Goal: Task Accomplishment & Management: Use online tool/utility

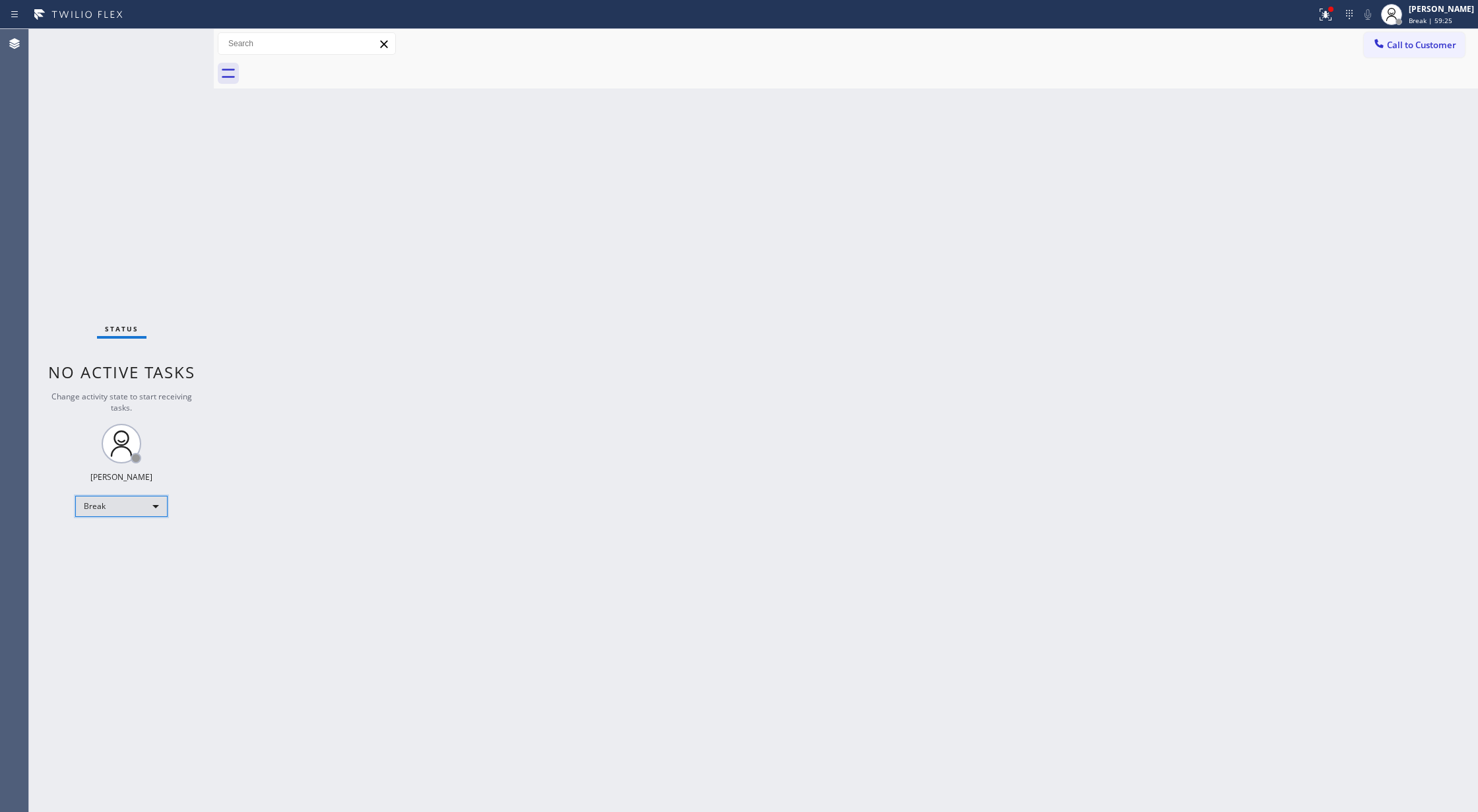
click at [140, 511] on div "Break" at bounding box center [121, 507] width 92 height 21
click at [130, 542] on li "Available" at bounding box center [120, 541] width 89 height 16
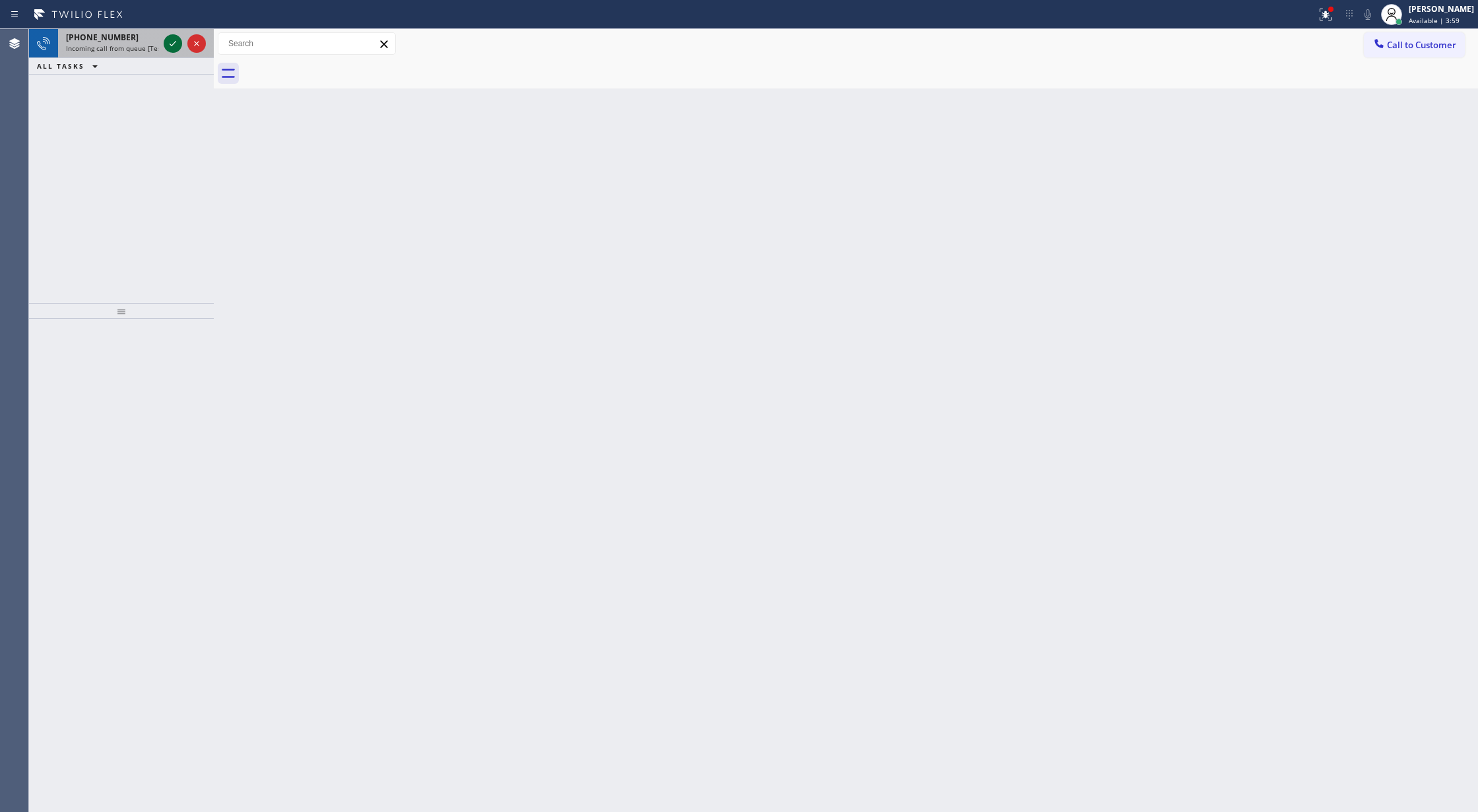
click at [174, 38] on icon at bounding box center [172, 43] width 16 height 16
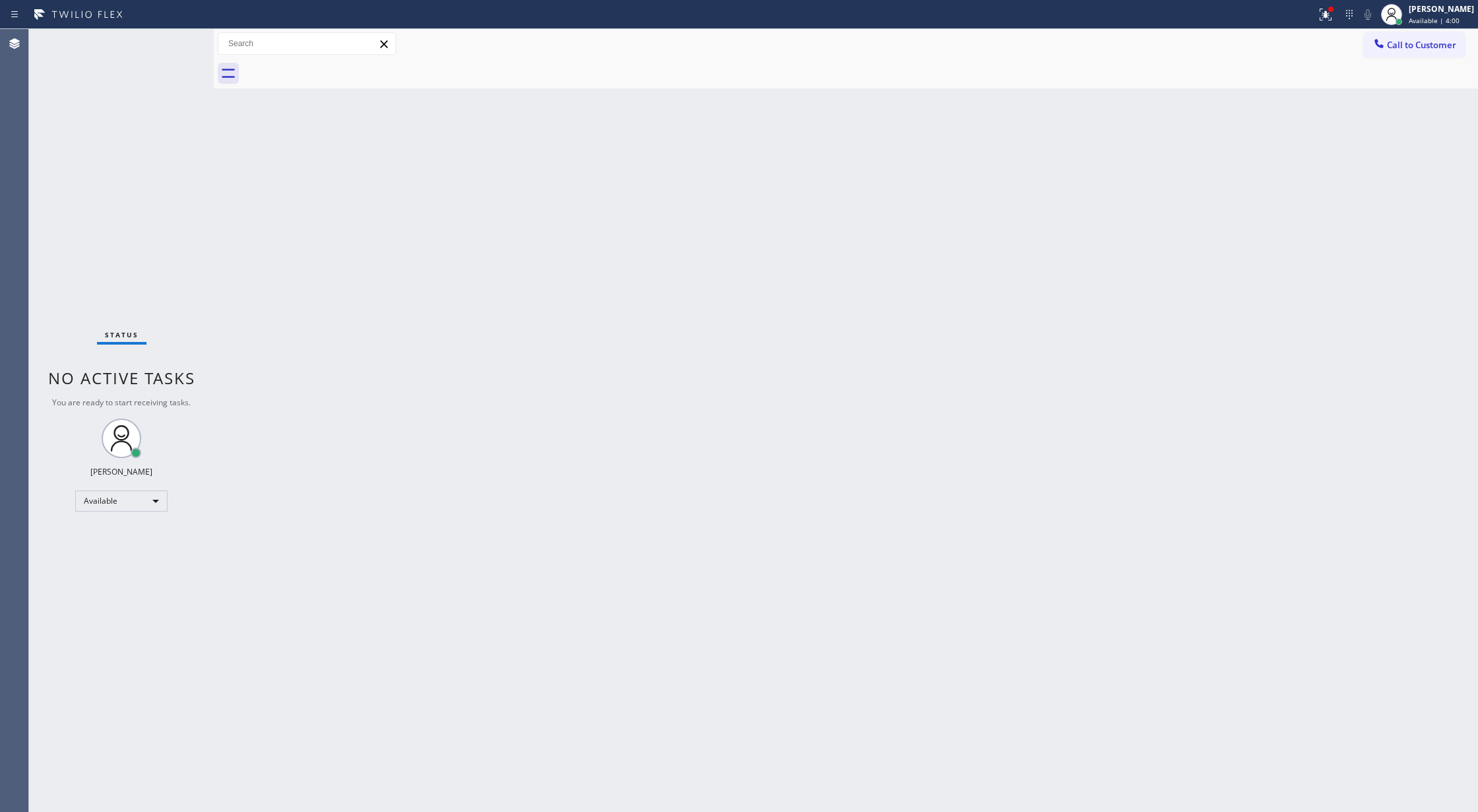
click at [173, 44] on div "Status No active tasks You are ready to start receiving tasks. [PERSON_NAME] Av…" at bounding box center [121, 420] width 185 height 782
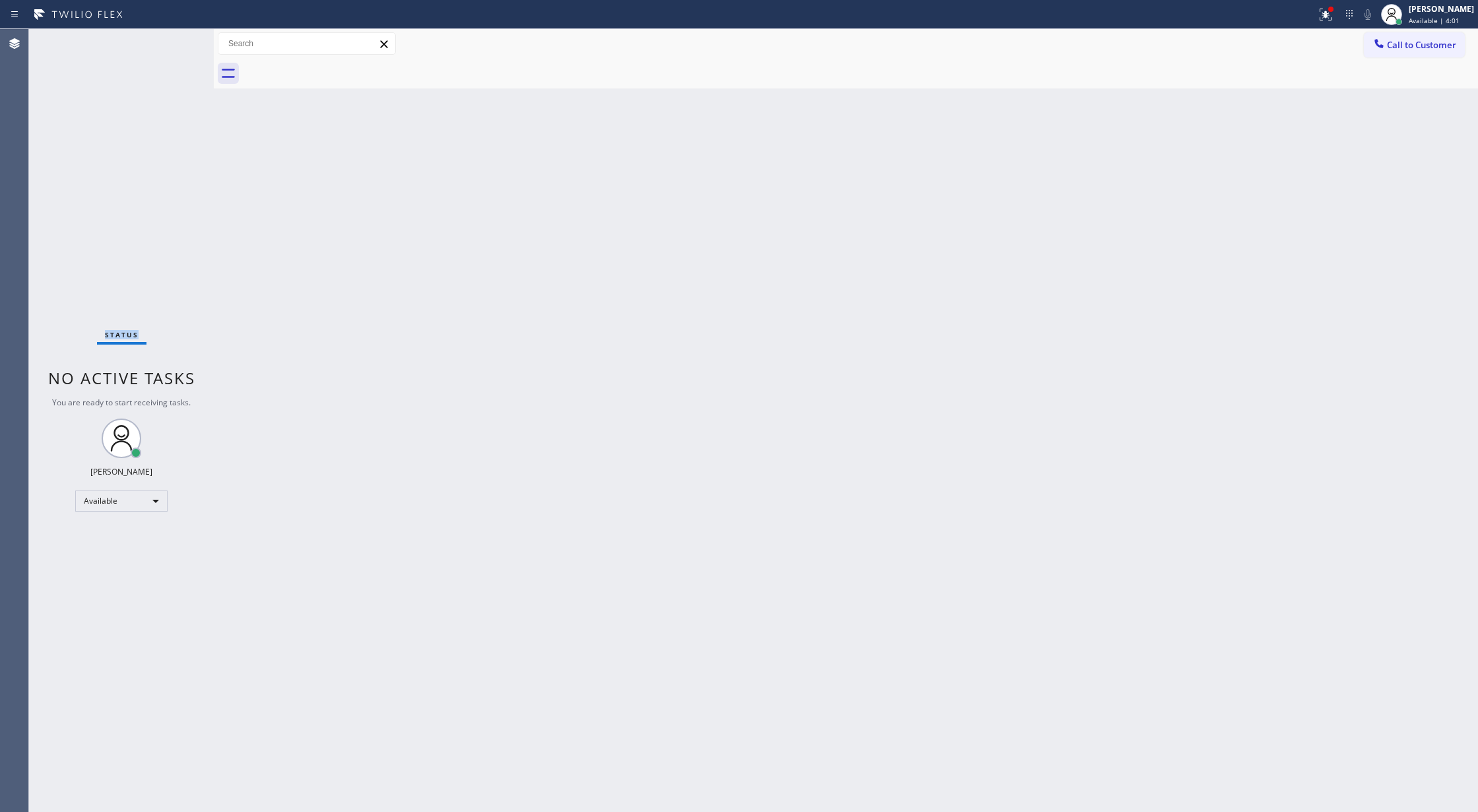
click at [173, 44] on div "Status No active tasks You are ready to start receiving tasks. [PERSON_NAME] Av…" at bounding box center [121, 420] width 185 height 782
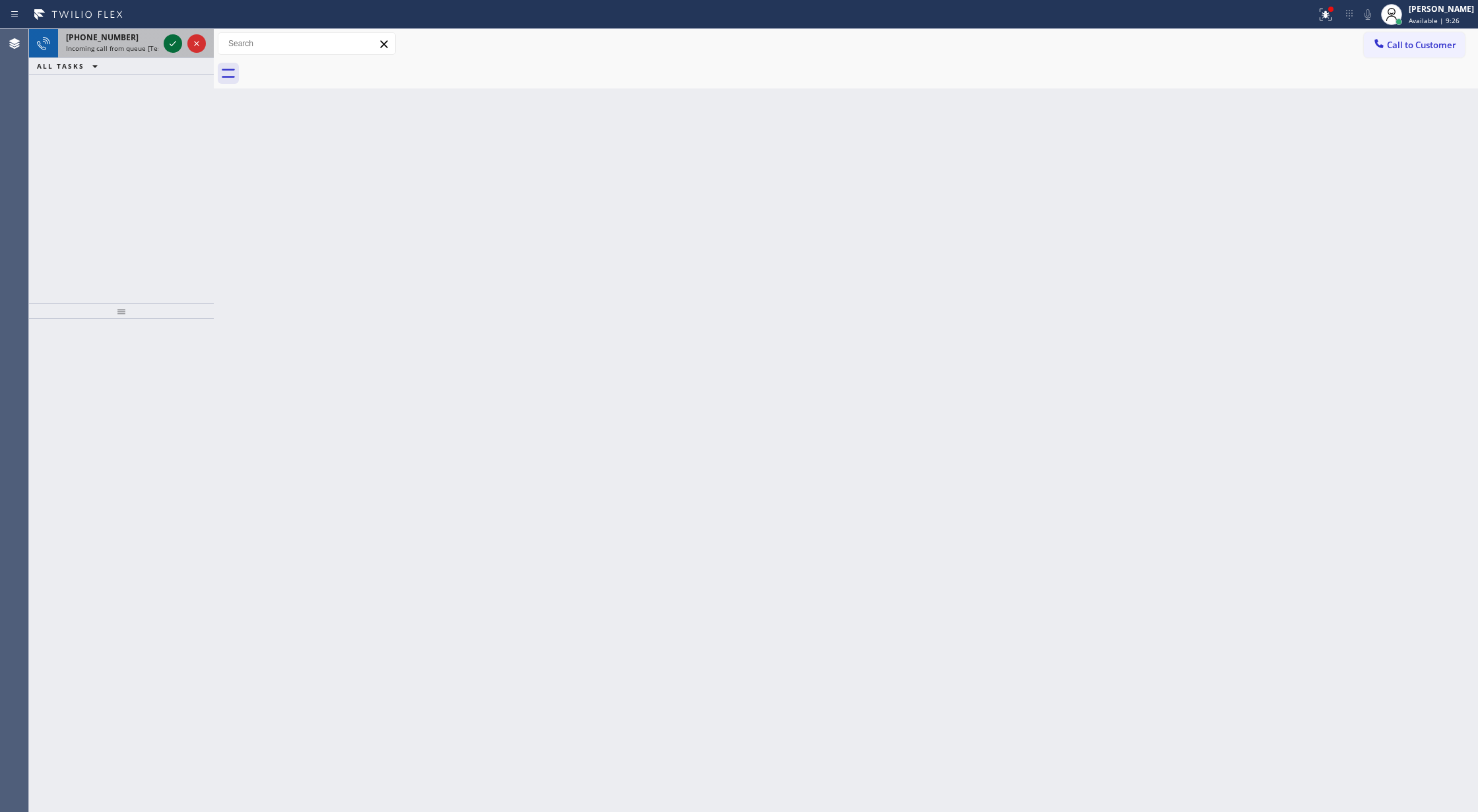
click at [178, 38] on icon at bounding box center [172, 43] width 16 height 16
drag, startPoint x: 188, startPoint y: 51, endPoint x: 172, endPoint y: 48, distance: 16.3
click at [172, 48] on div "[PHONE_NUMBER] Incoming call from queue Primary EL ALL TASKS ALL TASKS ACTIVE T…" at bounding box center [121, 51] width 185 height 45
click at [172, 48] on icon at bounding box center [172, 43] width 16 height 16
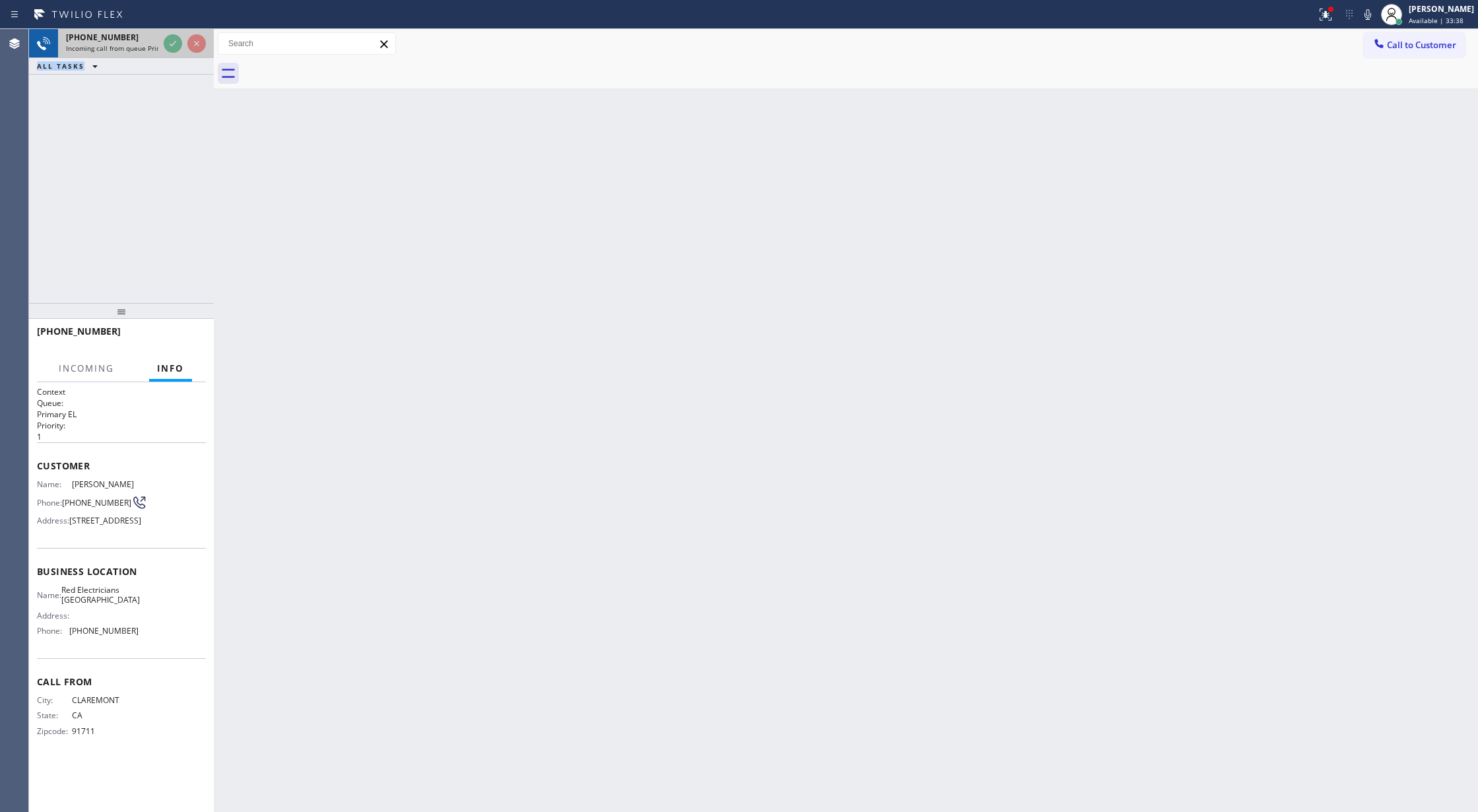
click at [167, 45] on icon at bounding box center [172, 43] width 16 height 16
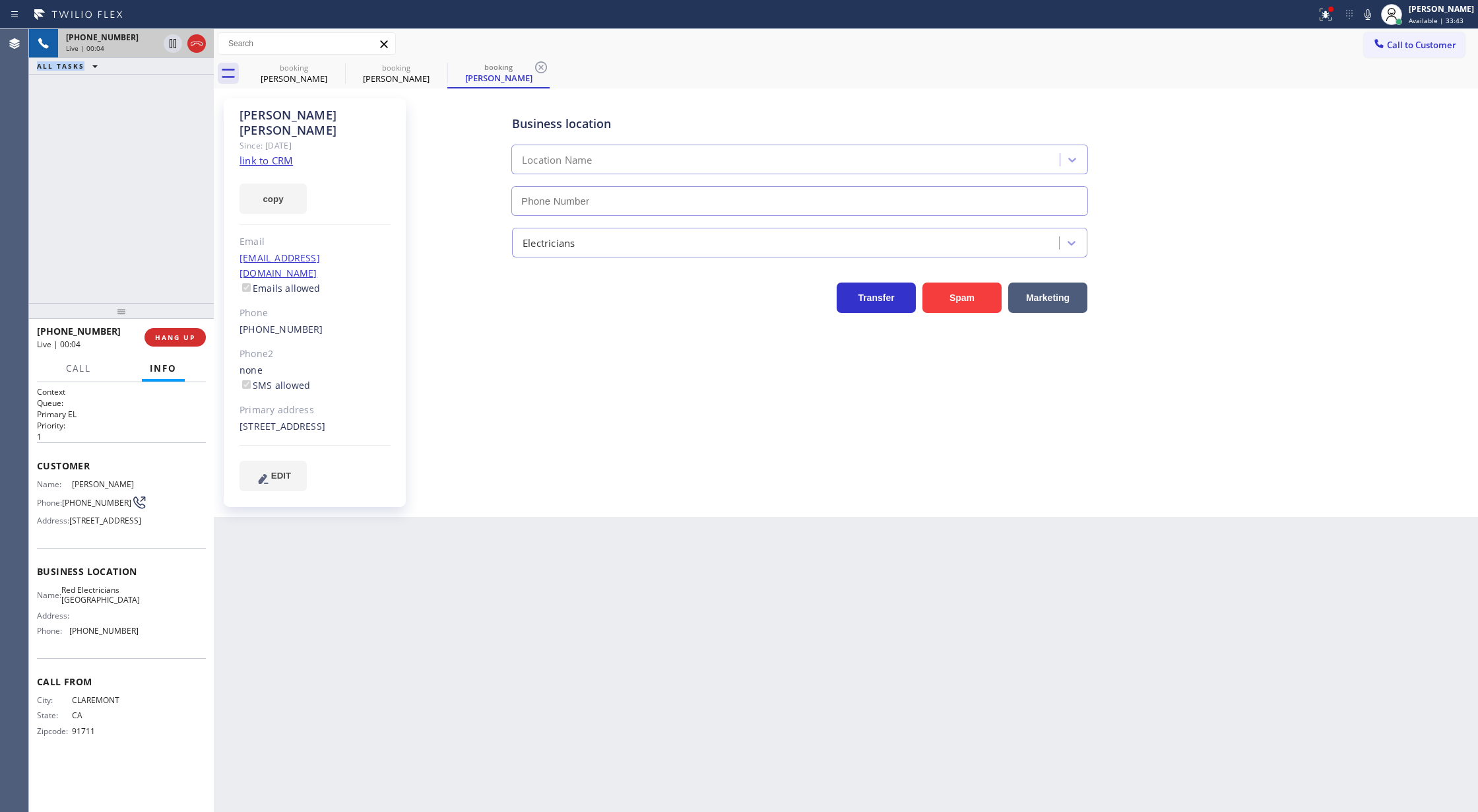
type input "[PHONE_NUMBER]"
click at [267, 153] on link "link to CRM" at bounding box center [266, 160] width 54 height 13
drag, startPoint x: 1379, startPoint y: 17, endPoint x: 838, endPoint y: 388, distance: 656.0
click at [1370, 21] on div "Status report Issues detected These issues could affect your workflow. Please c…" at bounding box center [1395, 14] width 167 height 29
click at [1370, 15] on icon at bounding box center [1367, 14] width 16 height 16
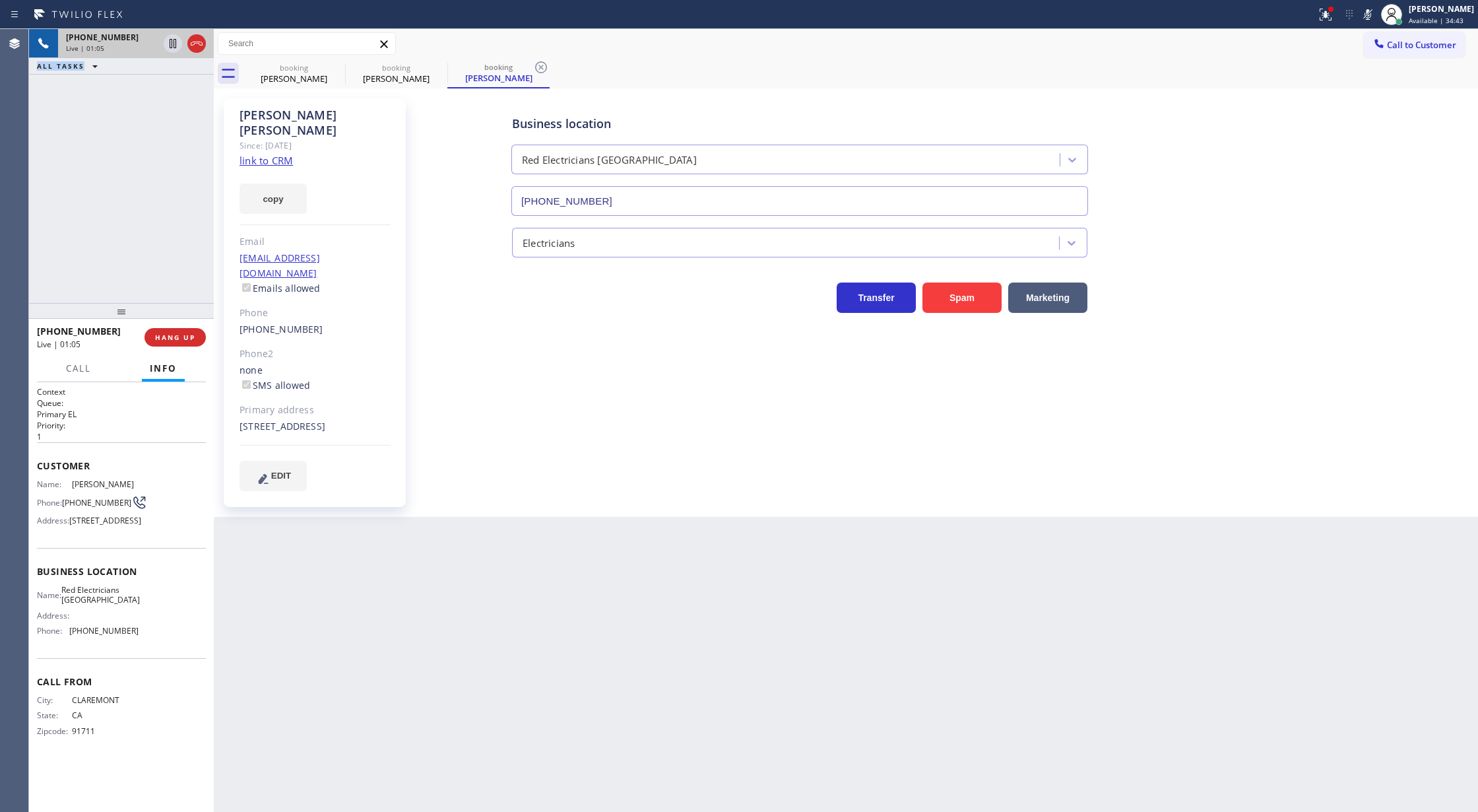
drag, startPoint x: 1376, startPoint y: 20, endPoint x: 736, endPoint y: 499, distance: 799.4
click at [1376, 20] on icon at bounding box center [1367, 14] width 16 height 16
click at [83, 372] on span "Call" at bounding box center [78, 368] width 25 height 12
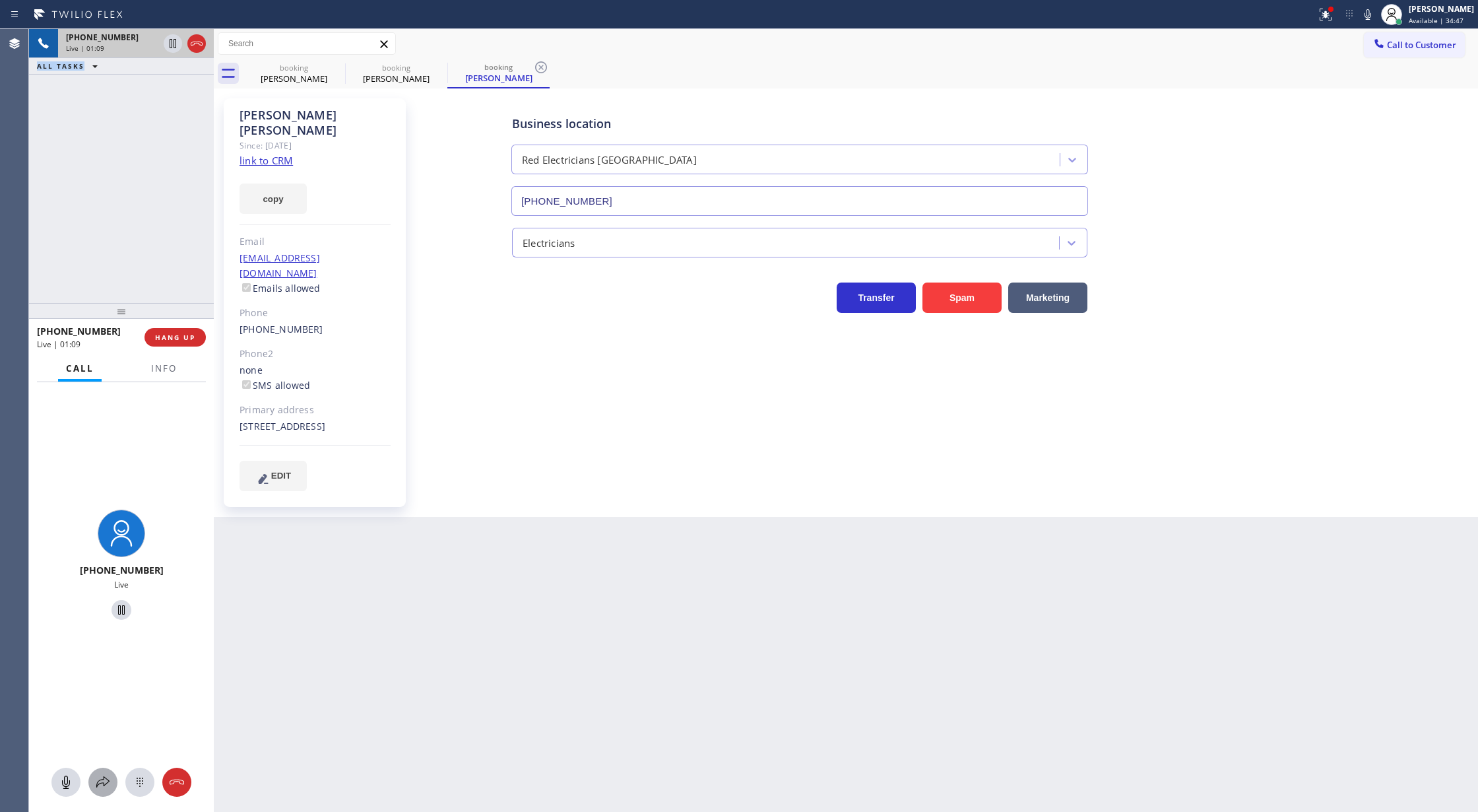
click at [95, 782] on icon at bounding box center [102, 781] width 16 height 16
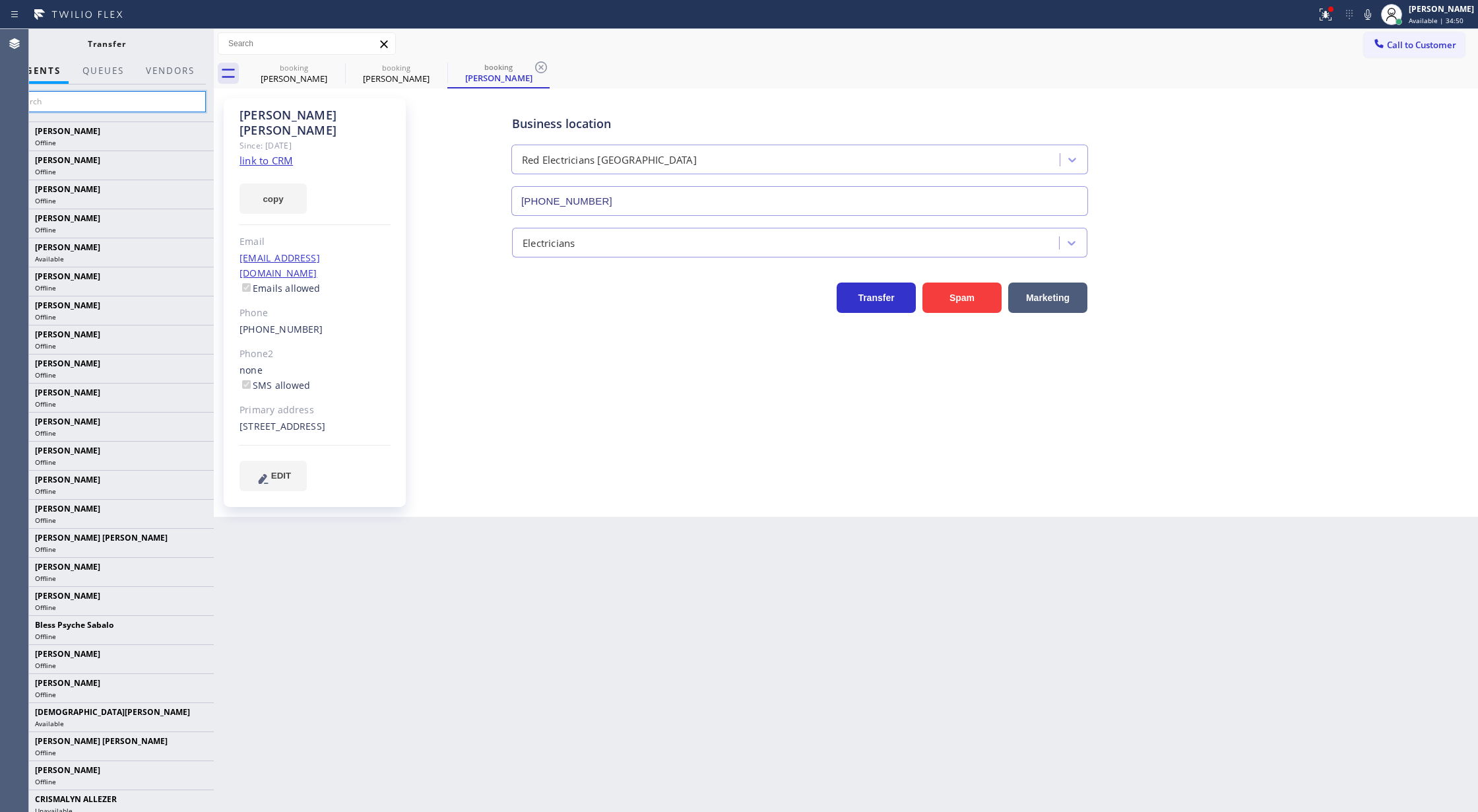
click at [51, 101] on input "text" at bounding box center [106, 102] width 199 height 21
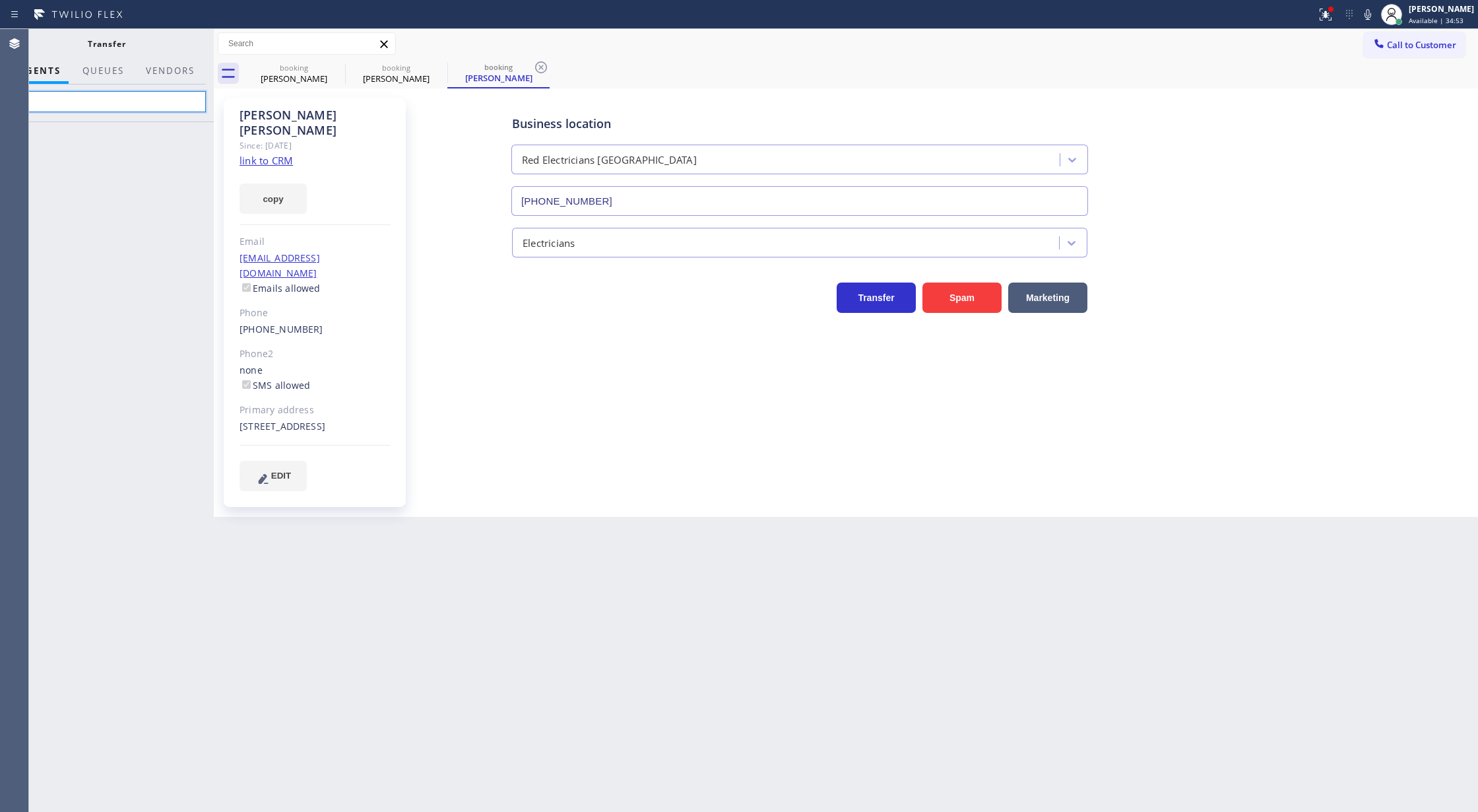
type input "a"
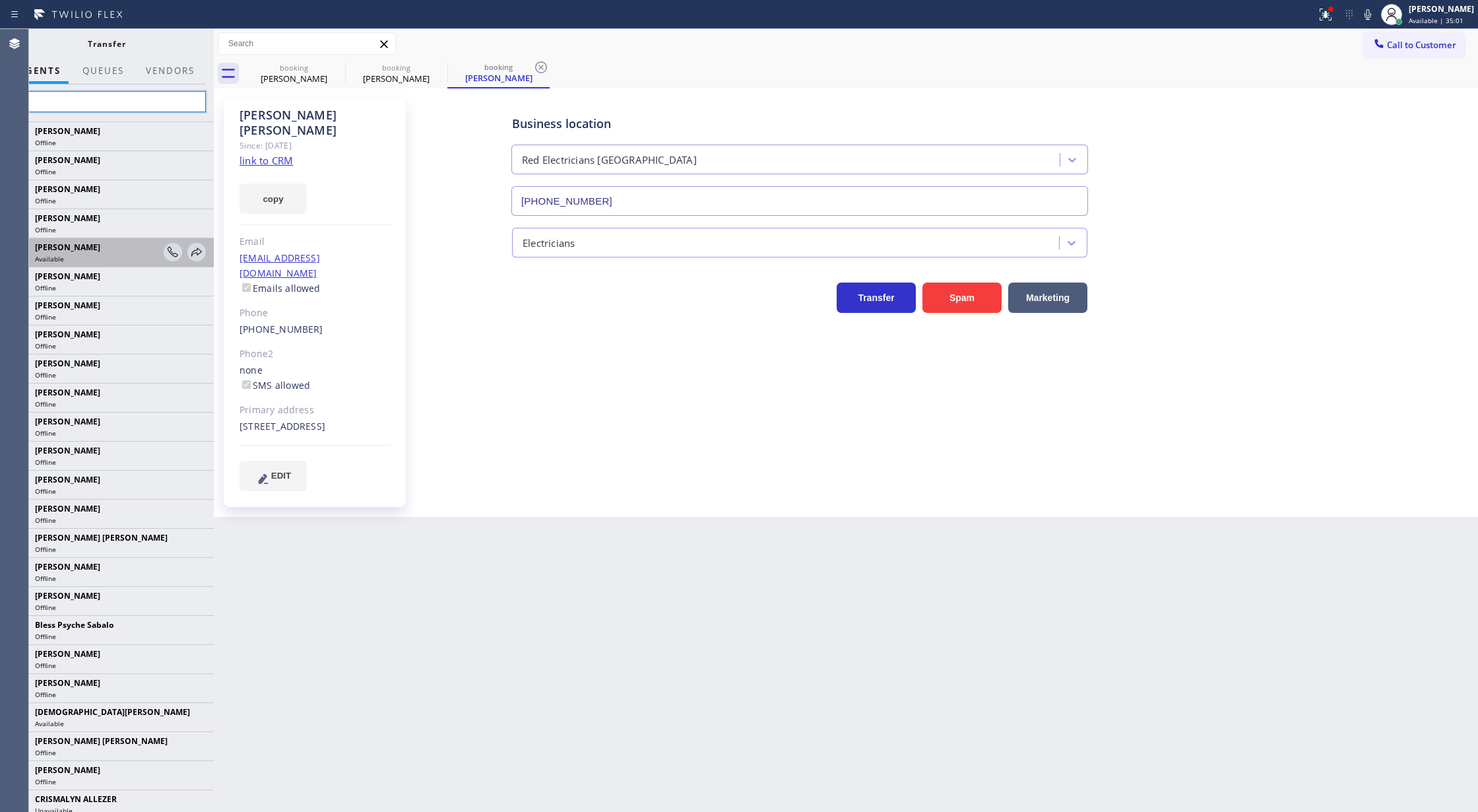
type input "al"
click at [92, 262] on div "Available" at bounding box center [97, 258] width 125 height 9
click at [191, 251] on icon at bounding box center [196, 252] width 11 height 8
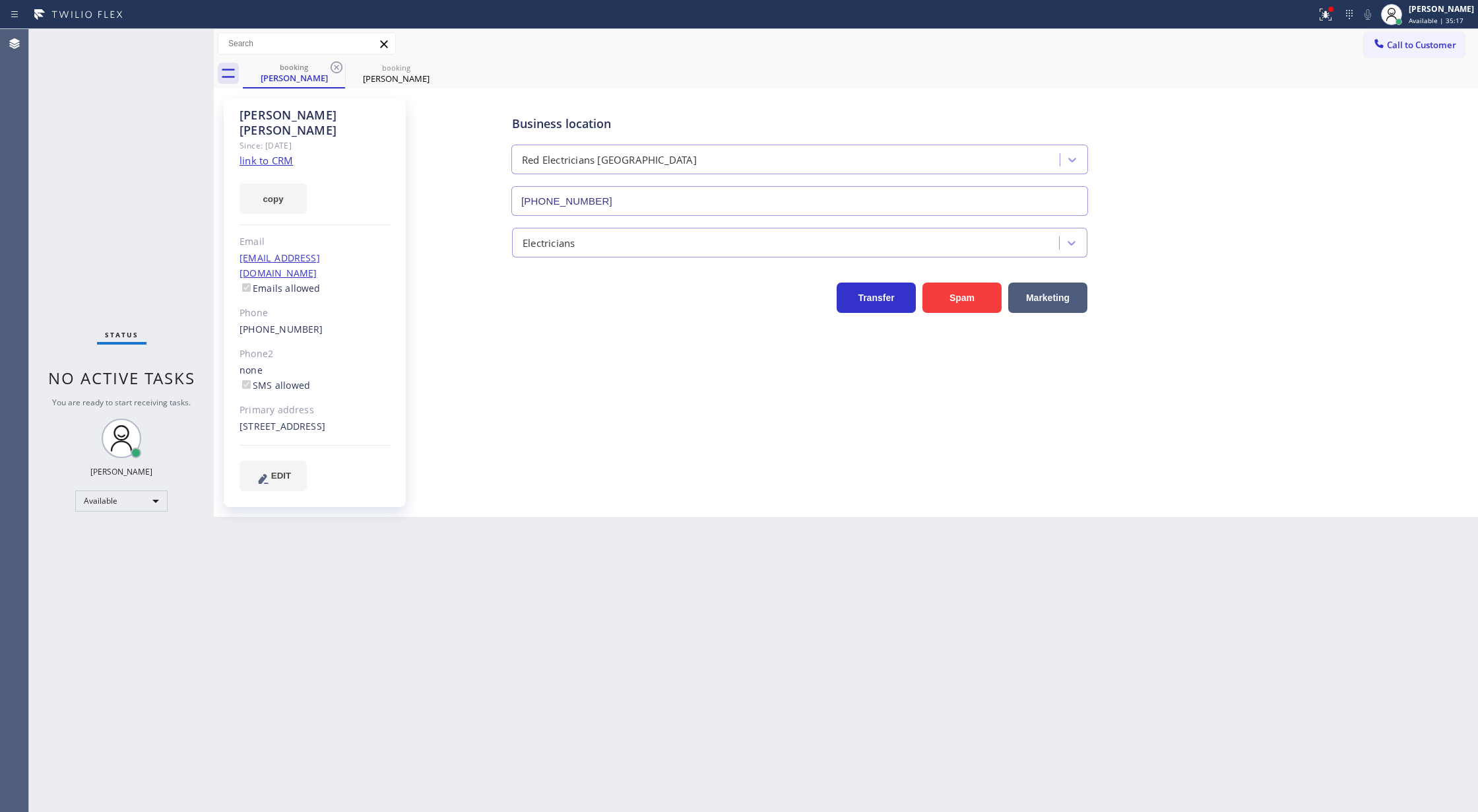
click at [132, 191] on div "Status No active tasks You are ready to start receiving tasks. [PERSON_NAME] Av…" at bounding box center [121, 420] width 185 height 782
click at [335, 69] on icon at bounding box center [336, 67] width 16 height 16
click at [339, 66] on icon at bounding box center [336, 67] width 16 height 16
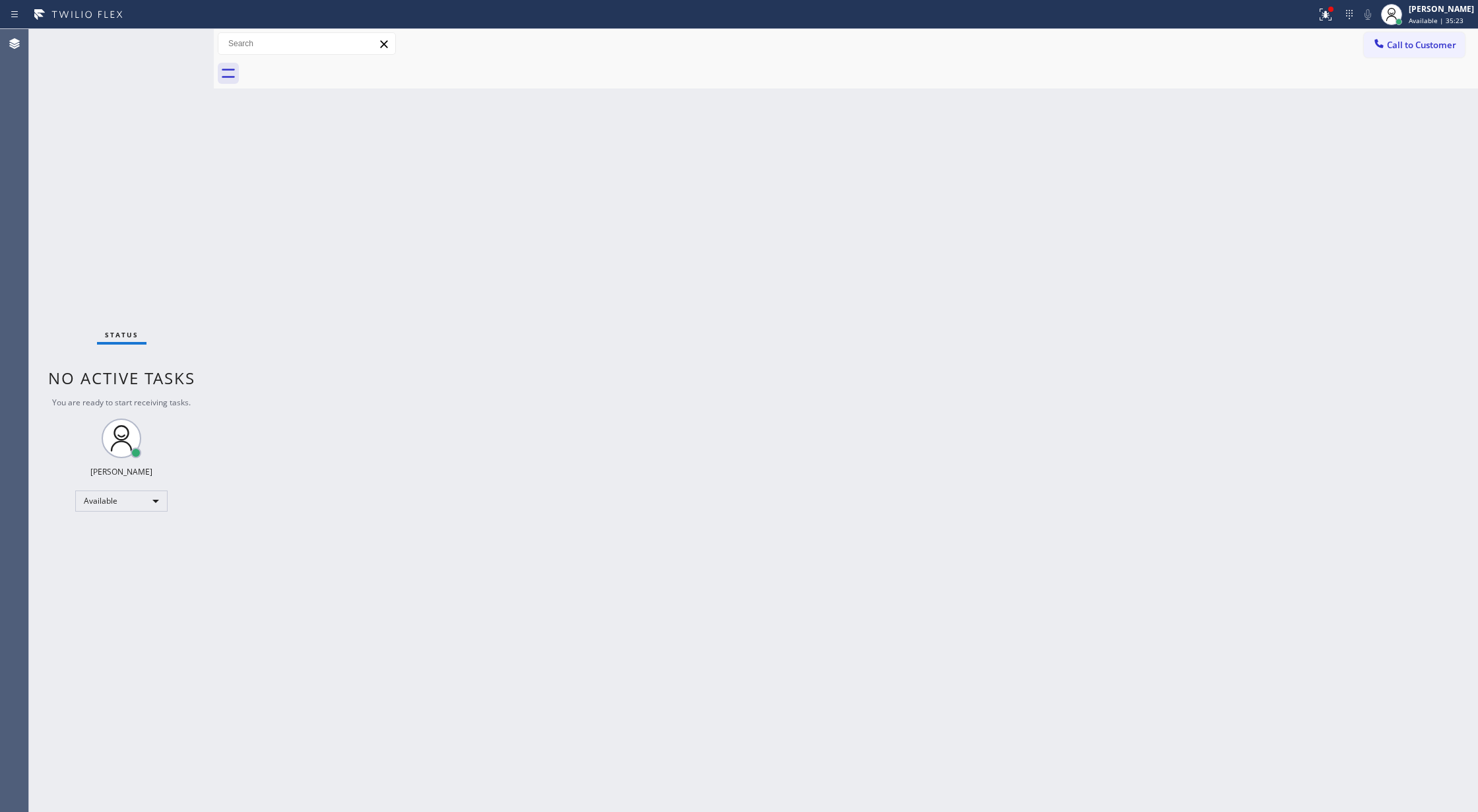
click at [183, 38] on div "Status No active tasks You are ready to start receiving tasks. [PERSON_NAME] Av…" at bounding box center [121, 420] width 185 height 782
click at [181, 35] on div "Status No active tasks You are ready to start receiving tasks. [PERSON_NAME] Av…" at bounding box center [121, 420] width 185 height 782
click at [180, 38] on div "Status No active tasks You are ready to start receiving tasks. [PERSON_NAME] Av…" at bounding box center [121, 420] width 185 height 782
click at [172, 35] on div "Status No active tasks You are ready to start receiving tasks. [PERSON_NAME] Av…" at bounding box center [121, 420] width 185 height 782
click at [172, 41] on div "Status No active tasks You are ready to start receiving tasks. [PERSON_NAME] Av…" at bounding box center [121, 420] width 185 height 782
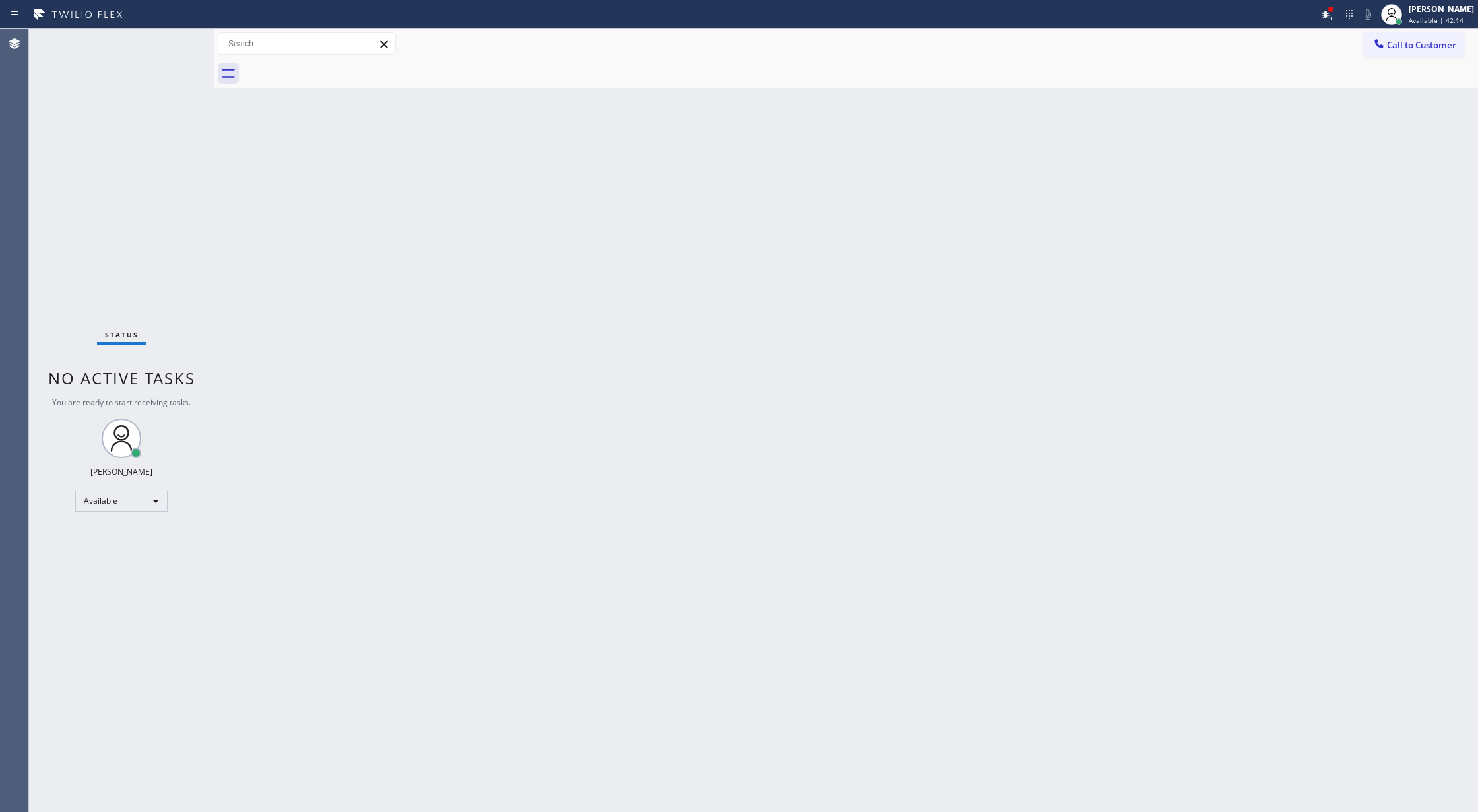
click at [177, 37] on div "Status No active tasks You are ready to start receiving tasks. [PERSON_NAME] Av…" at bounding box center [121, 420] width 185 height 782
click at [177, 38] on div "Status No active tasks You are ready to start receiving tasks. [PERSON_NAME] Av…" at bounding box center [121, 420] width 185 height 782
click at [177, 35] on div "Status No active tasks You are ready to start receiving tasks. [PERSON_NAME] Av…" at bounding box center [121, 420] width 185 height 782
click at [172, 38] on div "Status No active tasks You are ready to start receiving tasks. [PERSON_NAME] Av…" at bounding box center [121, 420] width 185 height 782
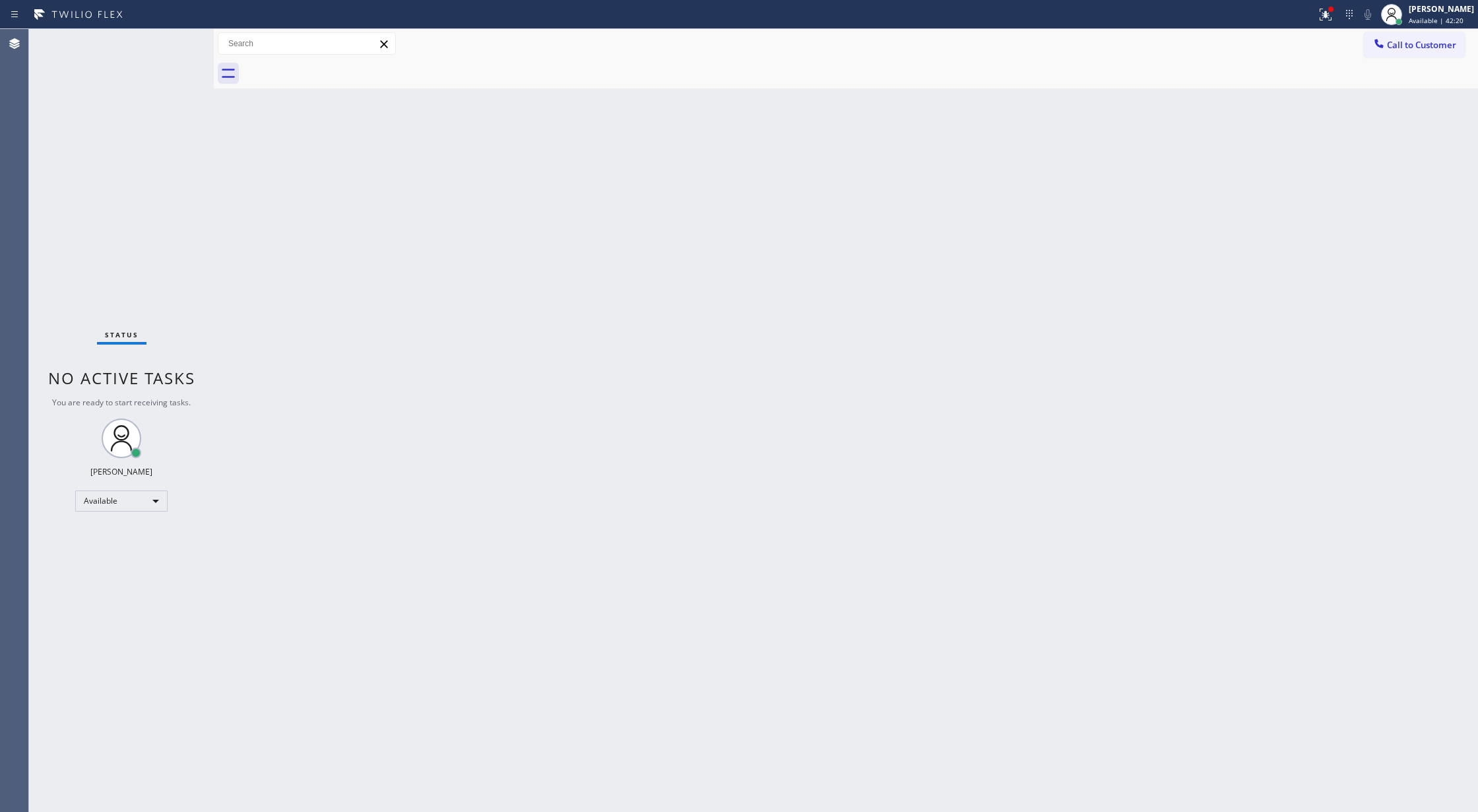
click at [172, 38] on div "Status No active tasks You are ready to start receiving tasks. [PERSON_NAME] Av…" at bounding box center [121, 420] width 185 height 782
click at [172, 38] on div "Status No active tasks You are ready to start receiving tasks. [PERSON_NAME] Av…" at bounding box center [121, 420] width 185 height 782
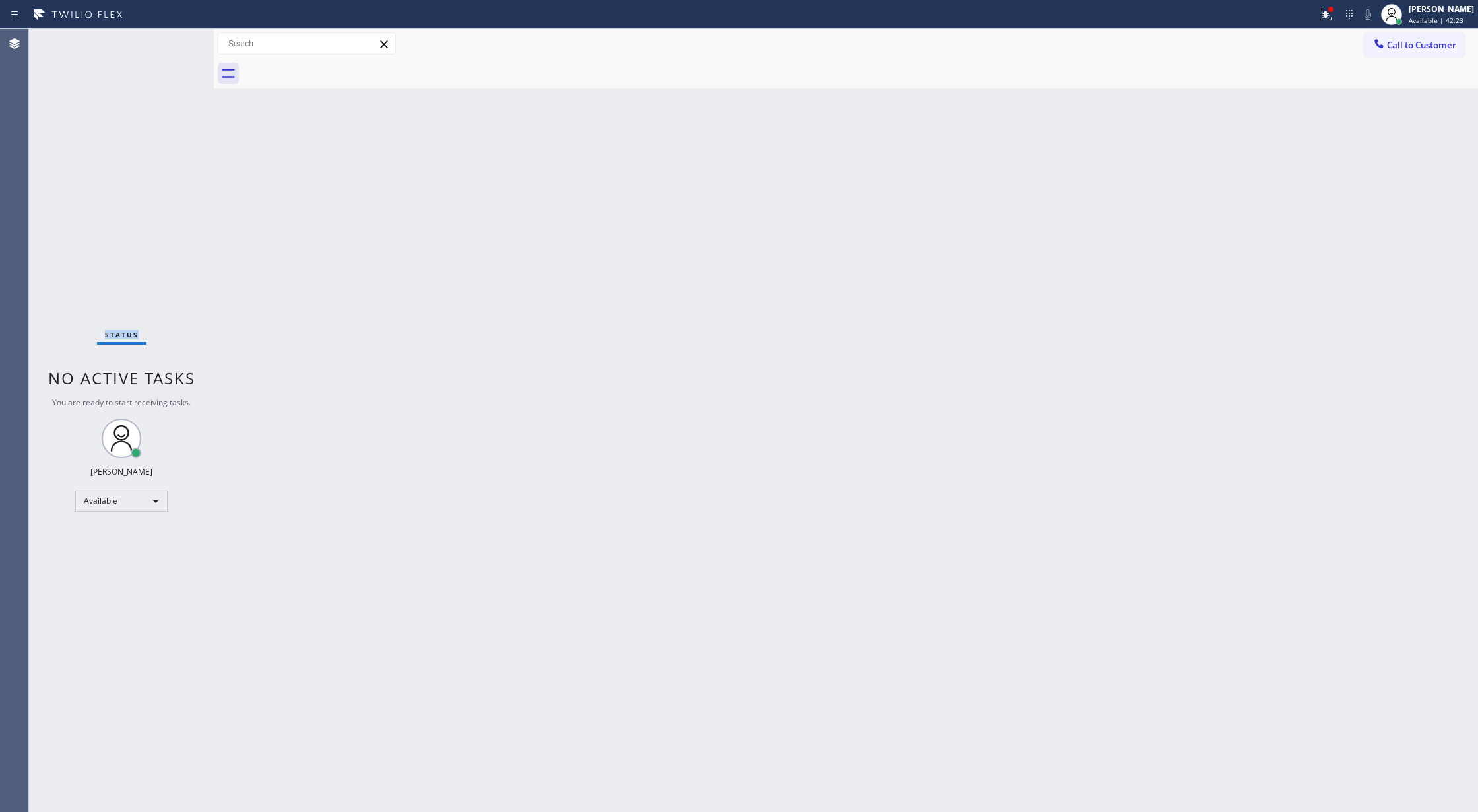
click at [172, 38] on div "Status No active tasks You are ready to start receiving tasks. [PERSON_NAME] Av…" at bounding box center [121, 420] width 185 height 782
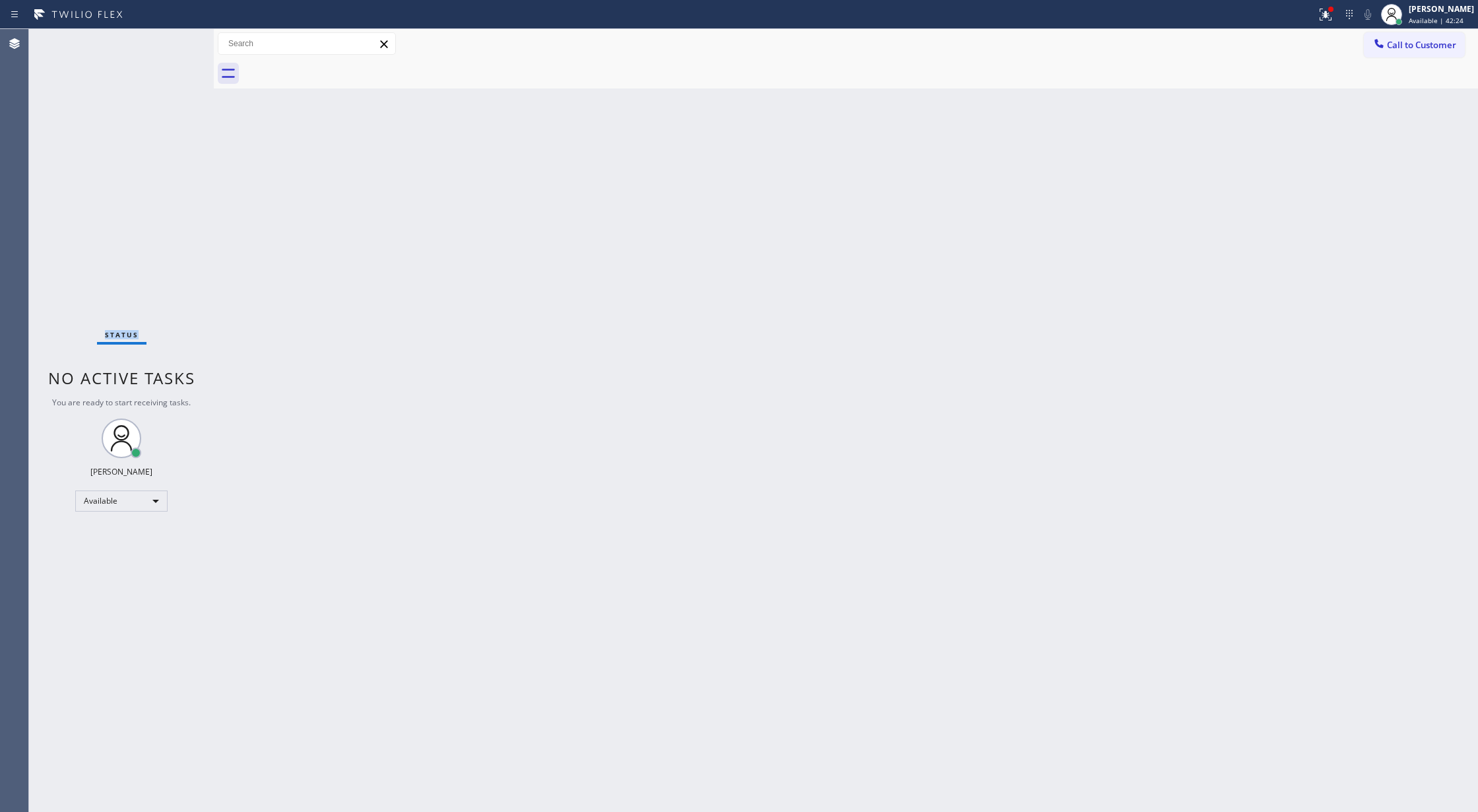
click at [172, 38] on div "Status No active tasks You are ready to start receiving tasks. [PERSON_NAME] Av…" at bounding box center [121, 420] width 185 height 782
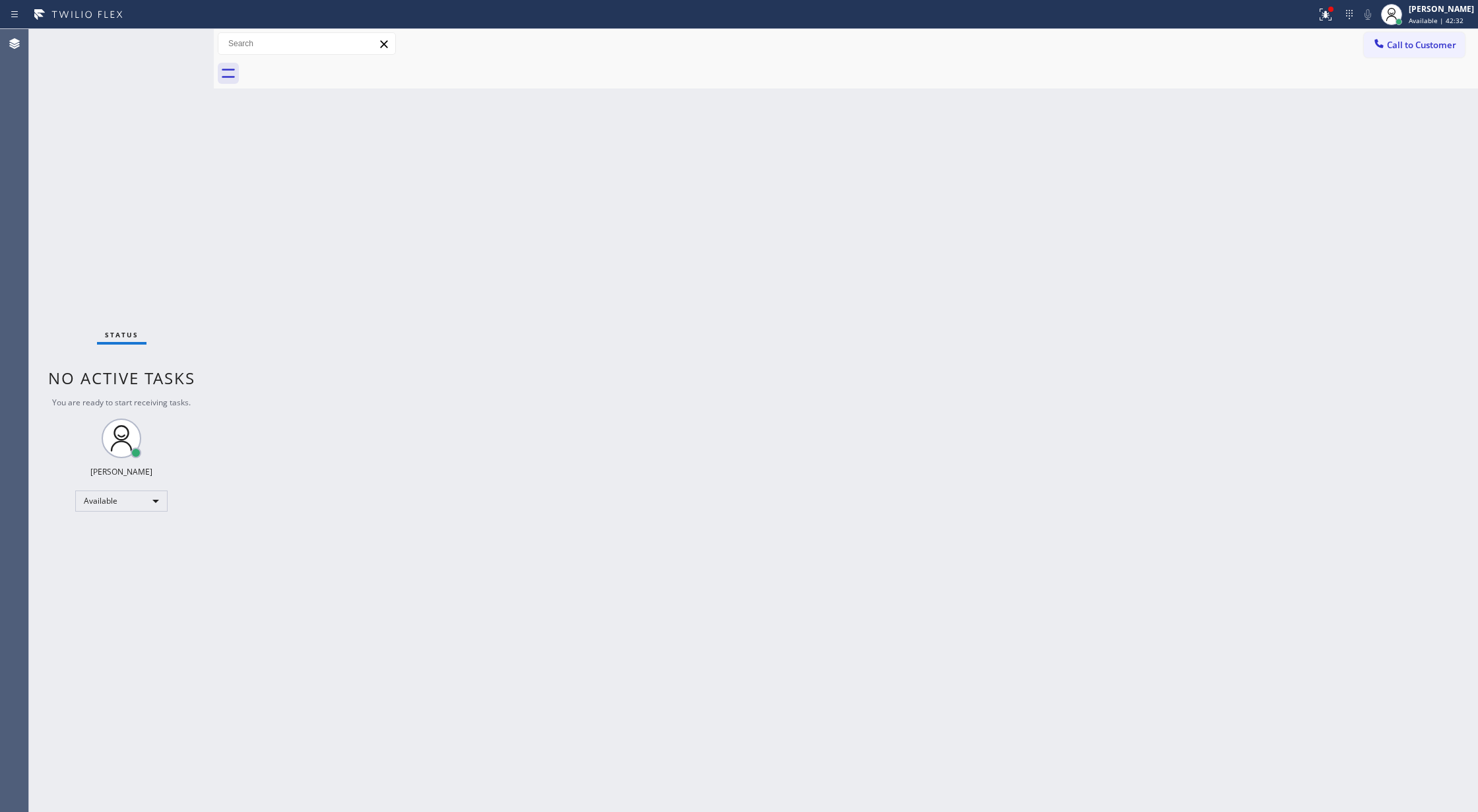
click at [177, 38] on div "Status No active tasks You are ready to start receiving tasks. [PERSON_NAME] Av…" at bounding box center [121, 420] width 185 height 782
click at [173, 38] on div "Status No active tasks You are ready to start receiving tasks. [PERSON_NAME] Av…" at bounding box center [121, 420] width 185 height 782
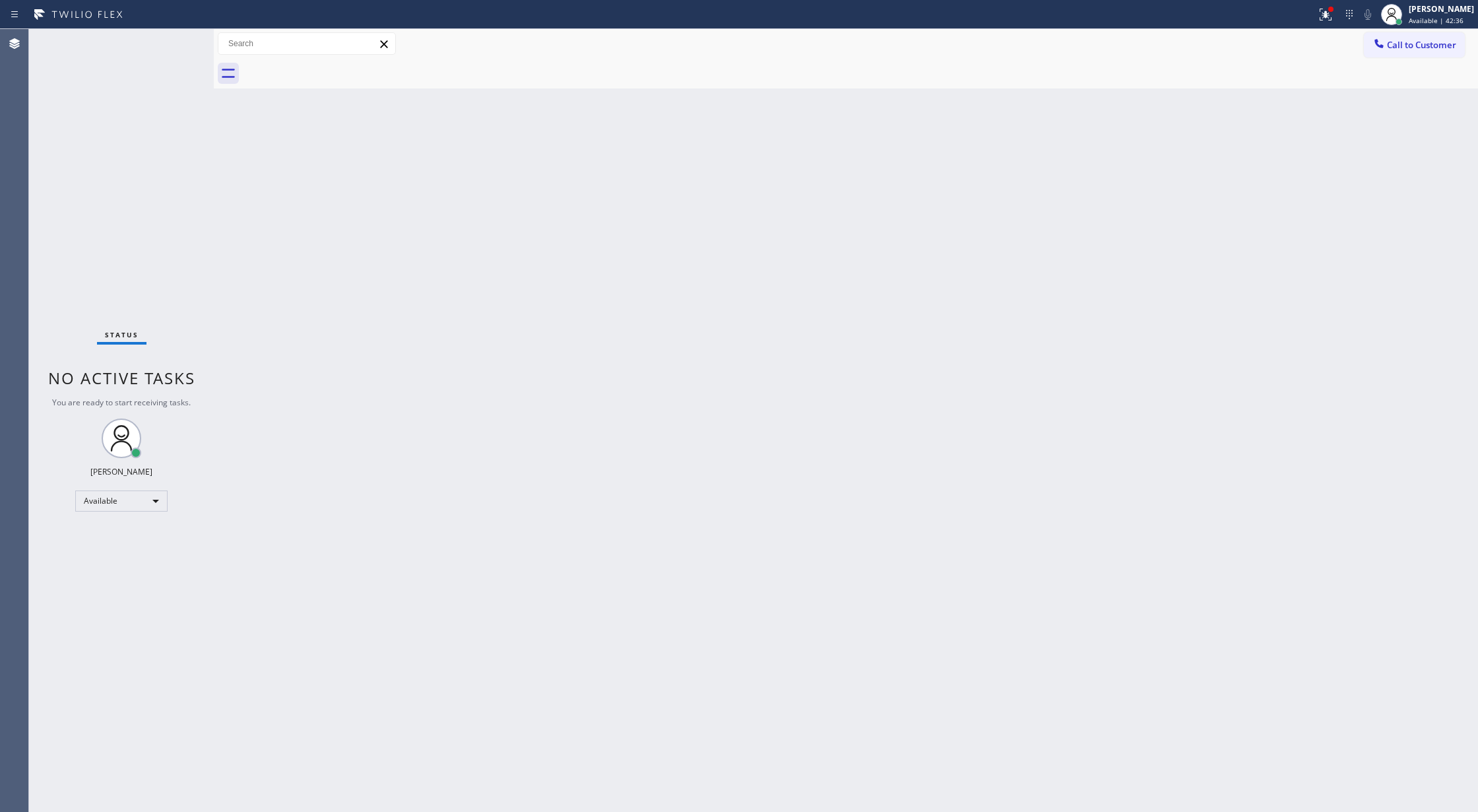
click at [173, 38] on div "Status No active tasks You are ready to start receiving tasks. [PERSON_NAME] Av…" at bounding box center [121, 420] width 185 height 782
click at [172, 35] on div "Status No active tasks You are ready to start receiving tasks. [PERSON_NAME] Av…" at bounding box center [121, 420] width 185 height 782
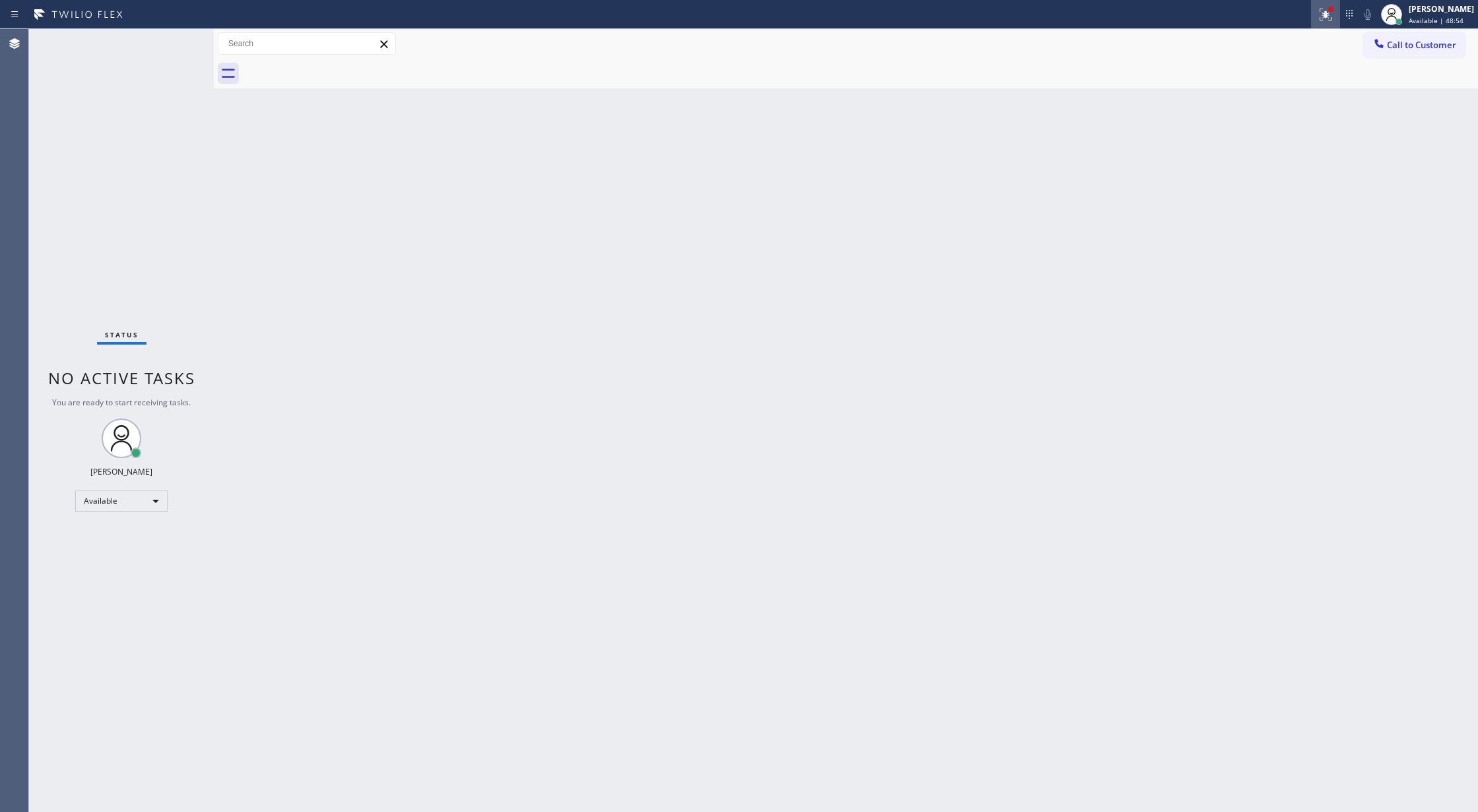
click at [1328, 13] on icon at bounding box center [1324, 12] width 8 height 9
click at [1262, 169] on span "Clear issues" at bounding box center [1263, 172] width 62 height 9
click at [174, 40] on div "Status No active tasks You are ready to start receiving tasks. [PERSON_NAME] Av…" at bounding box center [121, 420] width 185 height 782
click at [176, 40] on div "Status No active tasks You are ready to start receiving tasks. [PERSON_NAME] Av…" at bounding box center [121, 420] width 185 height 782
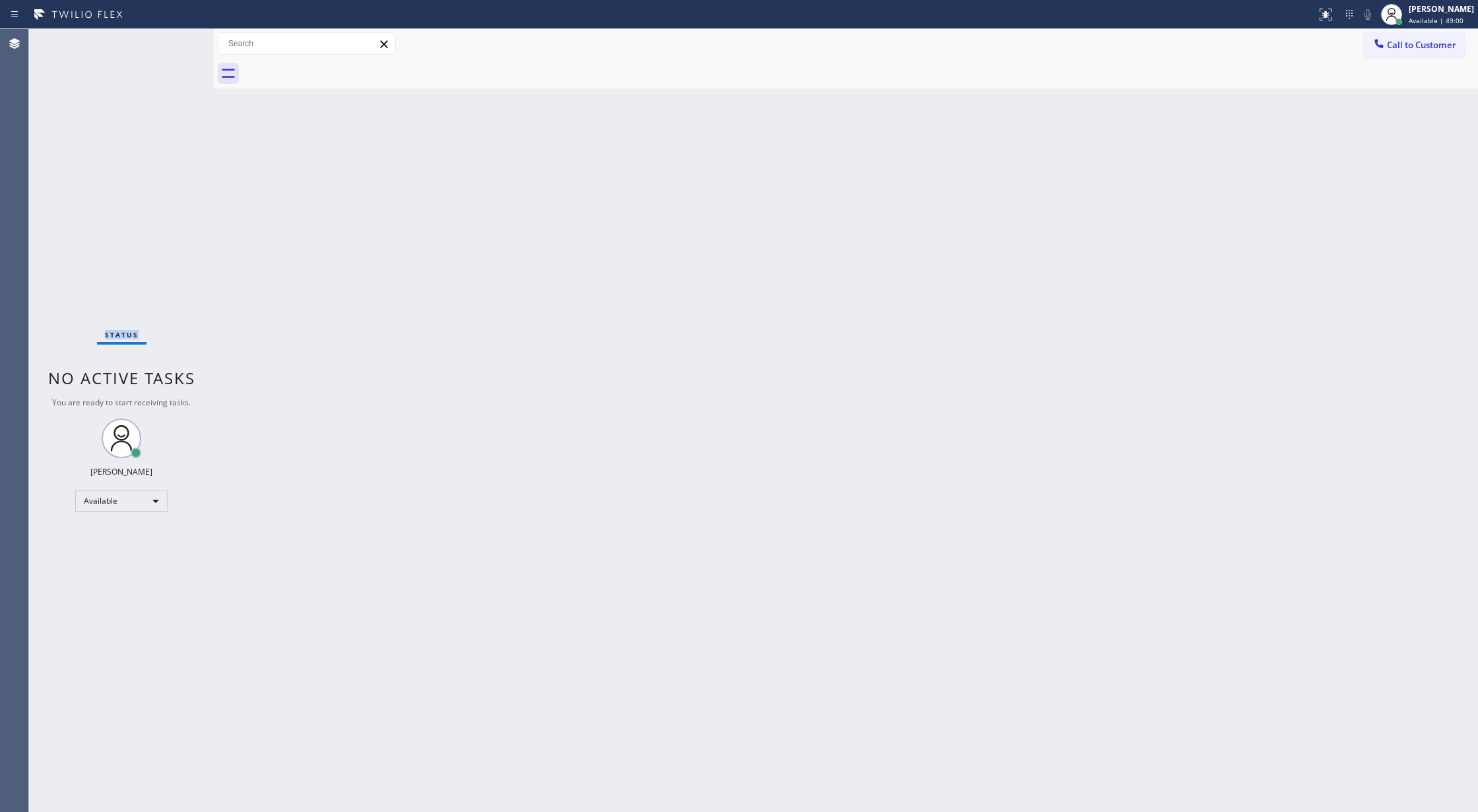
click at [176, 40] on div "Status No active tasks You are ready to start receiving tasks. [PERSON_NAME] Av…" at bounding box center [121, 420] width 185 height 782
click at [177, 46] on div "Status No active tasks You are ready to start receiving tasks. [PERSON_NAME] Av…" at bounding box center [121, 420] width 185 height 782
click at [177, 40] on div "Status No active tasks You are ready to start receiving tasks. [PERSON_NAME] Av…" at bounding box center [121, 420] width 185 height 782
click at [175, 37] on div "Status No active tasks You are ready to start receiving tasks. [PERSON_NAME] Av…" at bounding box center [121, 420] width 185 height 782
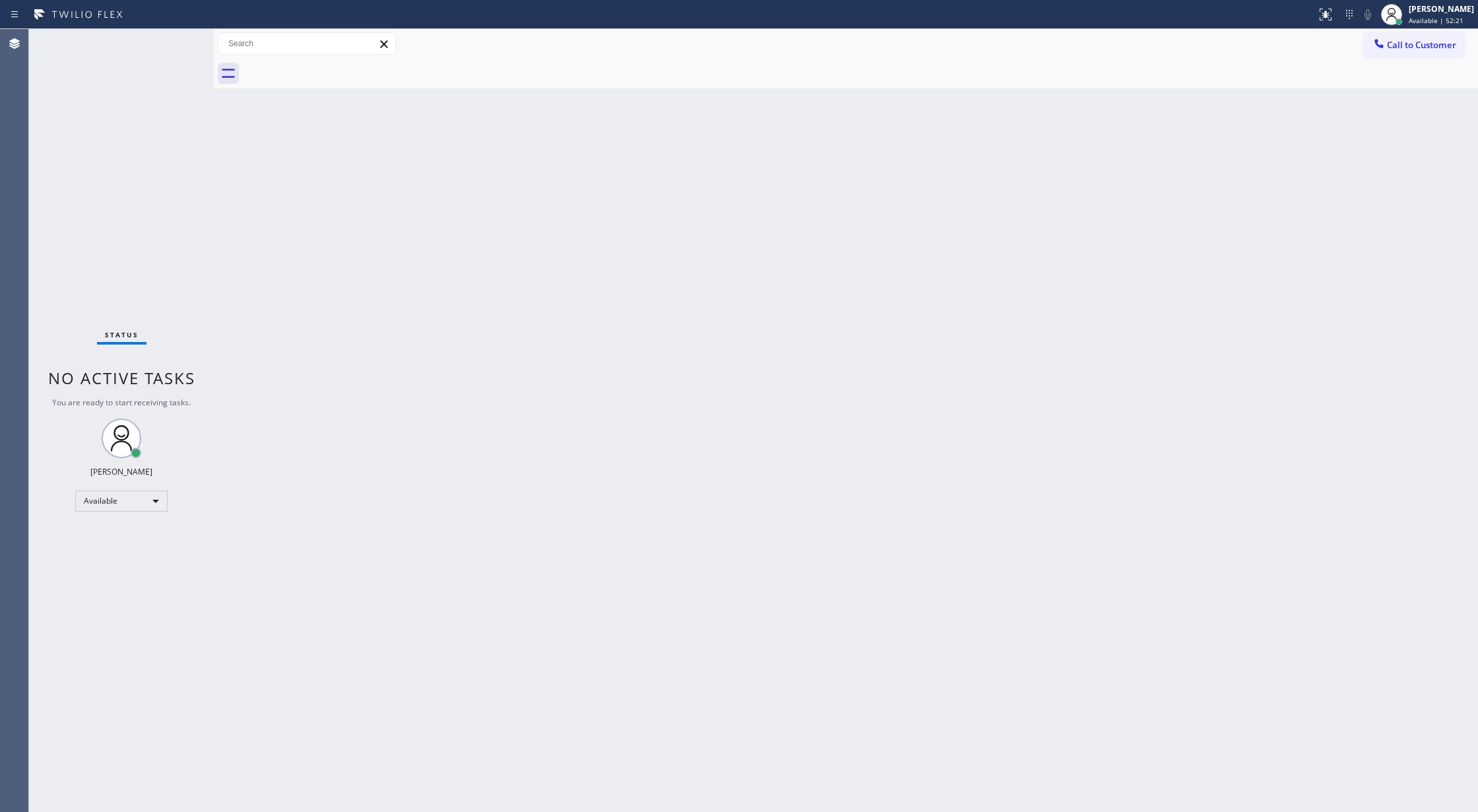
click at [175, 37] on div "Status No active tasks You are ready to start receiving tasks. [PERSON_NAME] Av…" at bounding box center [121, 420] width 185 height 782
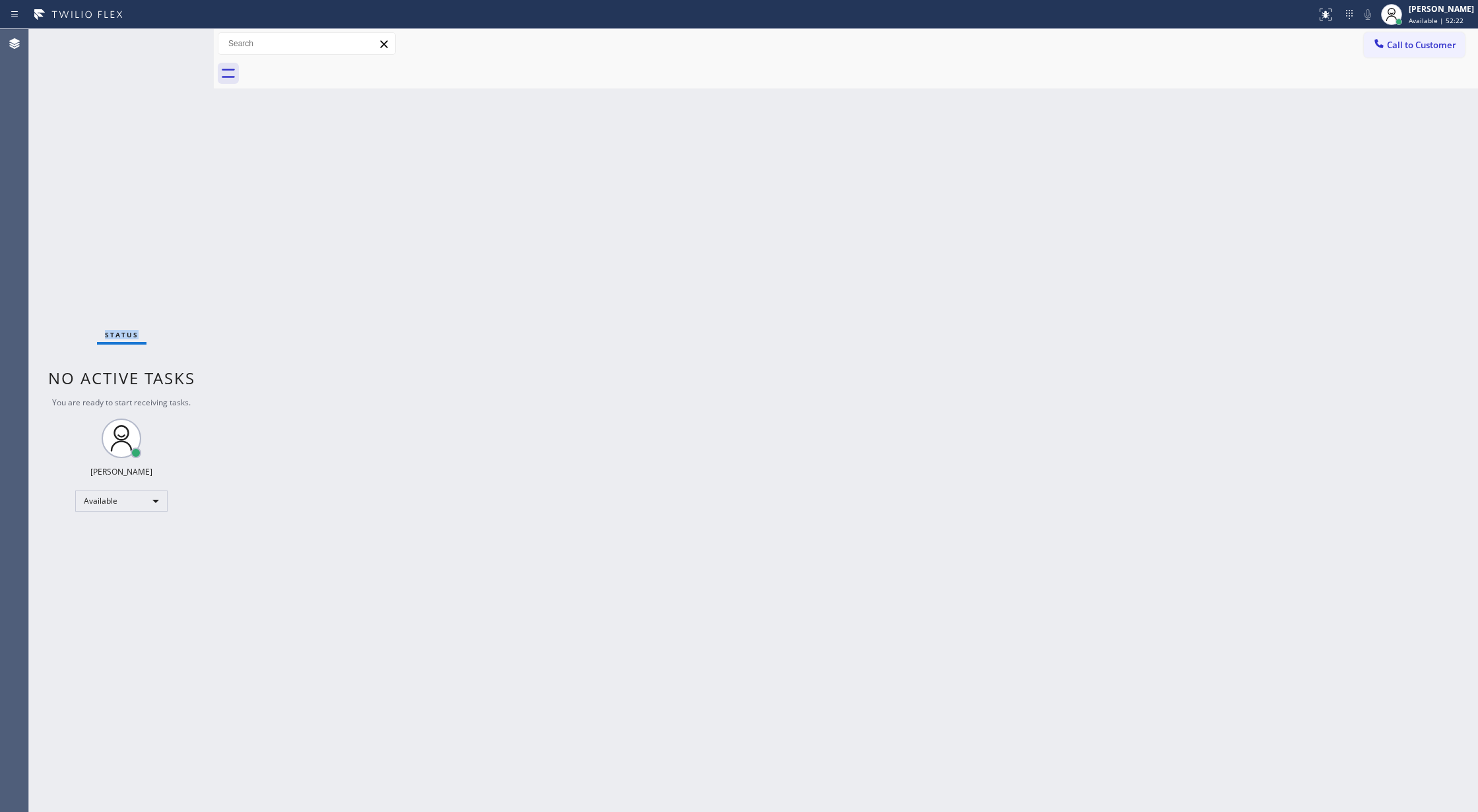
click at [175, 37] on div "Status No active tasks You are ready to start receiving tasks. [PERSON_NAME] Av…" at bounding box center [121, 420] width 185 height 782
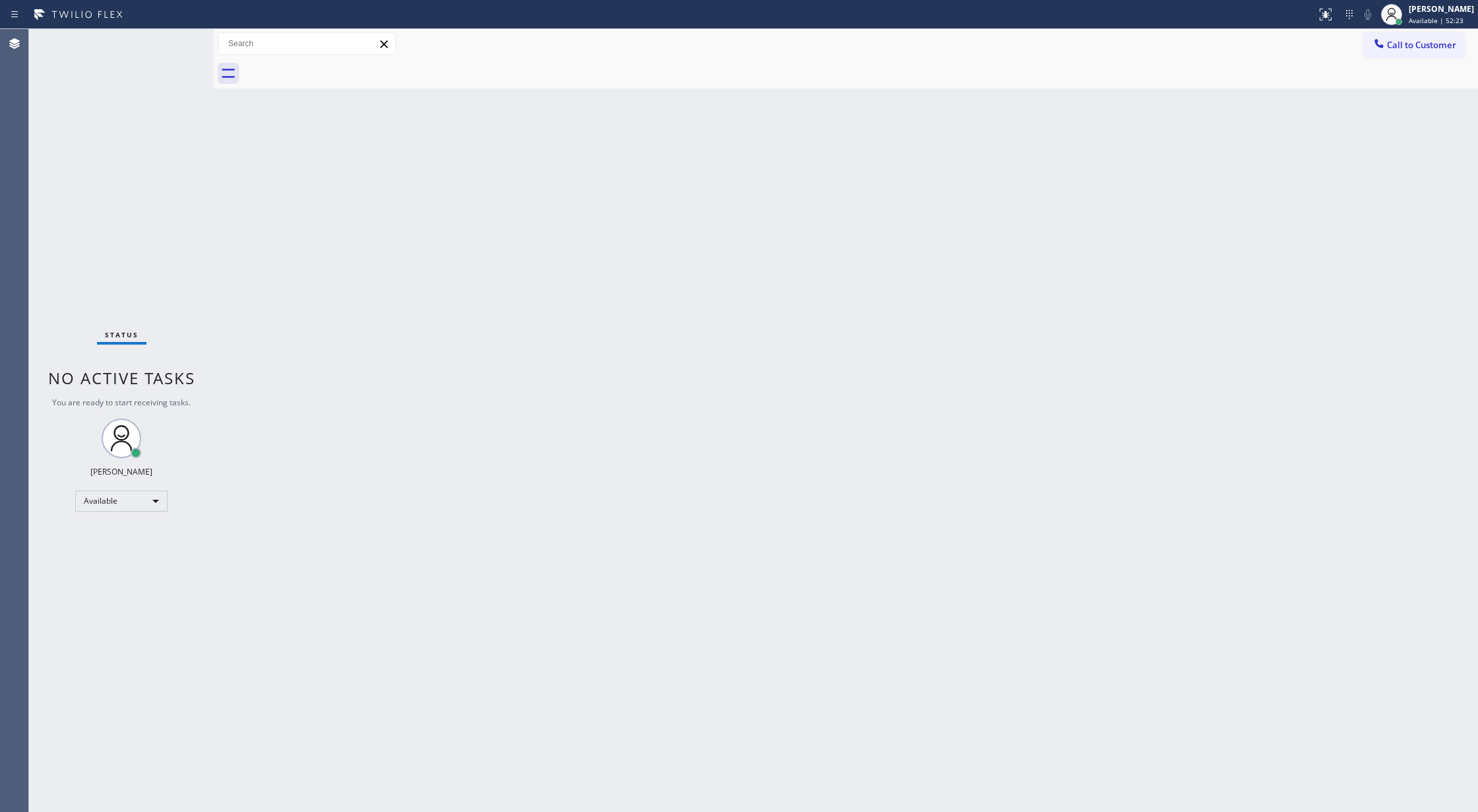
click at [175, 37] on div "Status No active tasks You are ready to start receiving tasks. [PERSON_NAME] Av…" at bounding box center [121, 420] width 185 height 782
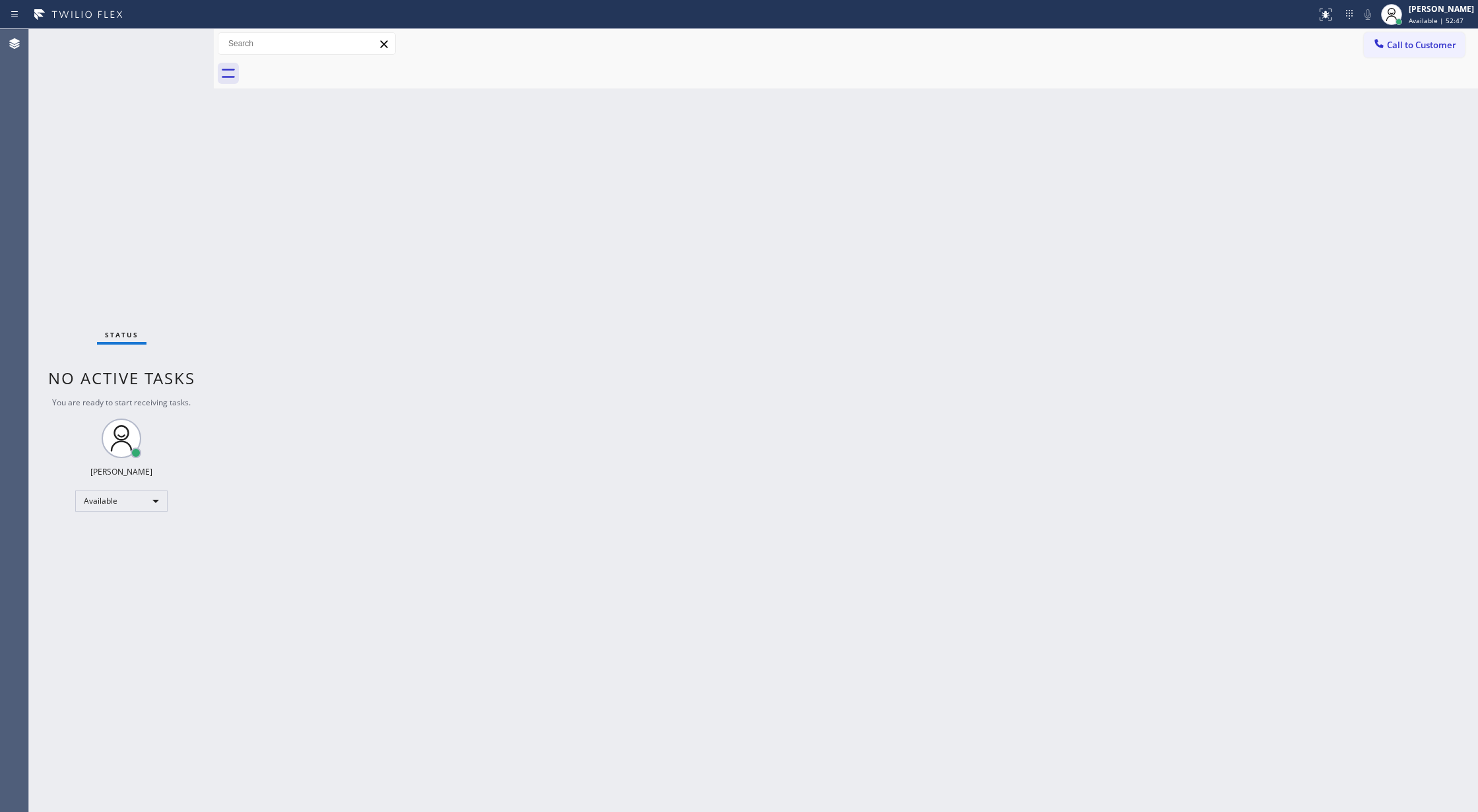
click at [175, 37] on div "Status No active tasks You are ready to start receiving tasks. [PERSON_NAME] Av…" at bounding box center [121, 420] width 185 height 782
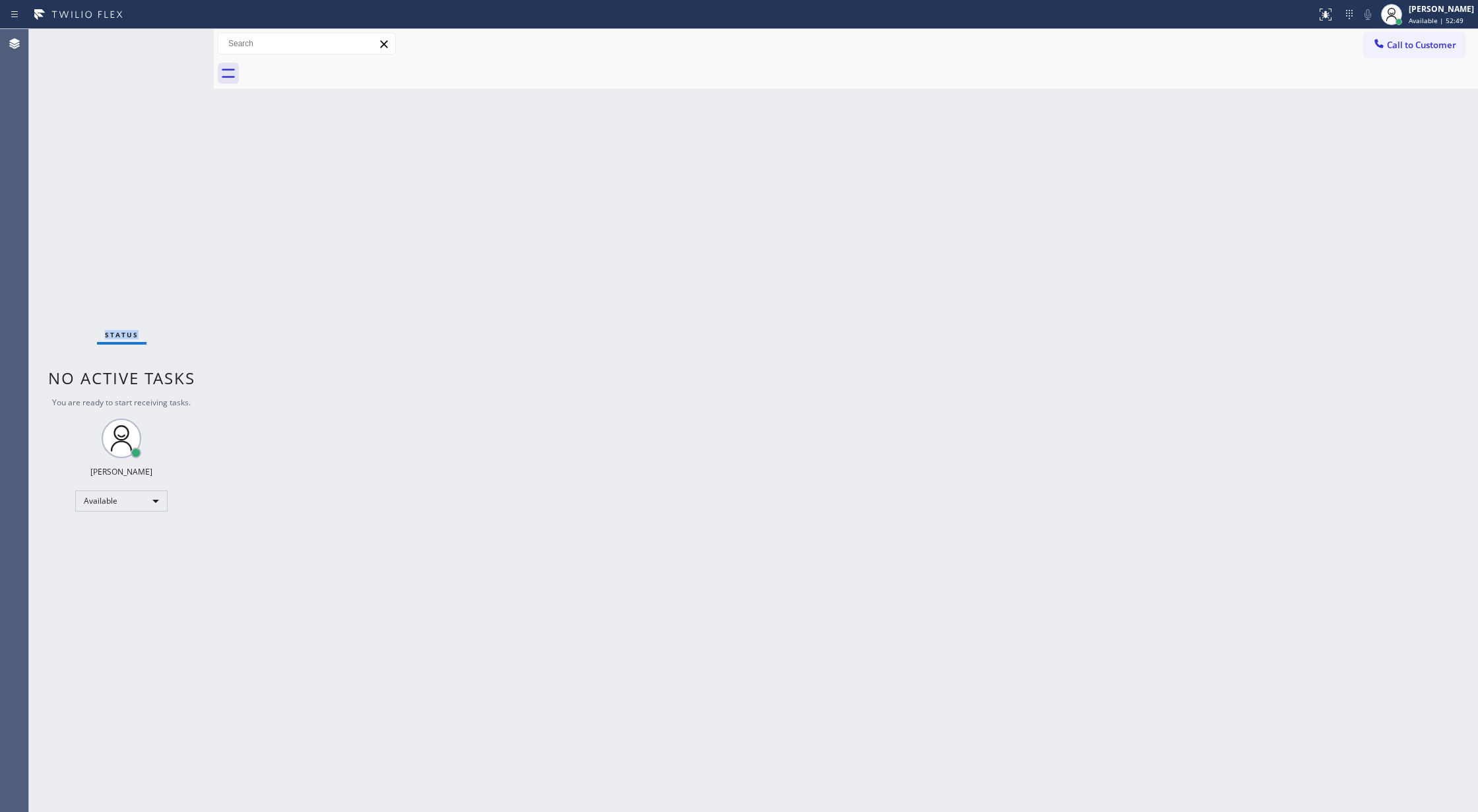
click at [175, 37] on div "Status No active tasks You are ready to start receiving tasks. [PERSON_NAME] Av…" at bounding box center [121, 420] width 185 height 782
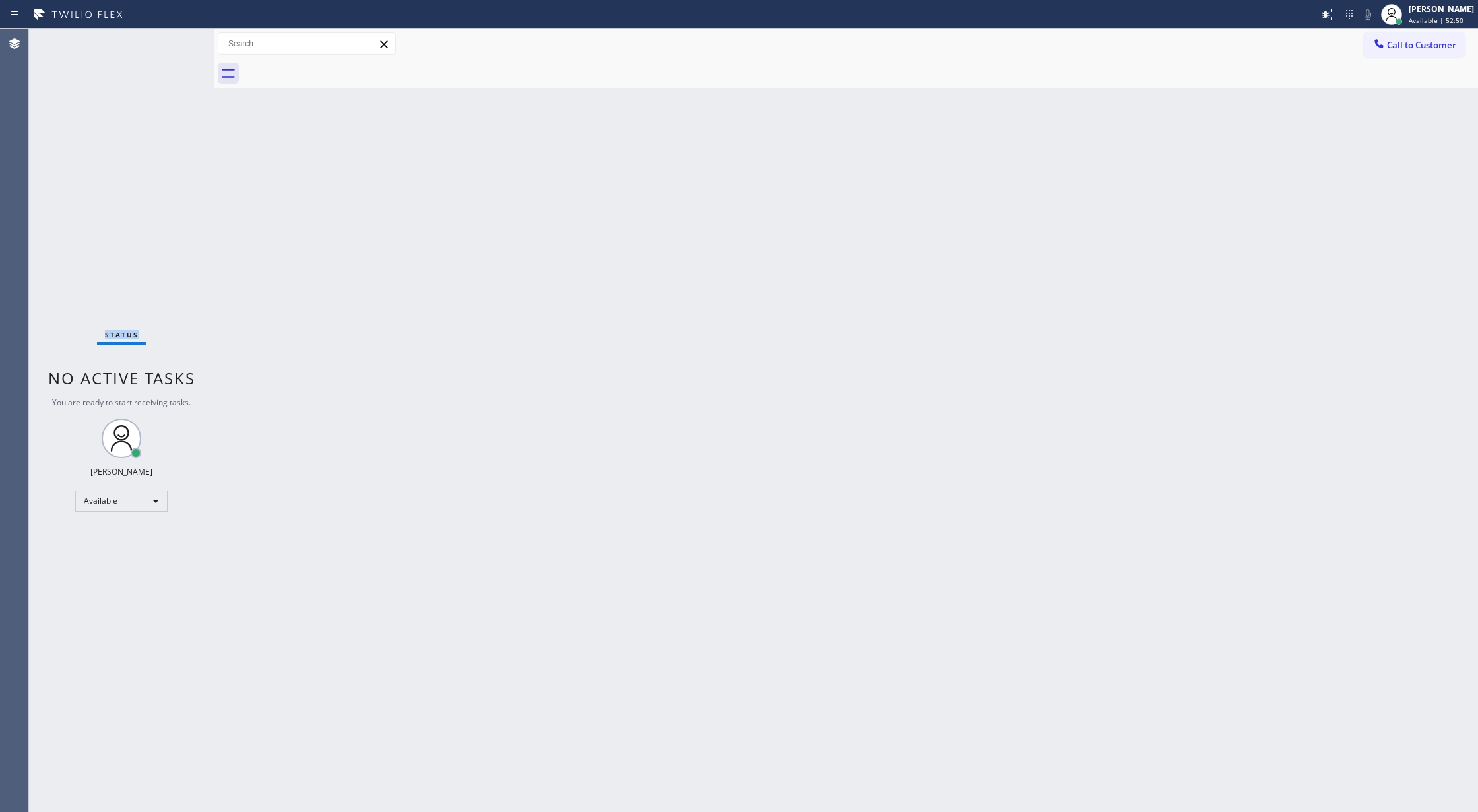
click at [175, 37] on div "Status No active tasks You are ready to start receiving tasks. [PERSON_NAME] Av…" at bounding box center [121, 420] width 185 height 782
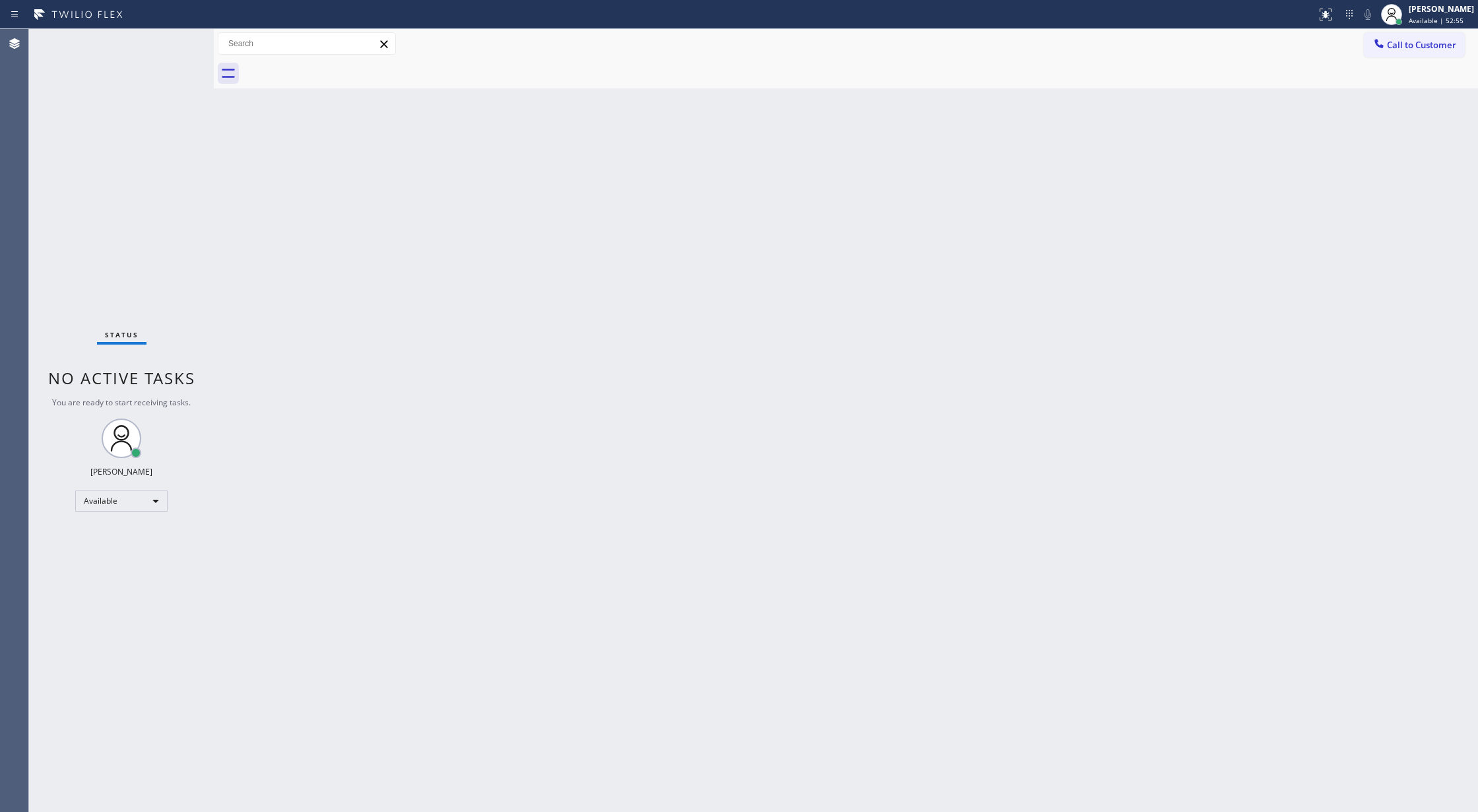
click at [175, 37] on div "Status No active tasks You are ready to start receiving tasks. [PERSON_NAME] Av…" at bounding box center [121, 420] width 185 height 782
click at [174, 40] on div "Status No active tasks You are ready to start receiving tasks. [PERSON_NAME] Av…" at bounding box center [121, 420] width 185 height 782
click at [175, 40] on div "Status No active tasks You are ready to start receiving tasks. [PERSON_NAME] Av…" at bounding box center [121, 420] width 185 height 782
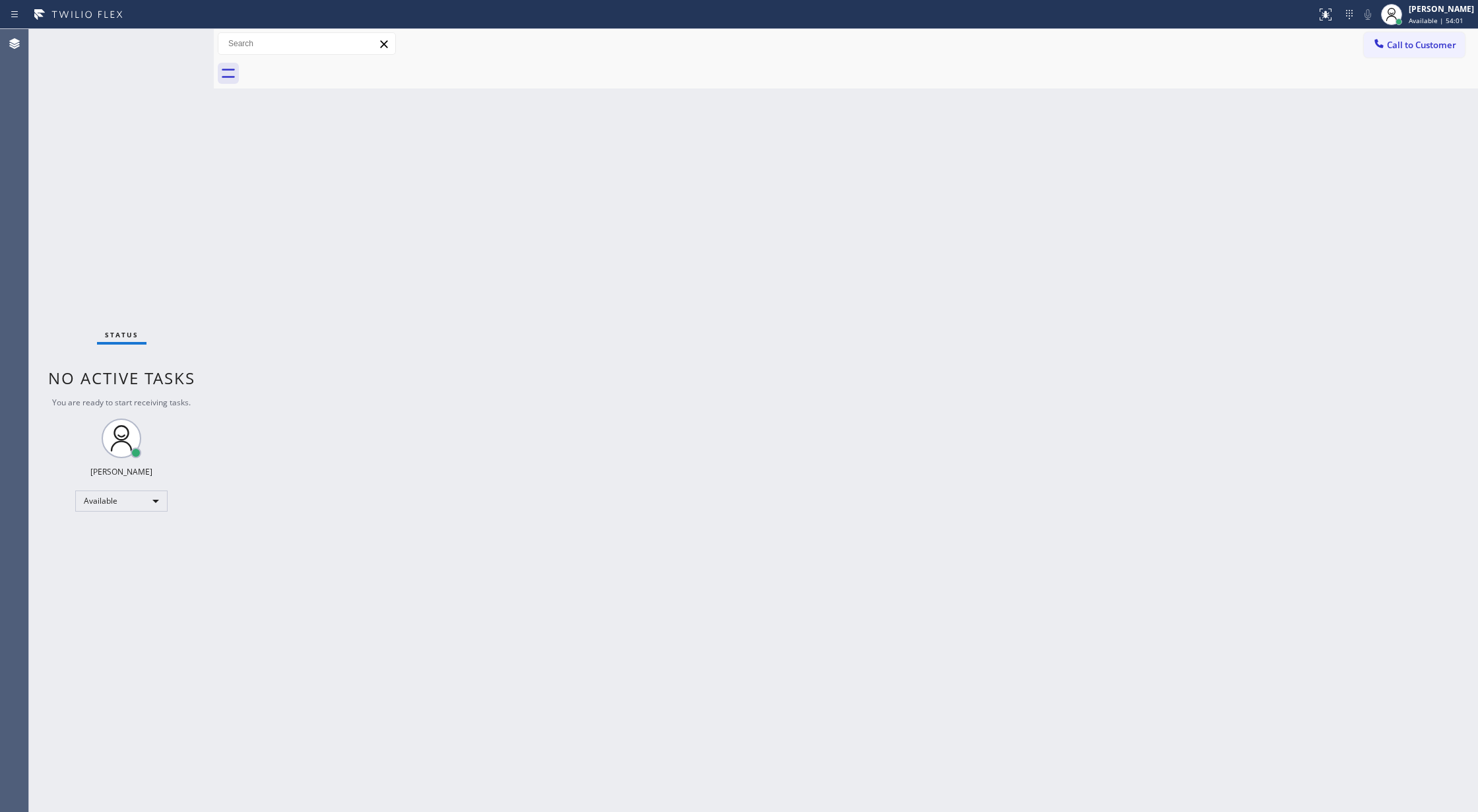
click at [175, 38] on div "Status No active tasks You are ready to start receiving tasks. [PERSON_NAME] Av…" at bounding box center [121, 420] width 185 height 782
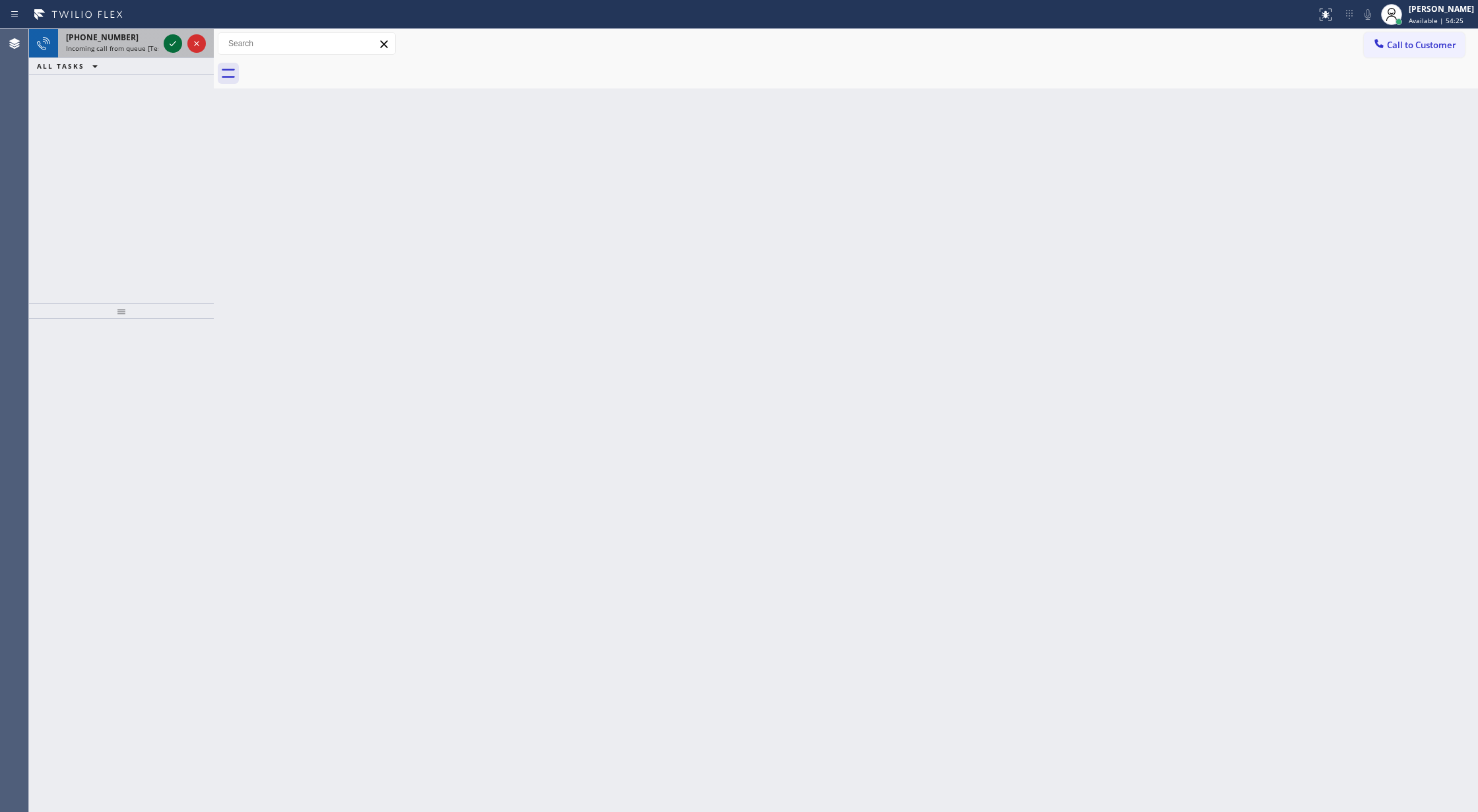
click at [165, 40] on icon at bounding box center [172, 43] width 16 height 16
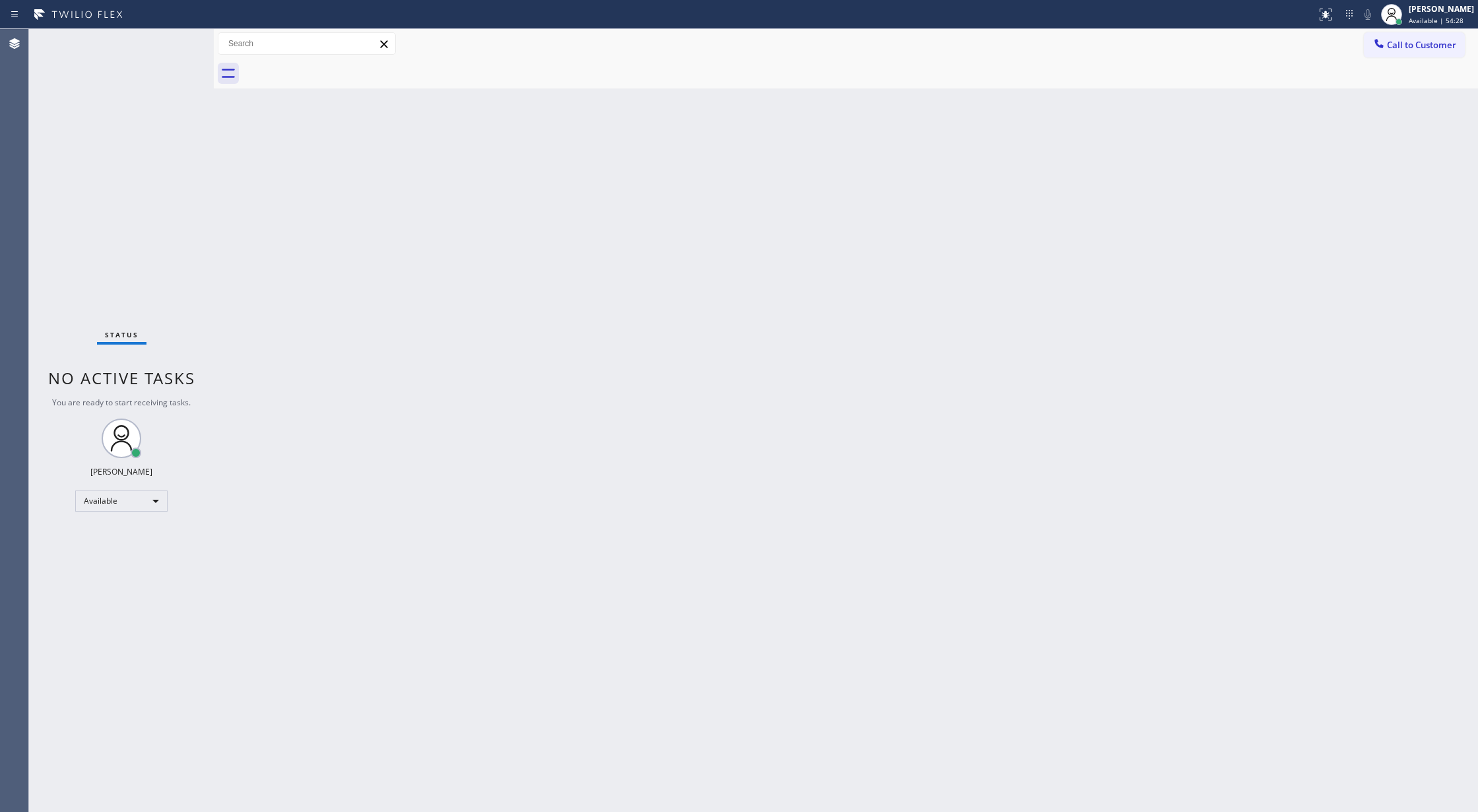
click at [172, 374] on span "No active tasks" at bounding box center [121, 378] width 147 height 21
click at [176, 38] on div "Status No active tasks You are ready to start receiving tasks. [PERSON_NAME] Av…" at bounding box center [121, 420] width 185 height 782
click at [175, 35] on div "Status No active tasks You are ready to start receiving tasks. [PERSON_NAME] Av…" at bounding box center [121, 420] width 185 height 782
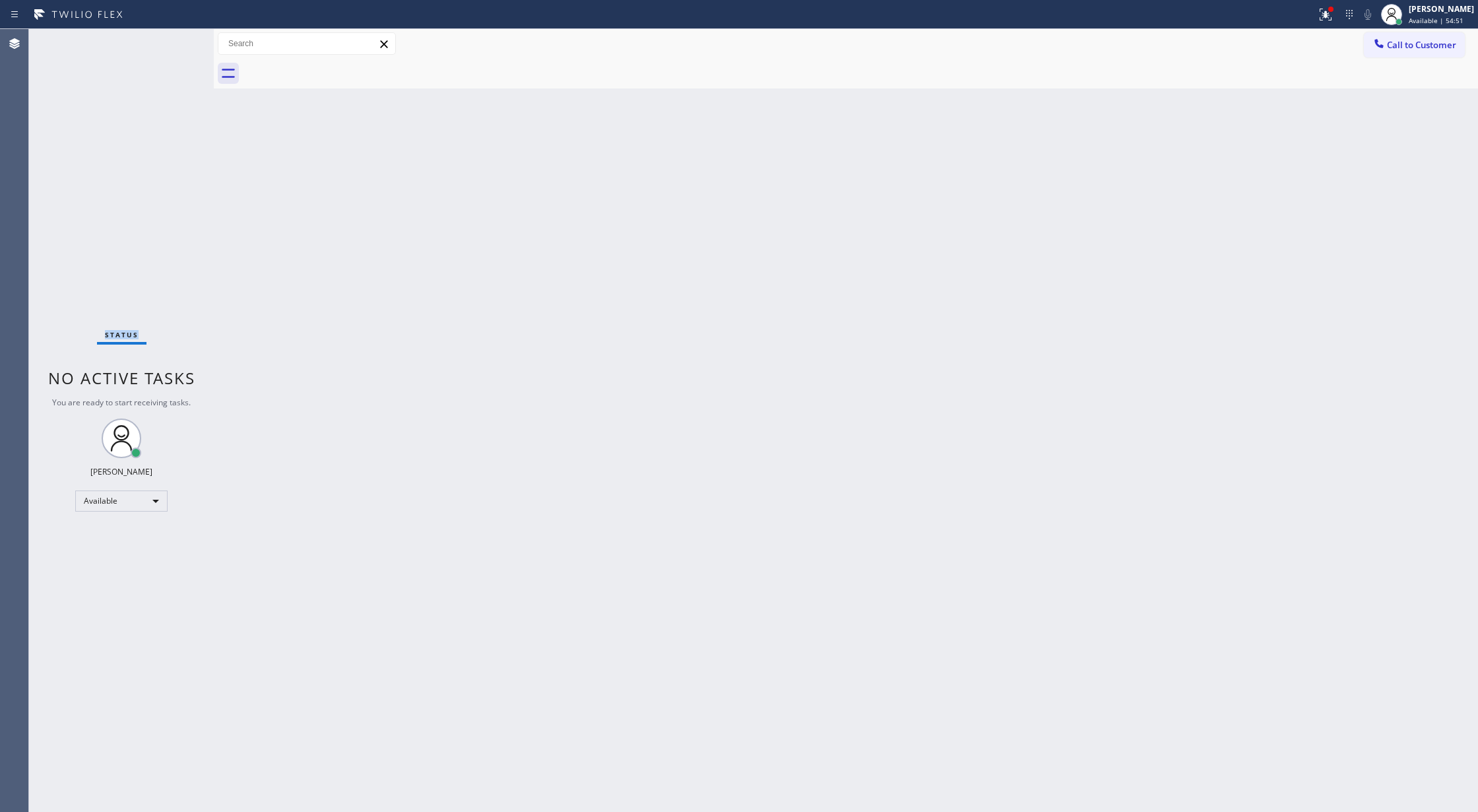
click at [175, 35] on div "Status No active tasks You are ready to start receiving tasks. [PERSON_NAME] Av…" at bounding box center [121, 420] width 185 height 782
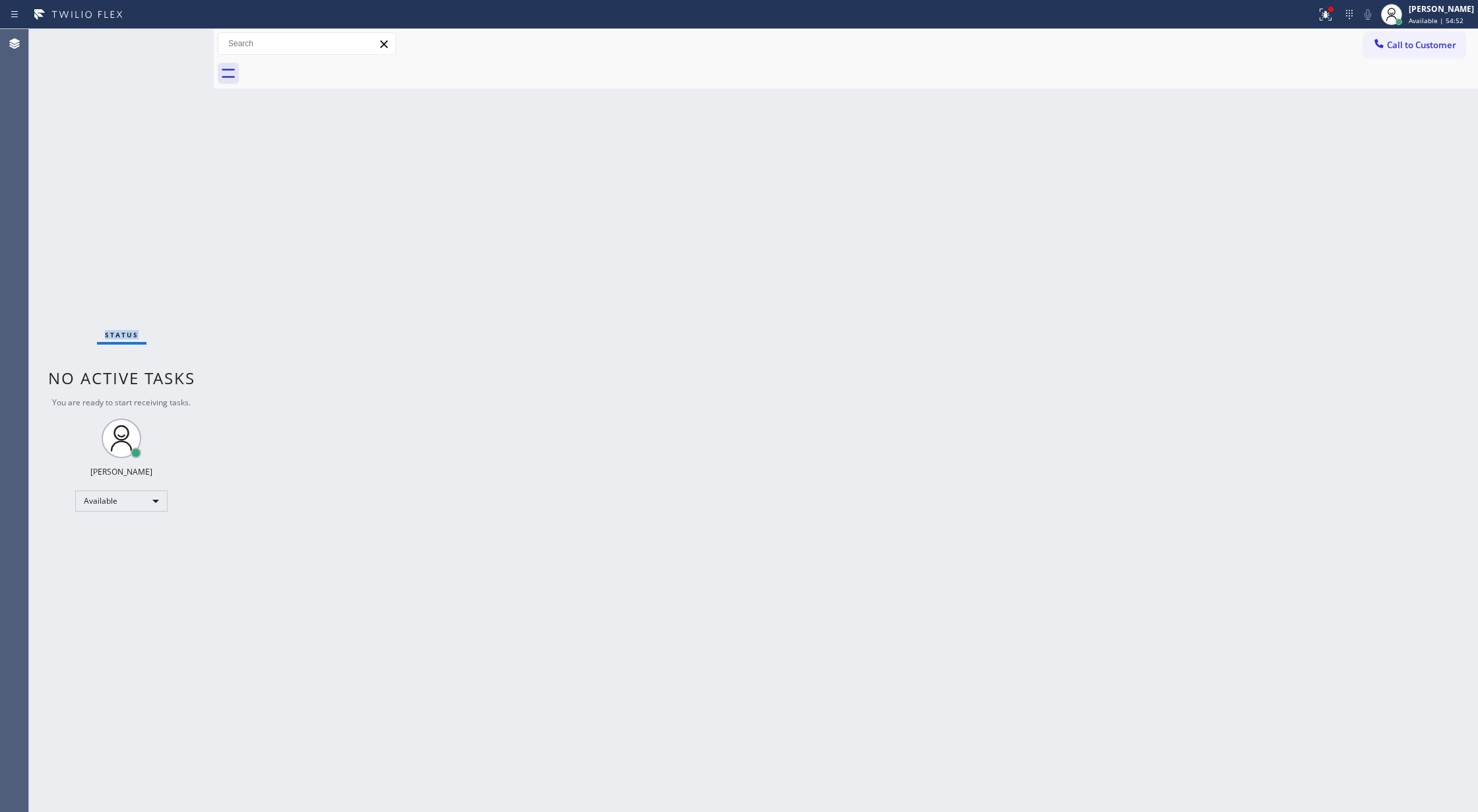
click at [175, 35] on div "Status No active tasks You are ready to start receiving tasks. [PERSON_NAME] Av…" at bounding box center [121, 420] width 185 height 782
click at [512, 479] on div "Back to Dashboard Change Sender ID Customers Technicians Select a contact Outbo…" at bounding box center [846, 420] width 1264 height 782
click at [172, 43] on div "Status No active tasks You are ready to start receiving tasks. [PERSON_NAME] Av…" at bounding box center [121, 420] width 185 height 782
click at [172, 35] on div "Status No active tasks You are ready to start receiving tasks. [PERSON_NAME] Av…" at bounding box center [121, 420] width 185 height 782
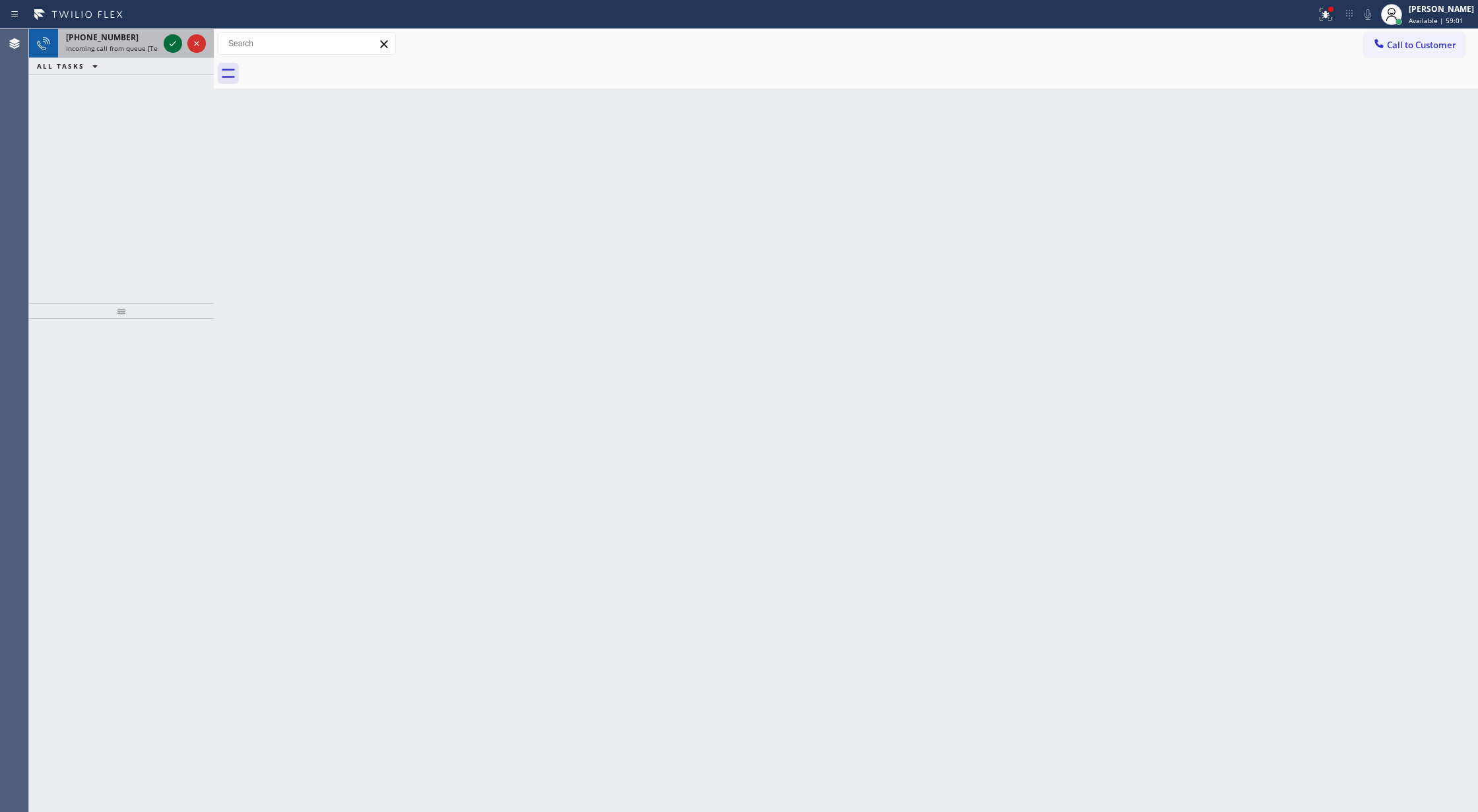
click at [169, 45] on icon at bounding box center [172, 43] width 16 height 16
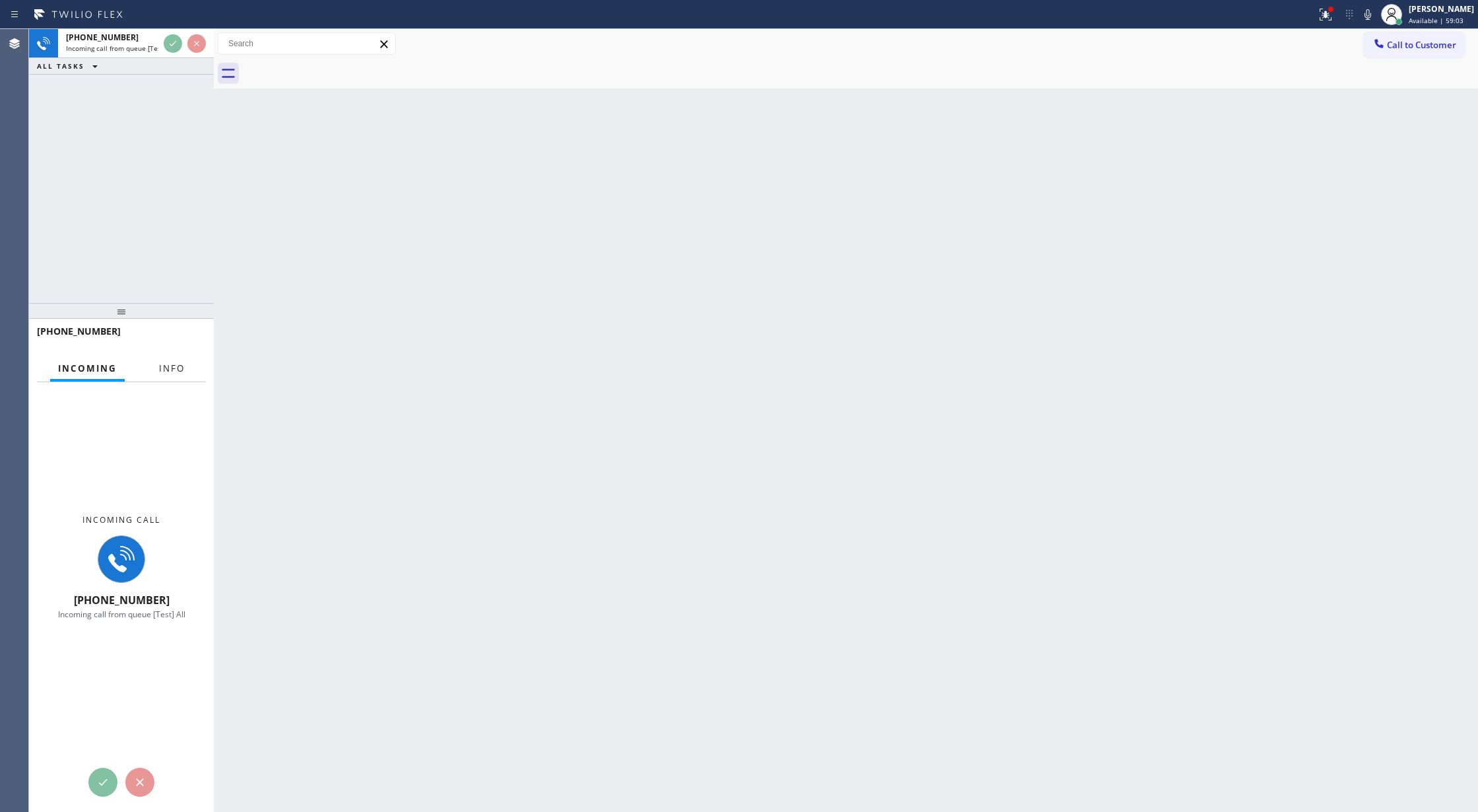
click at [170, 367] on span "Info" at bounding box center [172, 368] width 26 height 12
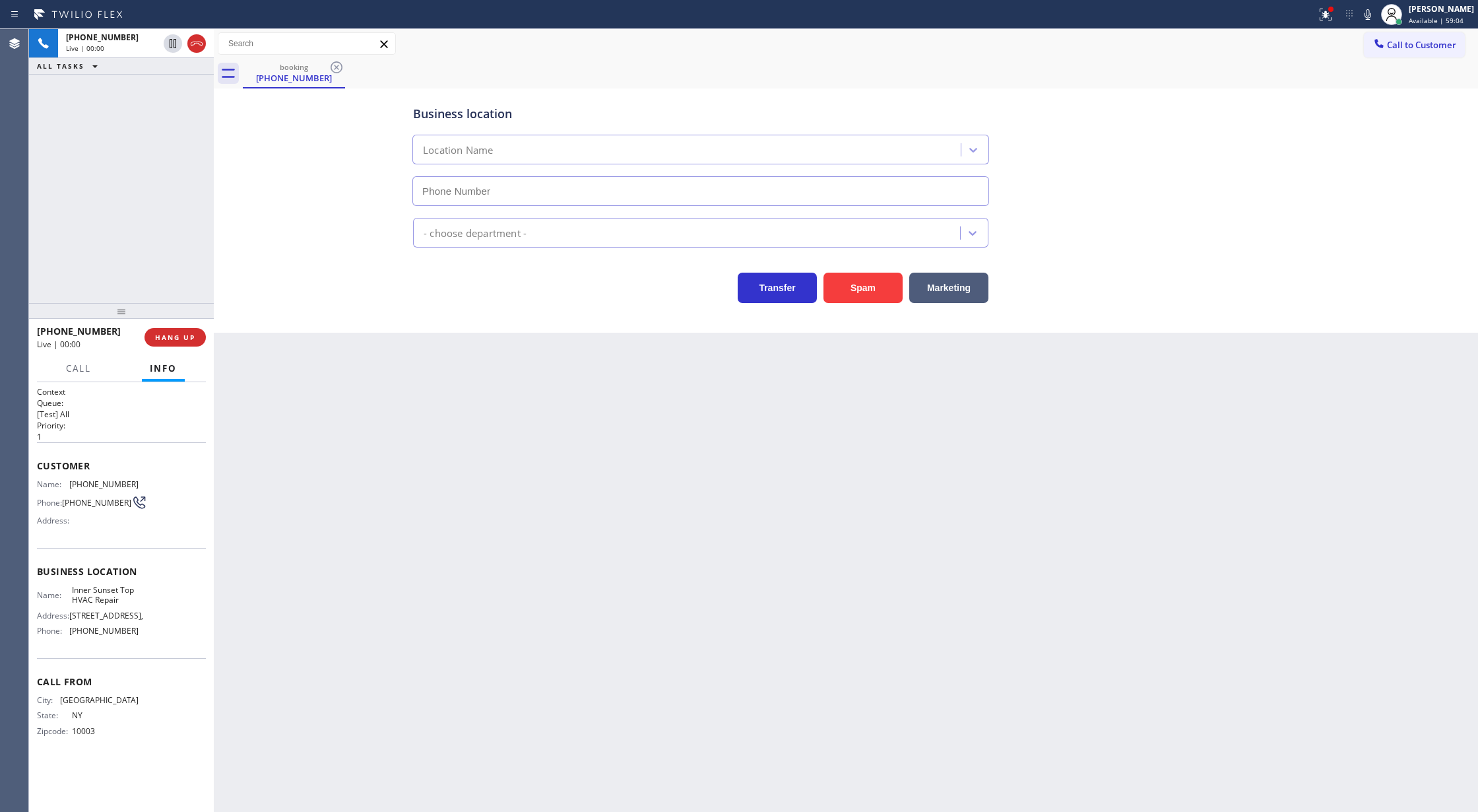
type input "[PHONE_NUMBER]"
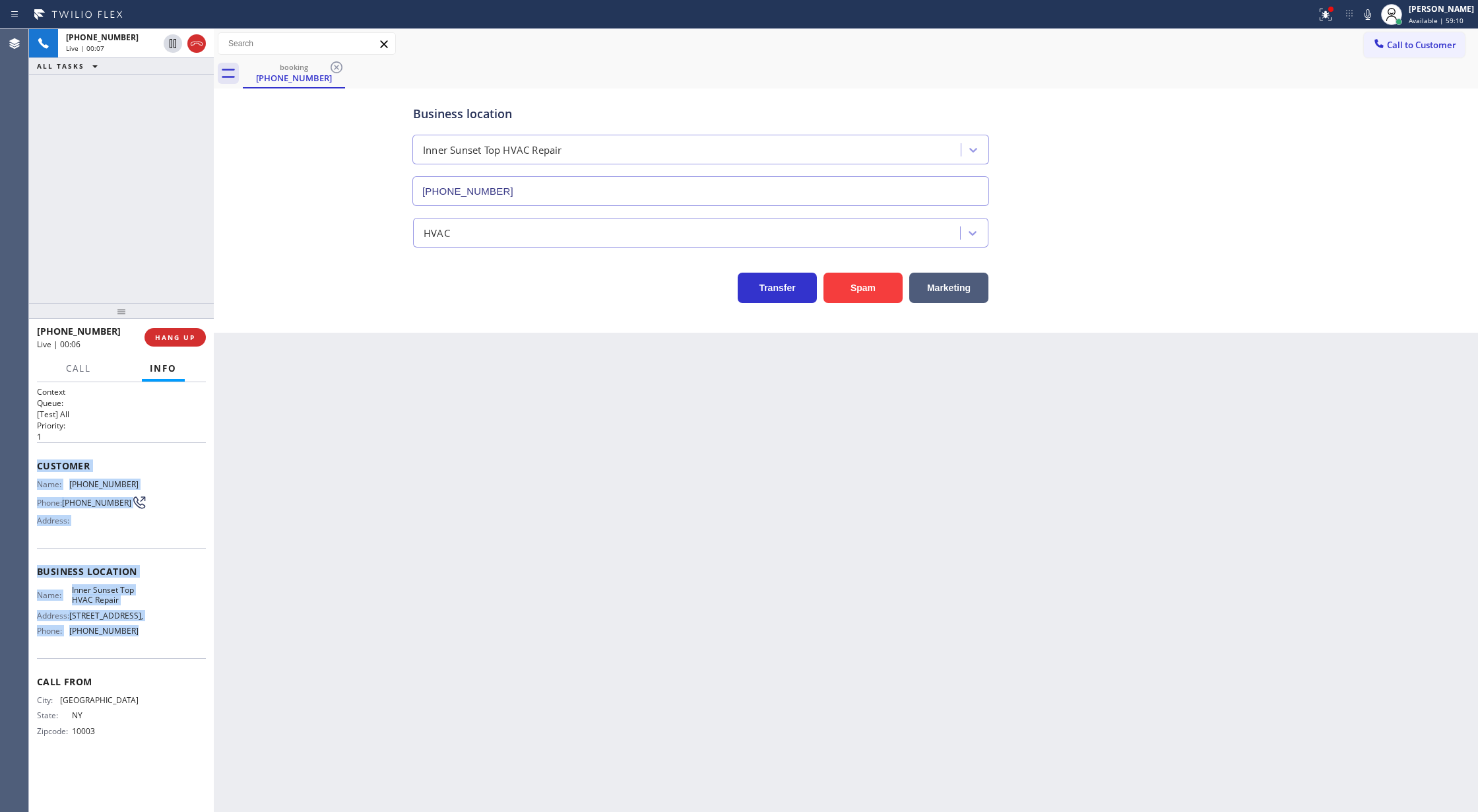
copy div "Customer Name: [PHONE_NUMBER] Phone: [PHONE_NUMBER] Address: Business location …"
drag, startPoint x: 38, startPoint y: 465, endPoint x: 186, endPoint y: 637, distance: 226.9
click at [186, 637] on div "Context Queue: [Test] All Priority: 1 Customer Name: [PHONE_NUMBER] Phone: [PHO…" at bounding box center [121, 572] width 169 height 371
drag, startPoint x: 120, startPoint y: 468, endPoint x: 104, endPoint y: 469, distance: 16.0
click at [120, 468] on span "Customer" at bounding box center [121, 465] width 169 height 12
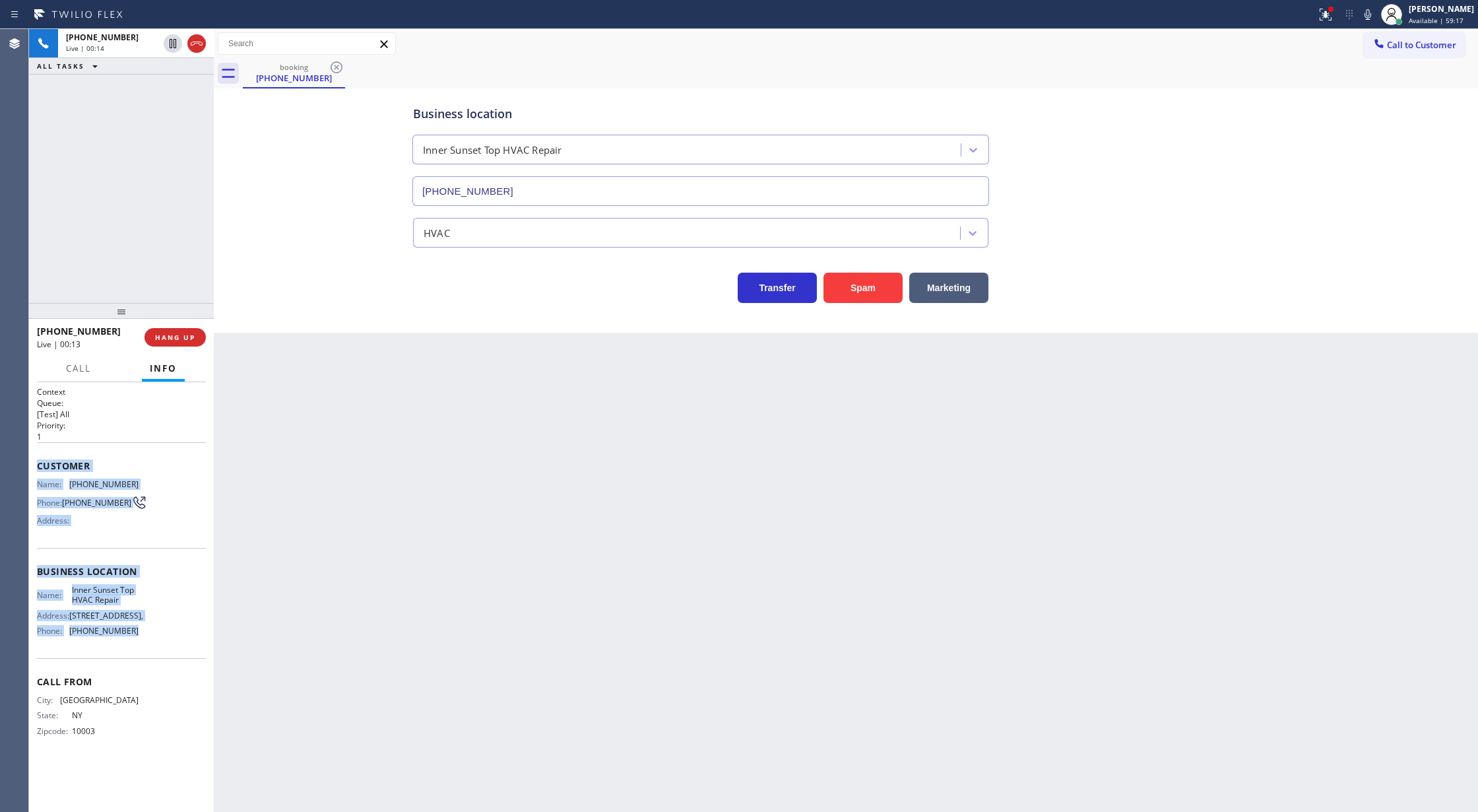
drag, startPoint x: 35, startPoint y: 469, endPoint x: 192, endPoint y: 652, distance: 241.1
click at [192, 652] on div "Context Queue: [Test] All Priority: 1 Customer Name: [PHONE_NUMBER] Phone: [PHO…" at bounding box center [121, 597] width 185 height 430
copy div "Customer Name: [PHONE_NUMBER] Phone: [PHONE_NUMBER] Address: Business location …"
drag, startPoint x: 177, startPoint y: 45, endPoint x: 191, endPoint y: 51, distance: 15.2
click at [177, 45] on icon at bounding box center [172, 43] width 16 height 16
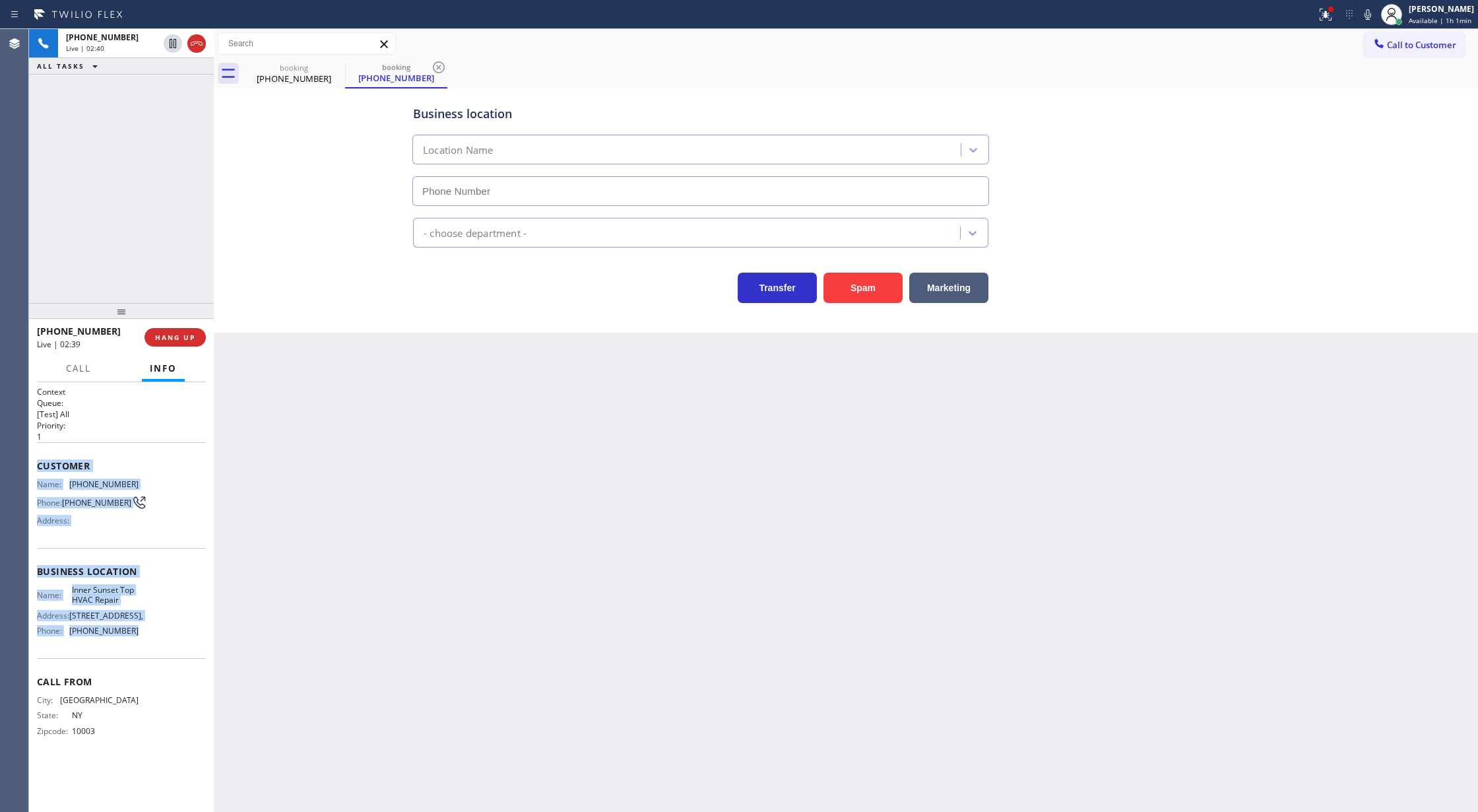
type input "[PHONE_NUMBER]"
click at [1375, 15] on icon at bounding box center [1367, 14] width 16 height 16
click at [172, 87] on icon at bounding box center [172, 88] width 16 height 16
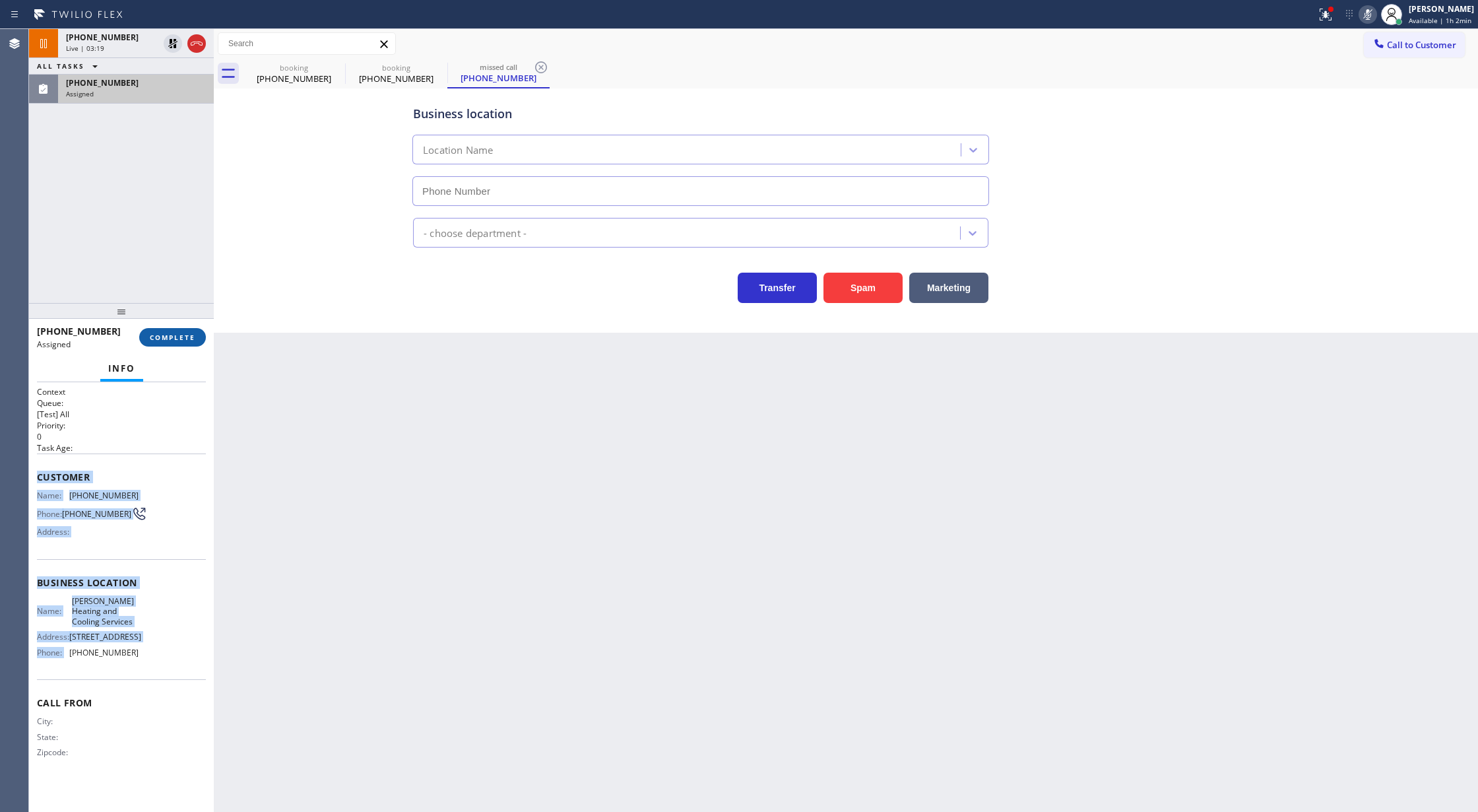
type input "[PHONE_NUMBER]"
click at [175, 333] on span "COMPLETE" at bounding box center [172, 337] width 45 height 9
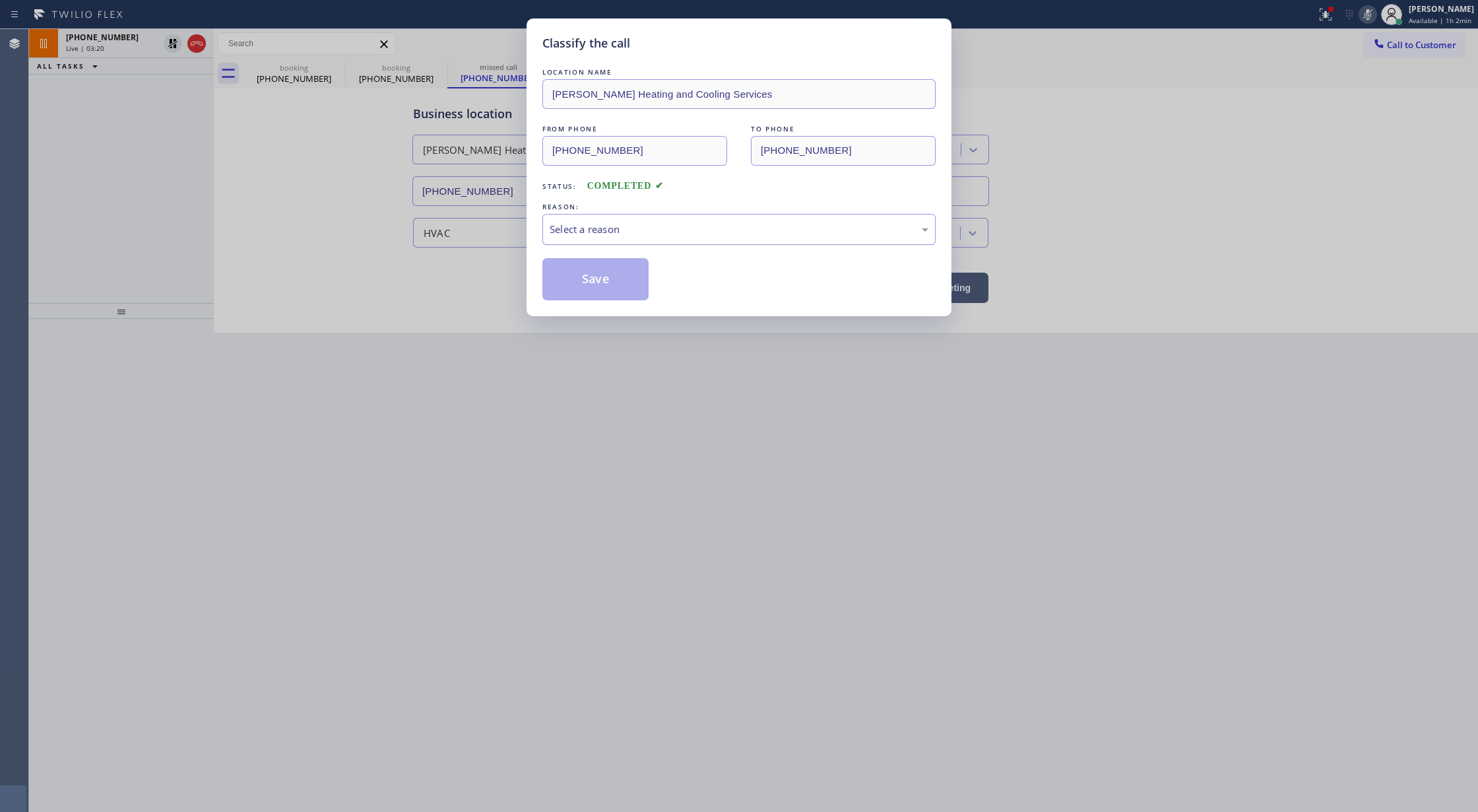
click at [581, 235] on div "Select a reason" at bounding box center [739, 229] width 379 height 15
click at [588, 280] on button "Save" at bounding box center [595, 279] width 106 height 42
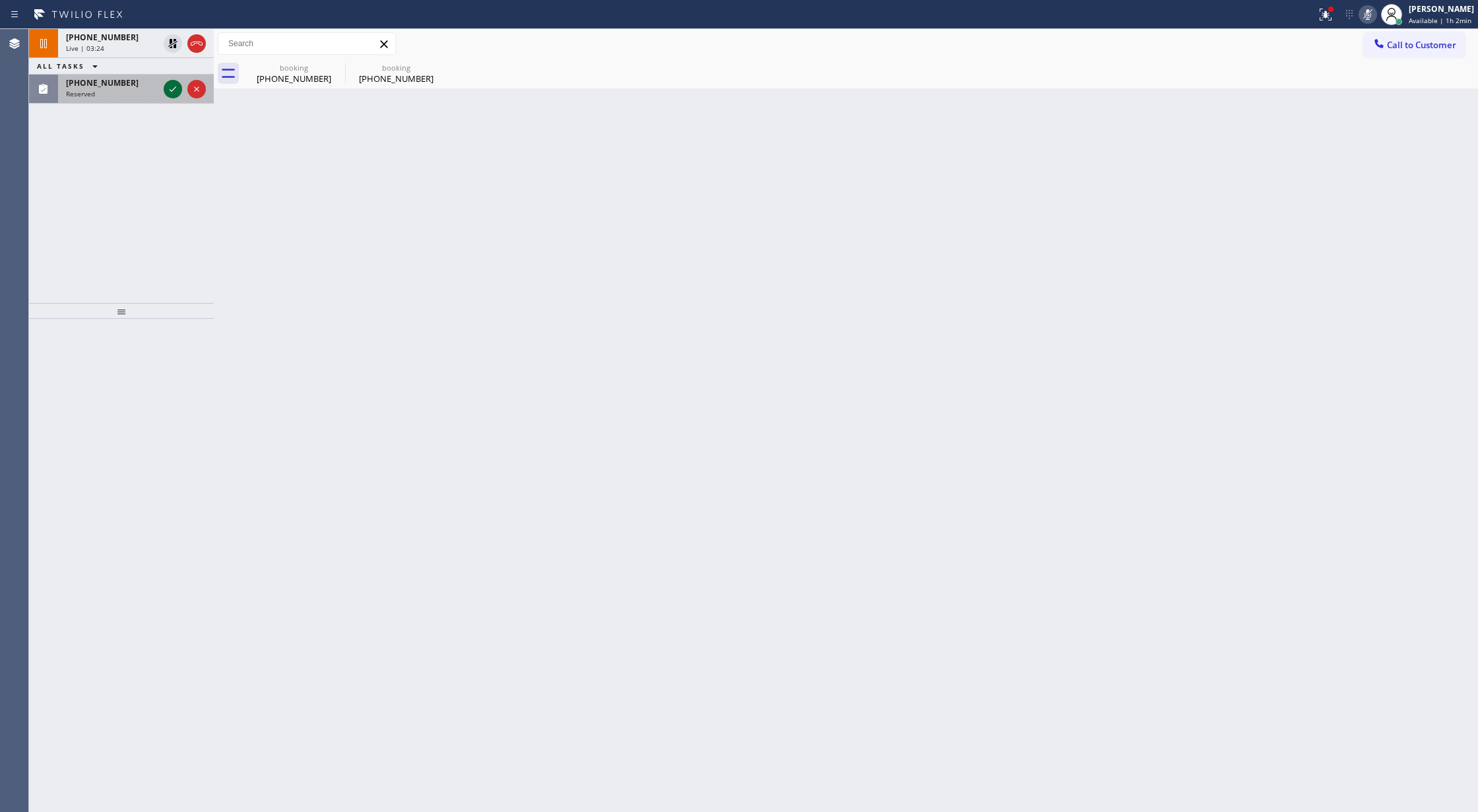
click at [173, 87] on icon at bounding box center [172, 88] width 16 height 16
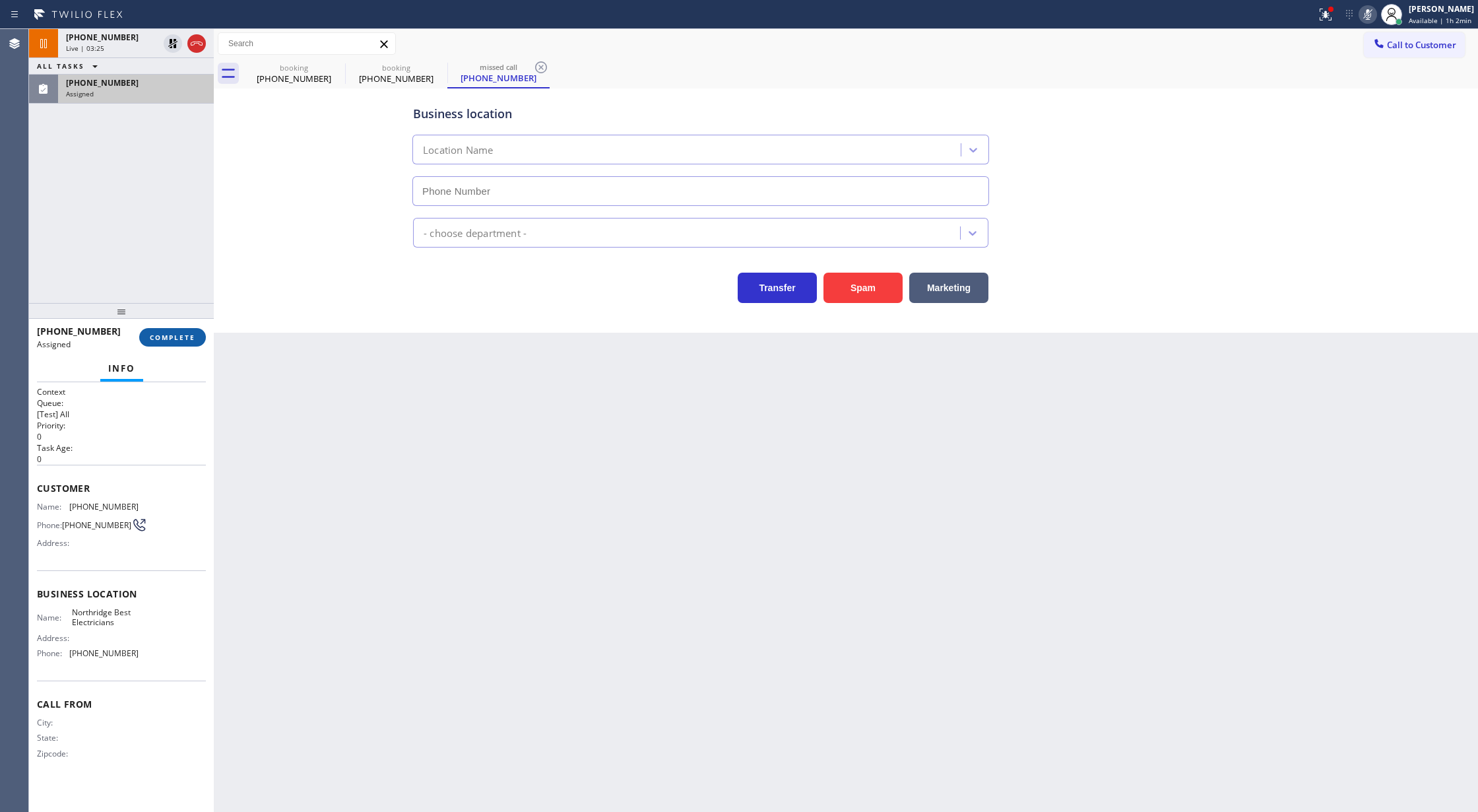
type input "[PHONE_NUMBER]"
click at [167, 338] on span "COMPLETE" at bounding box center [172, 337] width 45 height 9
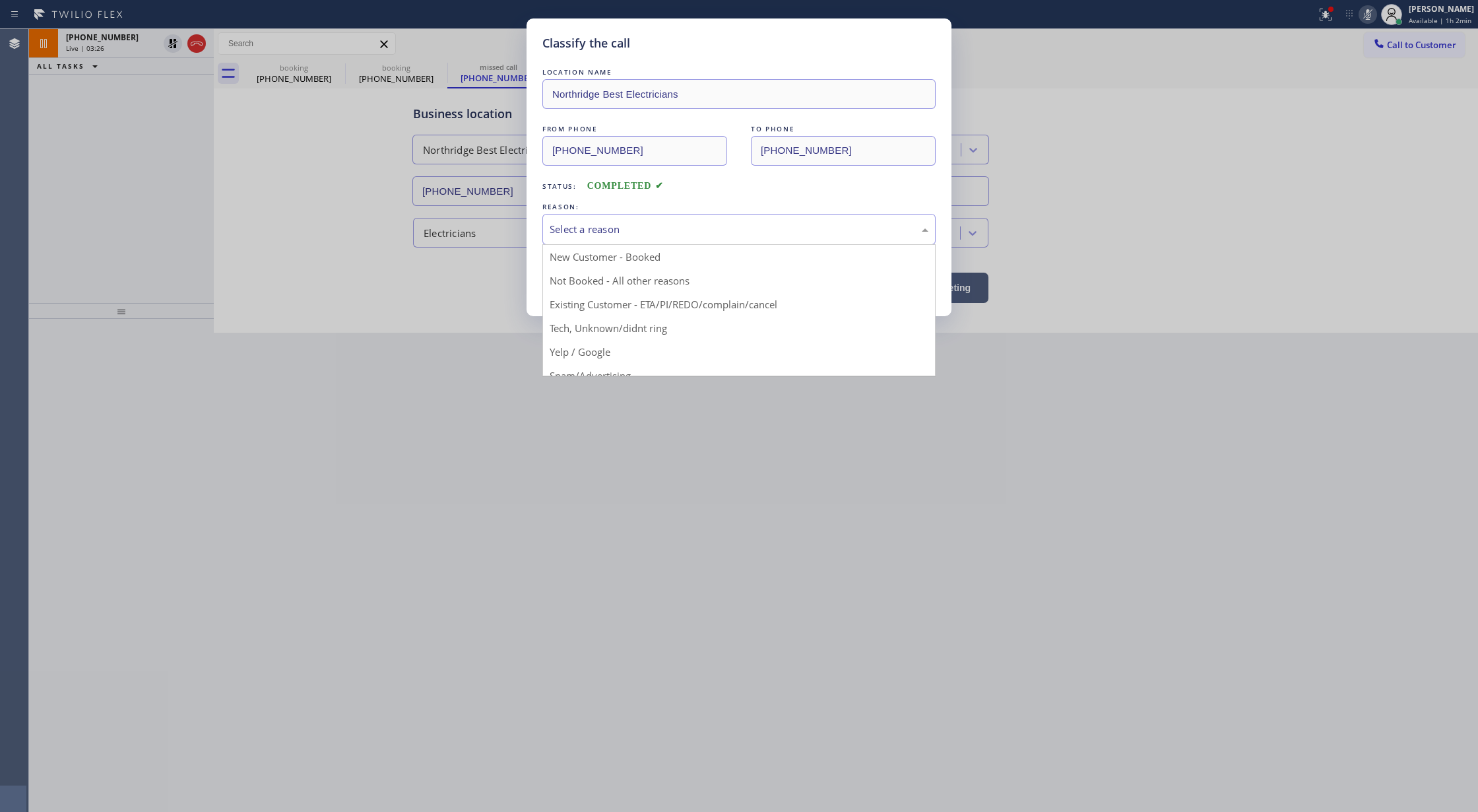
click at [621, 235] on div "Select a reason" at bounding box center [739, 229] width 379 height 15
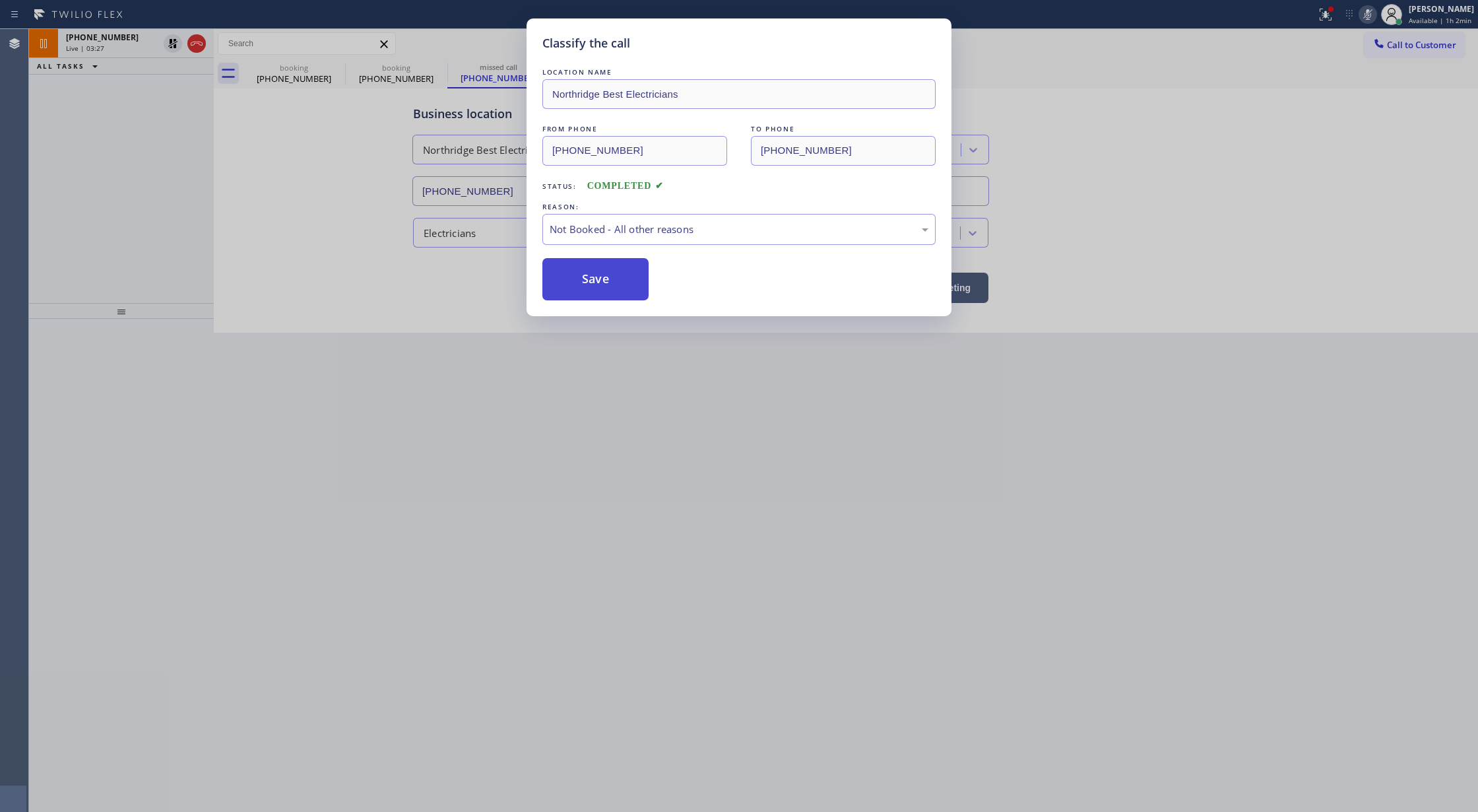
click at [581, 278] on button "Save" at bounding box center [595, 279] width 106 height 42
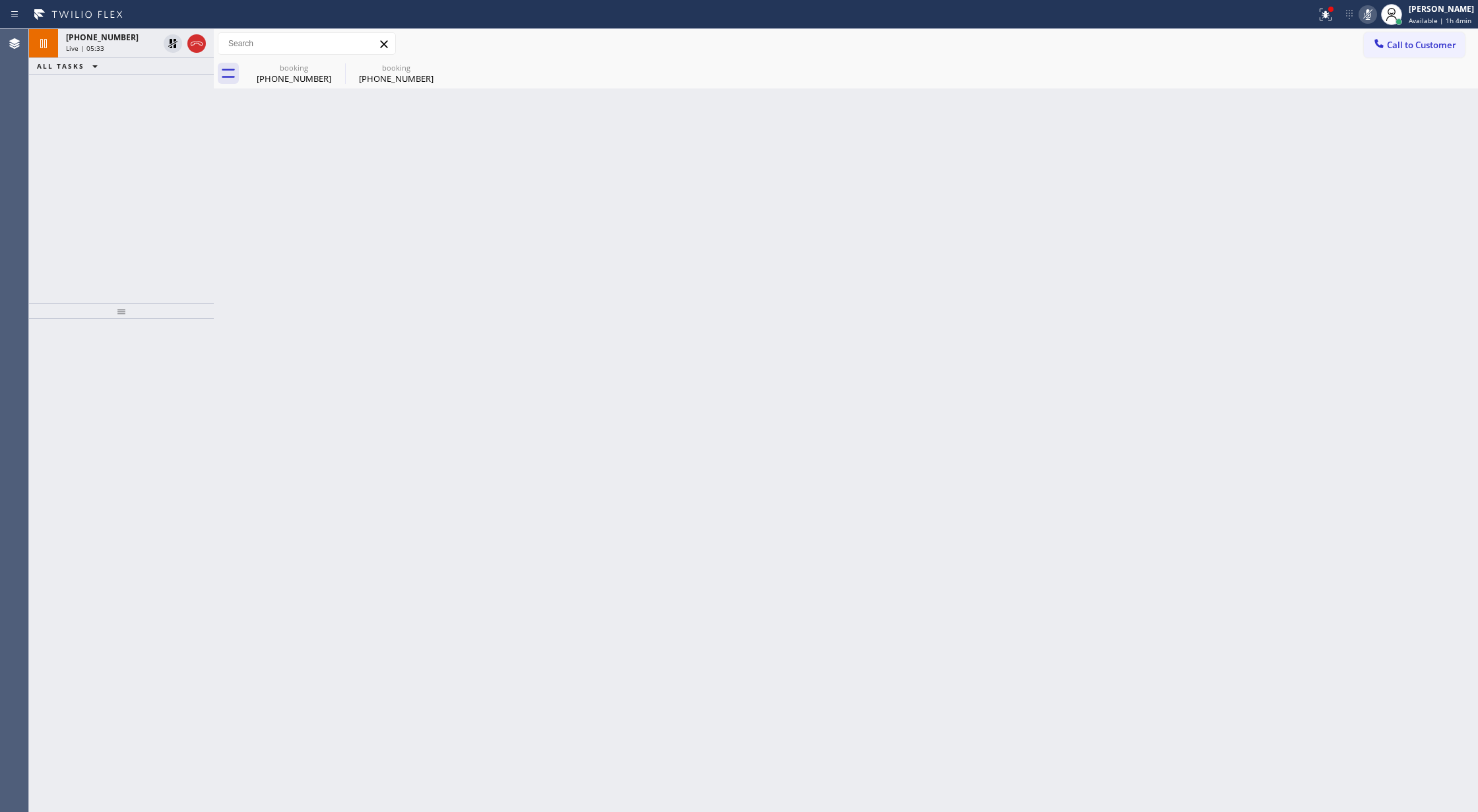
drag, startPoint x: 172, startPoint y: 45, endPoint x: 1249, endPoint y: 2, distance: 1077.9
click at [172, 45] on icon at bounding box center [172, 43] width 9 height 9
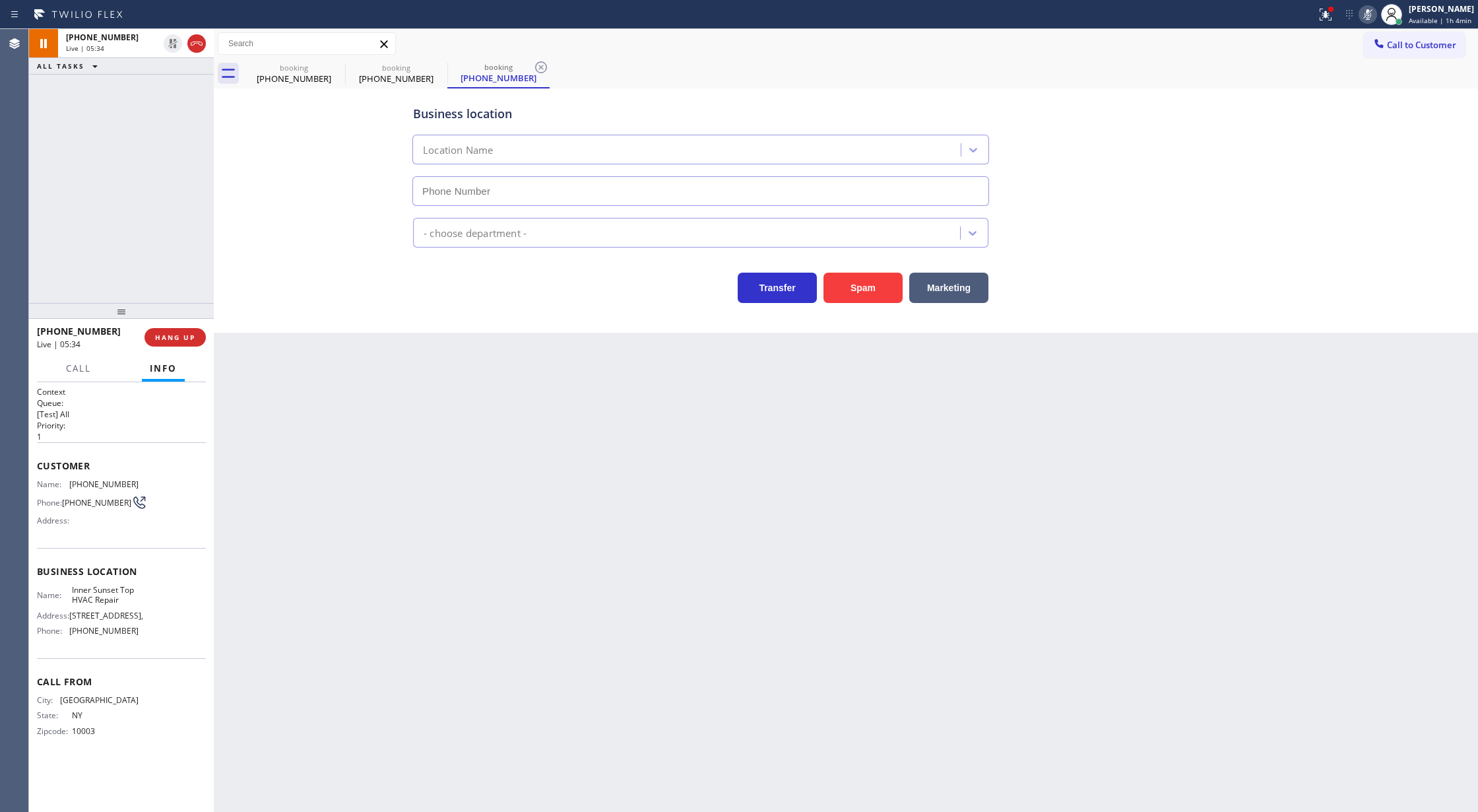
type input "[PHONE_NUMBER]"
click at [1371, 13] on icon at bounding box center [1368, 14] width 7 height 11
click at [172, 87] on icon at bounding box center [172, 88] width 16 height 16
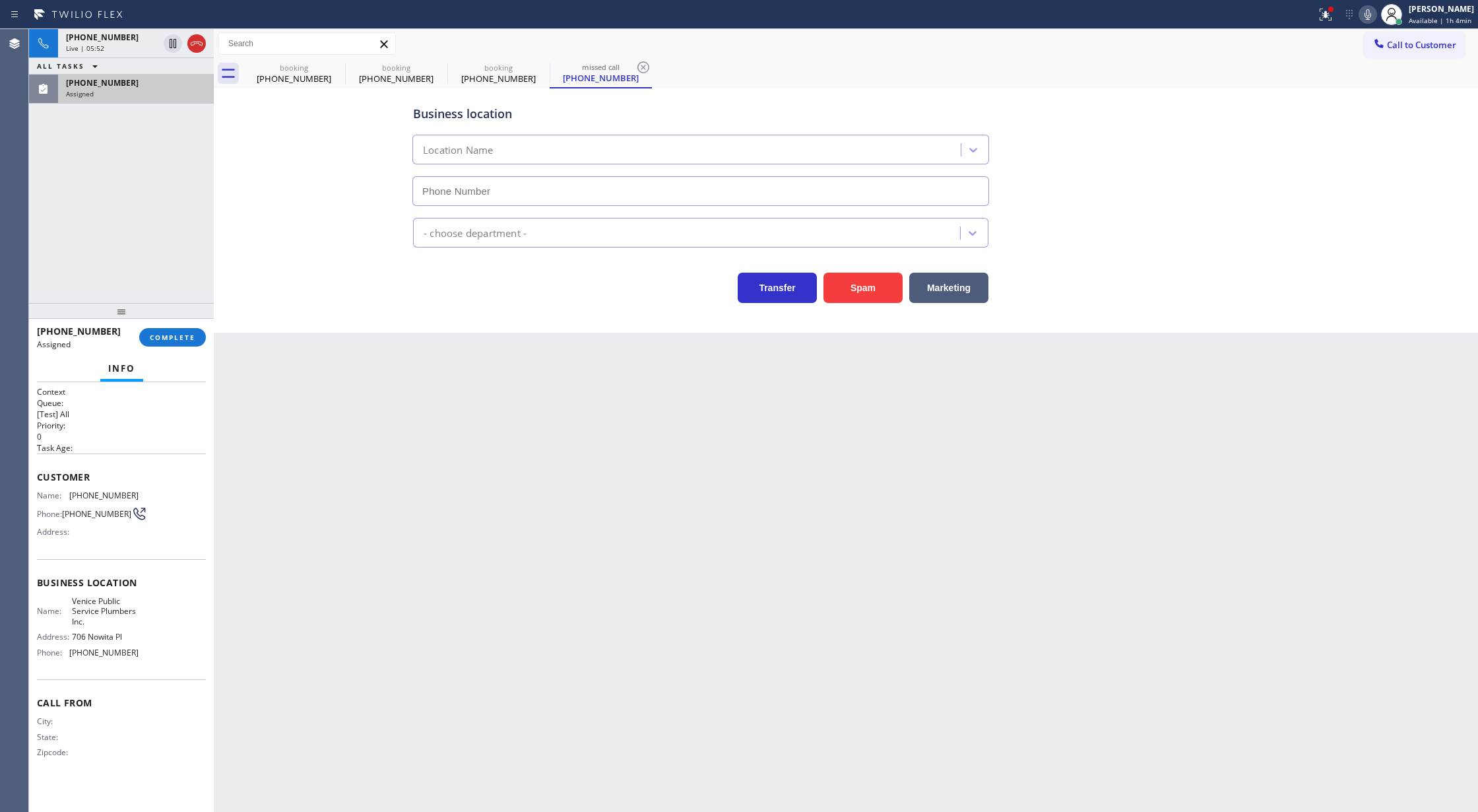
type input "[PHONE_NUMBER]"
drag, startPoint x: 177, startPoint y: 336, endPoint x: 301, endPoint y: 348, distance: 124.6
click at [177, 336] on span "COMPLETE" at bounding box center [172, 337] width 45 height 9
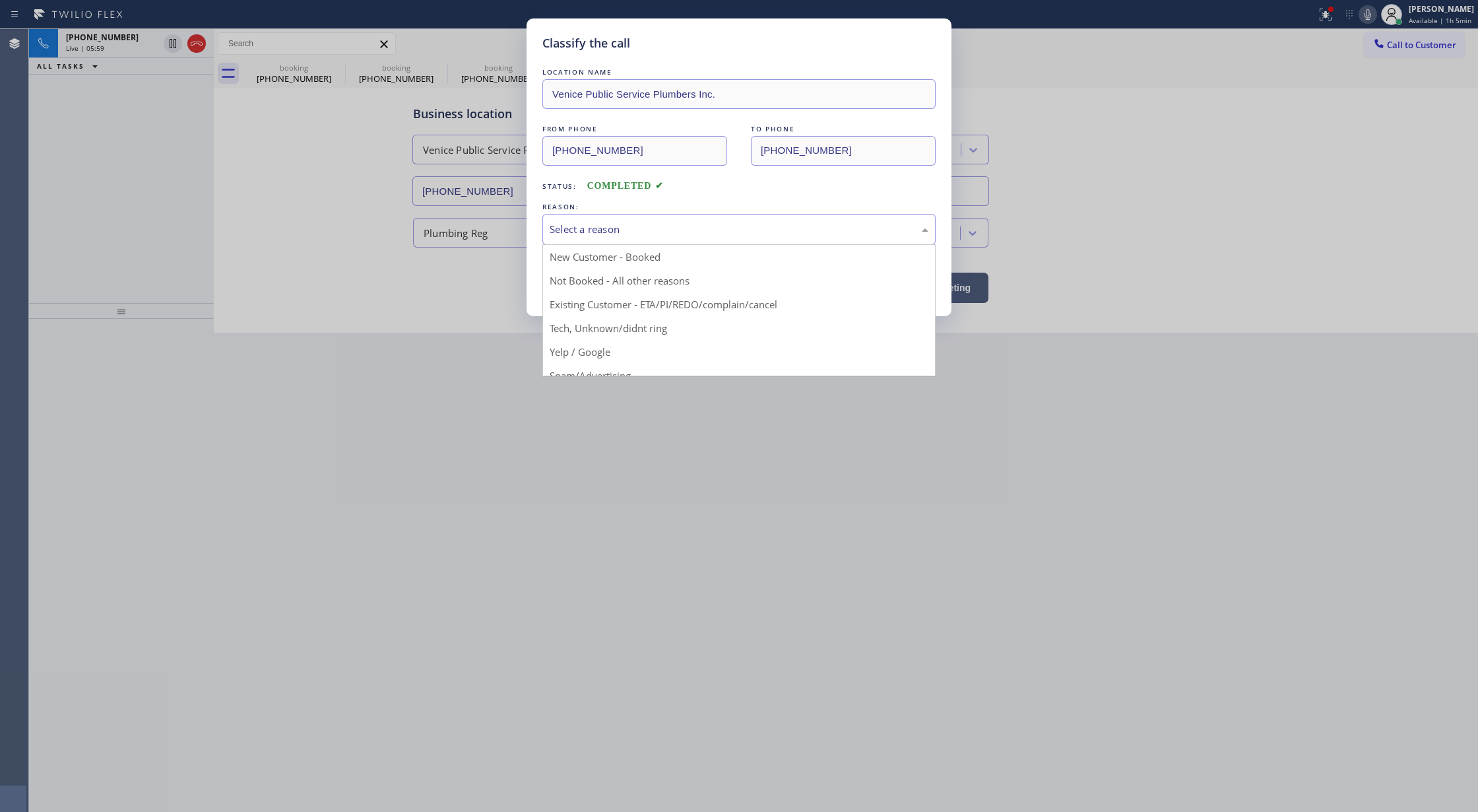
click at [592, 234] on div "Select a reason" at bounding box center [739, 229] width 379 height 15
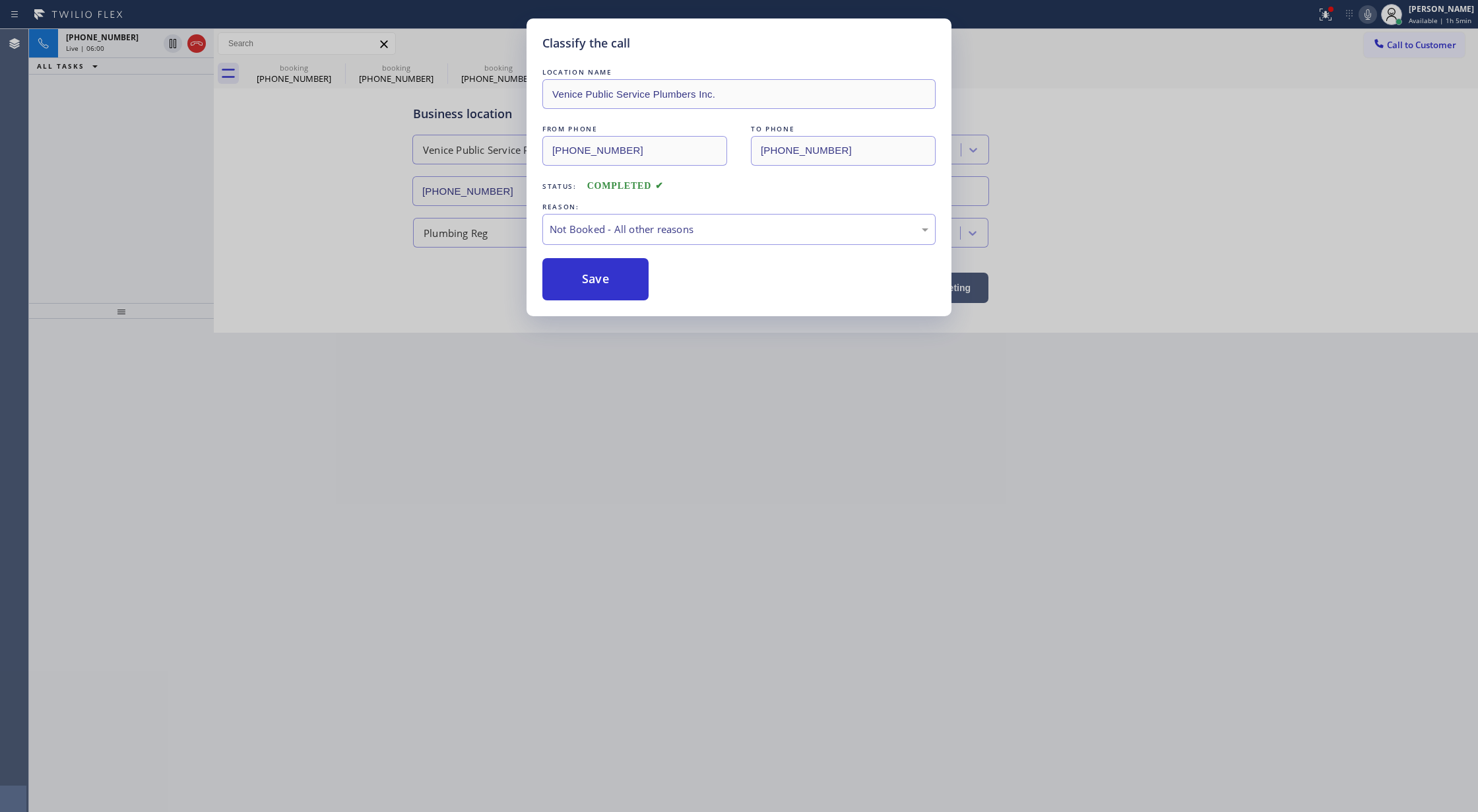
click at [581, 289] on button "Save" at bounding box center [595, 279] width 106 height 42
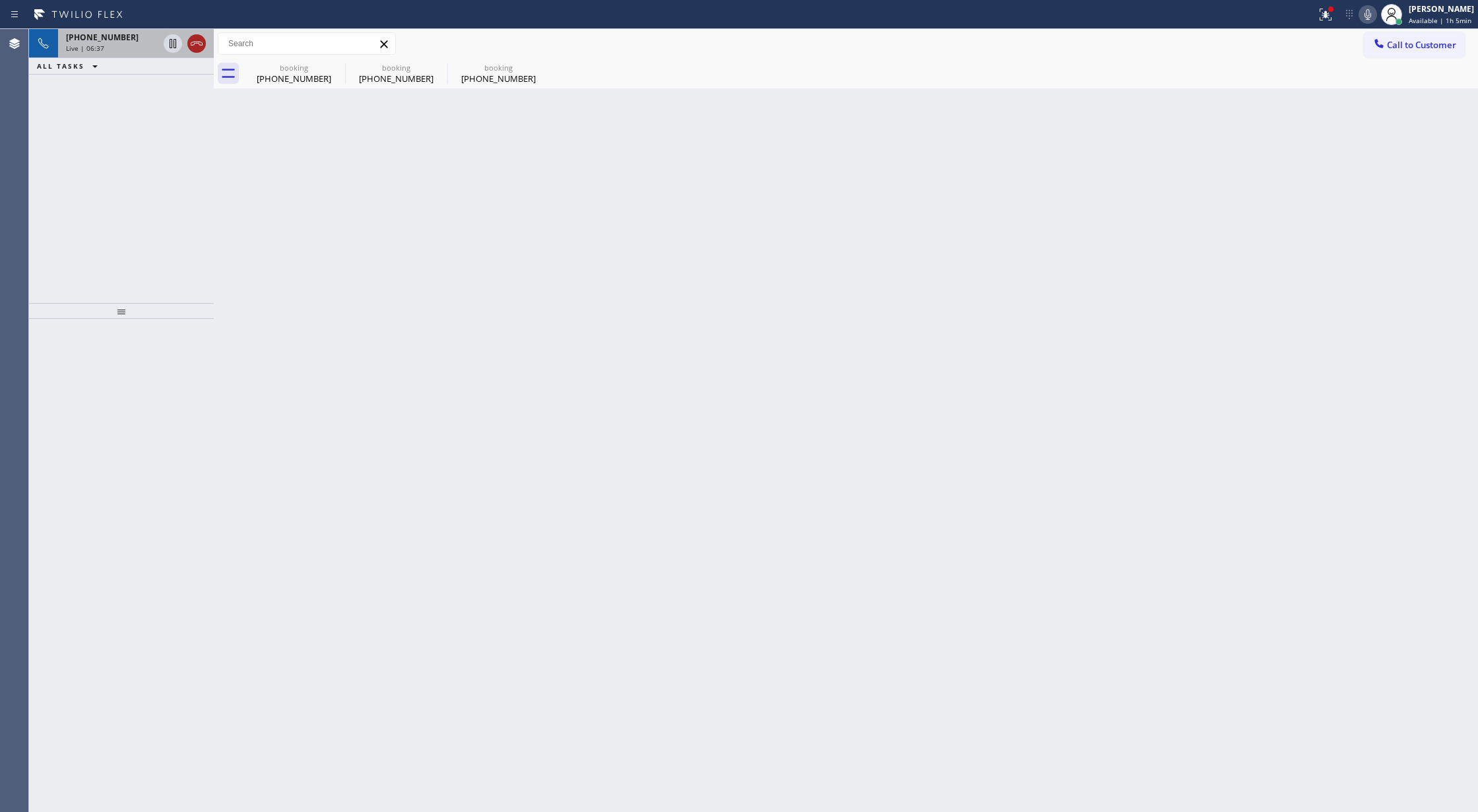
click at [201, 45] on icon at bounding box center [196, 43] width 12 height 4
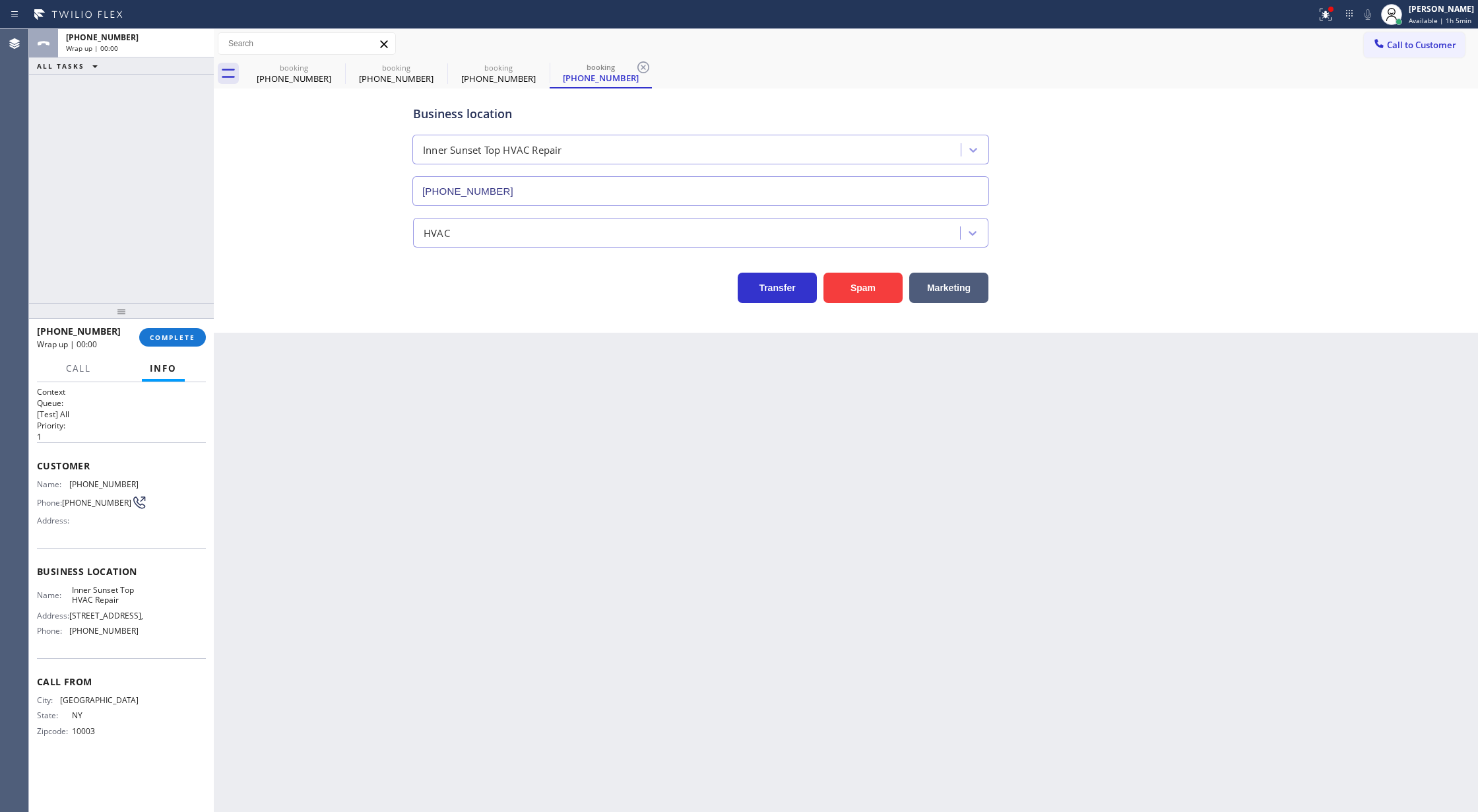
type input "[PHONE_NUMBER]"
click at [152, 334] on span "COMPLETE" at bounding box center [172, 337] width 45 height 9
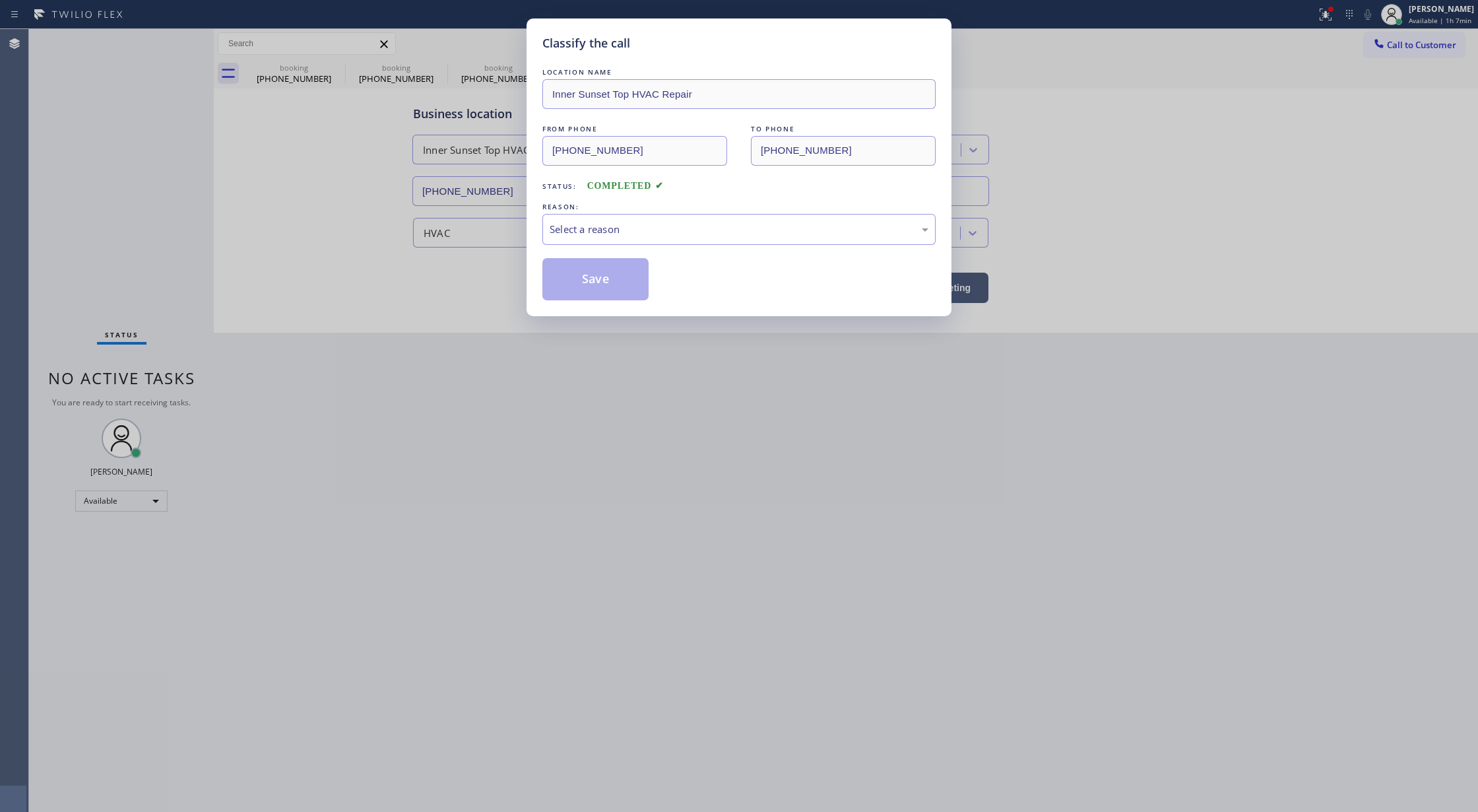
click at [583, 229] on div "Select a reason" at bounding box center [739, 229] width 379 height 15
click at [590, 278] on button "Save" at bounding box center [595, 279] width 106 height 42
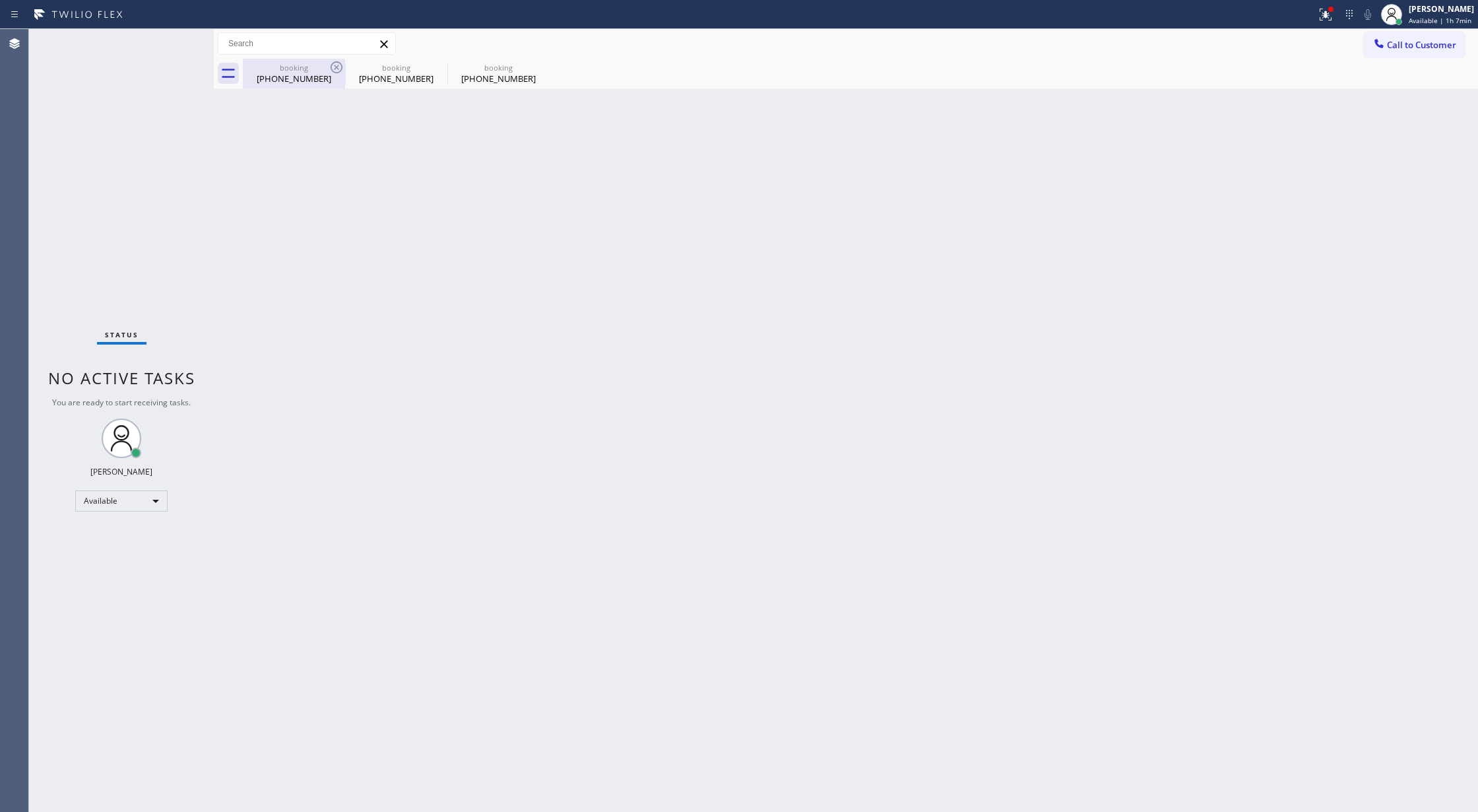
click at [309, 71] on div "booking" at bounding box center [294, 68] width 100 height 10
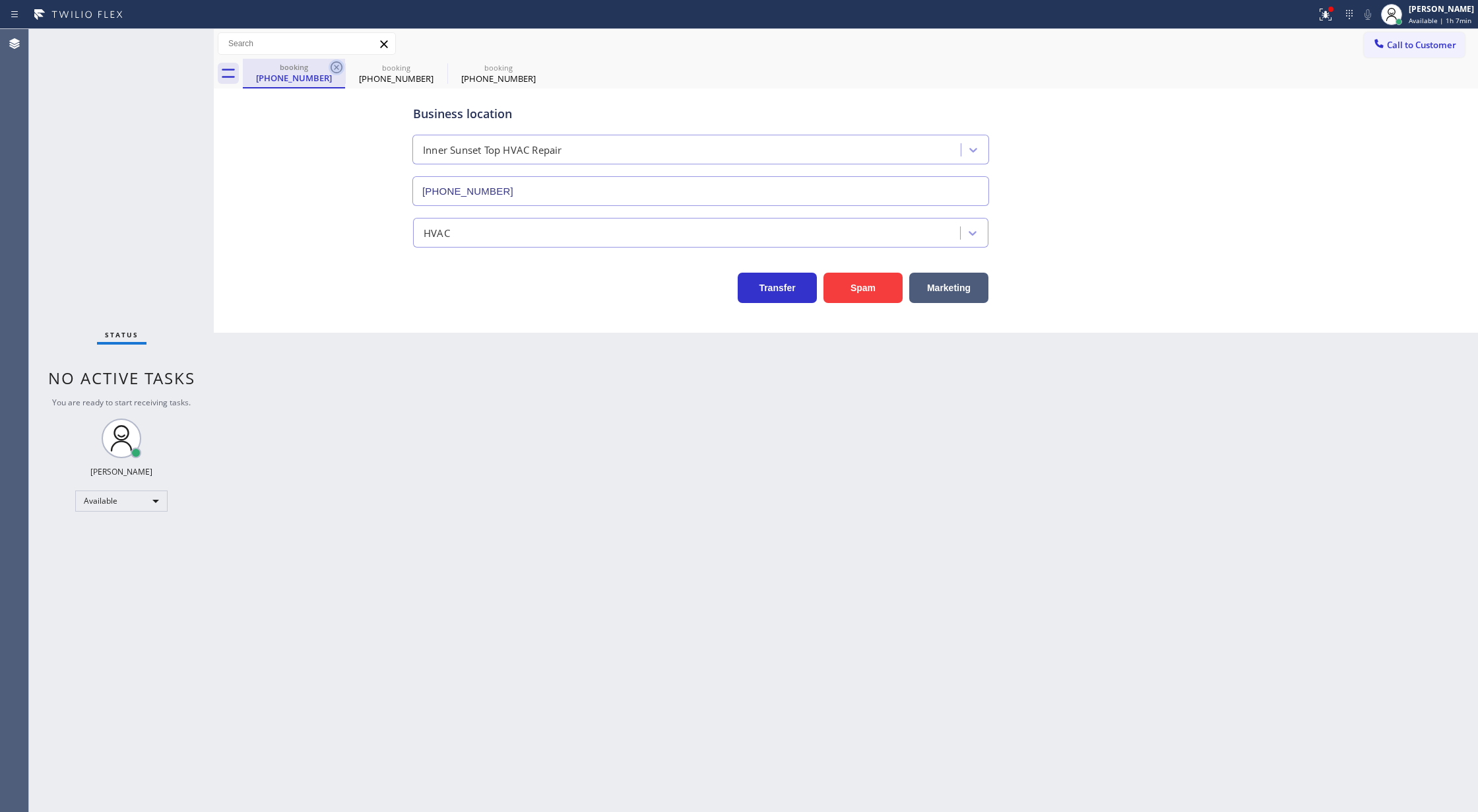
click at [328, 71] on icon at bounding box center [336, 67] width 16 height 16
click at [0, 0] on icon at bounding box center [0, 0] width 0 height 0
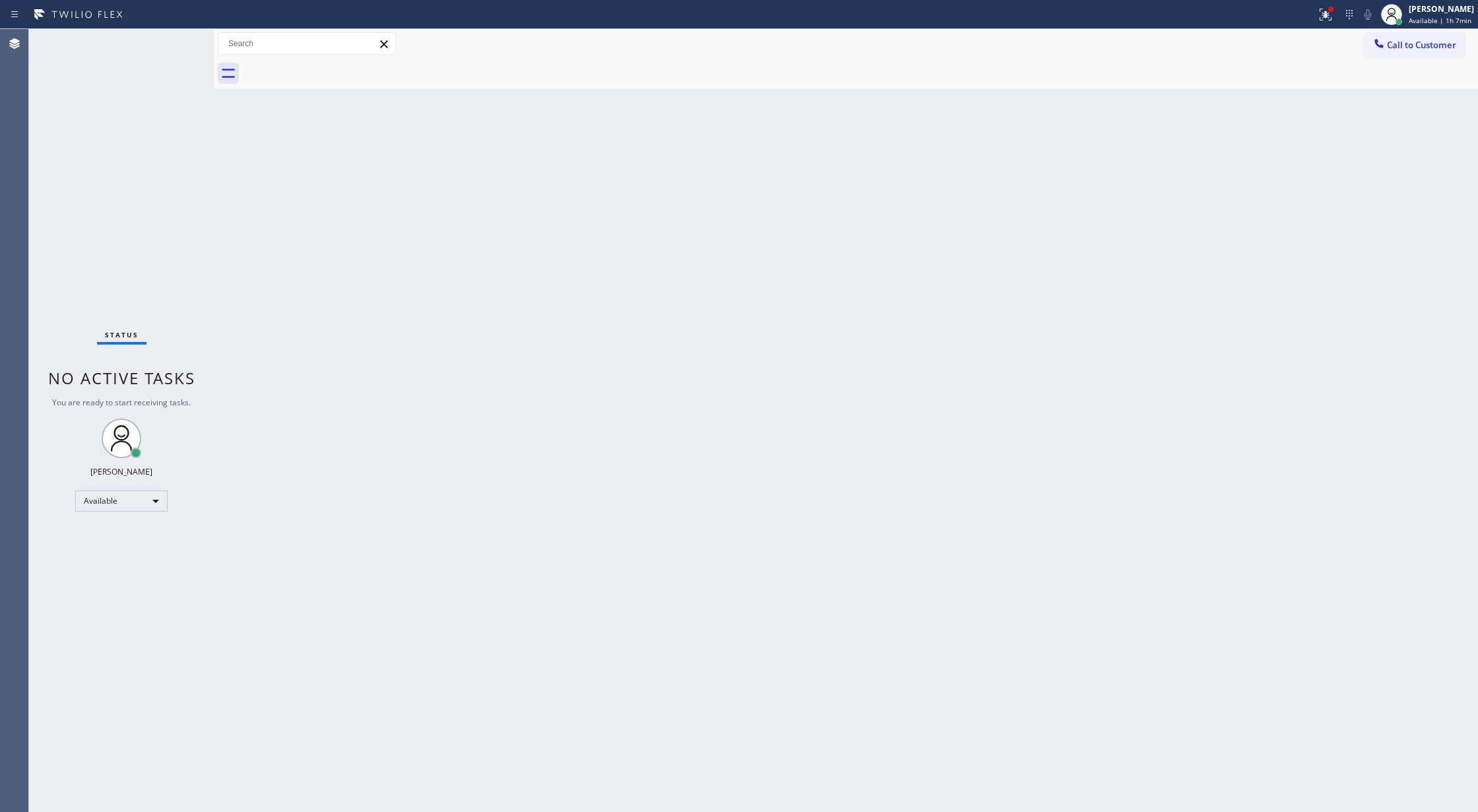
click at [186, 35] on div "Status No active tasks You are ready to start receiving tasks. [PERSON_NAME] Av…" at bounding box center [121, 420] width 185 height 782
click at [180, 37] on div "Status No active tasks You are ready to start receiving tasks. [PERSON_NAME] Av…" at bounding box center [121, 420] width 185 height 782
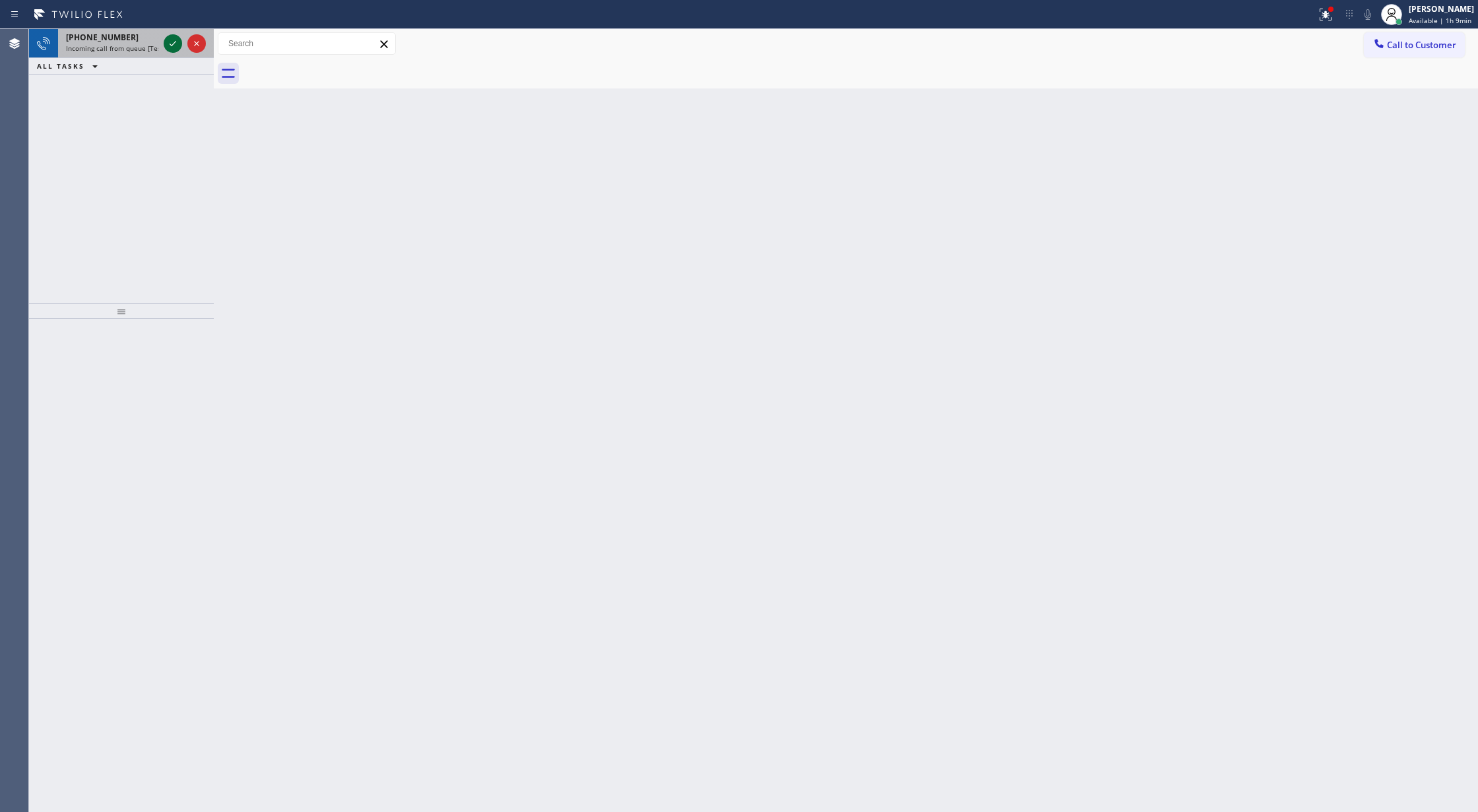
click at [173, 45] on icon at bounding box center [172, 43] width 16 height 16
click at [173, 44] on icon at bounding box center [173, 44] width 7 height 5
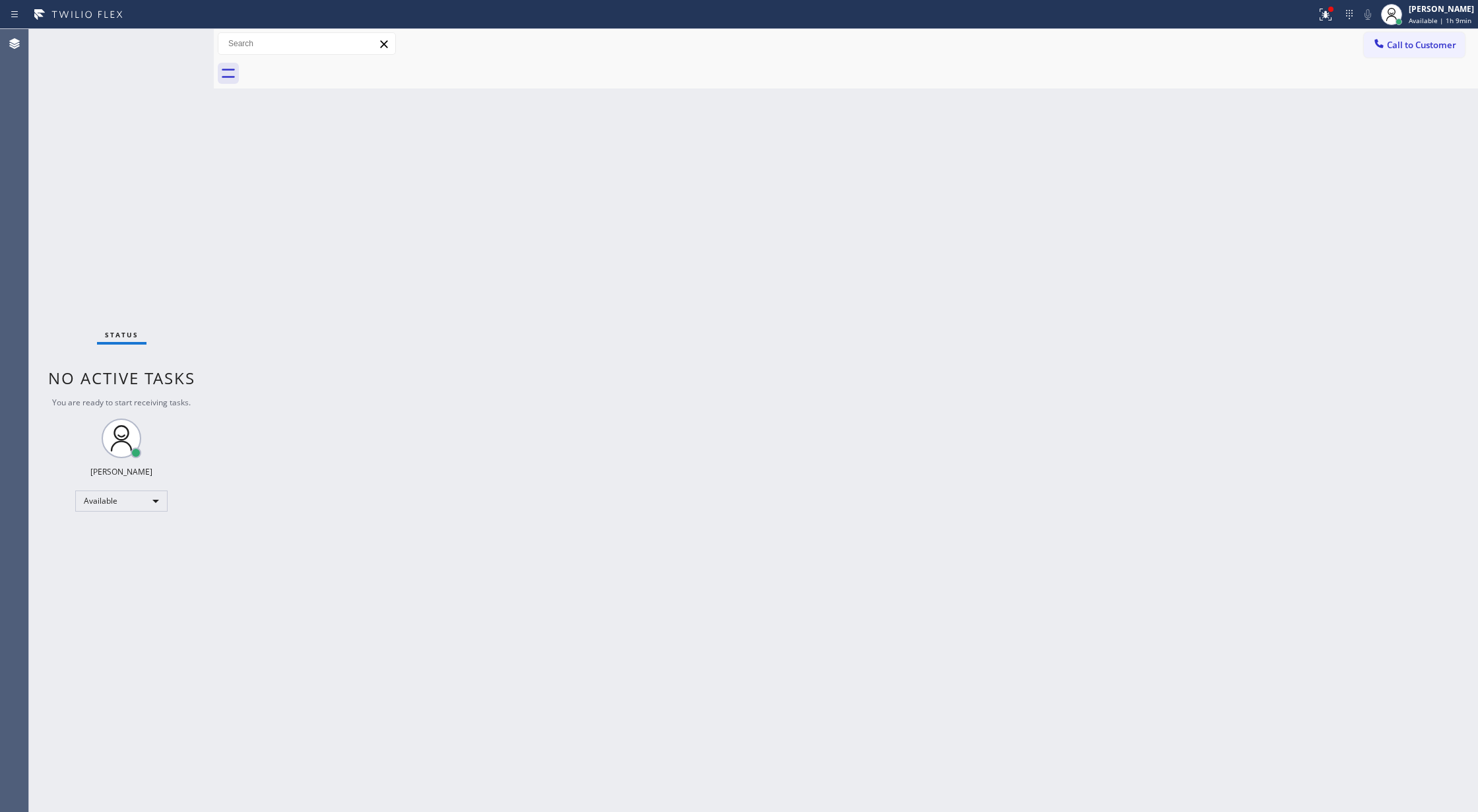
click at [173, 44] on div "Status No active tasks You are ready to start receiving tasks. [PERSON_NAME] Av…" at bounding box center [121, 420] width 185 height 782
click at [177, 44] on div "Status No active tasks You are ready to start receiving tasks. [PERSON_NAME] Av…" at bounding box center [121, 420] width 185 height 782
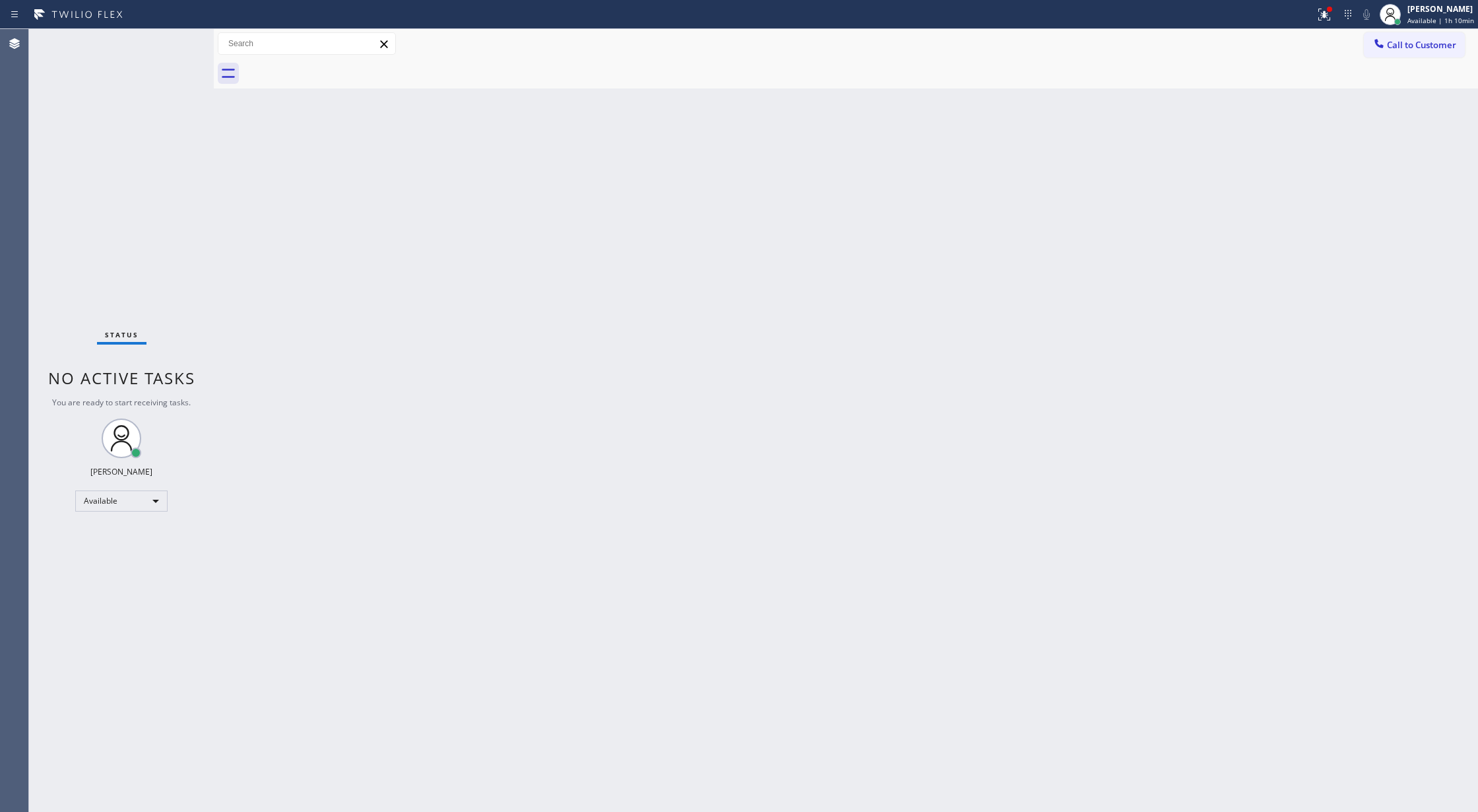
click at [177, 42] on div "Status No active tasks You are ready to start receiving tasks. [PERSON_NAME] Av…" at bounding box center [121, 420] width 185 height 782
click at [160, 50] on div "Status No active tasks You are ready to start receiving tasks. [PERSON_NAME] Av…" at bounding box center [121, 420] width 185 height 782
click at [181, 41] on div "Status No active tasks You are ready to start receiving tasks. [PERSON_NAME] Av…" at bounding box center [121, 420] width 185 height 782
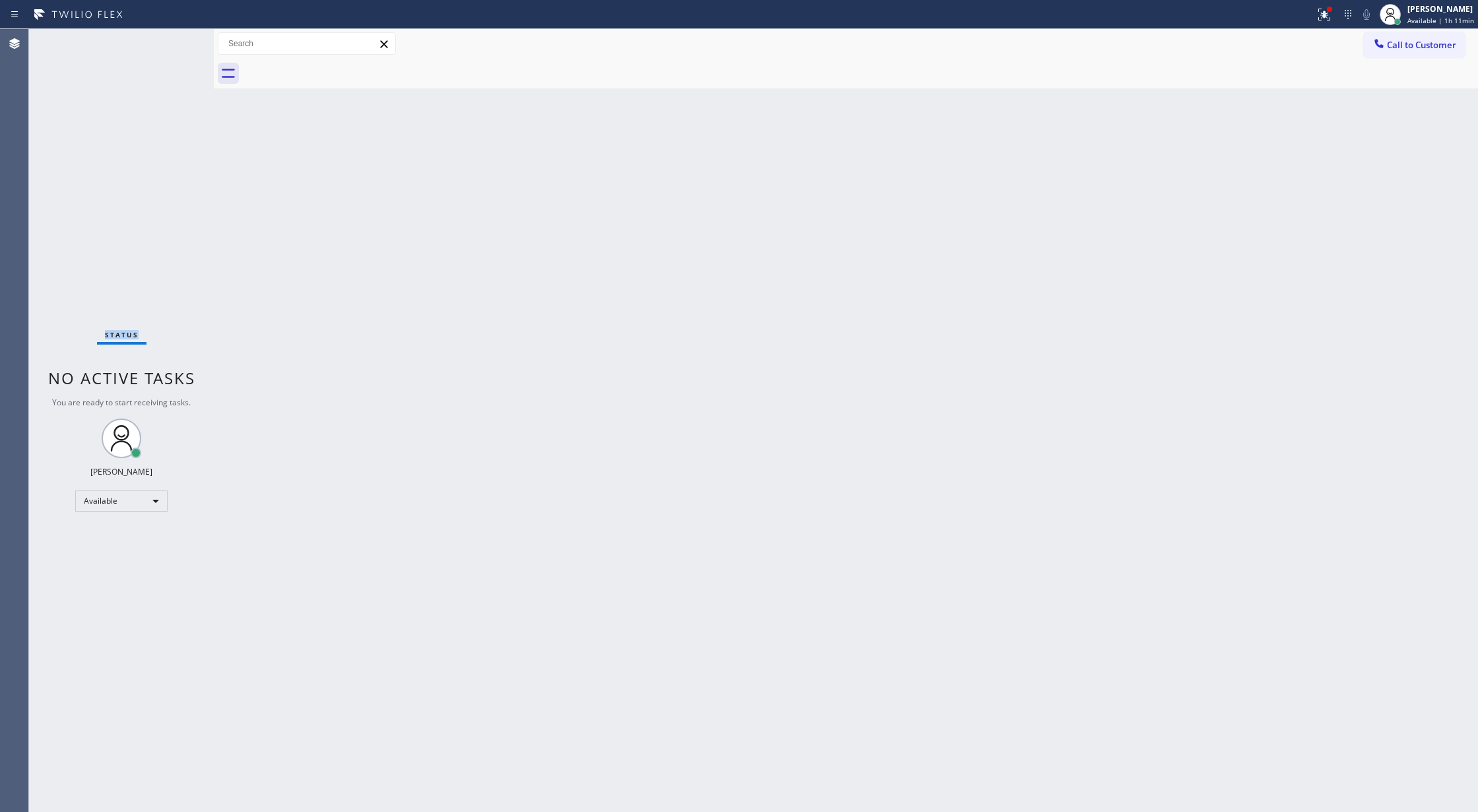
click at [167, 42] on div "Status No active tasks You are ready to start receiving tasks. [PERSON_NAME] Av…" at bounding box center [121, 420] width 185 height 782
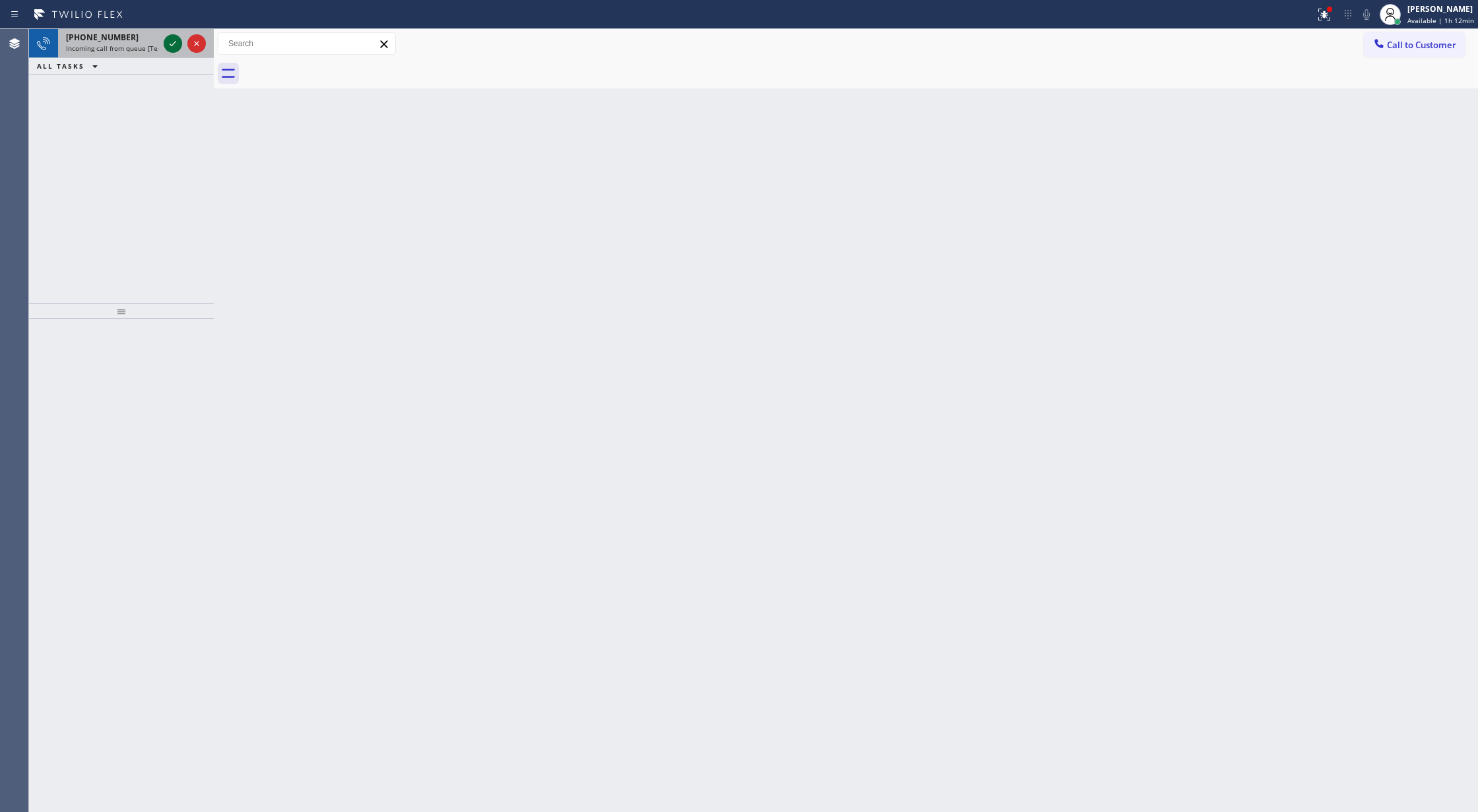
click at [173, 41] on icon at bounding box center [172, 43] width 16 height 16
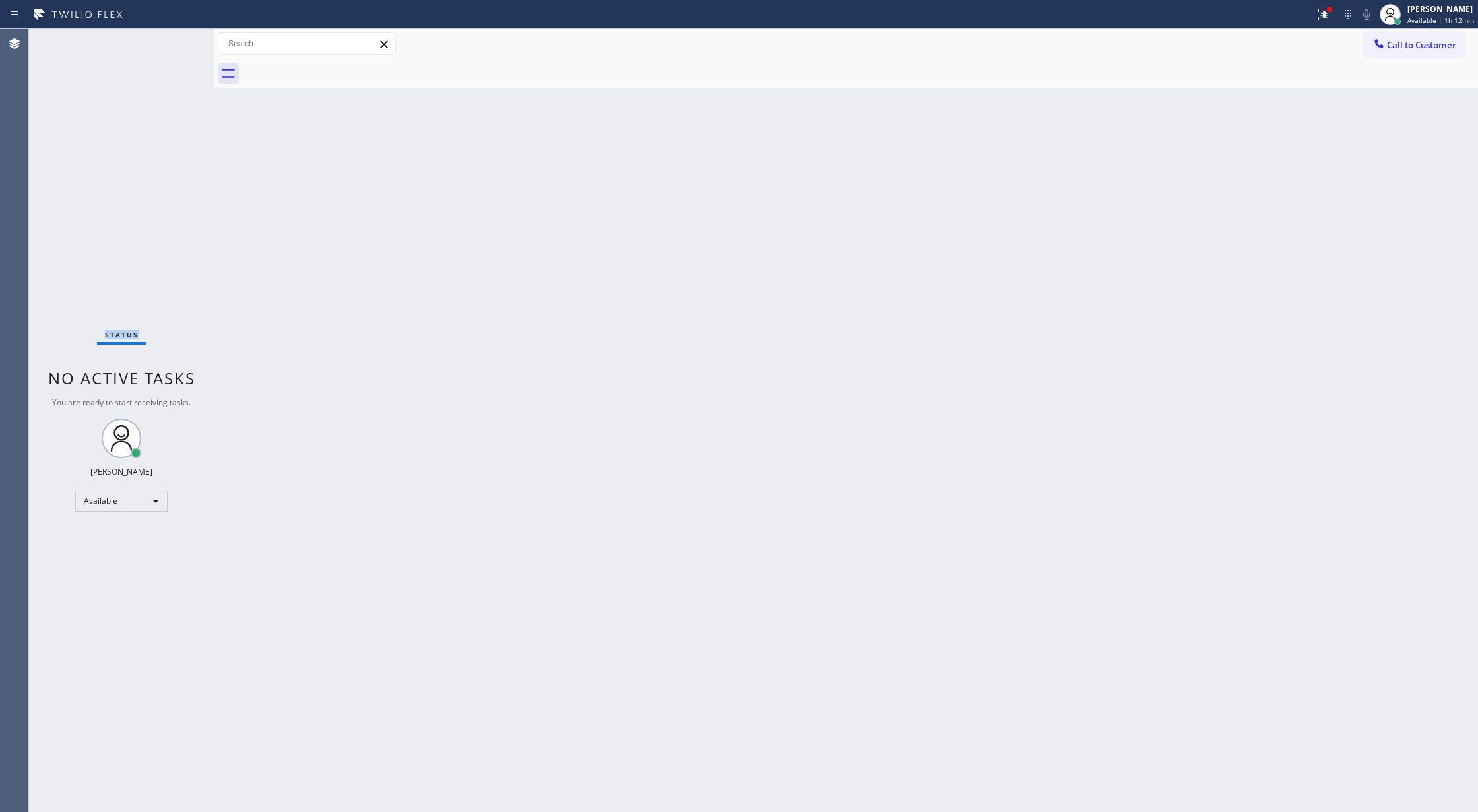
click at [173, 41] on div "Status No active tasks You are ready to start receiving tasks. [PERSON_NAME] Av…" at bounding box center [121, 420] width 185 height 782
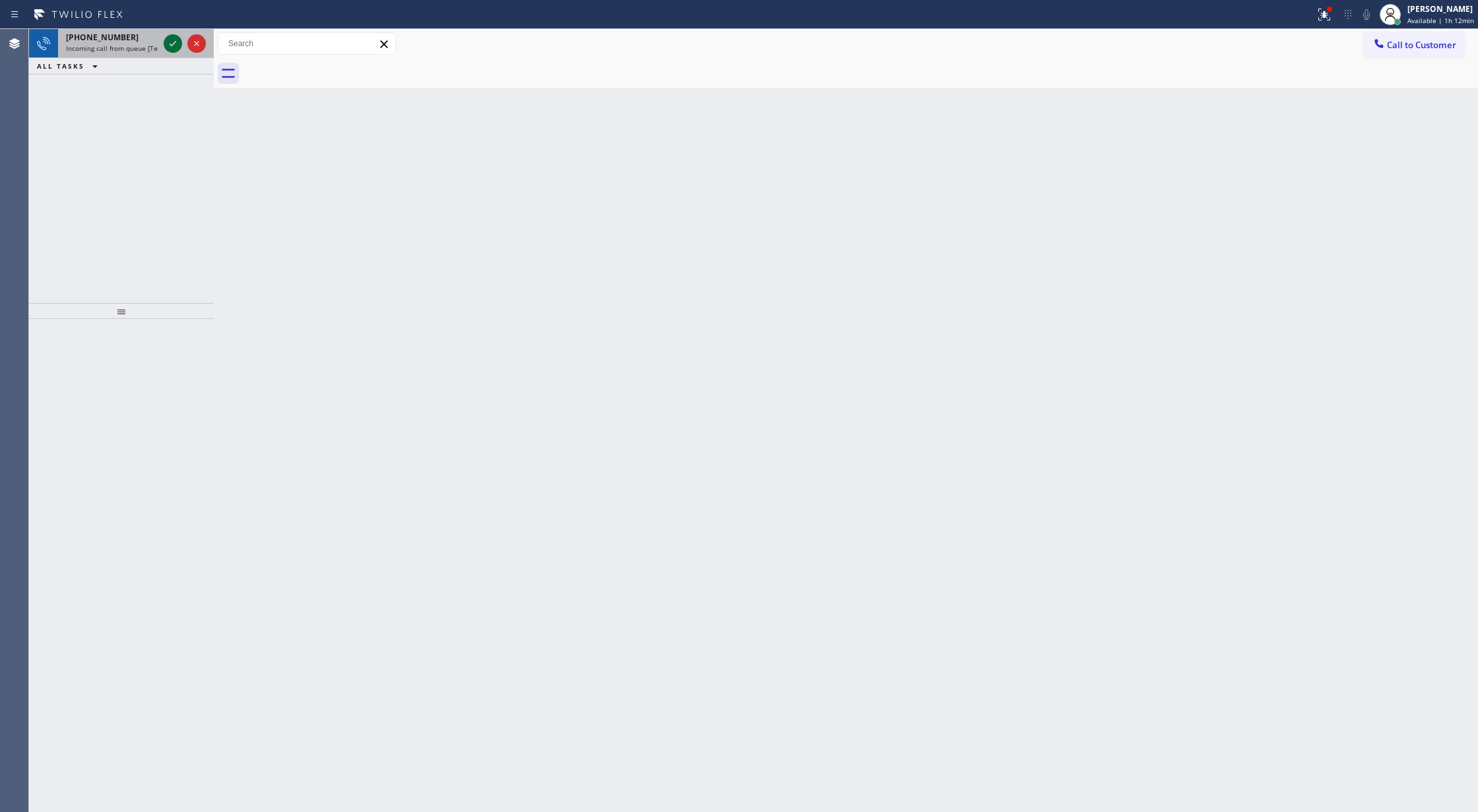
click at [165, 45] on icon at bounding box center [172, 43] width 16 height 16
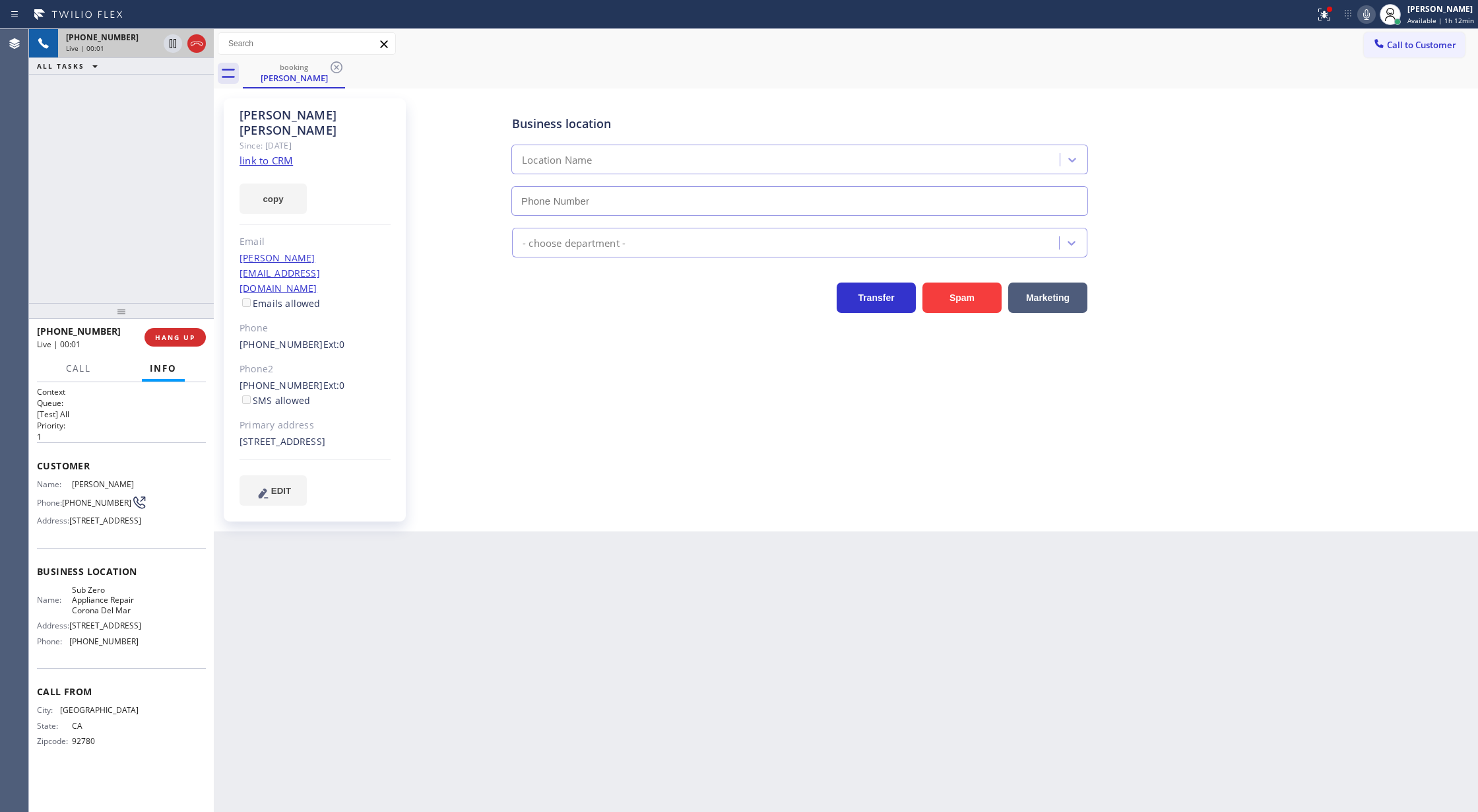
type input "[PHONE_NUMBER]"
click at [265, 153] on link "link to CRM" at bounding box center [266, 160] width 54 height 13
click at [1367, 18] on icon at bounding box center [1366, 14] width 16 height 16
drag, startPoint x: 1368, startPoint y: 12, endPoint x: 1046, endPoint y: 97, distance: 333.0
click at [1368, 12] on icon at bounding box center [1367, 14] width 7 height 11
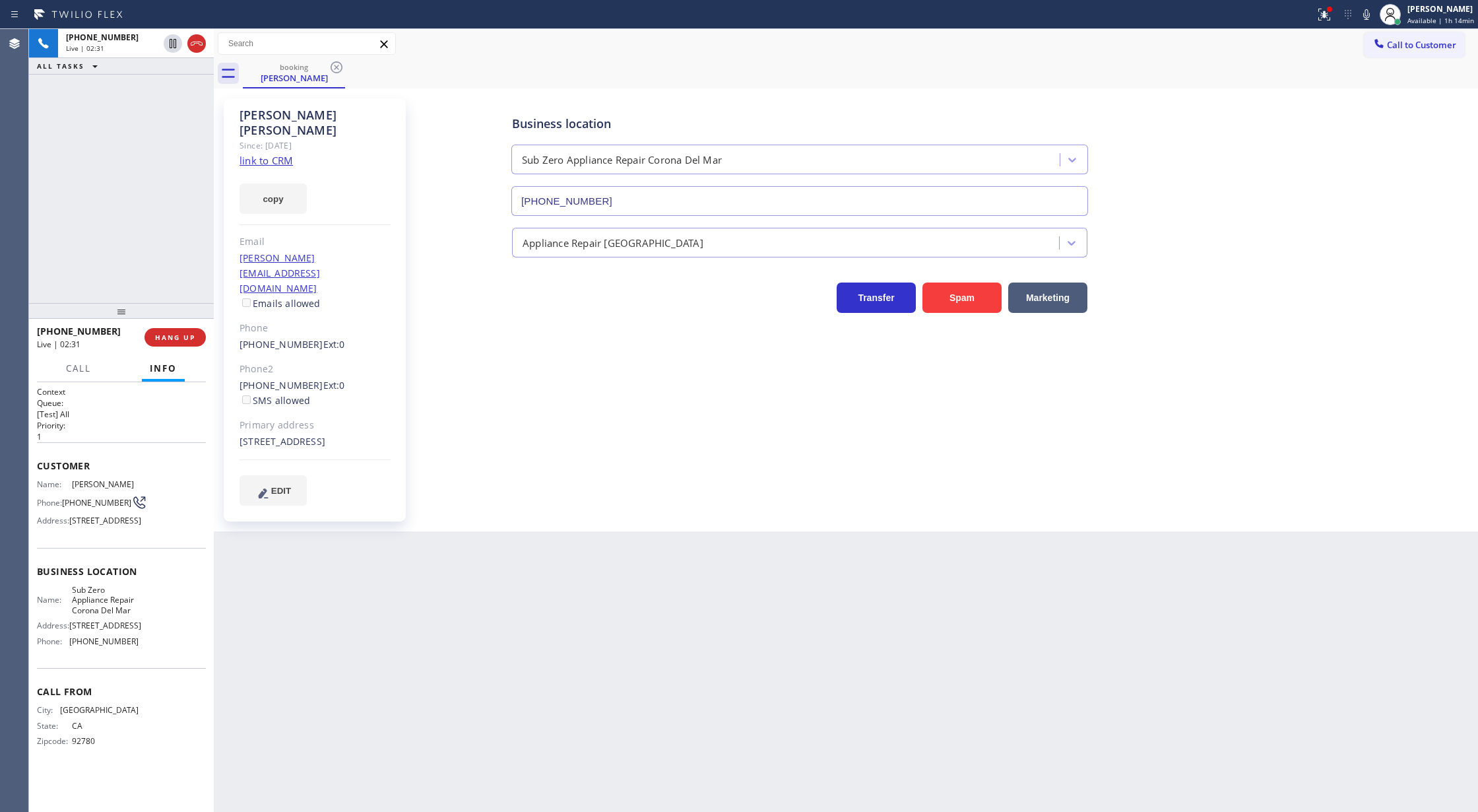
drag, startPoint x: 196, startPoint y: 45, endPoint x: 342, endPoint y: 379, distance: 364.5
click at [196, 45] on icon at bounding box center [196, 43] width 16 height 16
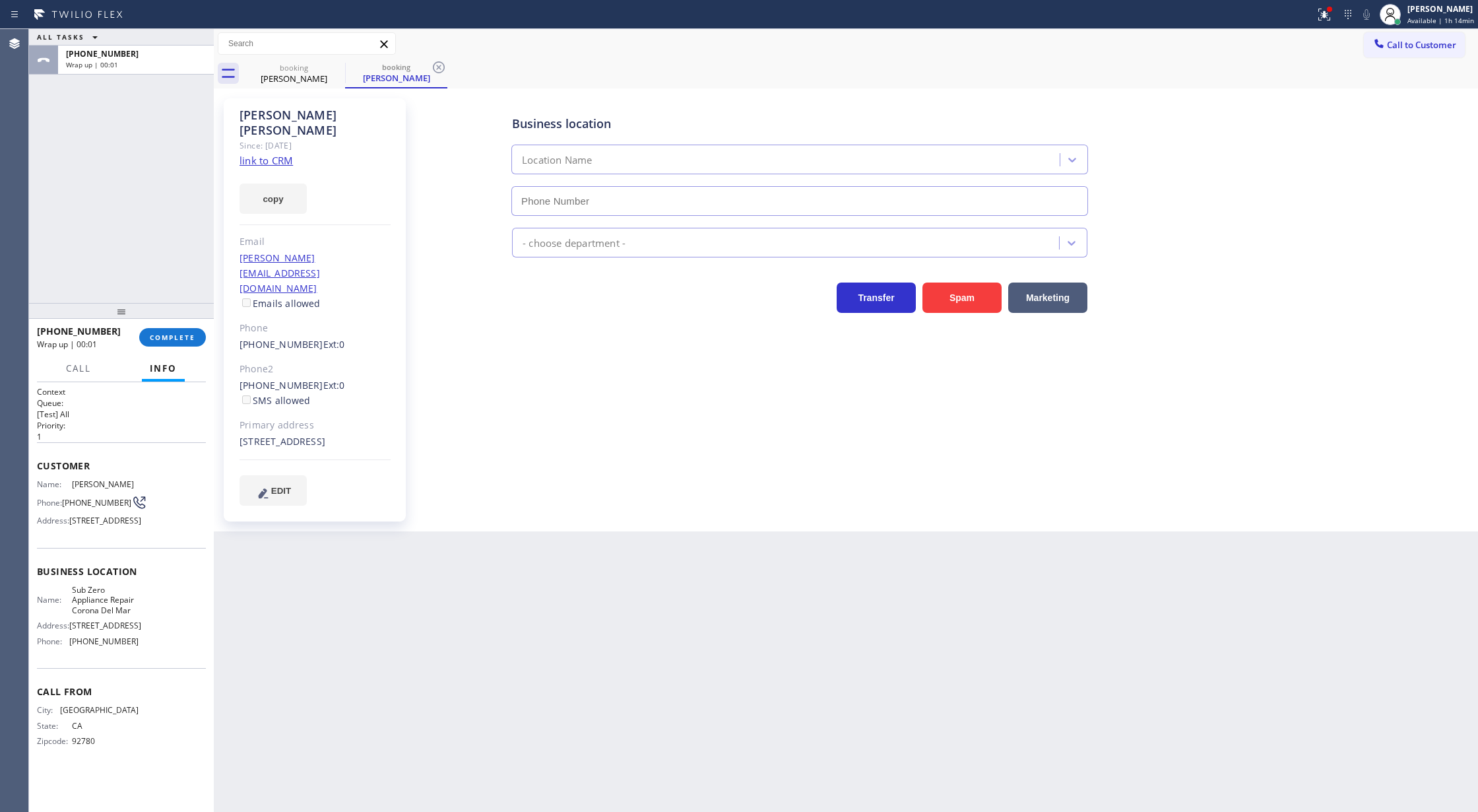
type input "[PHONE_NUMBER]"
click at [185, 337] on span "COMPLETE" at bounding box center [172, 337] width 45 height 9
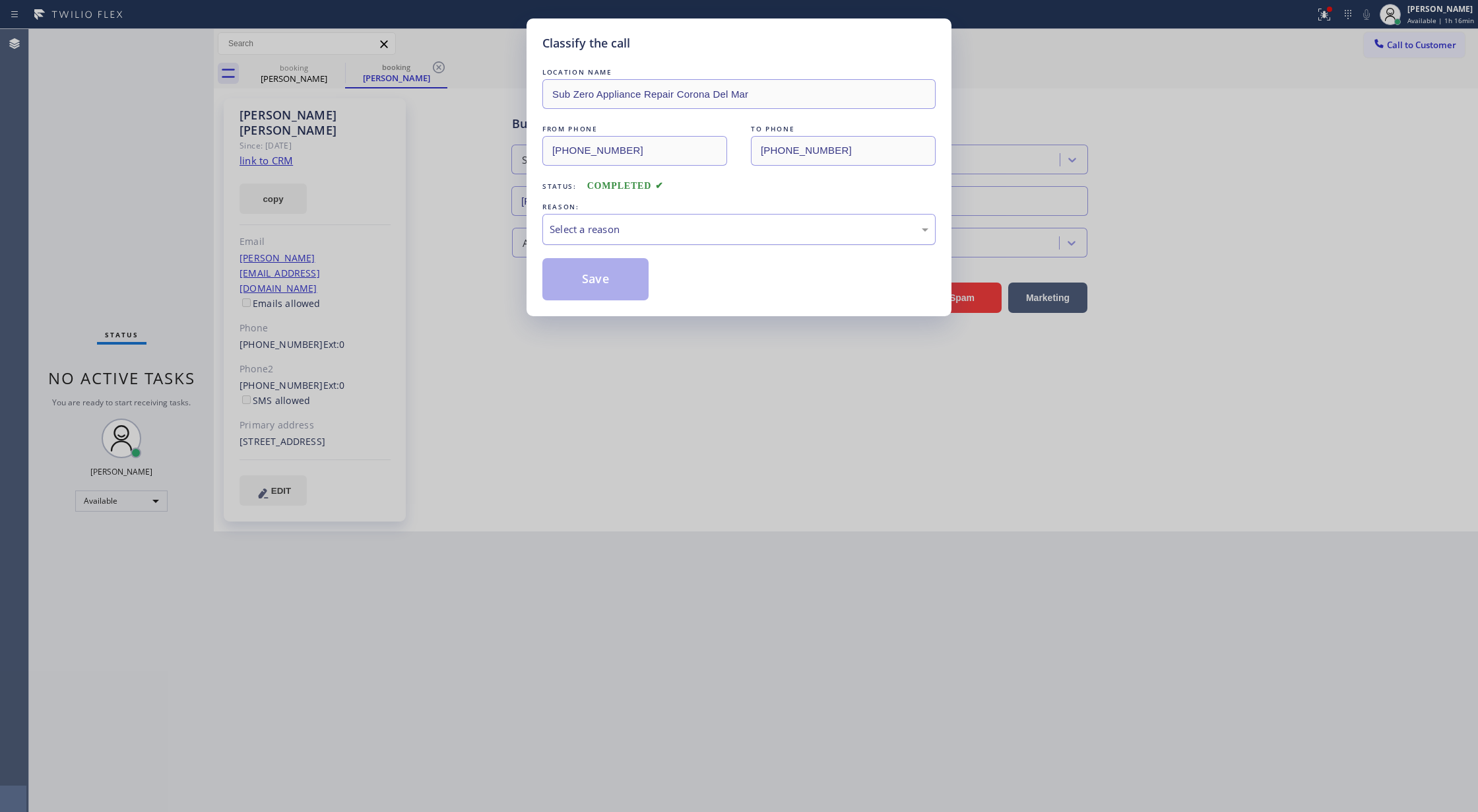
click at [649, 229] on div "Select a reason" at bounding box center [739, 229] width 379 height 15
click at [607, 275] on button "Save" at bounding box center [595, 279] width 106 height 42
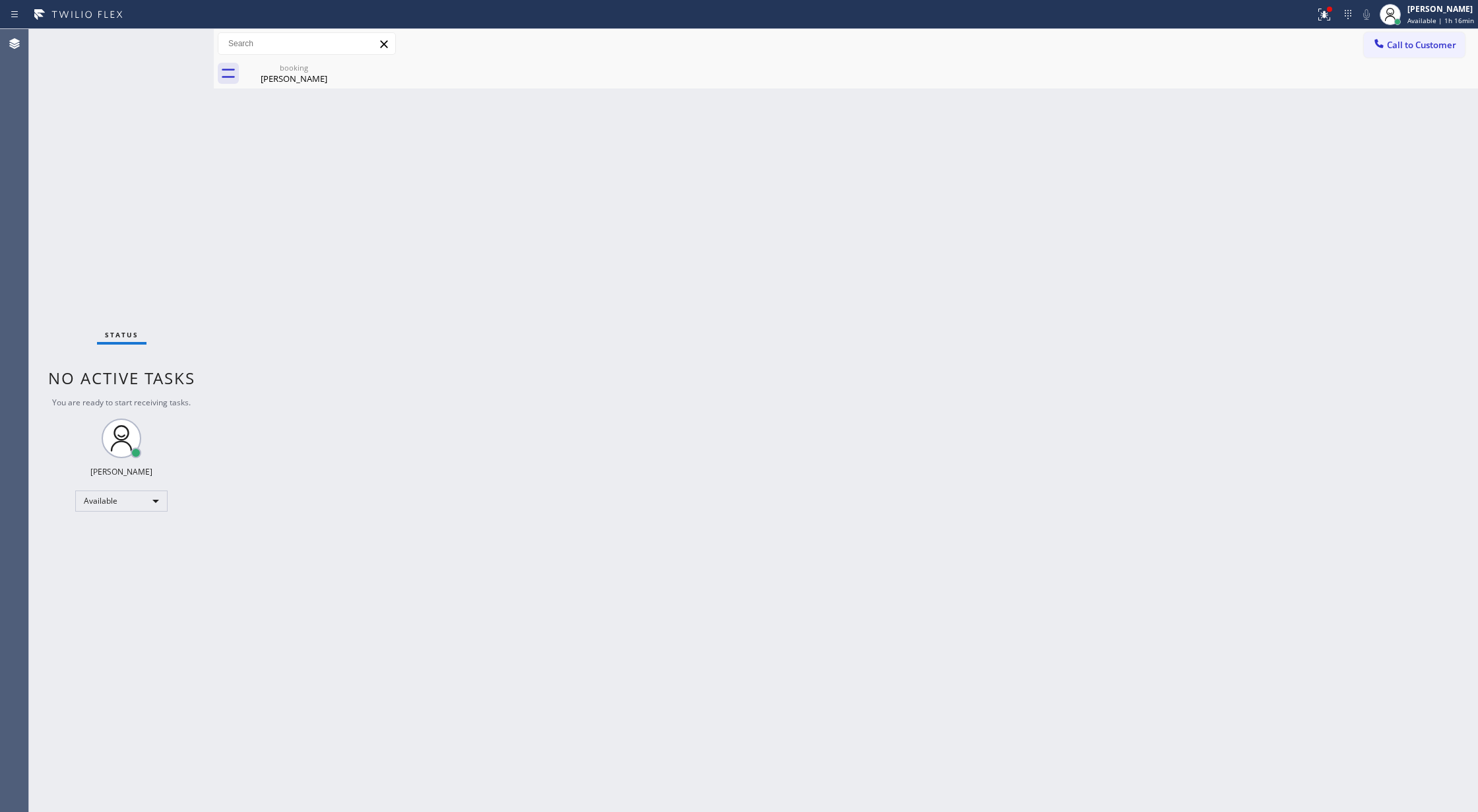
click at [183, 50] on div "Status No active tasks You are ready to start receiving tasks. [PERSON_NAME] Av…" at bounding box center [121, 420] width 185 height 782
click at [338, 70] on icon at bounding box center [336, 67] width 16 height 16
click at [167, 37] on div "Status No active tasks You are ready to start receiving tasks. [PERSON_NAME] Av…" at bounding box center [121, 420] width 185 height 782
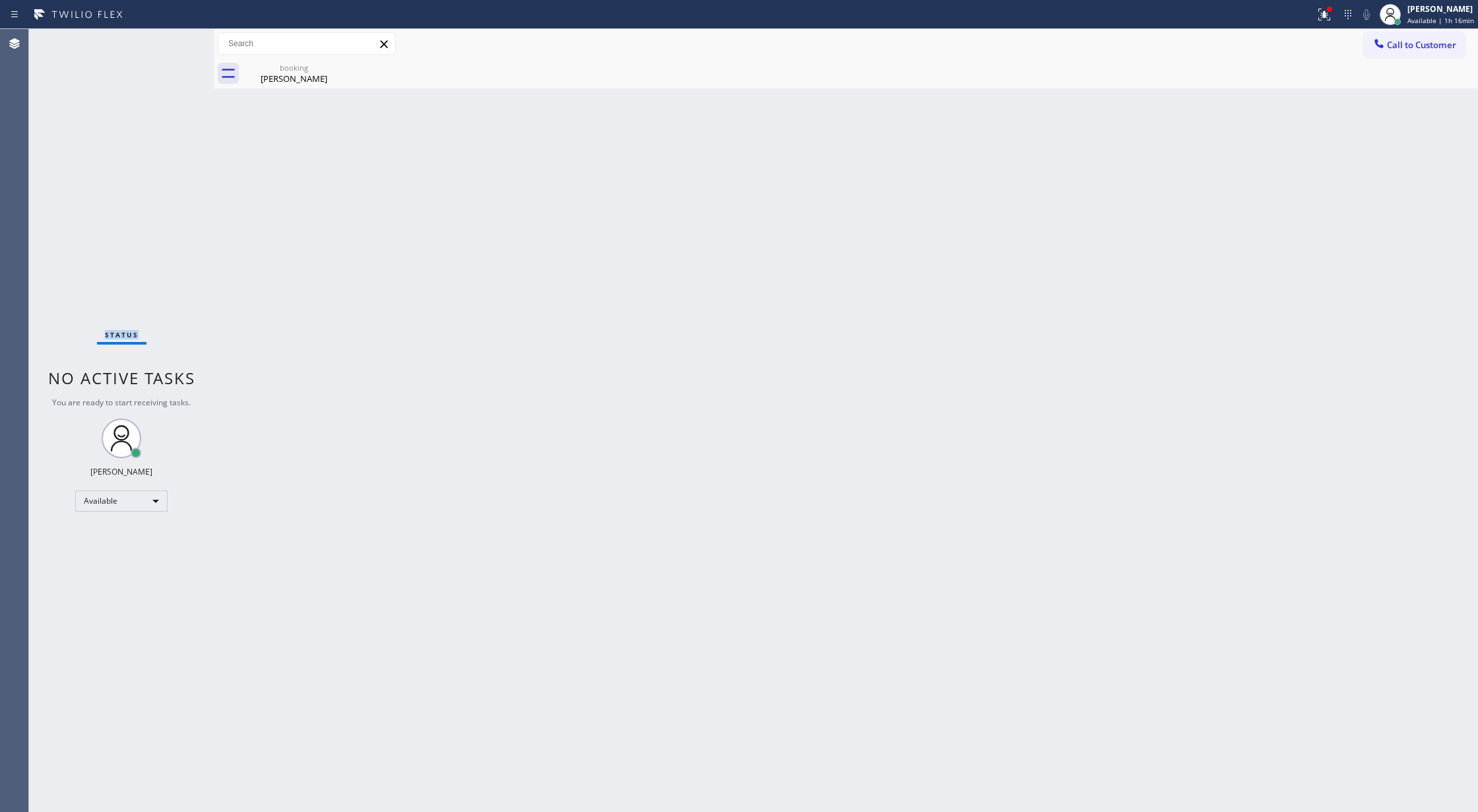
click at [167, 37] on div "Status No active tasks You are ready to start receiving tasks. [PERSON_NAME] Av…" at bounding box center [121, 420] width 185 height 782
click at [170, 42] on div "Status No active tasks You are ready to start receiving tasks. [PERSON_NAME] Av…" at bounding box center [121, 420] width 185 height 782
click at [183, 41] on div "Status No active tasks You are ready to start receiving tasks. [PERSON_NAME] Av…" at bounding box center [121, 420] width 185 height 782
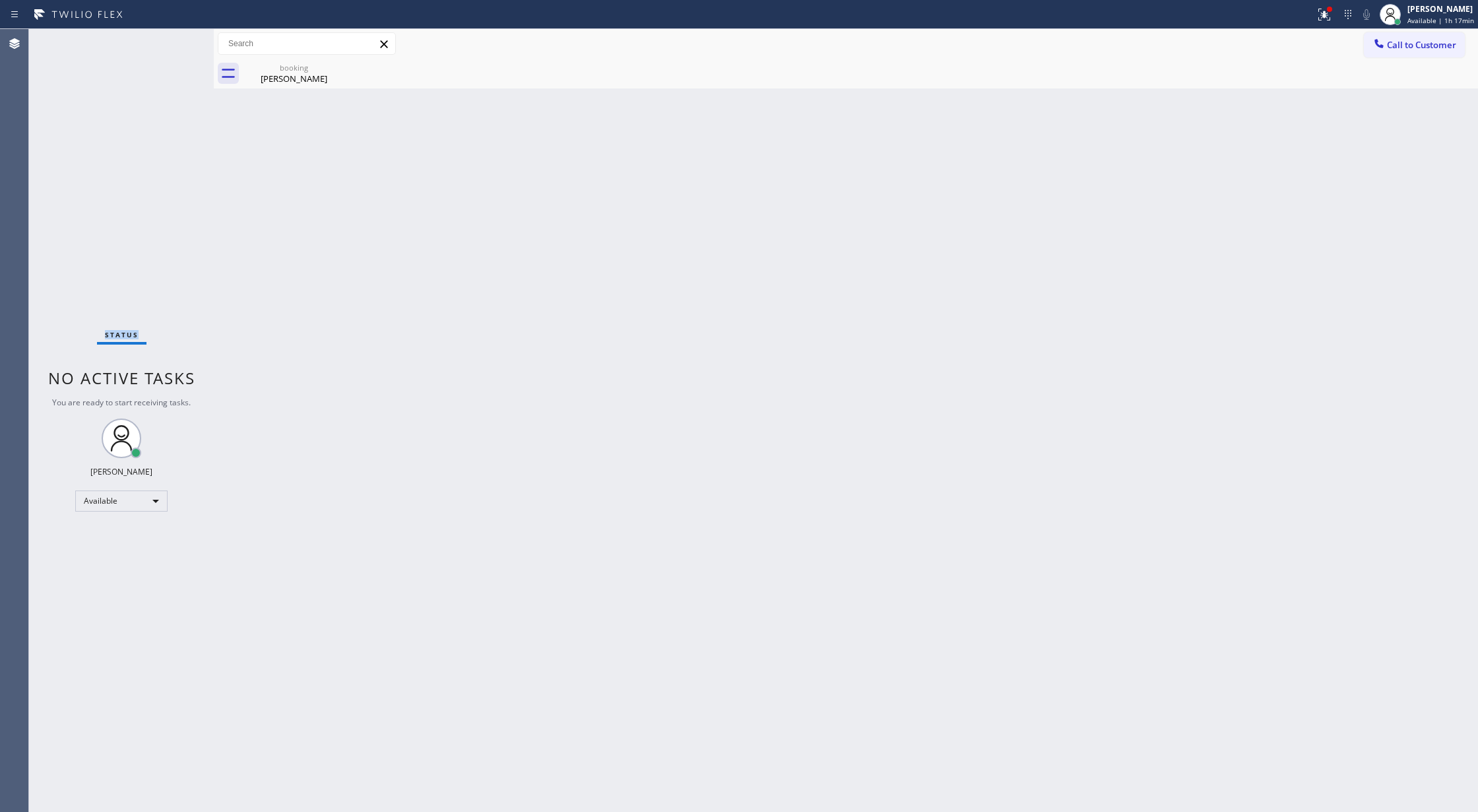
click at [183, 41] on div "Status No active tasks You are ready to start receiving tasks. [PERSON_NAME] Av…" at bounding box center [121, 420] width 185 height 782
click at [182, 41] on div "Status No active tasks You are ready to start receiving tasks. [PERSON_NAME] Av…" at bounding box center [121, 420] width 185 height 782
click at [180, 40] on div "Status No active tasks You are ready to start receiving tasks. [PERSON_NAME] Av…" at bounding box center [121, 420] width 185 height 782
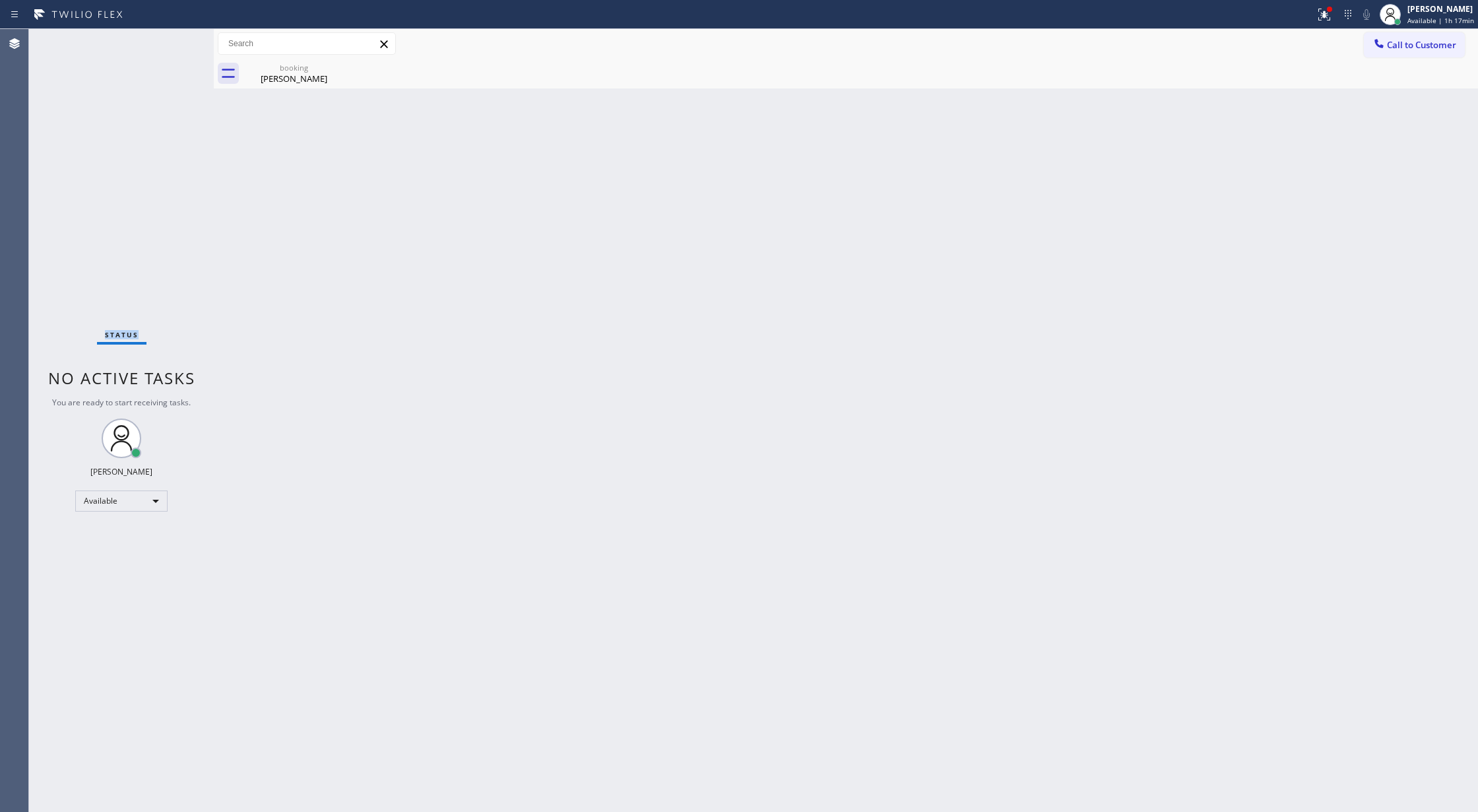
click at [180, 40] on div "Status No active tasks You are ready to start receiving tasks. [PERSON_NAME] Av…" at bounding box center [121, 420] width 185 height 782
click at [339, 68] on icon at bounding box center [336, 67] width 16 height 16
click at [286, 74] on div "[PERSON_NAME]" at bounding box center [294, 78] width 100 height 12
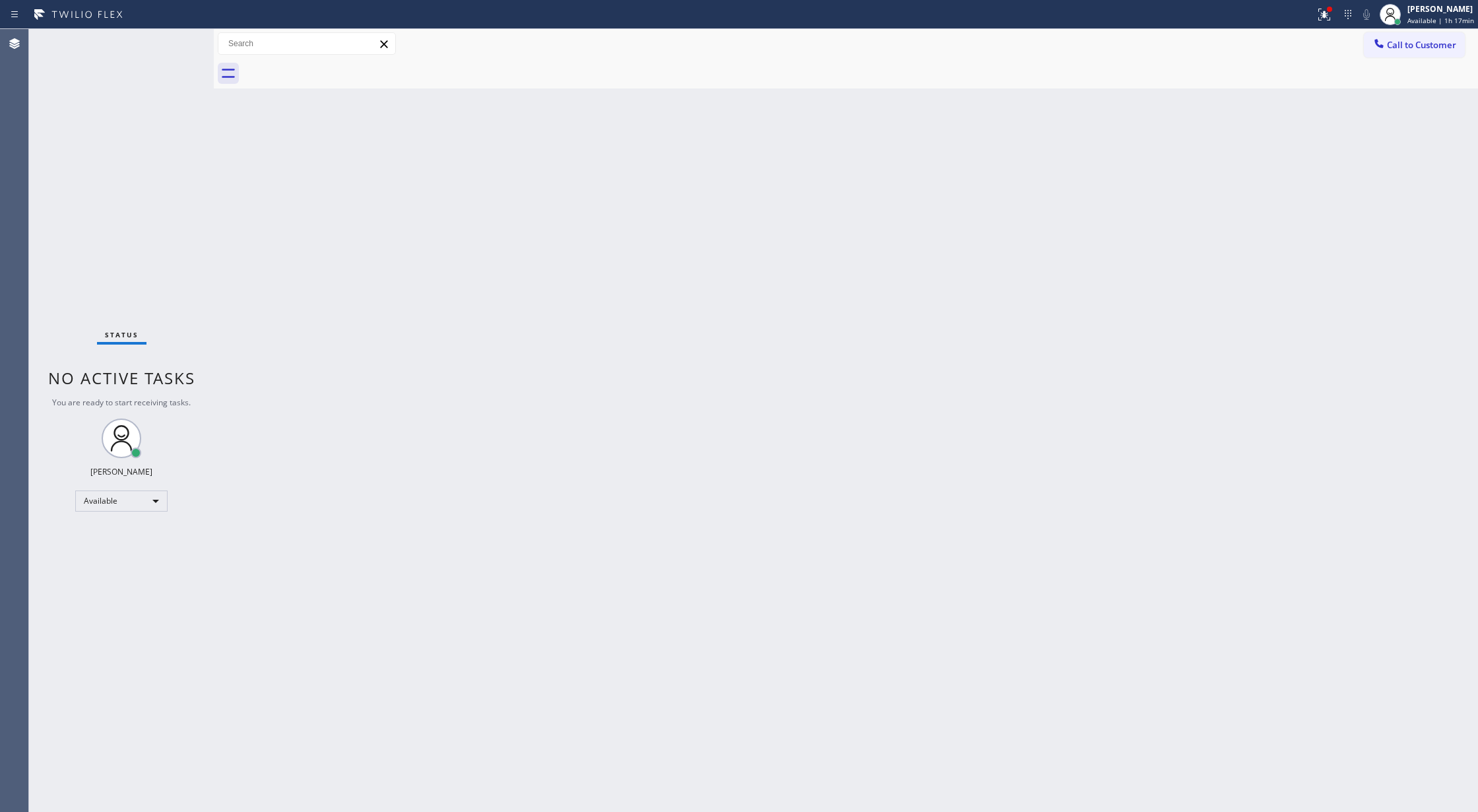
click at [175, 40] on div "Status No active tasks You are ready to start receiving tasks. [PERSON_NAME] Av…" at bounding box center [121, 420] width 185 height 782
click at [174, 41] on div "Status No active tasks You are ready to start receiving tasks. [PERSON_NAME] Av…" at bounding box center [121, 420] width 185 height 782
click at [173, 40] on div "Status No active tasks You are ready to start receiving tasks. [PERSON_NAME] Av…" at bounding box center [121, 420] width 185 height 782
click at [183, 46] on div "Status No active tasks You are ready to start receiving tasks. [PERSON_NAME] Av…" at bounding box center [121, 420] width 185 height 782
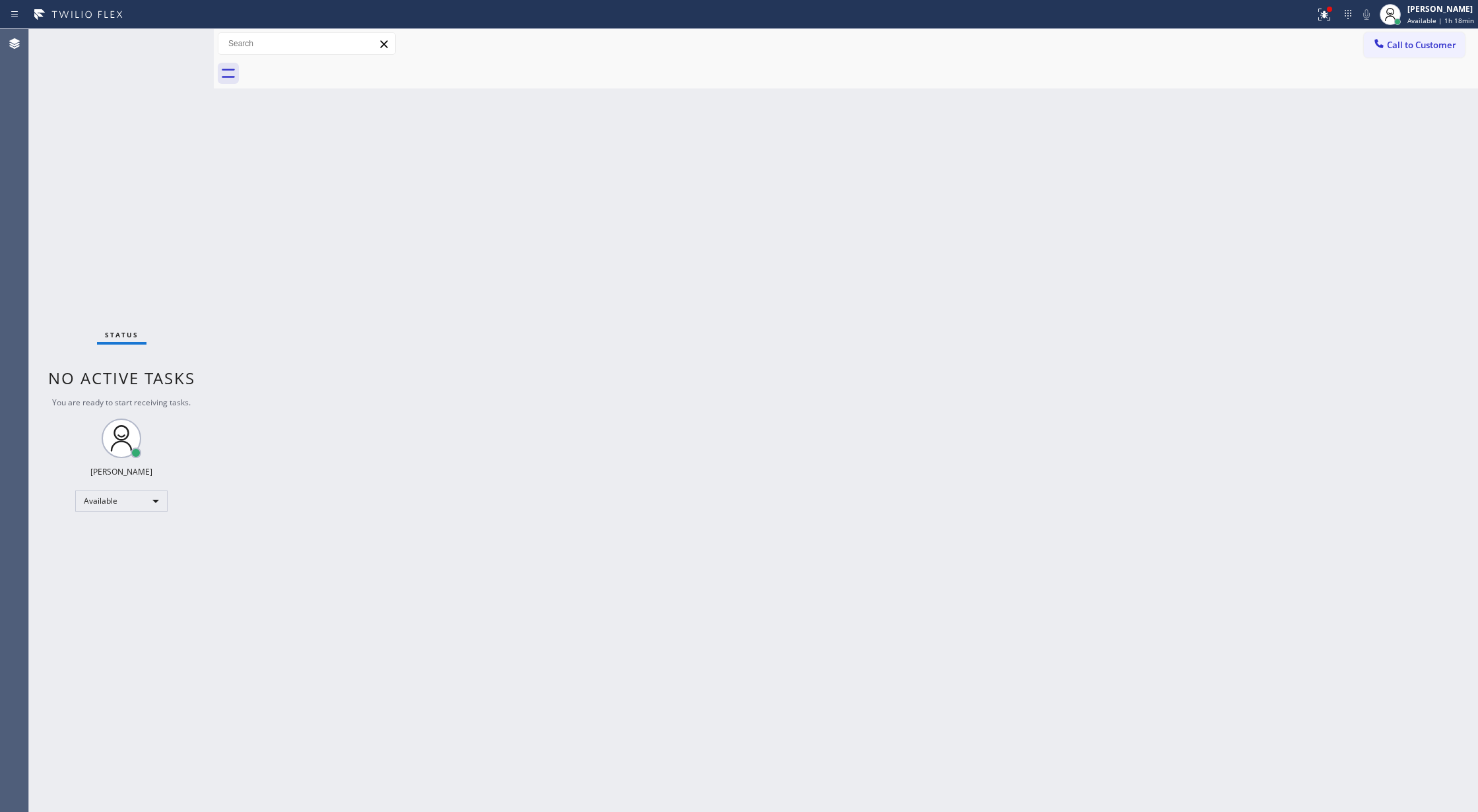
click at [178, 42] on div "Status No active tasks You are ready to start receiving tasks. [PERSON_NAME] Av…" at bounding box center [121, 420] width 185 height 782
click at [175, 41] on div "Status No active tasks You are ready to start receiving tasks. [PERSON_NAME] Av…" at bounding box center [121, 420] width 185 height 782
click at [175, 40] on div "Status No active tasks You are ready to start receiving tasks. [PERSON_NAME] Av…" at bounding box center [121, 420] width 185 height 782
click at [162, 40] on div "Status No active tasks You are ready to start receiving tasks. [PERSON_NAME] Av…" at bounding box center [121, 420] width 185 height 782
click at [167, 37] on div "Status No active tasks You are ready to start receiving tasks. [PERSON_NAME] Av…" at bounding box center [121, 420] width 185 height 782
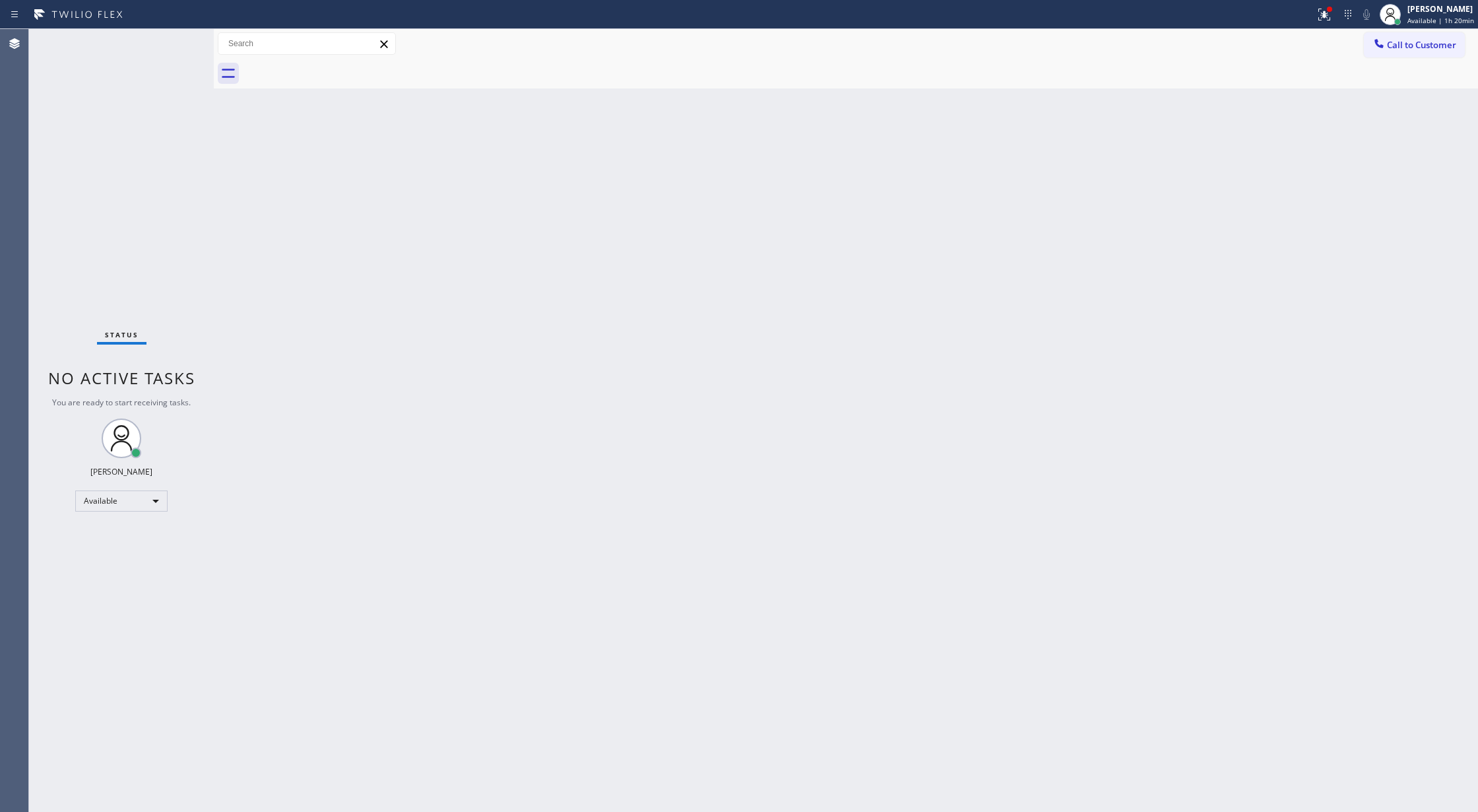
click at [180, 42] on div "Status No active tasks You are ready to start receiving tasks. [PERSON_NAME] Av…" at bounding box center [121, 420] width 185 height 782
click at [175, 62] on icon at bounding box center [172, 59] width 16 height 16
click at [164, 35] on div "Status No active tasks You are ready to start receiving tasks. [PERSON_NAME] Av…" at bounding box center [121, 420] width 185 height 782
click at [170, 38] on div "Status No active tasks You are ready to start receiving tasks. [PERSON_NAME] Av…" at bounding box center [121, 420] width 185 height 782
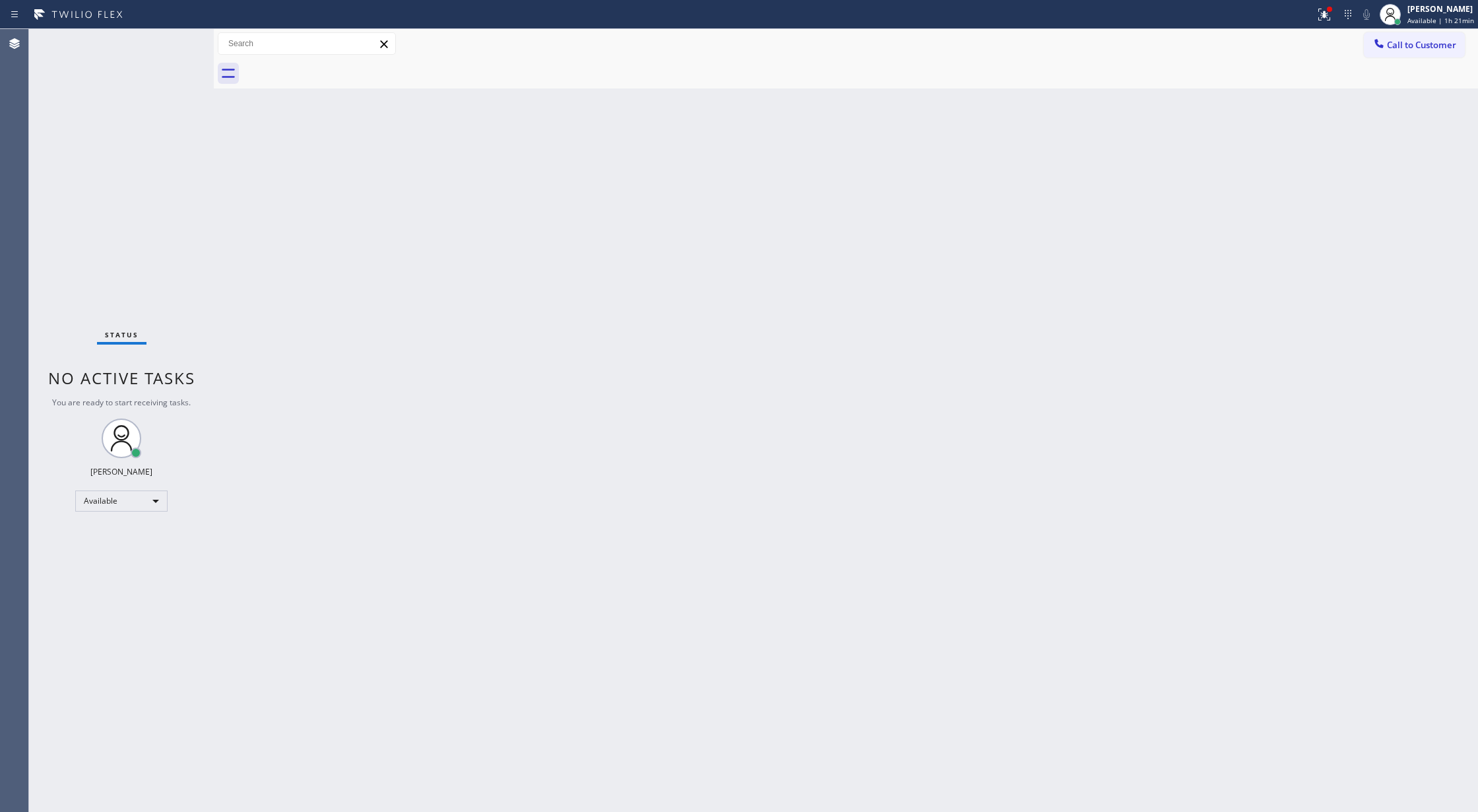
click at [170, 38] on div "Status No active tasks You are ready to start receiving tasks. [PERSON_NAME] Av…" at bounding box center [121, 420] width 185 height 782
click at [181, 40] on div at bounding box center [739, 406] width 1478 height 812
click at [177, 45] on div "Status No active tasks You are ready to start receiving tasks. [PERSON_NAME] Av…" at bounding box center [121, 420] width 185 height 782
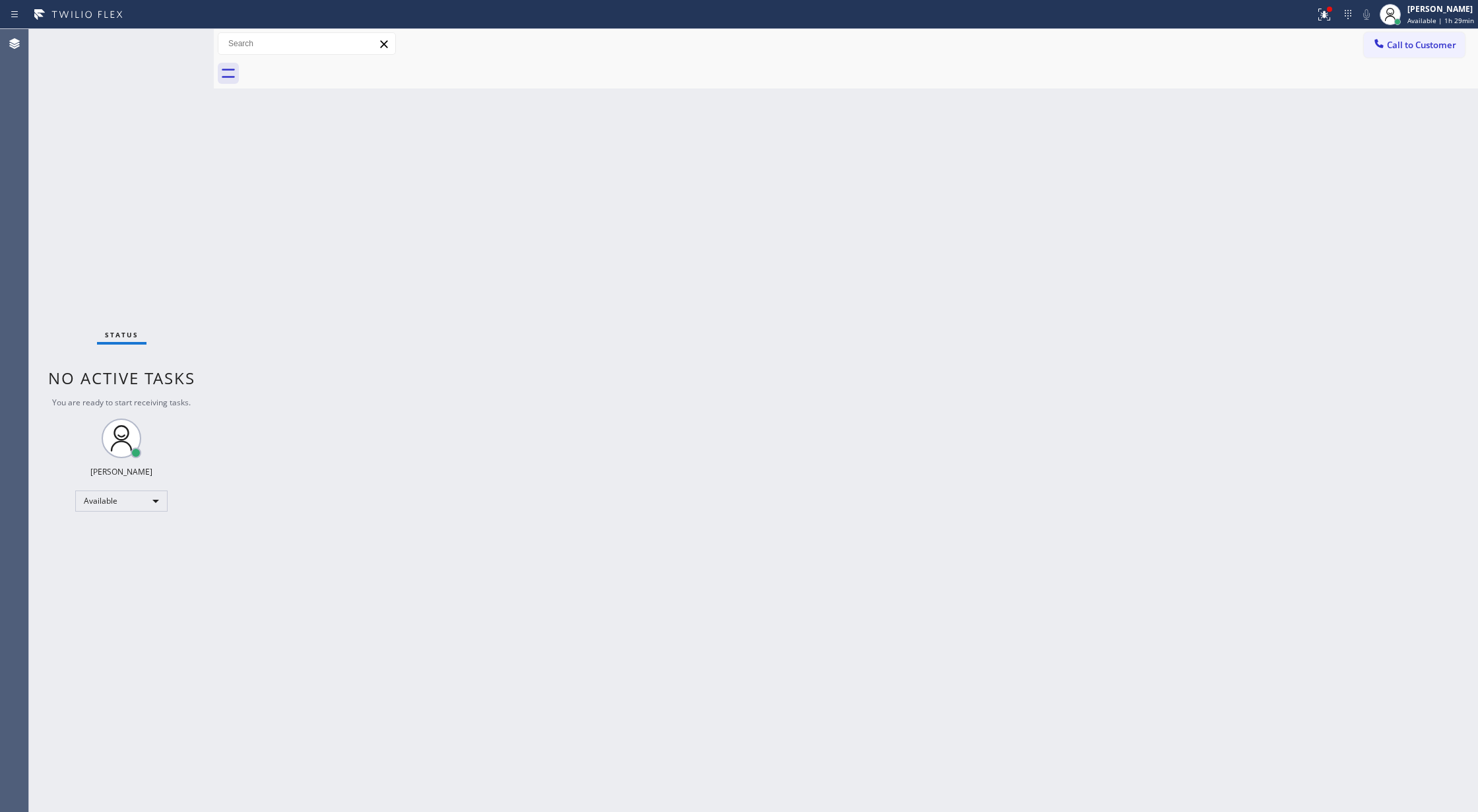
click at [180, 37] on div "Status No active tasks You are ready to start receiving tasks. [PERSON_NAME] Av…" at bounding box center [121, 420] width 185 height 782
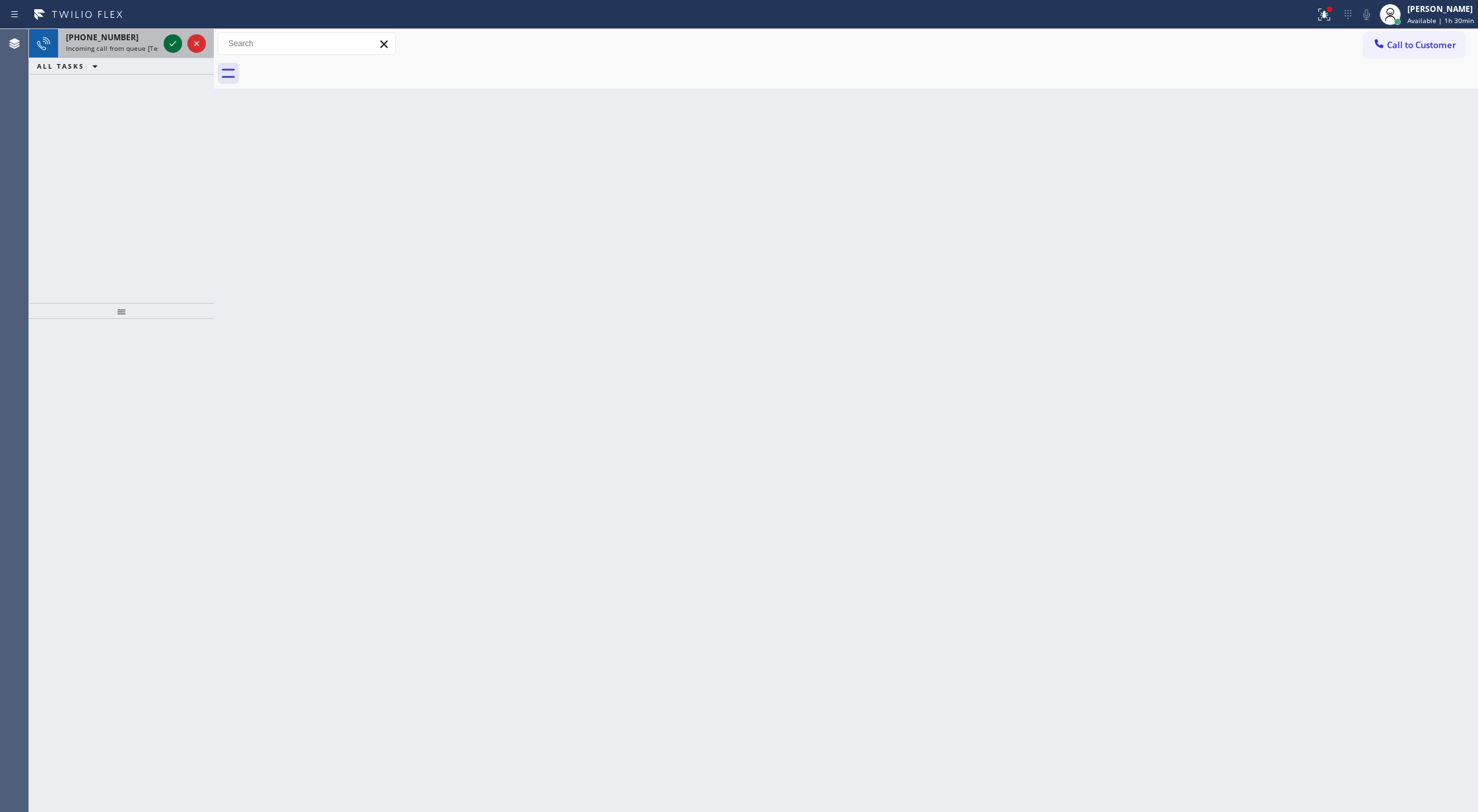
click at [167, 45] on icon at bounding box center [172, 43] width 16 height 16
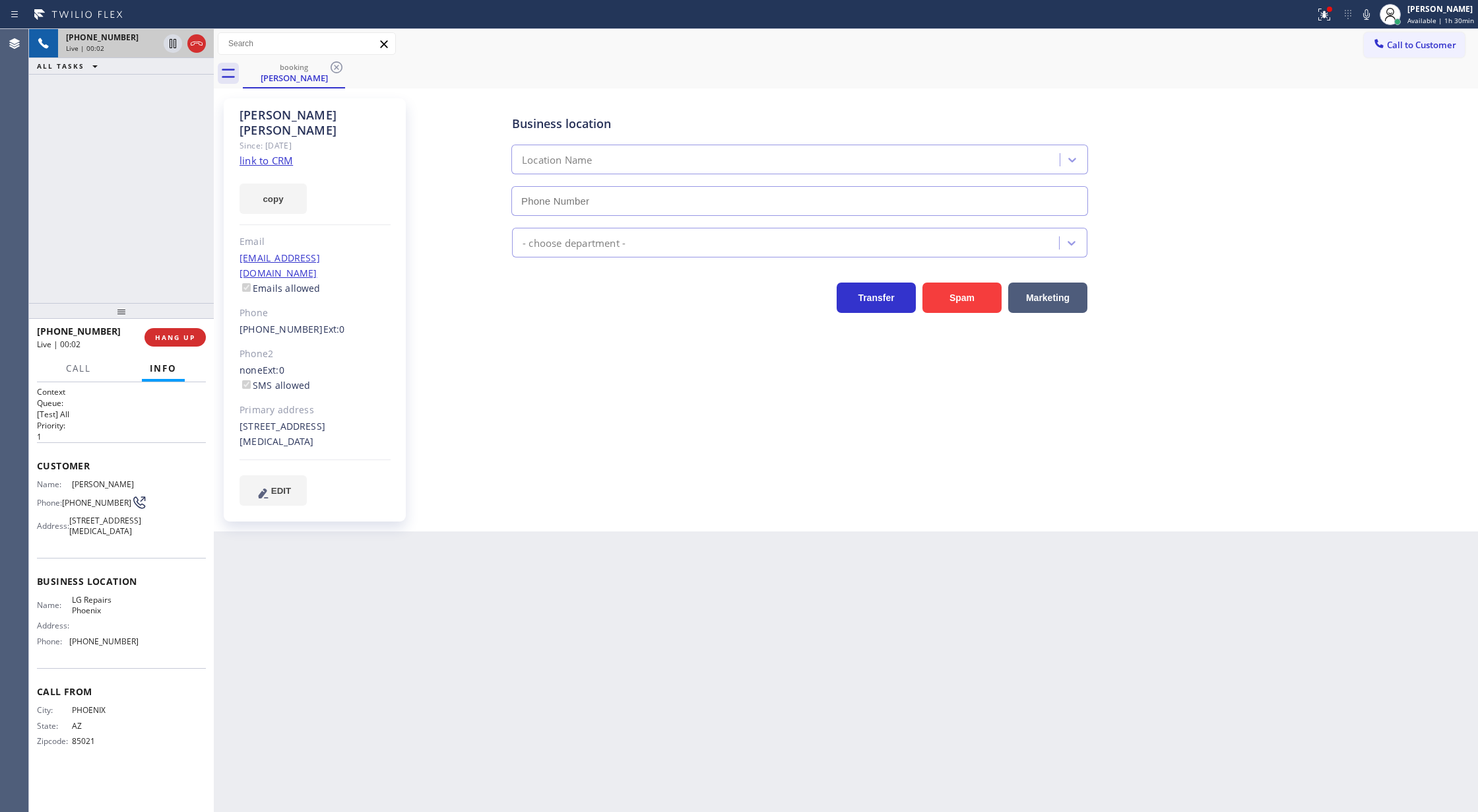
type input "[PHONE_NUMBER]"
click at [273, 153] on link "link to CRM" at bounding box center [266, 160] width 54 height 13
click at [1363, 17] on icon at bounding box center [1366, 14] width 16 height 16
drag, startPoint x: 1367, startPoint y: 21, endPoint x: 1251, endPoint y: 106, distance: 143.8
click at [1365, 20] on icon at bounding box center [1366, 14] width 16 height 16
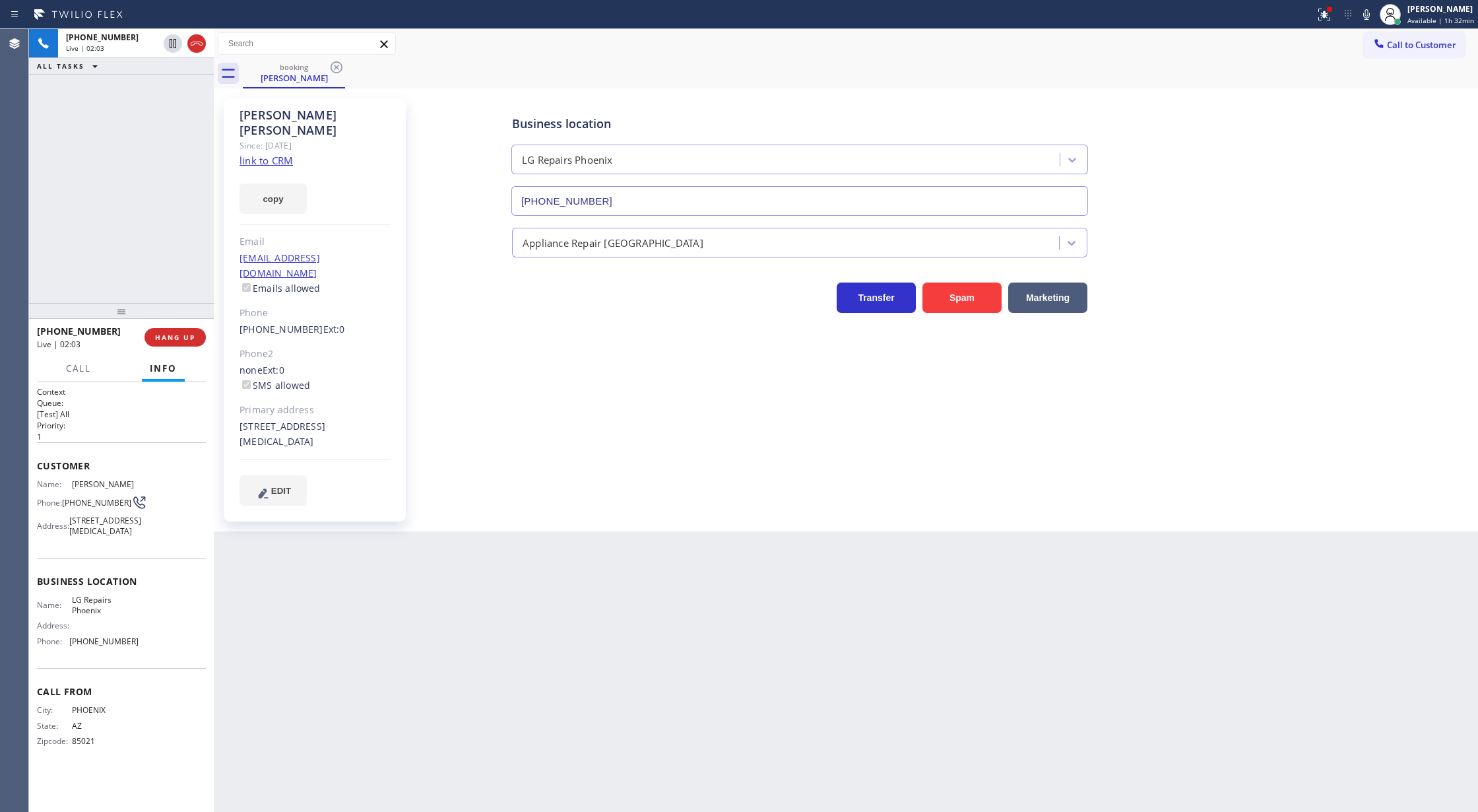
drag, startPoint x: 173, startPoint y: 43, endPoint x: 354, endPoint y: 104, distance: 191.0
click at [173, 43] on icon at bounding box center [172, 43] width 16 height 16
type input "[PHONE_NUMBER]"
click at [1363, 17] on icon at bounding box center [1366, 14] width 16 height 16
drag, startPoint x: 1371, startPoint y: 16, endPoint x: 1300, endPoint y: 54, distance: 80.5
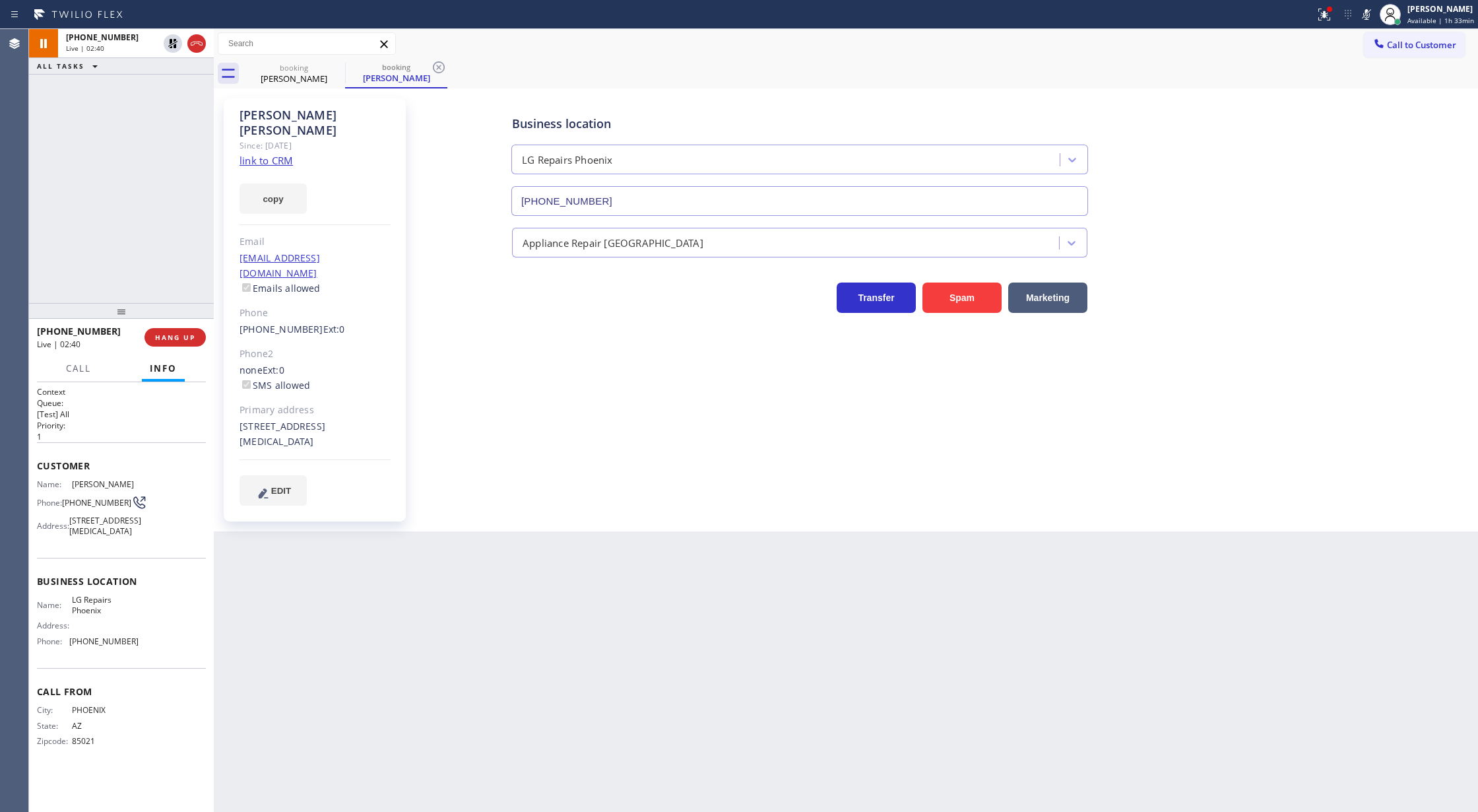
click at [1371, 16] on icon at bounding box center [1366, 14] width 16 height 16
click at [170, 42] on icon at bounding box center [172, 43] width 9 height 9
type input "[PHONE_NUMBER]"
click at [1367, 12] on icon at bounding box center [1366, 14] width 16 height 16
click at [1365, 15] on icon at bounding box center [1366, 14] width 16 height 16
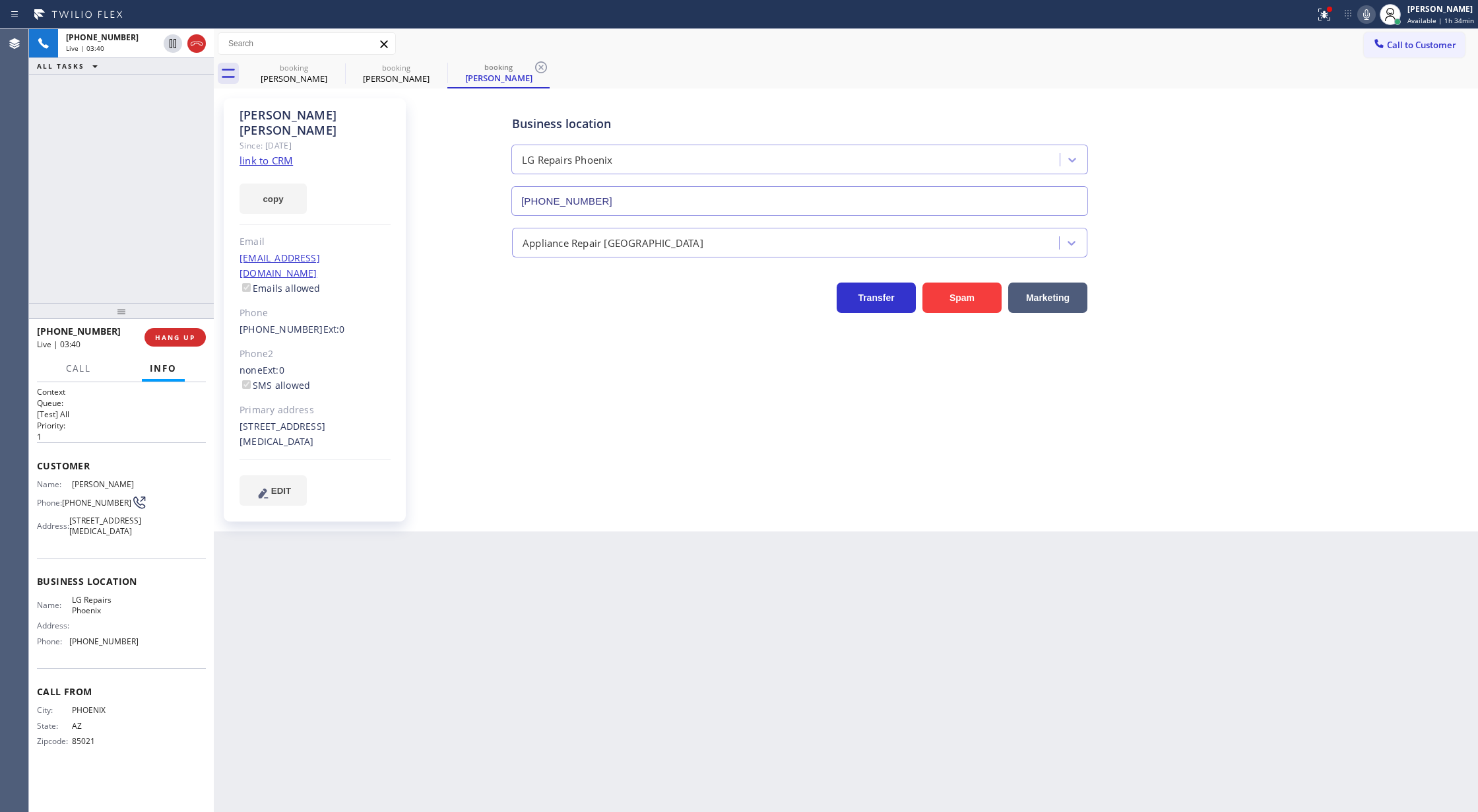
click at [1365, 17] on icon at bounding box center [1366, 14] width 16 height 16
click at [1366, 12] on icon at bounding box center [1366, 14] width 16 height 16
drag, startPoint x: 1372, startPoint y: 18, endPoint x: 1368, endPoint y: 25, distance: 8.1
click at [1372, 18] on icon at bounding box center [1366, 14] width 16 height 16
click at [1368, 18] on icon at bounding box center [1366, 14] width 16 height 16
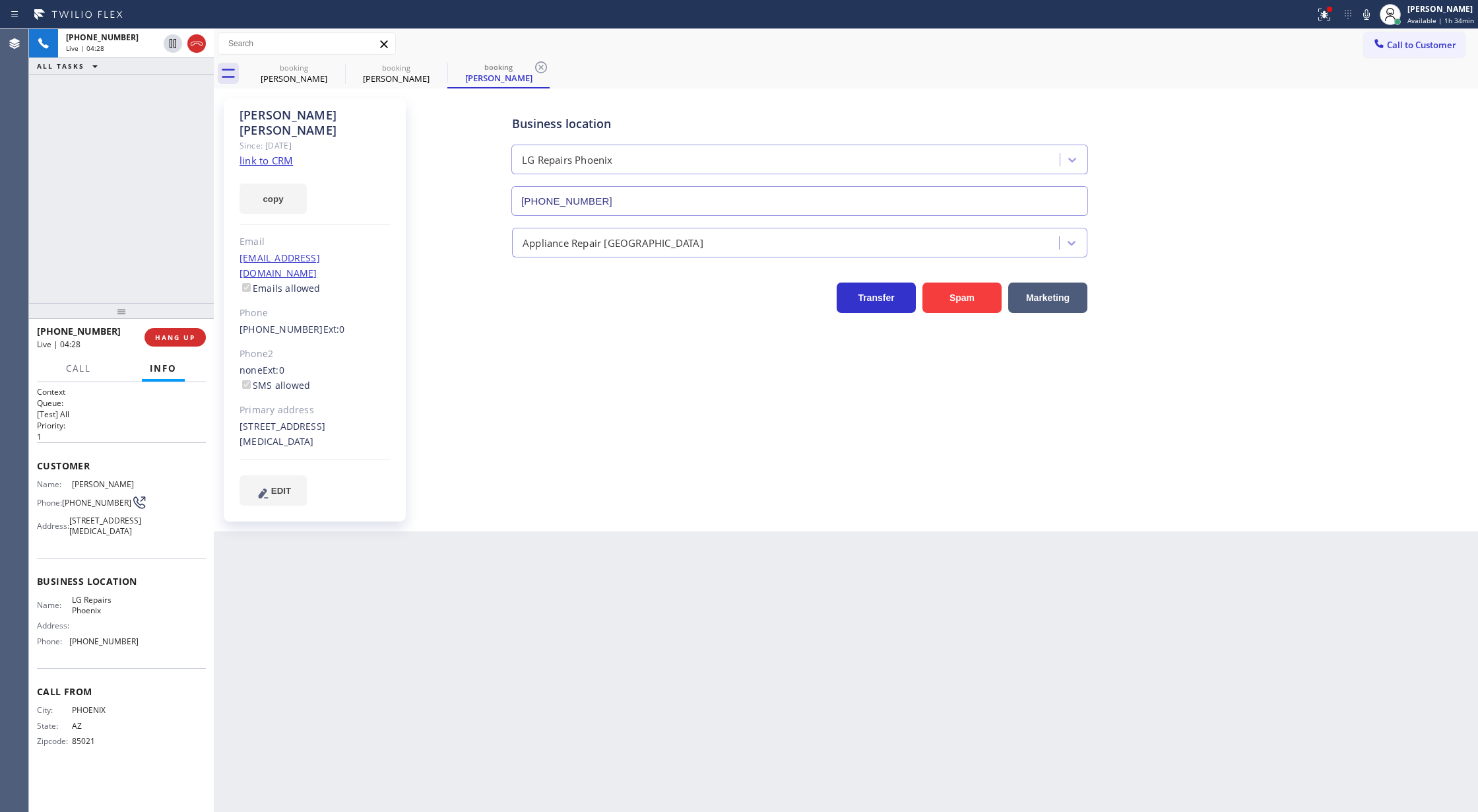
drag, startPoint x: 1368, startPoint y: 17, endPoint x: 1301, endPoint y: 144, distance: 143.6
click at [1367, 17] on icon at bounding box center [1366, 14] width 16 height 16
click at [1365, 18] on icon at bounding box center [1366, 14] width 16 height 16
click at [164, 336] on span "COMPLETE" at bounding box center [172, 337] width 45 height 9
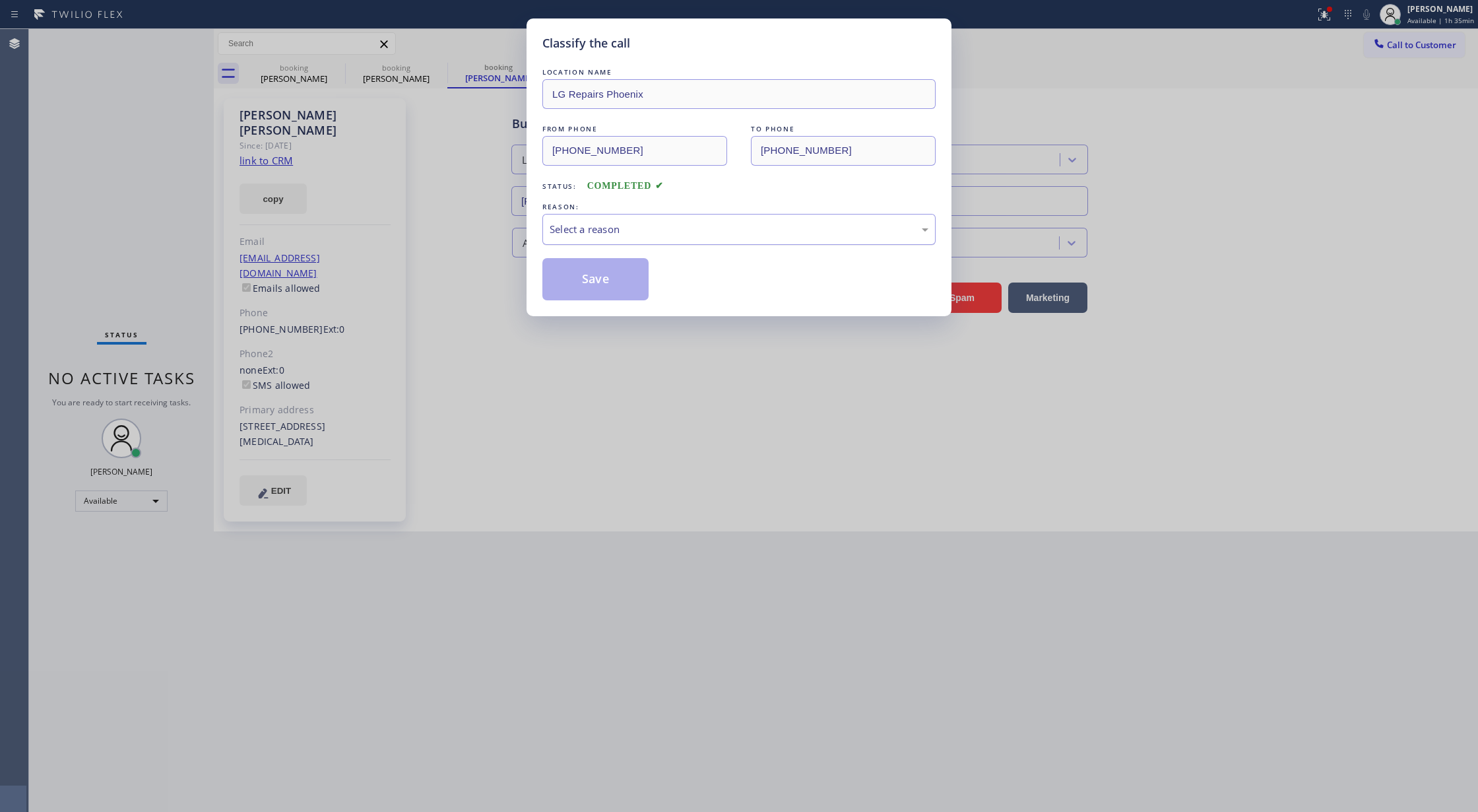
click at [624, 240] on div "Select a reason" at bounding box center [739, 229] width 394 height 31
click at [591, 276] on button "Save" at bounding box center [595, 279] width 106 height 42
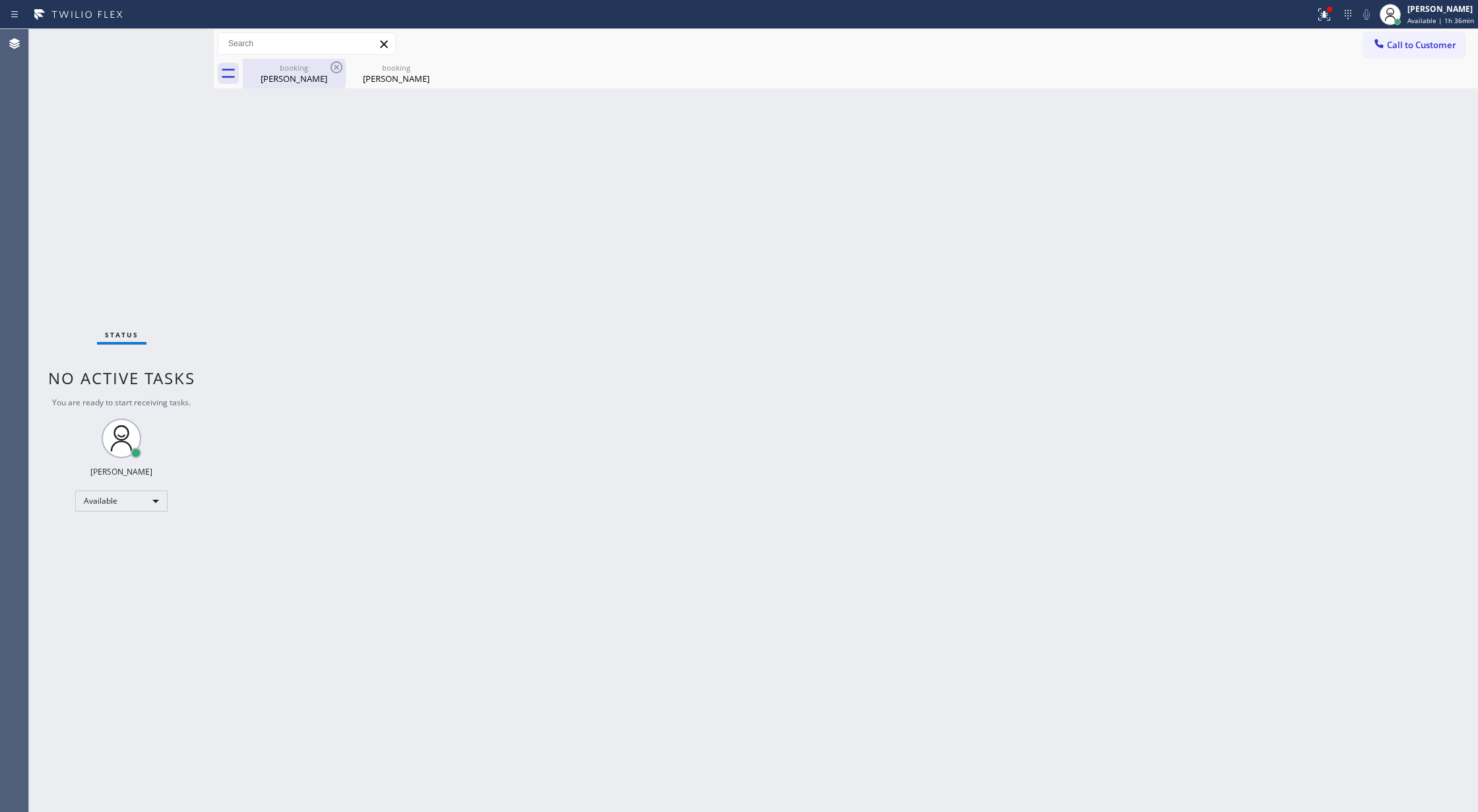
drag, startPoint x: 288, startPoint y: 69, endPoint x: 293, endPoint y: 77, distance: 9.4
click at [288, 69] on div "booking" at bounding box center [294, 68] width 100 height 10
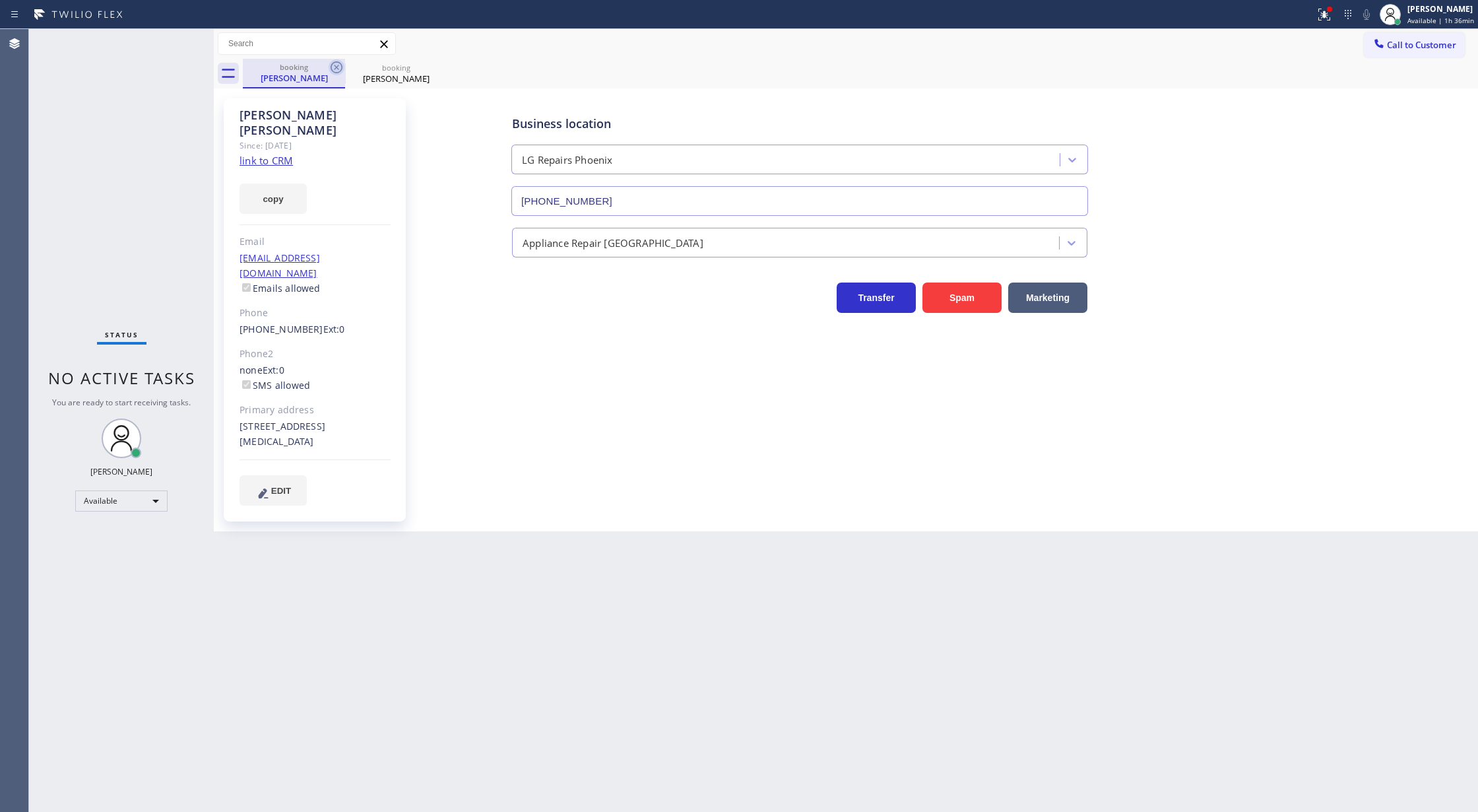
click at [331, 66] on icon at bounding box center [337, 67] width 12 height 12
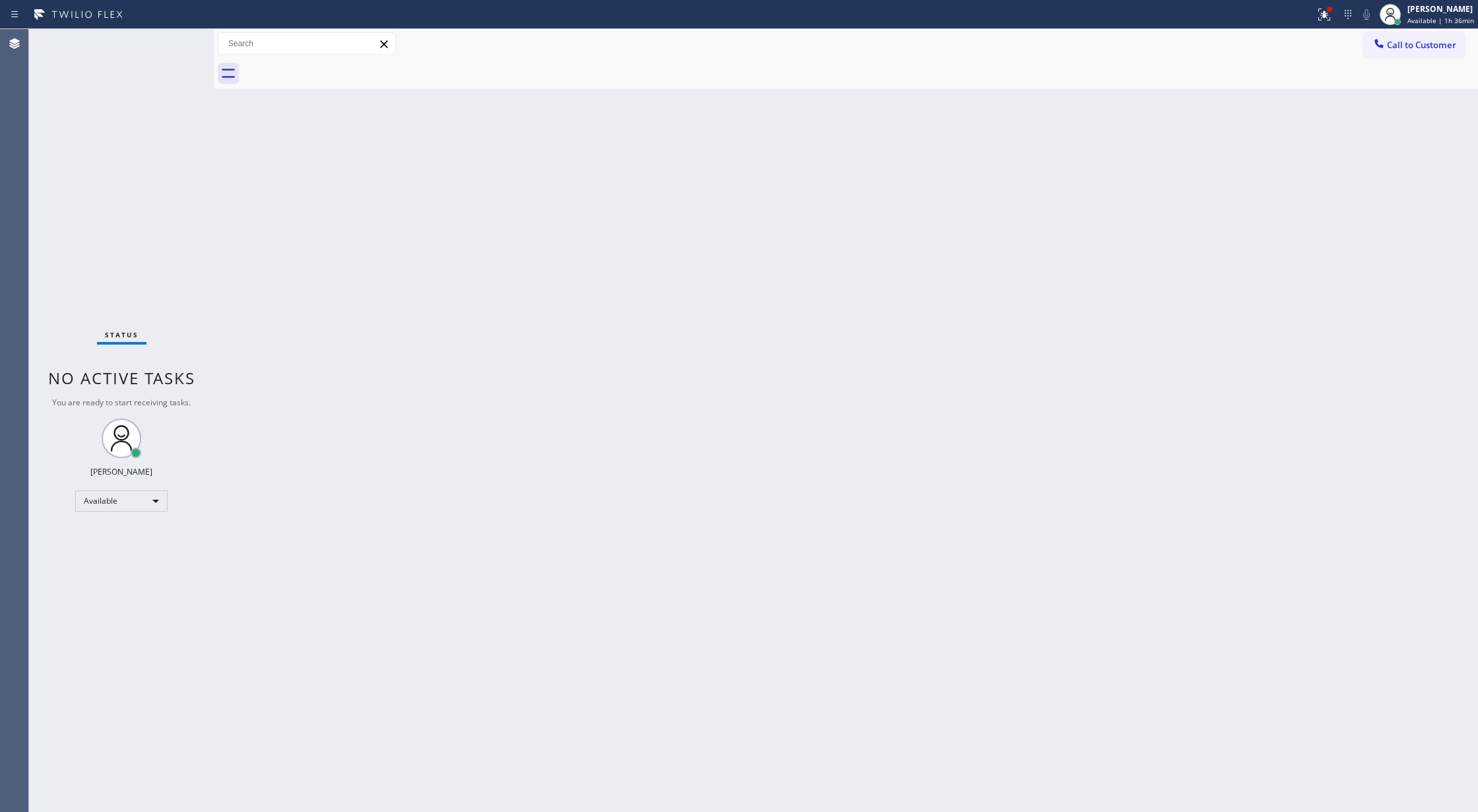
click at [185, 43] on div "Status No active tasks You are ready to start receiving tasks. [PERSON_NAME] Av…" at bounding box center [121, 420] width 185 height 782
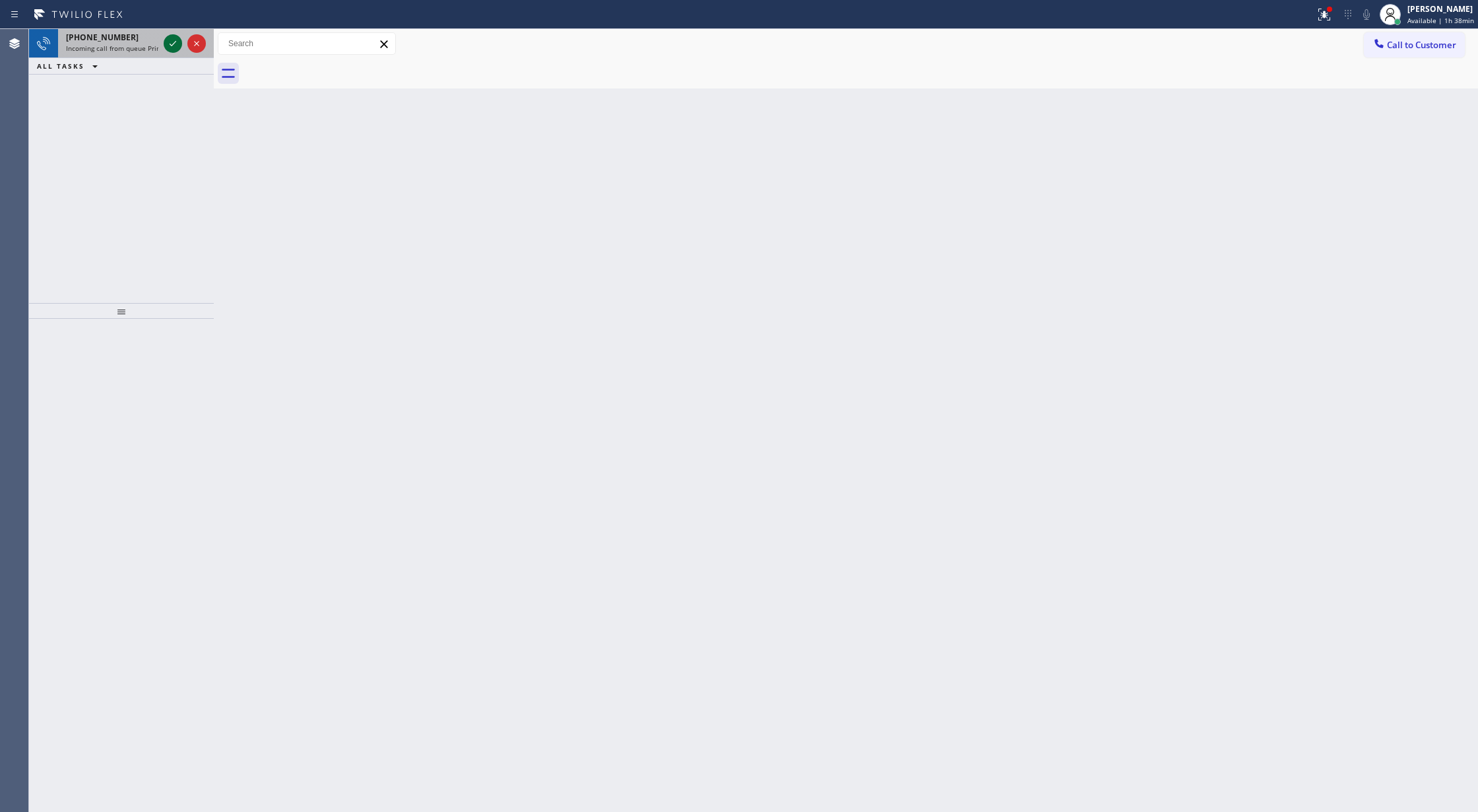
click at [165, 44] on icon at bounding box center [172, 43] width 16 height 16
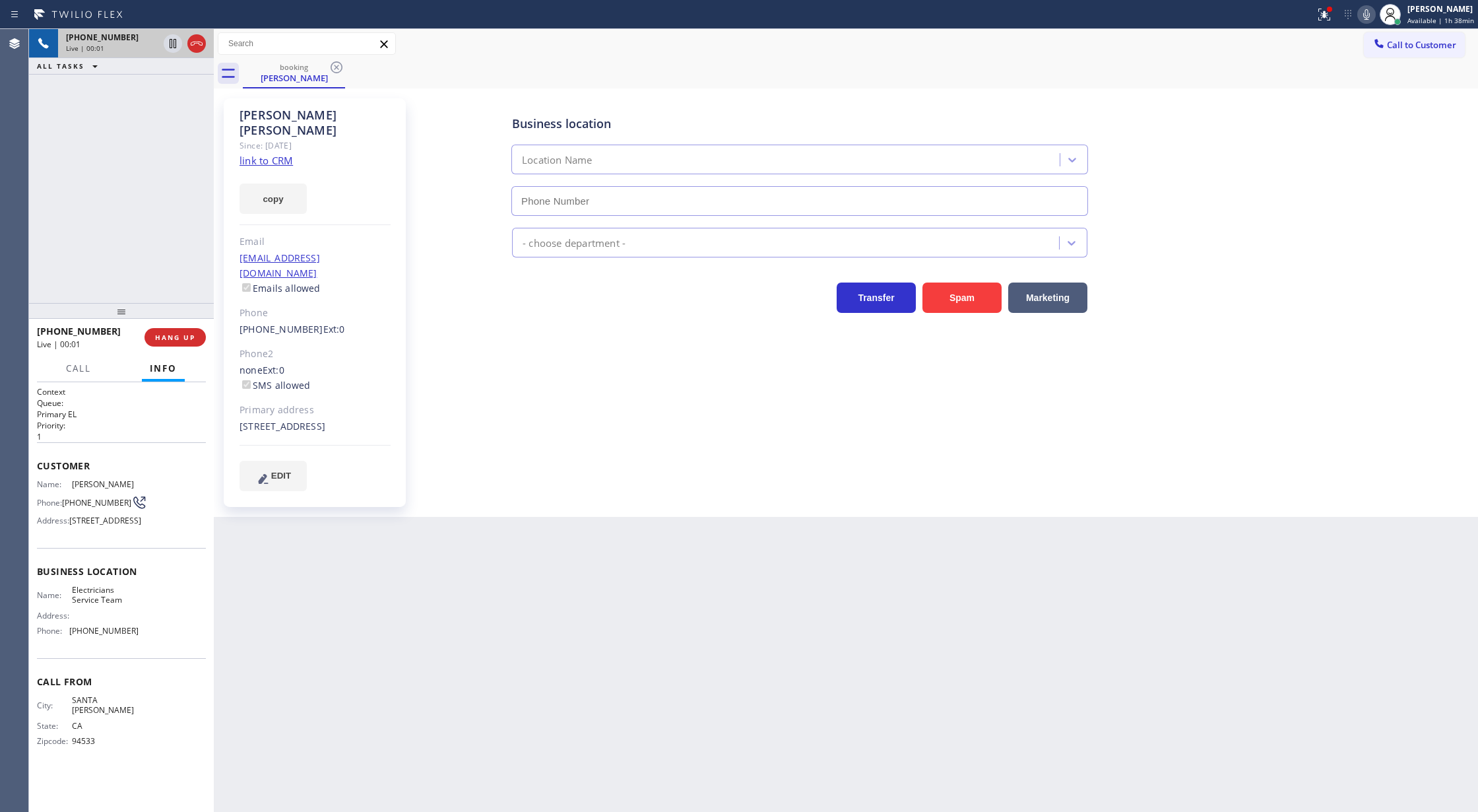
type input "[PHONE_NUMBER]"
click at [252, 153] on link "link to CRM" at bounding box center [266, 160] width 54 height 13
click at [1365, 15] on icon at bounding box center [1366, 14] width 16 height 16
drag, startPoint x: 1365, startPoint y: 22, endPoint x: 1346, endPoint y: 48, distance: 32.2
click at [1365, 22] on button at bounding box center [1367, 14] width 18 height 18
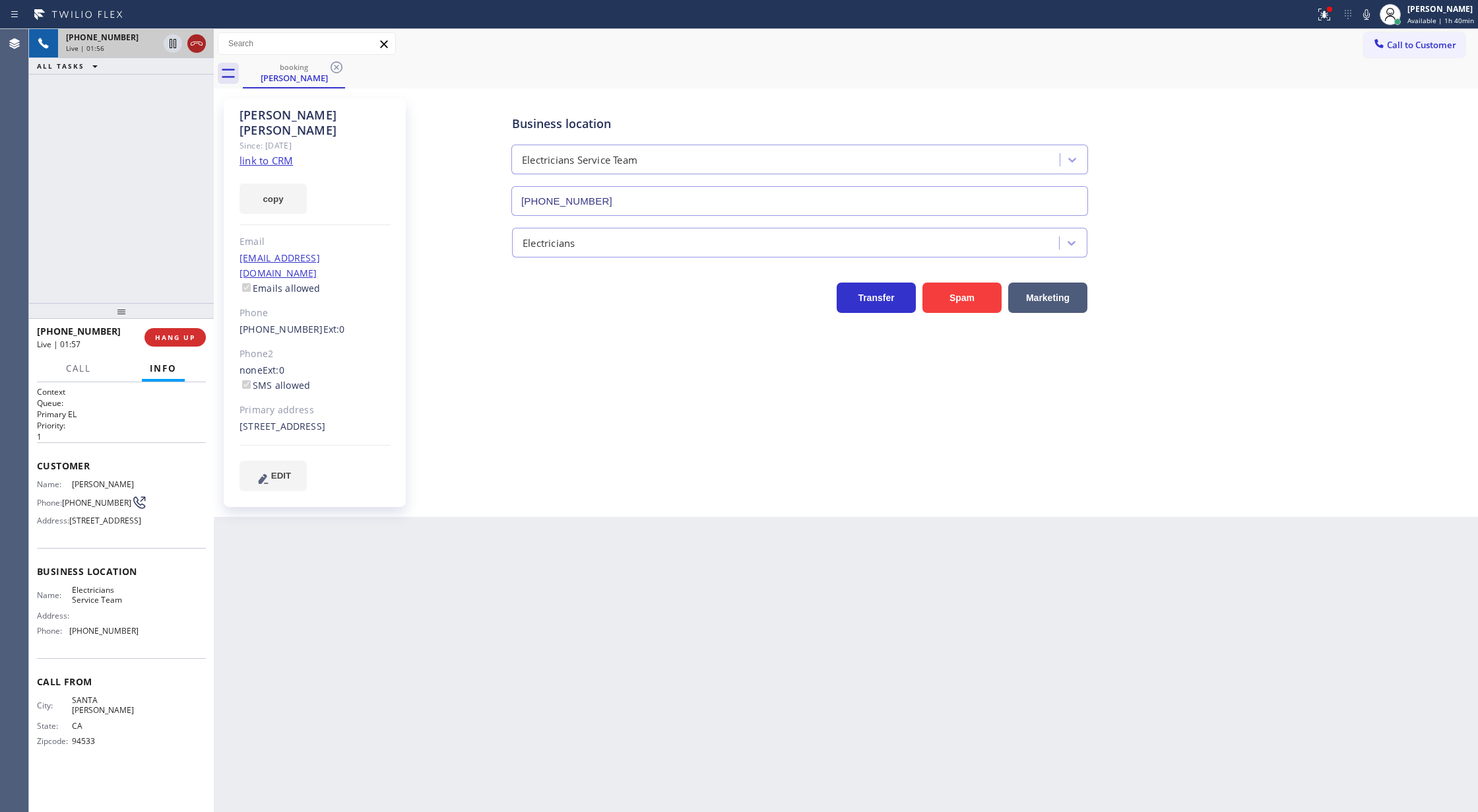
click at [194, 45] on icon at bounding box center [196, 43] width 16 height 16
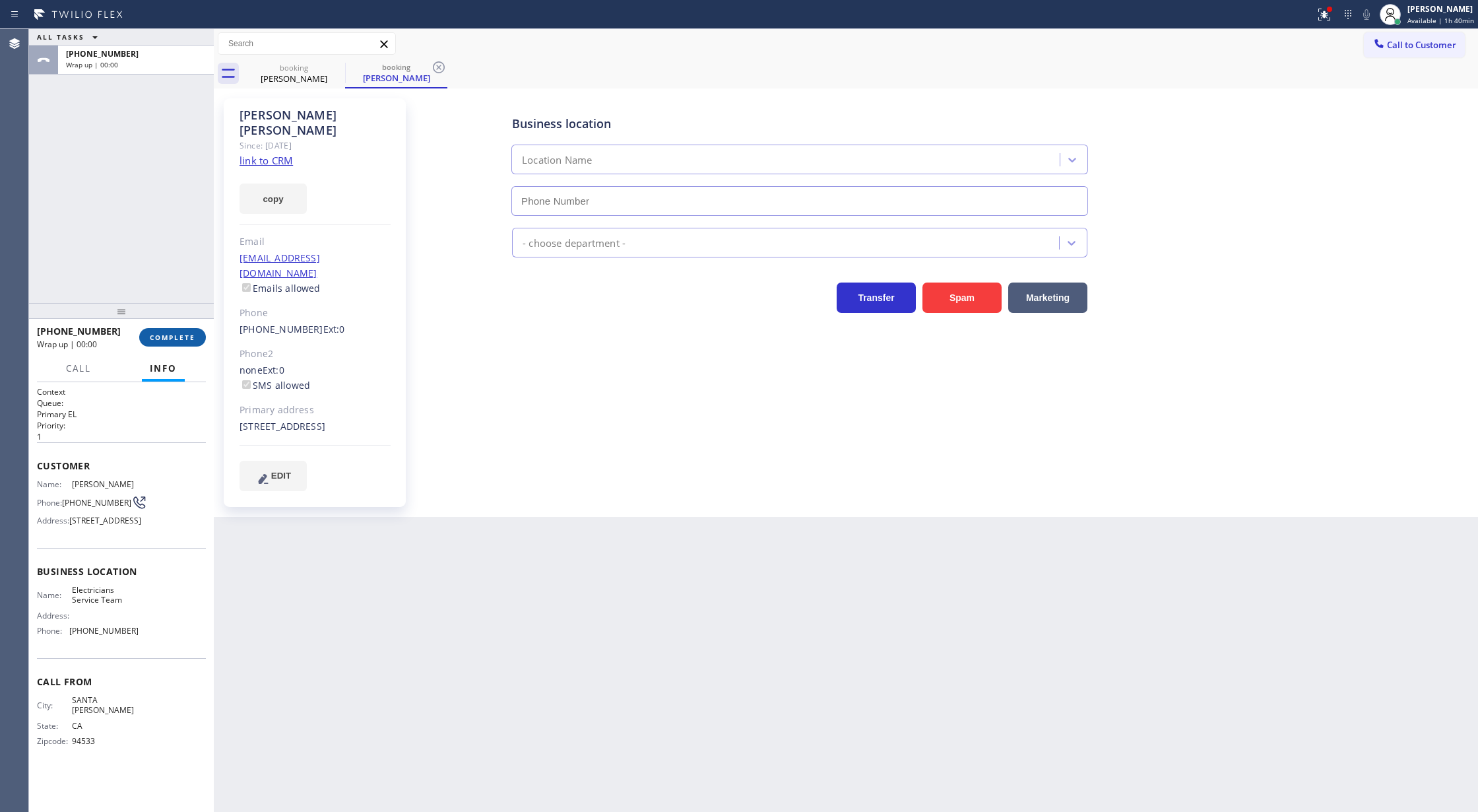
click at [165, 338] on span "COMPLETE" at bounding box center [172, 337] width 45 height 9
type input "[PHONE_NUMBER]"
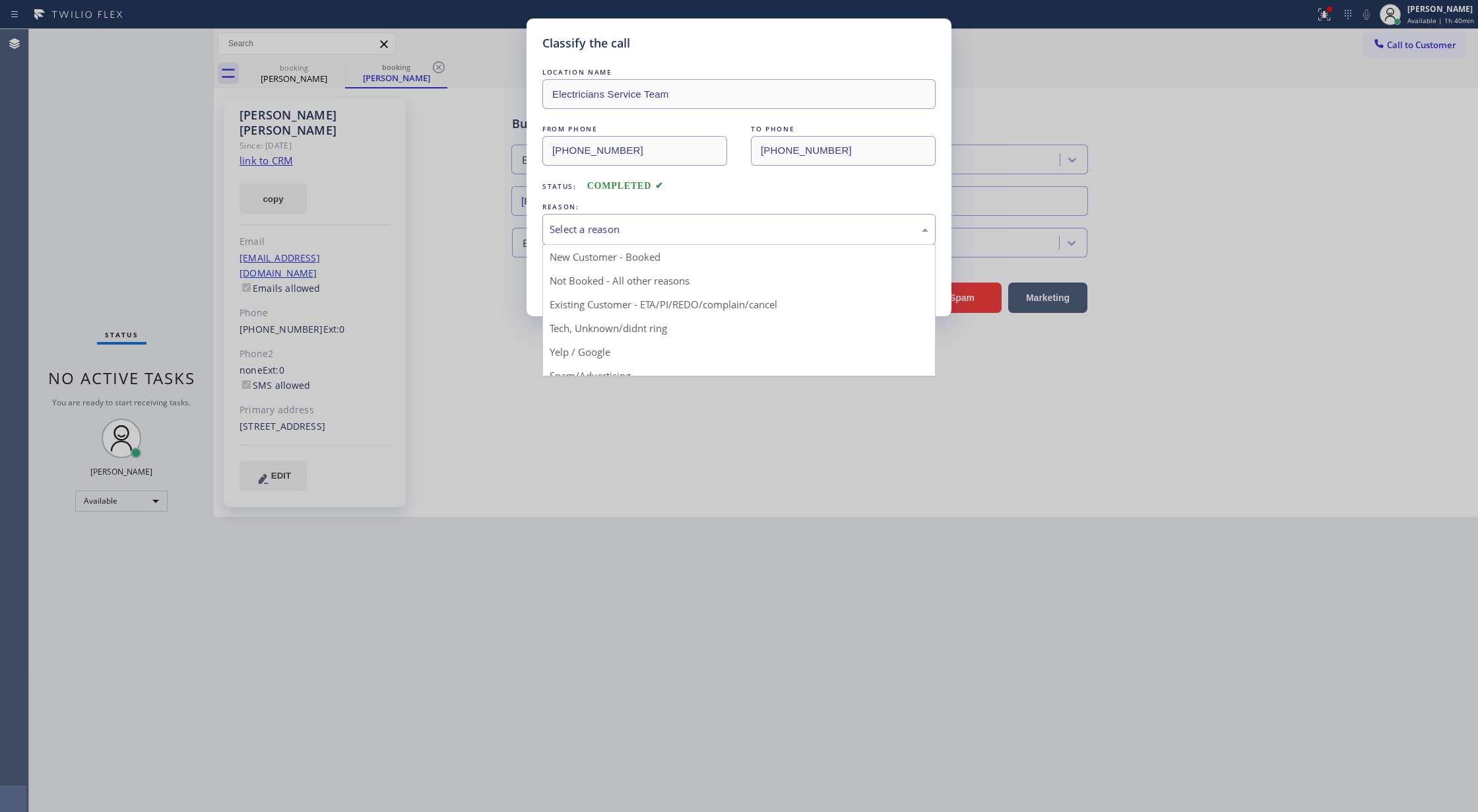
click at [642, 232] on div "Select a reason" at bounding box center [739, 229] width 379 height 15
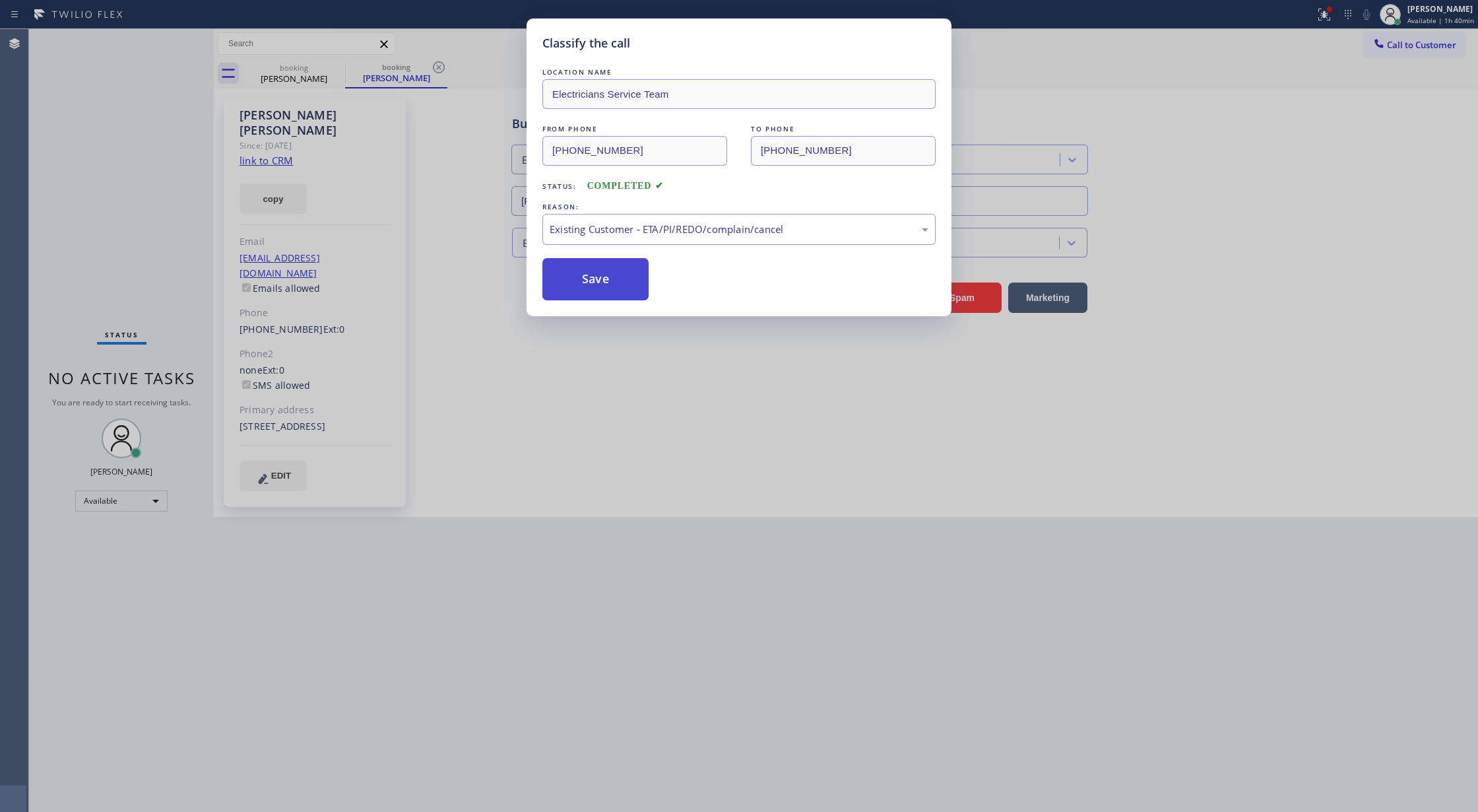
click at [588, 281] on button "Save" at bounding box center [595, 279] width 106 height 42
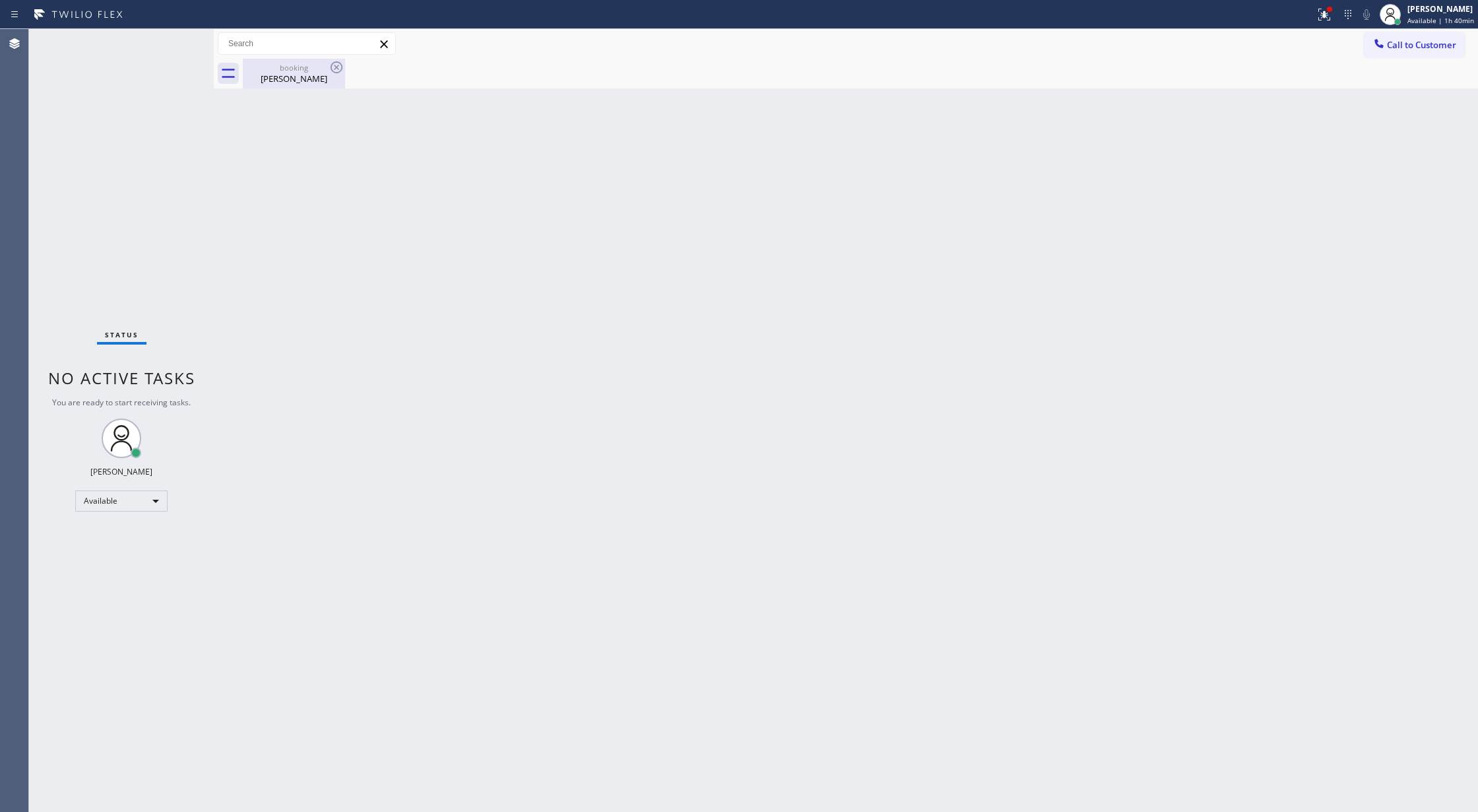
click at [294, 87] on div "booking [PERSON_NAME]" at bounding box center [294, 73] width 100 height 30
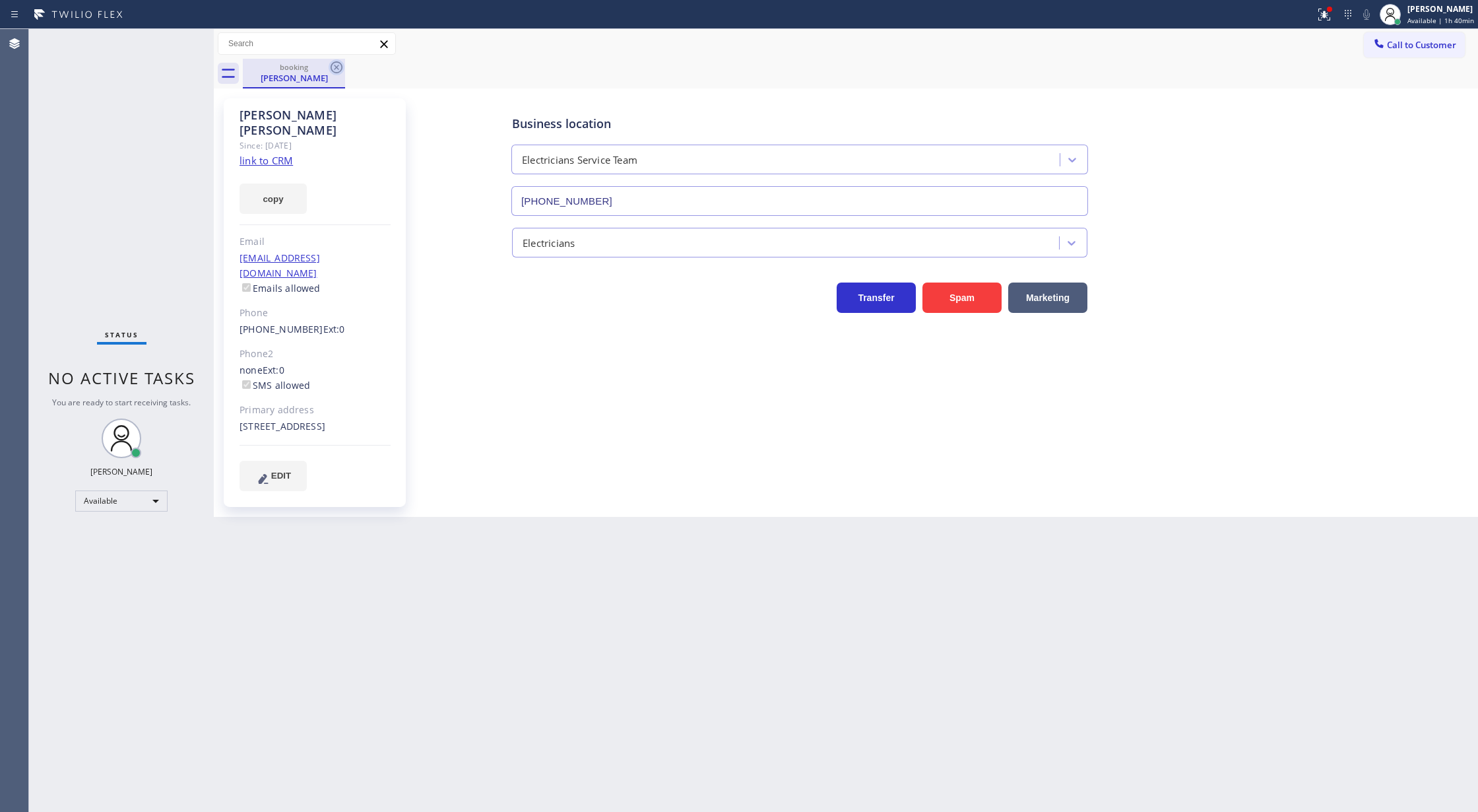
click at [336, 64] on icon at bounding box center [336, 67] width 16 height 16
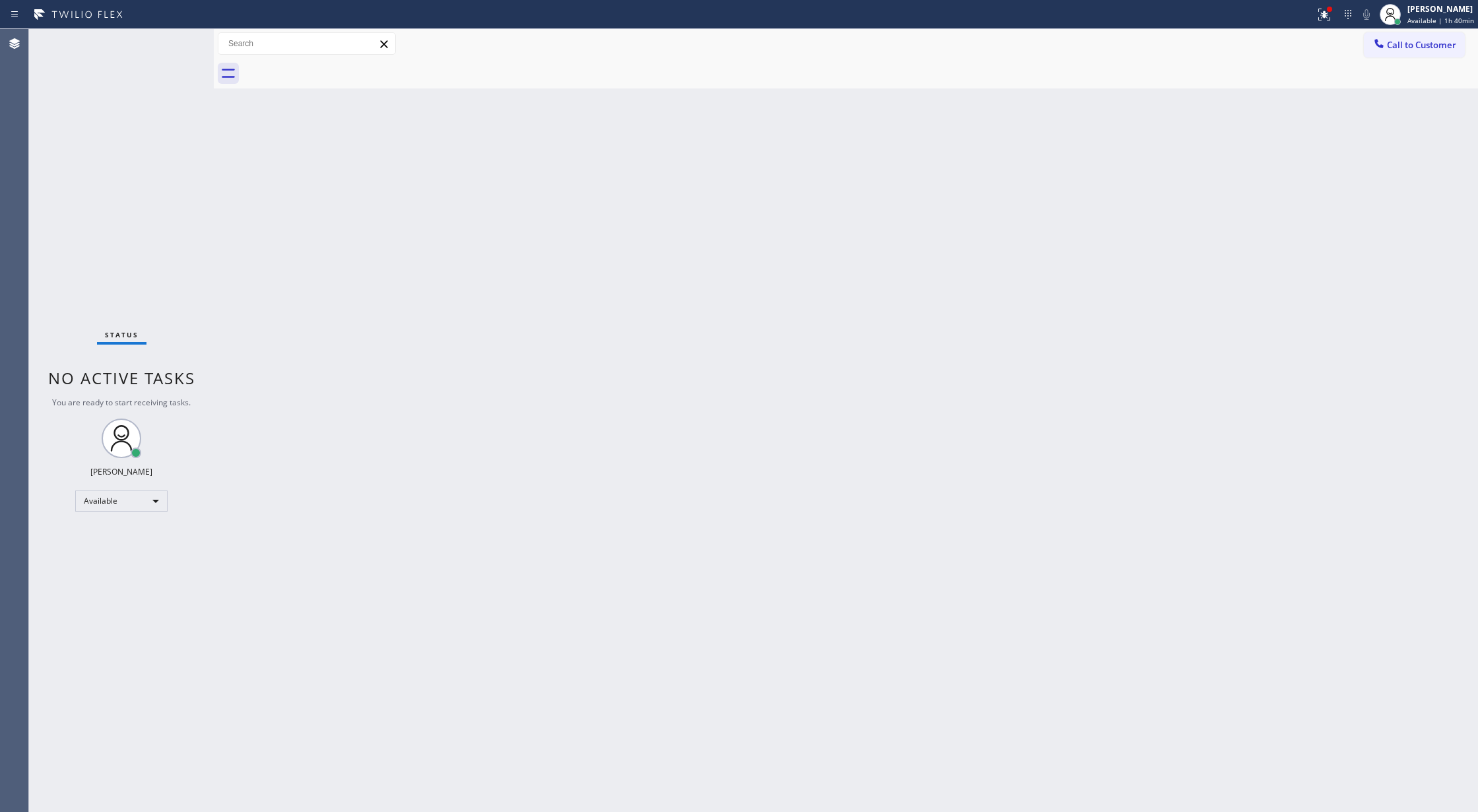
click at [176, 35] on div "Status No active tasks You are ready to start receiving tasks. [PERSON_NAME] Av…" at bounding box center [121, 420] width 185 height 782
drag, startPoint x: 169, startPoint y: 46, endPoint x: 0, endPoint y: 687, distance: 662.9
click at [170, 48] on div "Status No active tasks You are ready to start receiving tasks. [PERSON_NAME] Av…" at bounding box center [121, 420] width 185 height 782
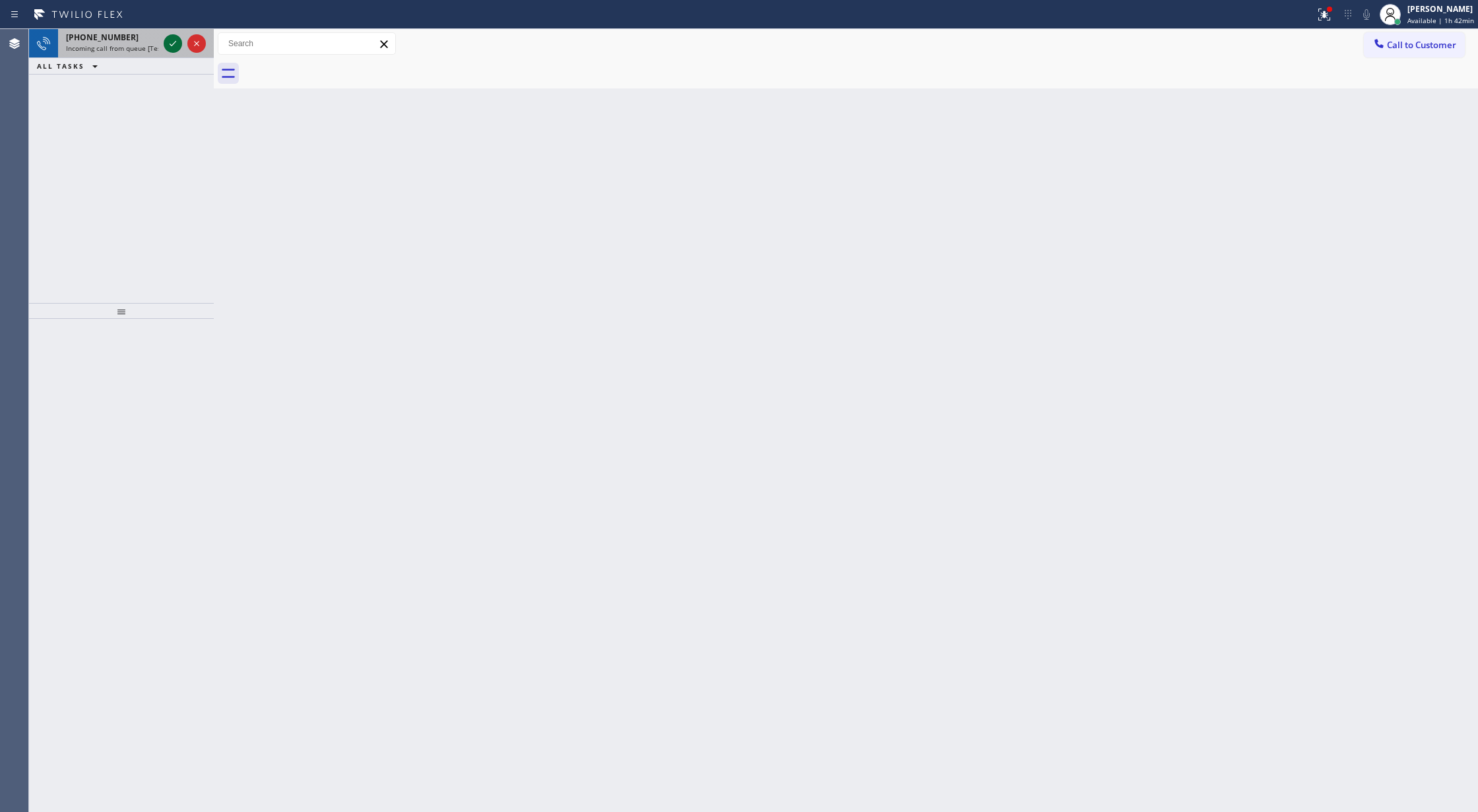
click at [174, 45] on icon at bounding box center [172, 43] width 16 height 16
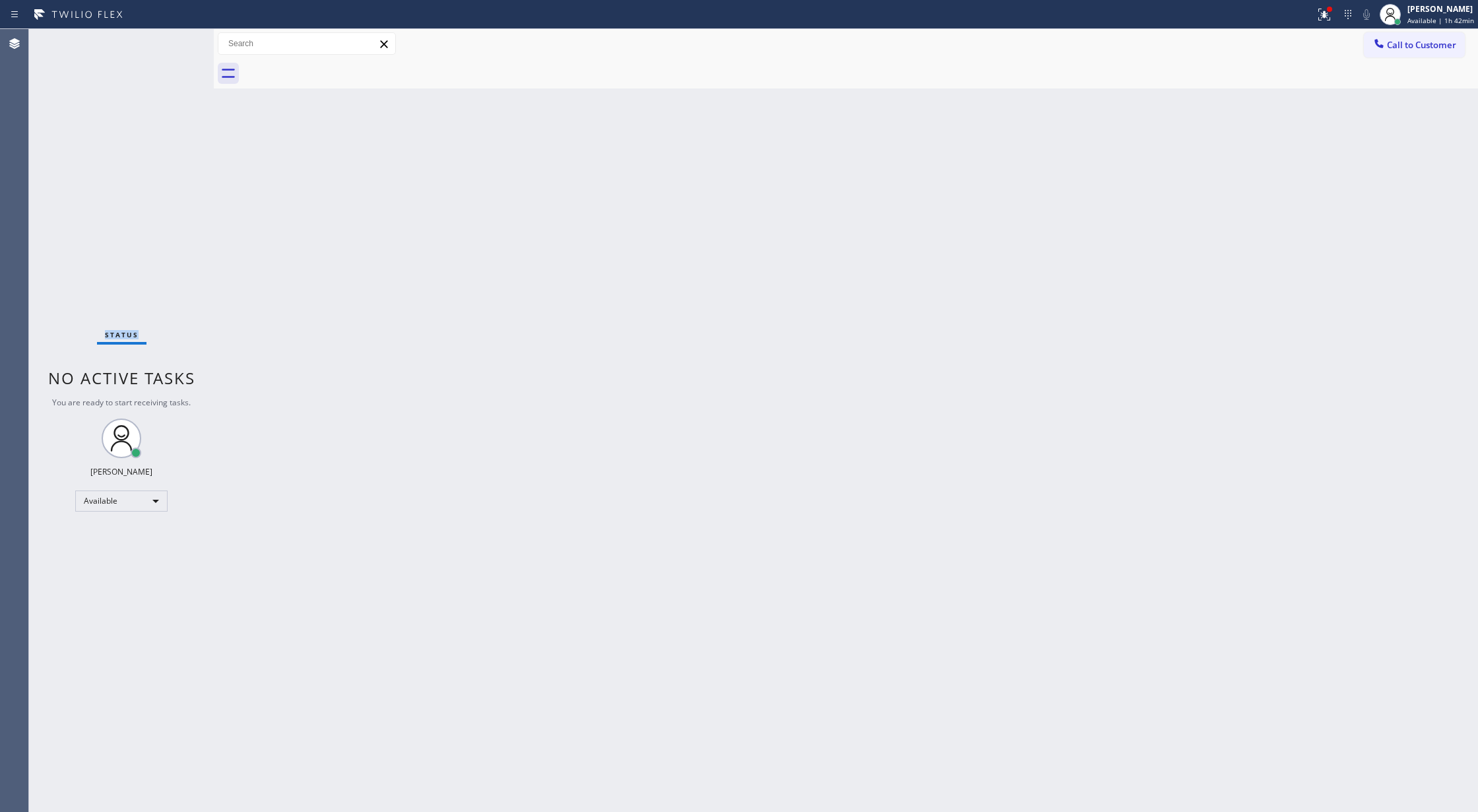
click at [174, 45] on div "Status No active tasks You are ready to start receiving tasks. [PERSON_NAME] Av…" at bounding box center [121, 420] width 185 height 782
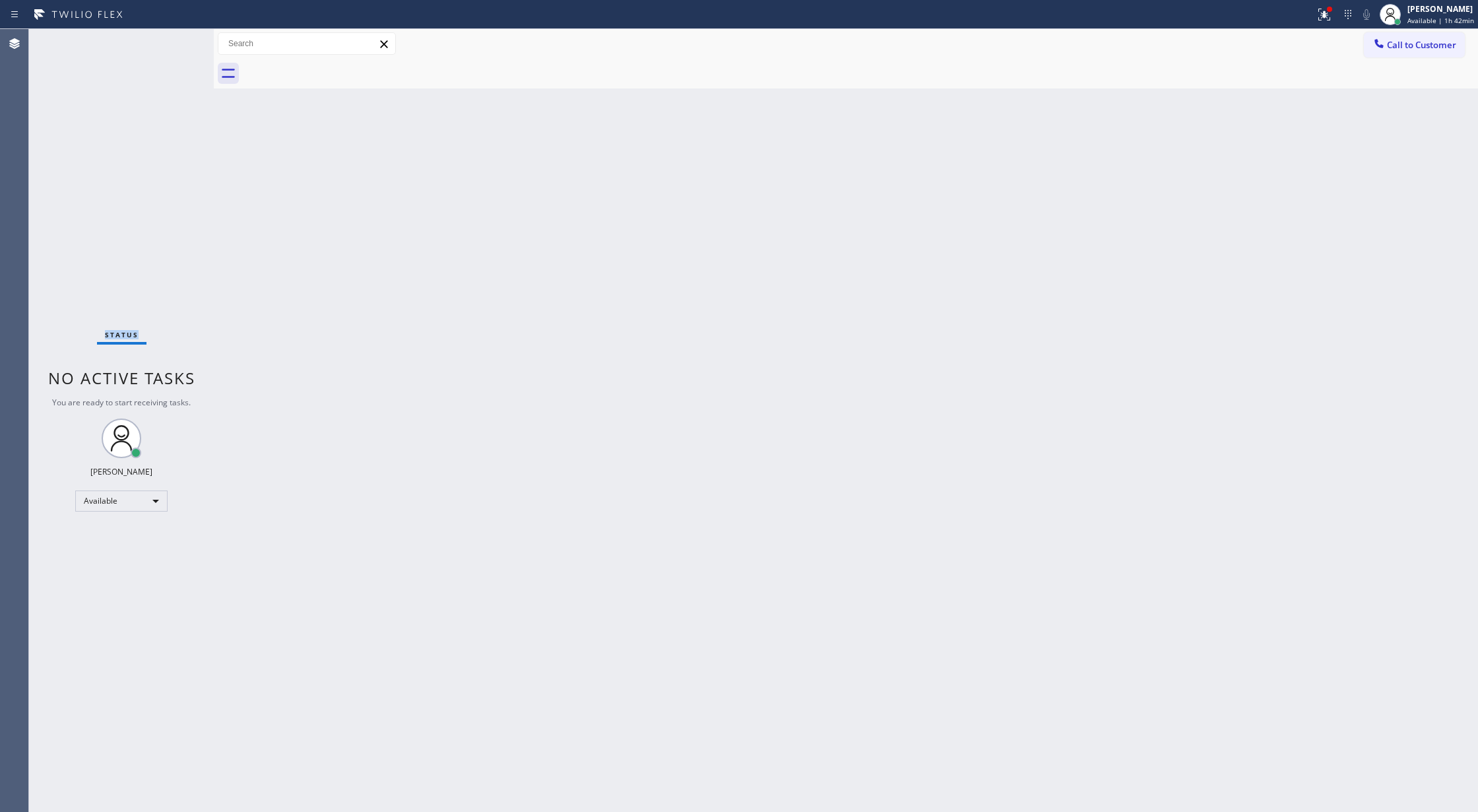
click at [173, 38] on div "Status No active tasks You are ready to start receiving tasks. [PERSON_NAME] Av…" at bounding box center [121, 420] width 185 height 782
click at [172, 38] on div "Status No active tasks You are ready to start receiving tasks. [PERSON_NAME] Av…" at bounding box center [121, 420] width 185 height 782
click at [172, 40] on div "Status No active tasks You are ready to start receiving tasks. [PERSON_NAME] Av…" at bounding box center [121, 420] width 185 height 782
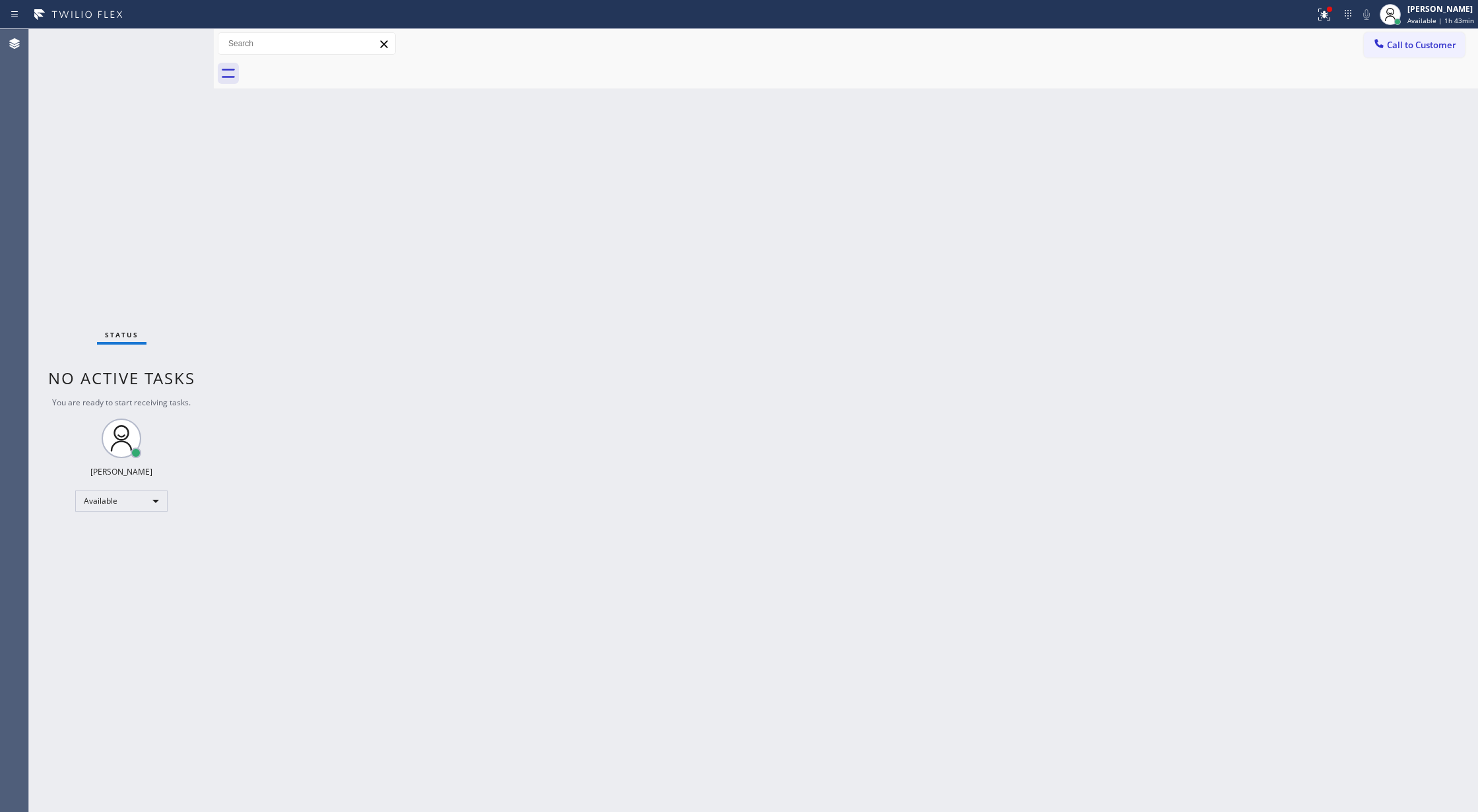
click at [174, 41] on div "Status No active tasks You are ready to start receiving tasks. [PERSON_NAME] Av…" at bounding box center [121, 420] width 185 height 782
click at [170, 44] on div "Status No active tasks You are ready to start receiving tasks. [PERSON_NAME] Av…" at bounding box center [121, 420] width 185 height 782
click at [1326, 13] on icon at bounding box center [1325, 14] width 12 height 12
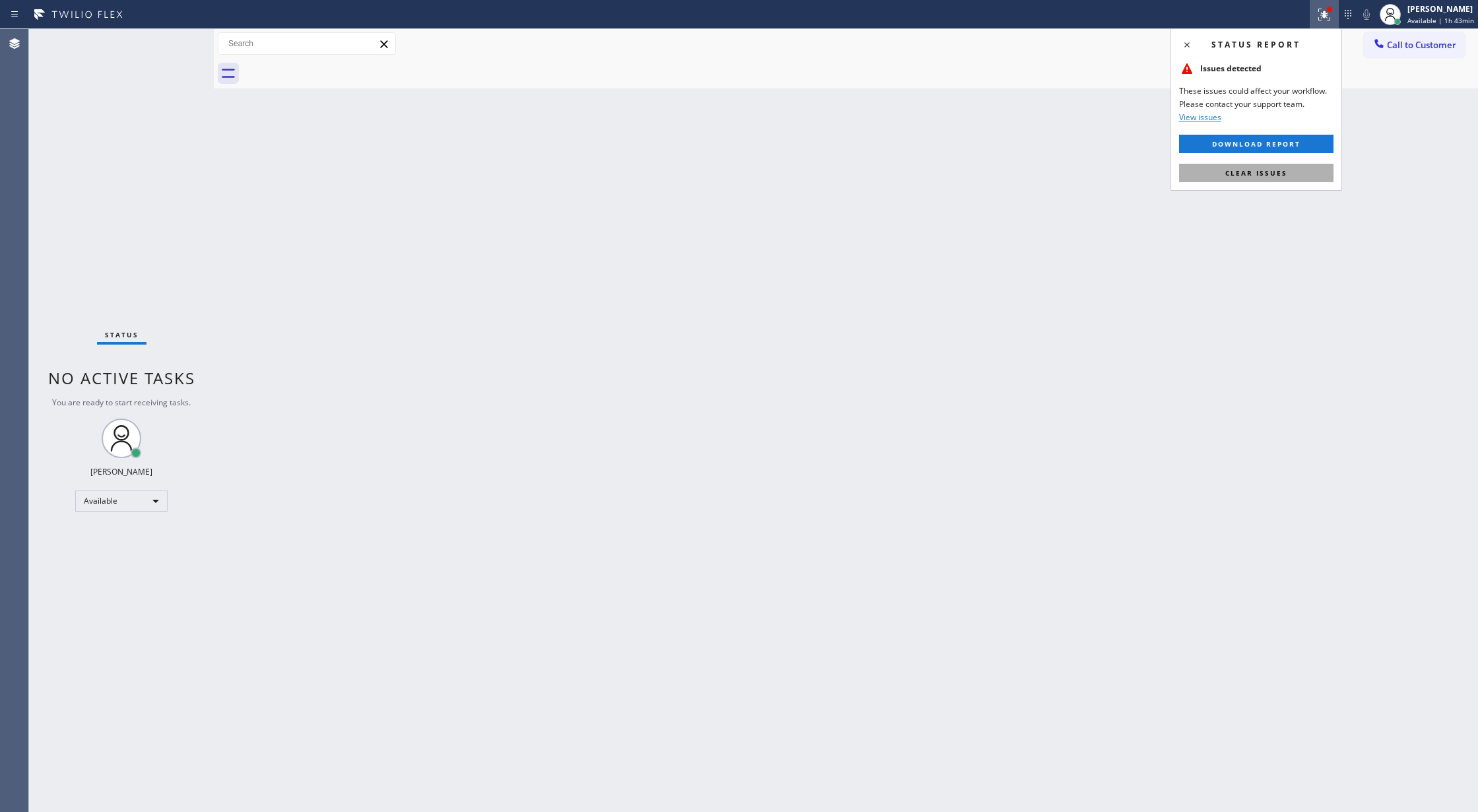
click at [1237, 168] on button "Clear issues" at bounding box center [1256, 172] width 154 height 18
click at [173, 40] on div "Status No active tasks You are ready to start receiving tasks. [PERSON_NAME] Av…" at bounding box center [121, 420] width 185 height 782
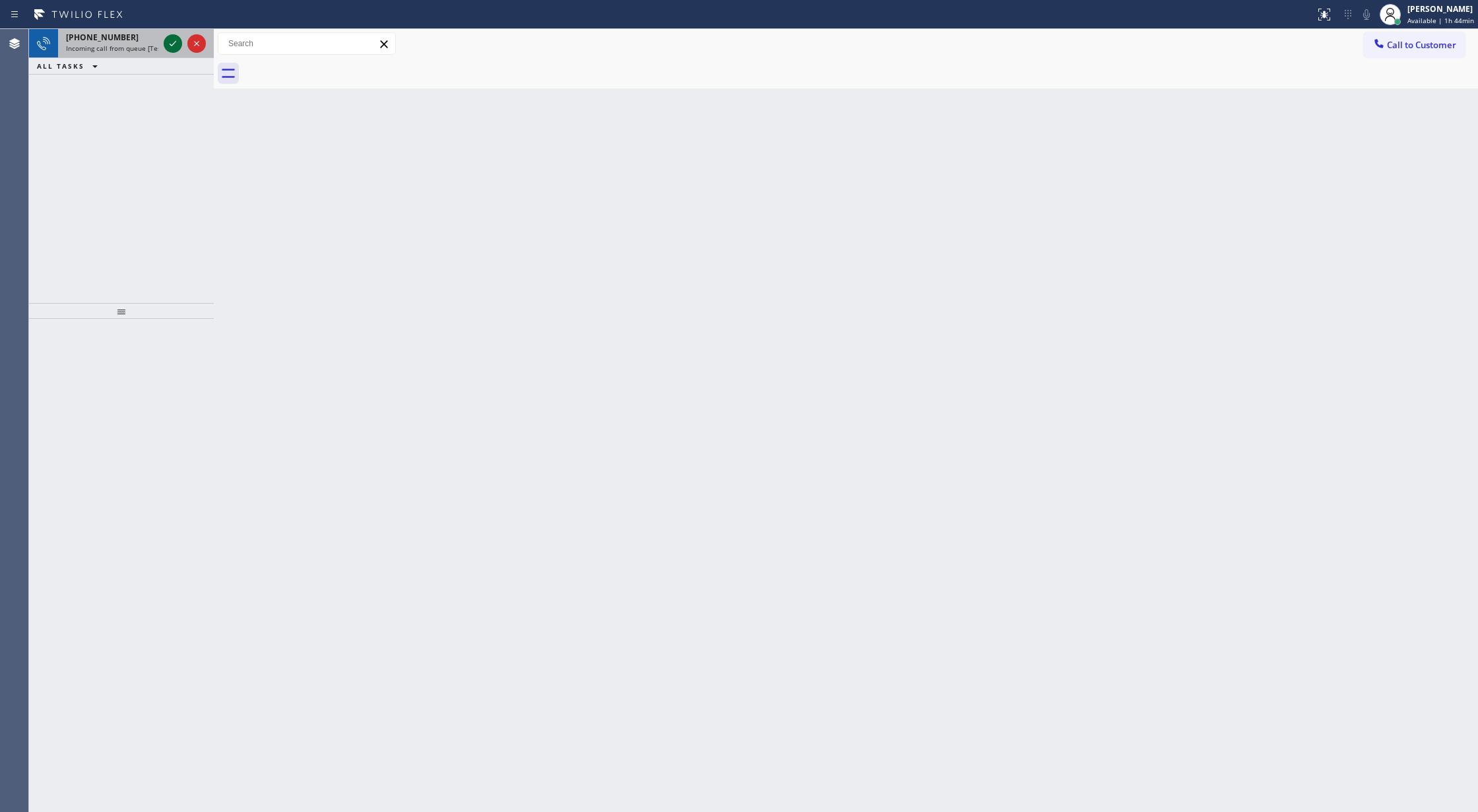
click at [173, 40] on icon at bounding box center [172, 43] width 16 height 16
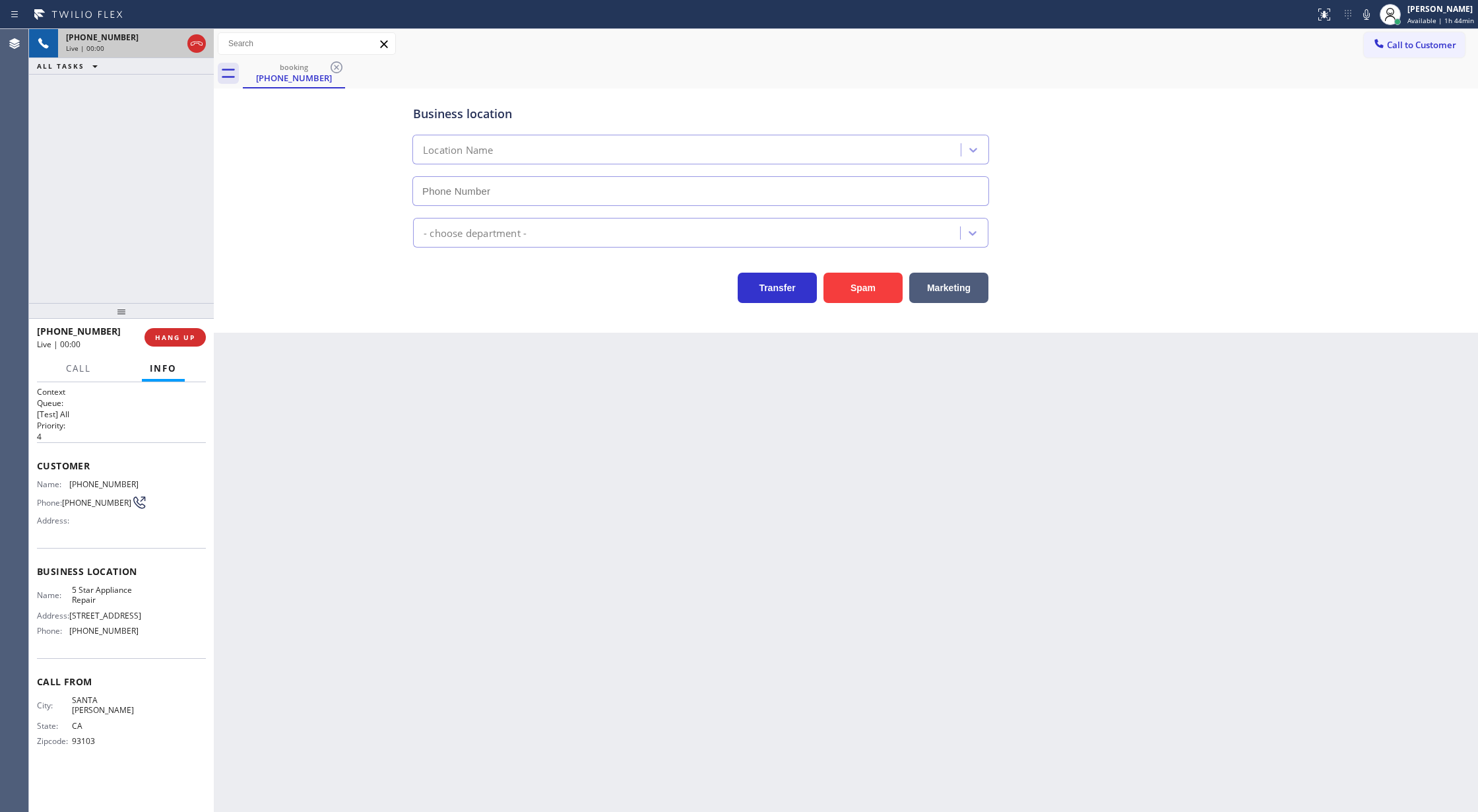
type input "[PHONE_NUMBER]"
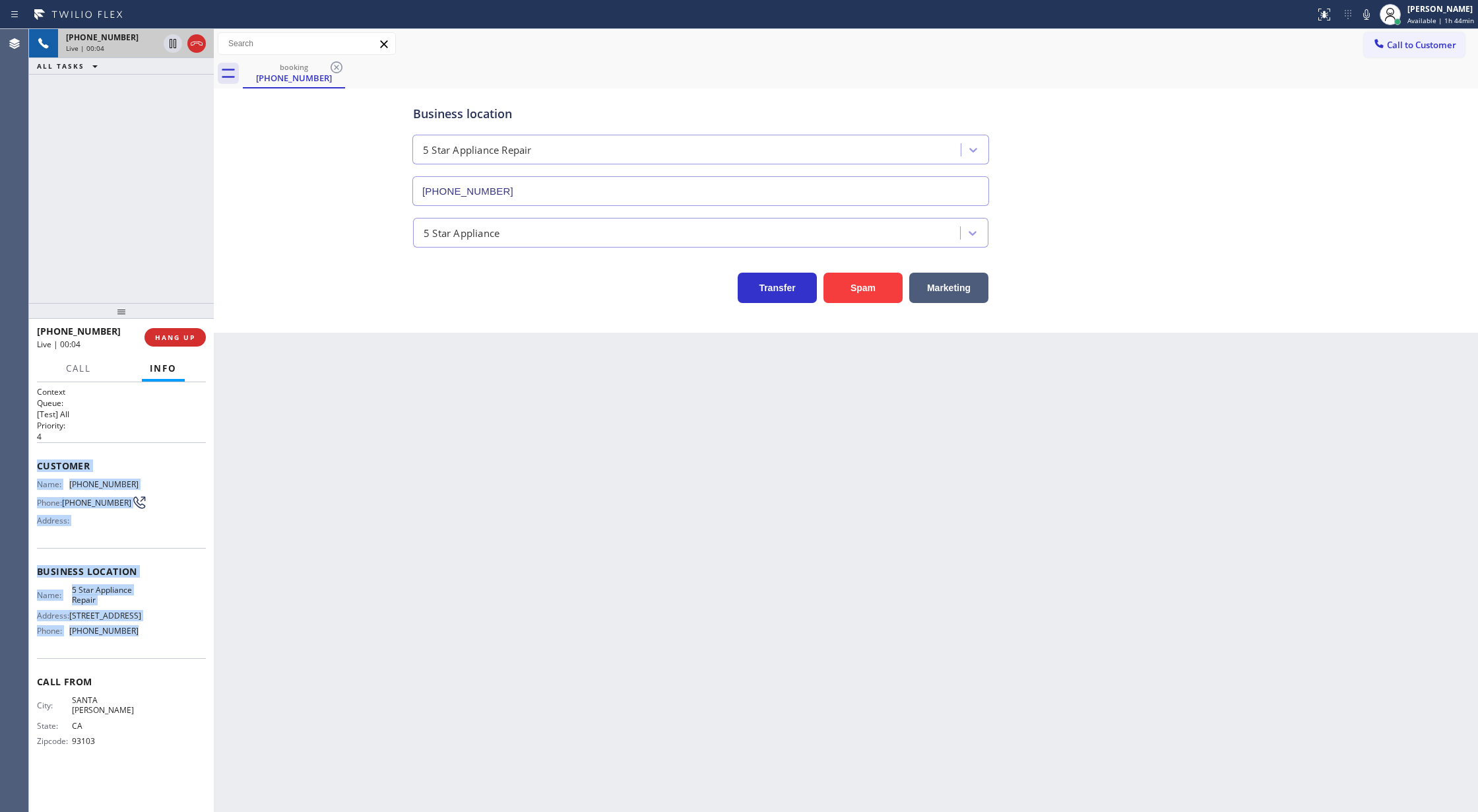
copy div "Customer Name: [PHONE_NUMBER] Phone: [PHONE_NUMBER] Address: Business location …"
drag, startPoint x: 35, startPoint y: 463, endPoint x: 136, endPoint y: 644, distance: 207.3
click at [136, 644] on div "Context Queue: [Test] All Priority: 4 Customer Name: [PHONE_NUMBER] Phone: [PHO…" at bounding box center [121, 597] width 185 height 430
click at [170, 43] on icon at bounding box center [173, 43] width 7 height 9
type input "[PHONE_NUMBER]"
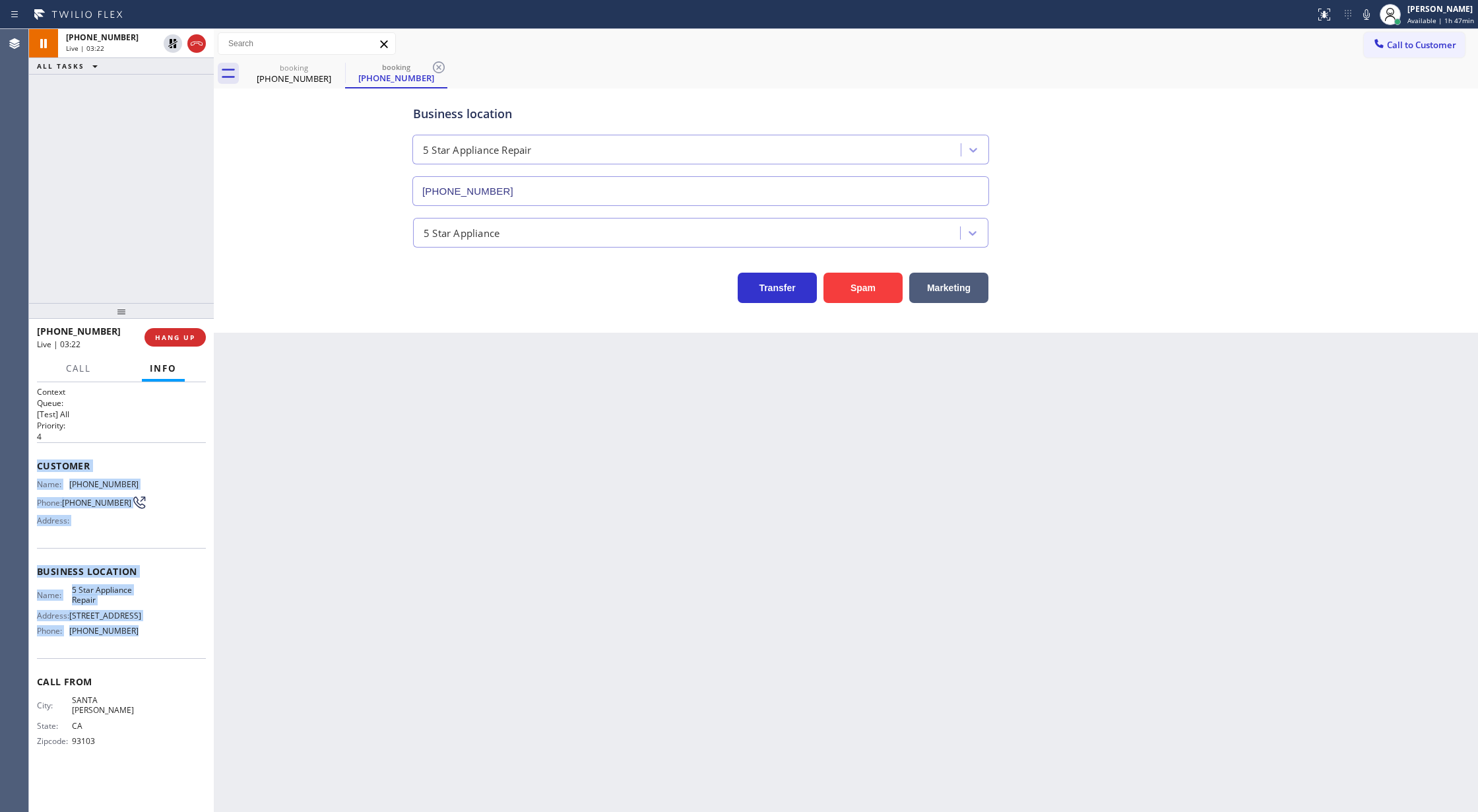
click at [1368, 15] on icon at bounding box center [1367, 14] width 7 height 11
drag, startPoint x: 1368, startPoint y: 19, endPoint x: 1162, endPoint y: 32, distance: 206.4
click at [1368, 19] on icon at bounding box center [1367, 14] width 7 height 11
click at [174, 48] on icon at bounding box center [172, 43] width 9 height 9
type input "[PHONE_NUMBER]"
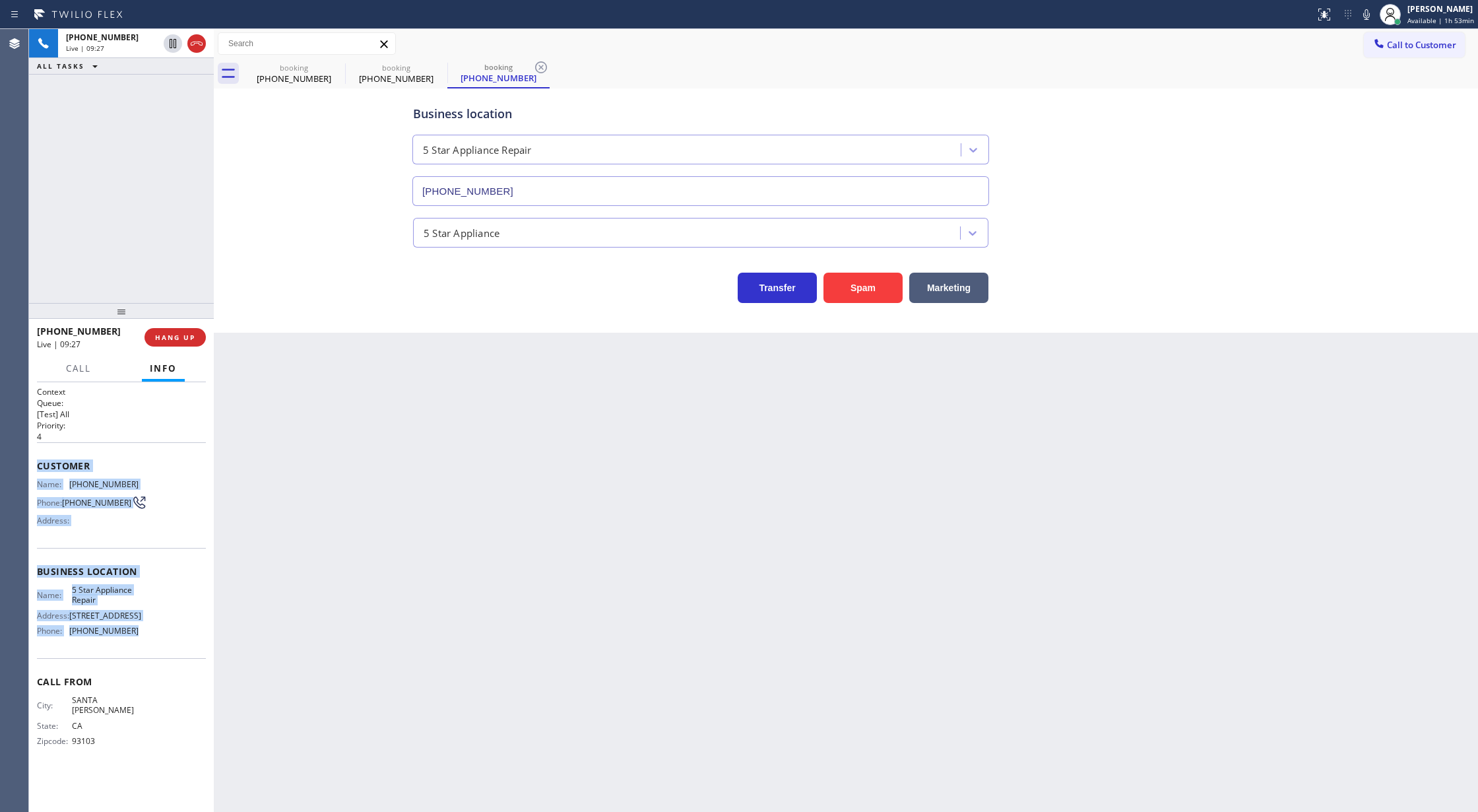
drag, startPoint x: 196, startPoint y: 42, endPoint x: 190, endPoint y: 1, distance: 41.4
click at [196, 42] on icon at bounding box center [196, 43] width 16 height 16
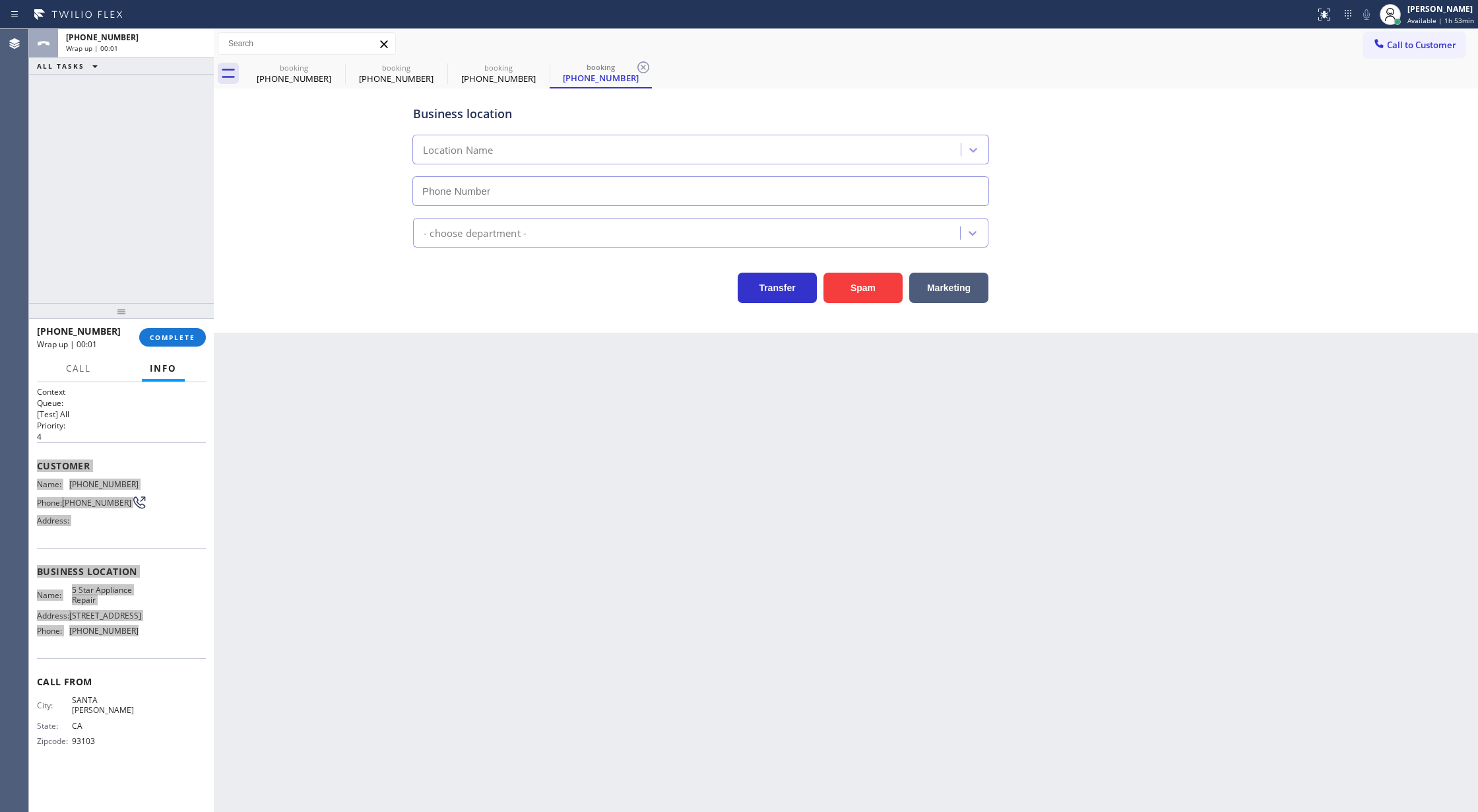
type input "[PHONE_NUMBER]"
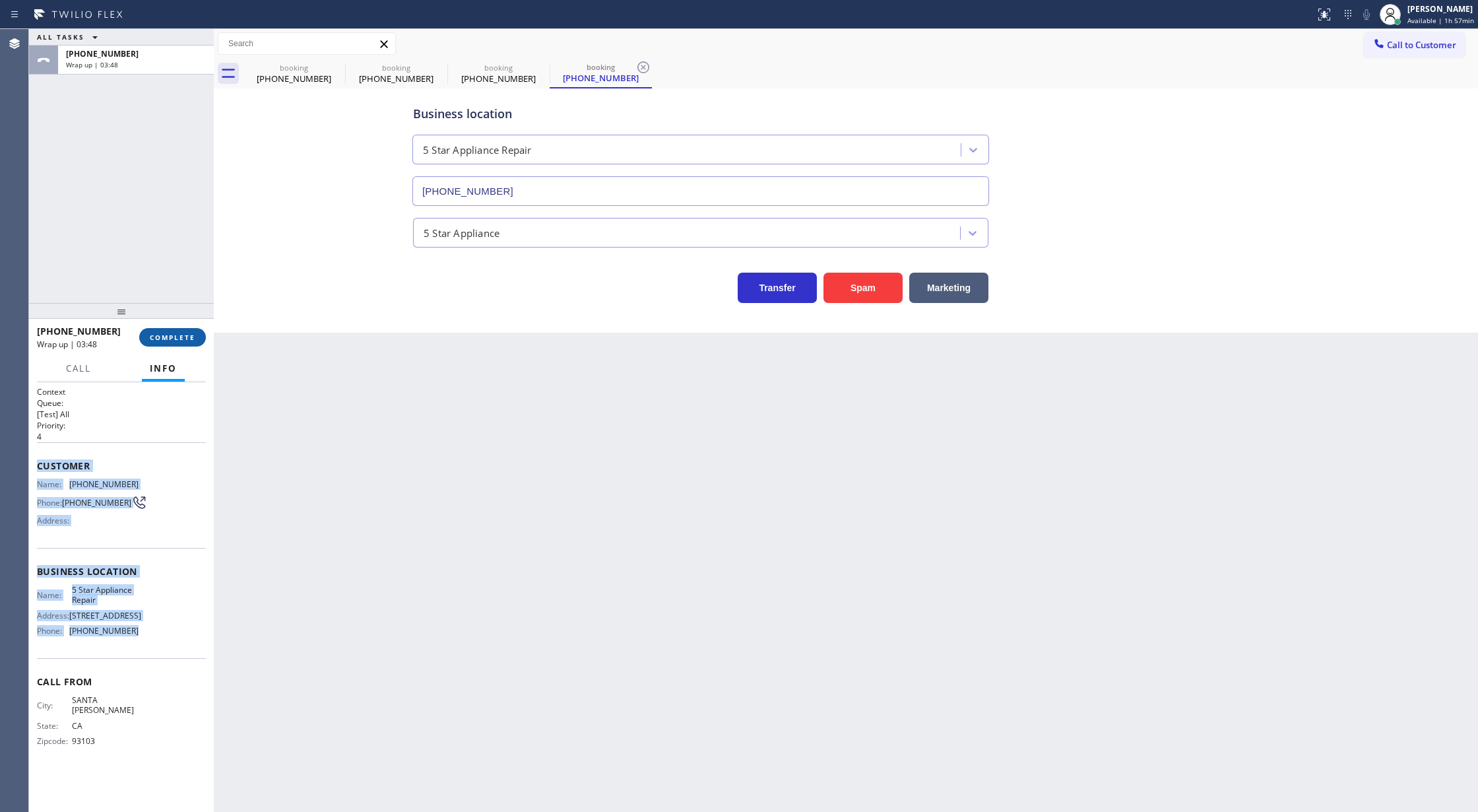
click at [170, 339] on span "COMPLETE" at bounding box center [172, 337] width 45 height 9
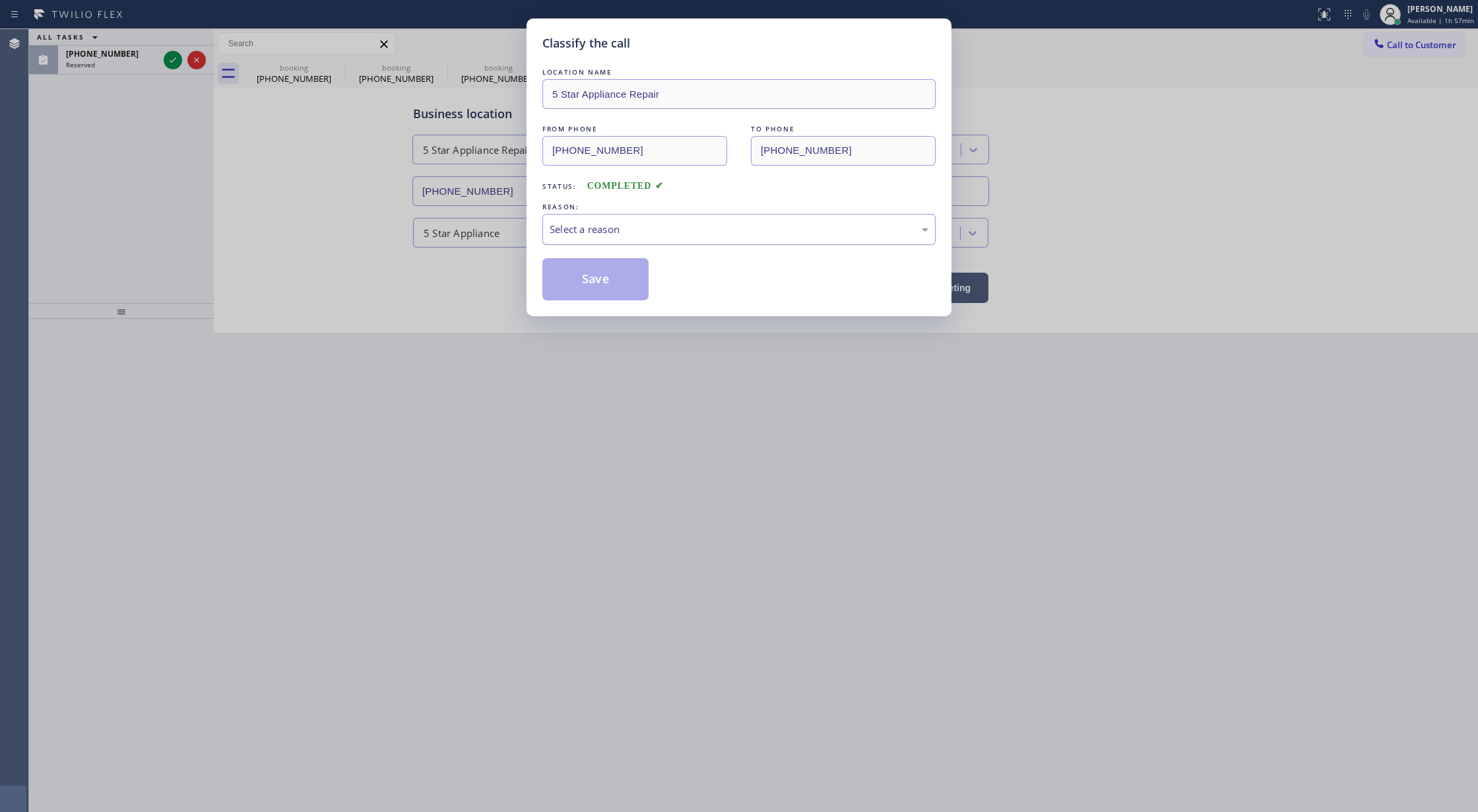
click at [617, 222] on div "Select a reason" at bounding box center [739, 229] width 379 height 15
click at [592, 277] on button "Save" at bounding box center [595, 279] width 106 height 42
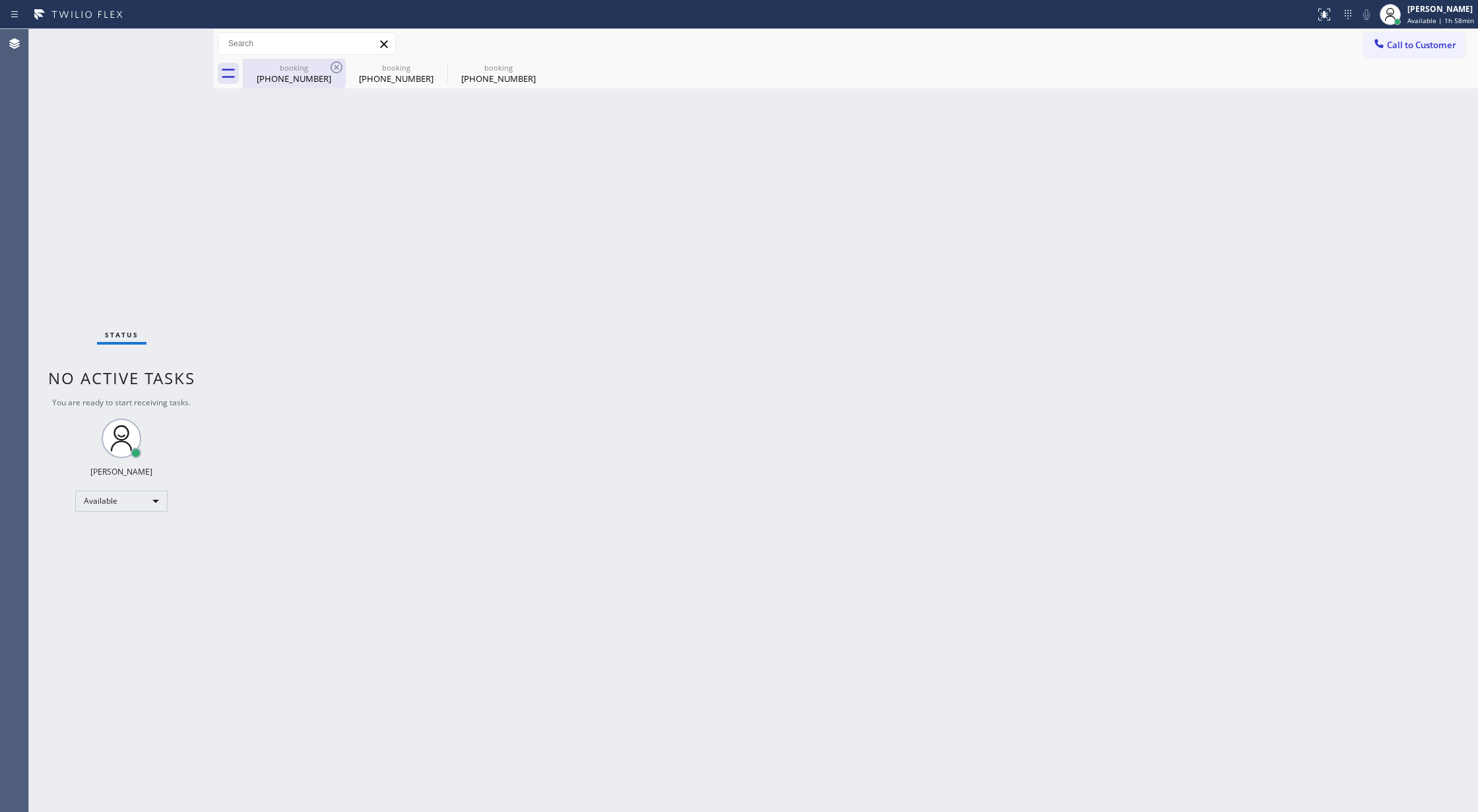
click at [309, 78] on div "[PHONE_NUMBER]" at bounding box center [294, 78] width 100 height 12
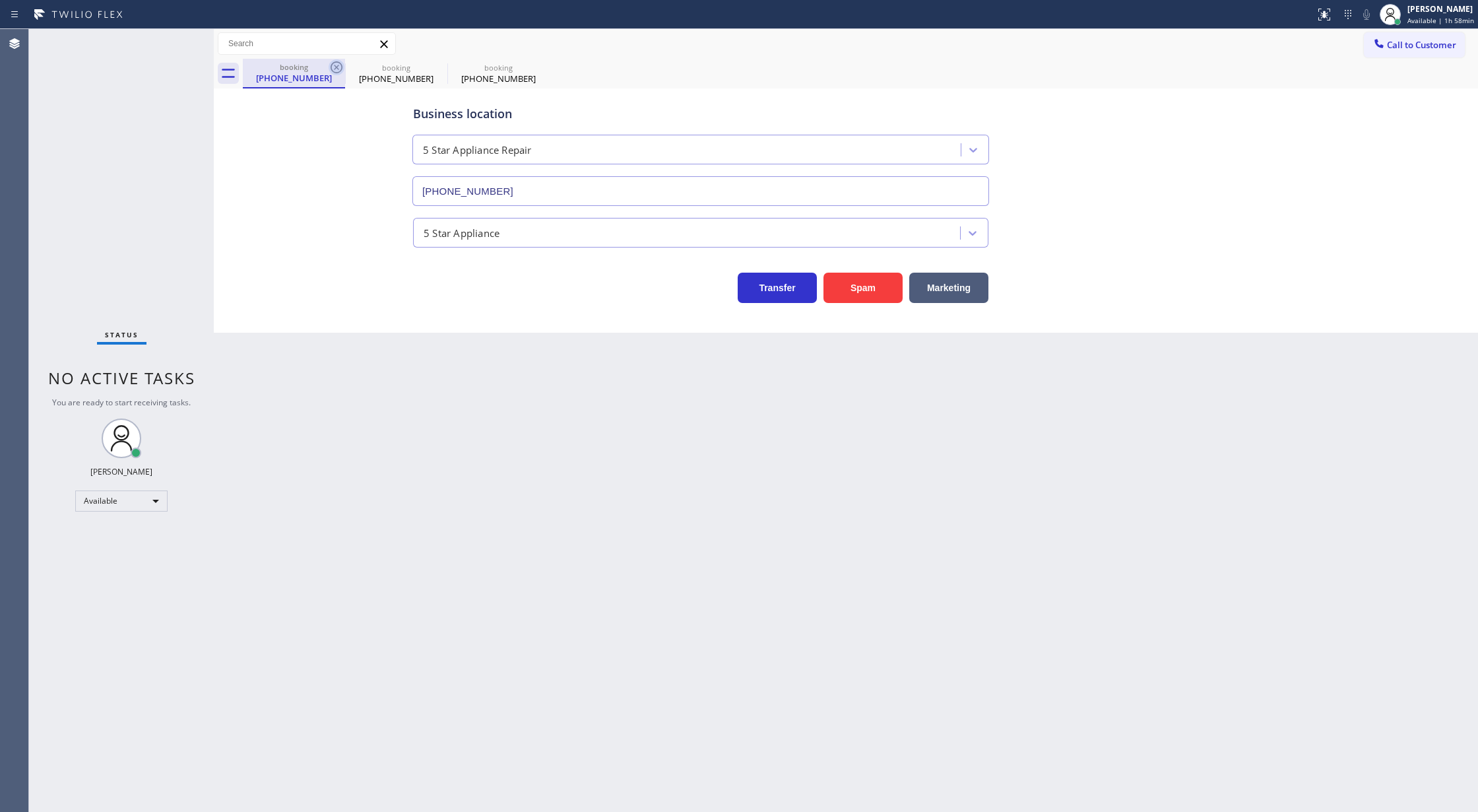
click at [334, 64] on icon at bounding box center [336, 67] width 16 height 16
click at [0, 0] on icon at bounding box center [0, 0] width 0 height 0
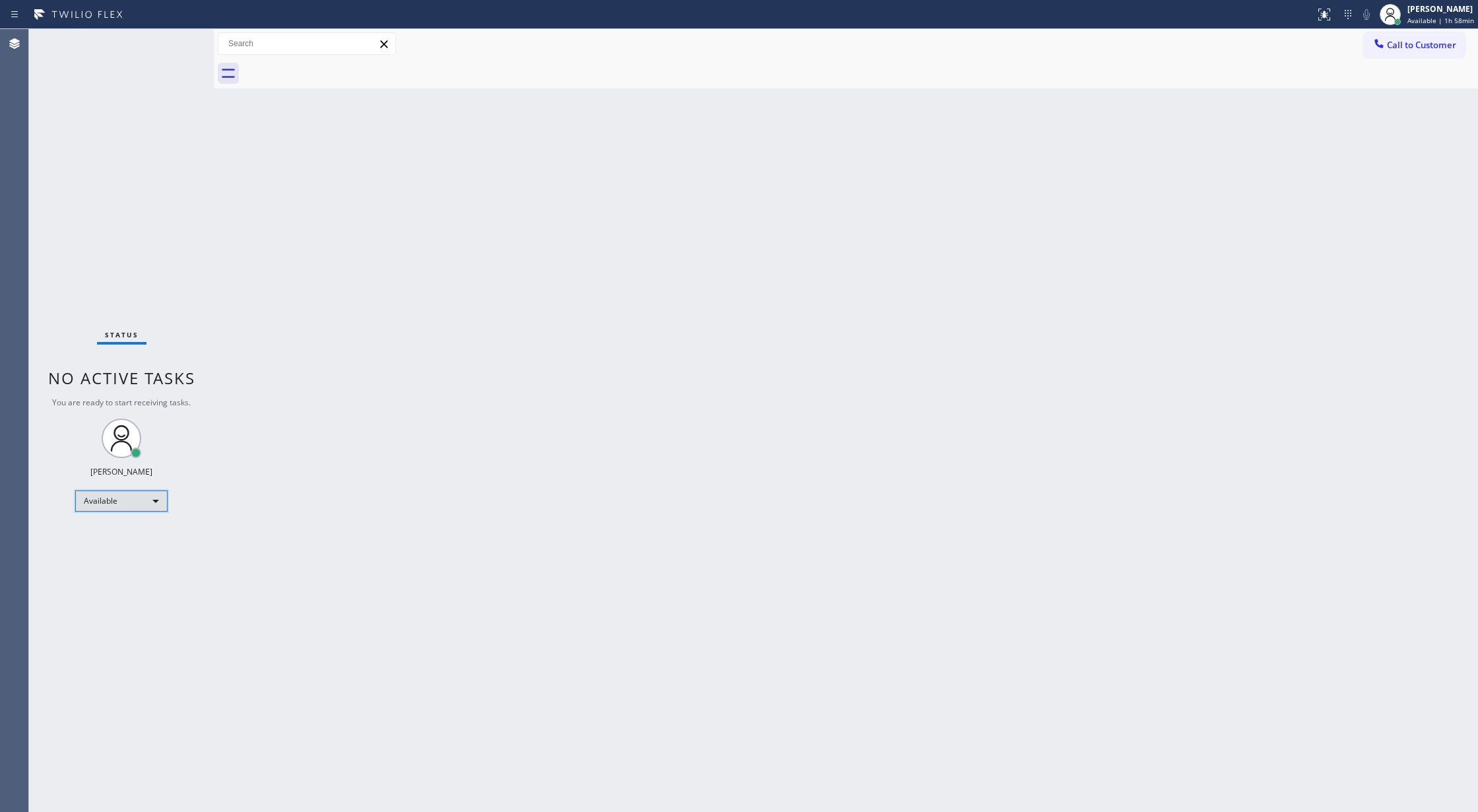
click at [148, 497] on div "Available" at bounding box center [121, 501] width 92 height 21
click at [147, 568] on li "Break" at bounding box center [120, 569] width 89 height 16
click at [139, 499] on div "Break" at bounding box center [121, 507] width 92 height 21
click at [135, 541] on li "Available" at bounding box center [120, 541] width 89 height 16
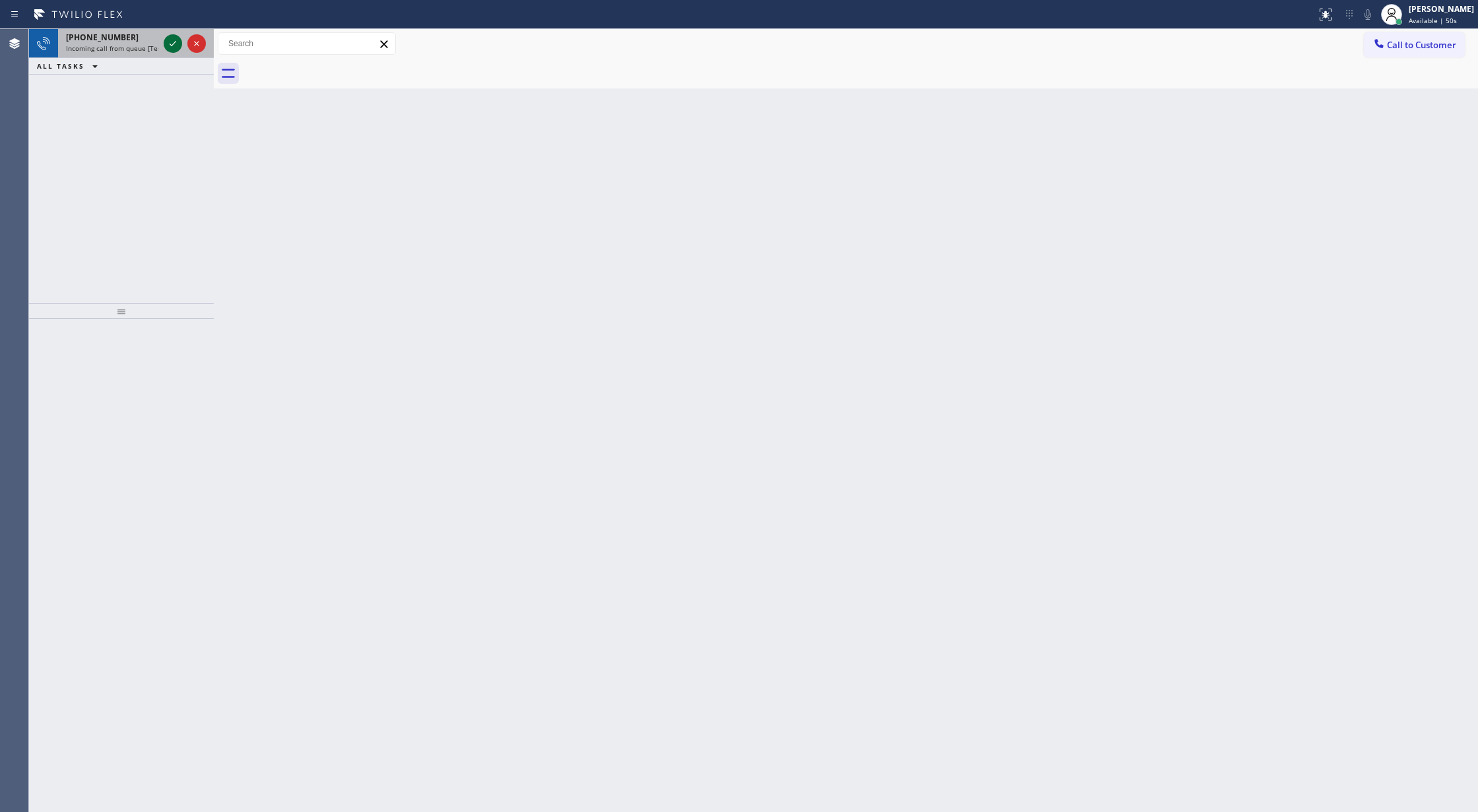
click at [175, 46] on icon at bounding box center [172, 43] width 16 height 16
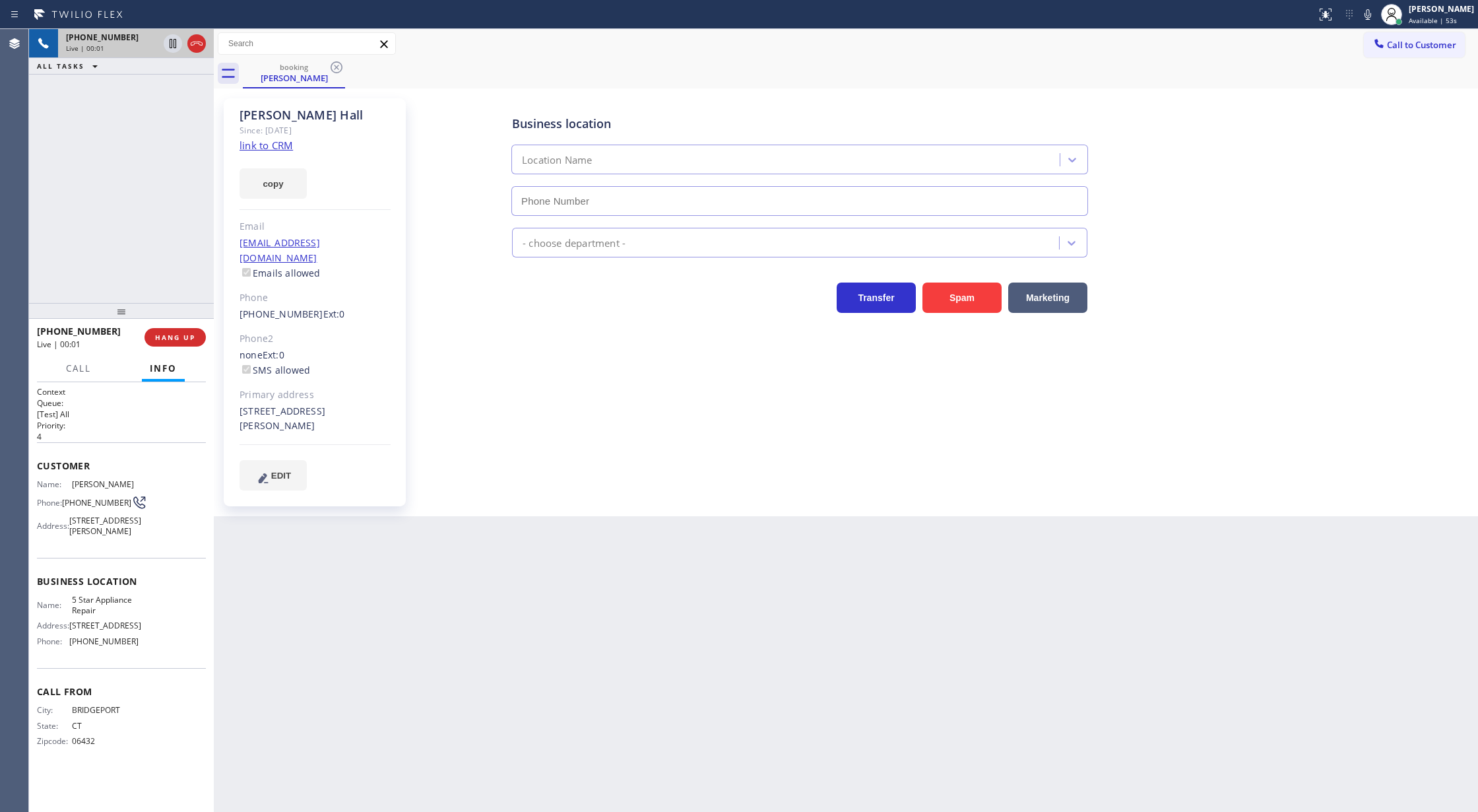
type input "[PHONE_NUMBER]"
click at [257, 147] on link "link to CRM" at bounding box center [266, 145] width 54 height 13
click at [1376, 18] on icon at bounding box center [1367, 14] width 16 height 16
click at [172, 43] on icon at bounding box center [172, 43] width 16 height 16
type input "[PHONE_NUMBER]"
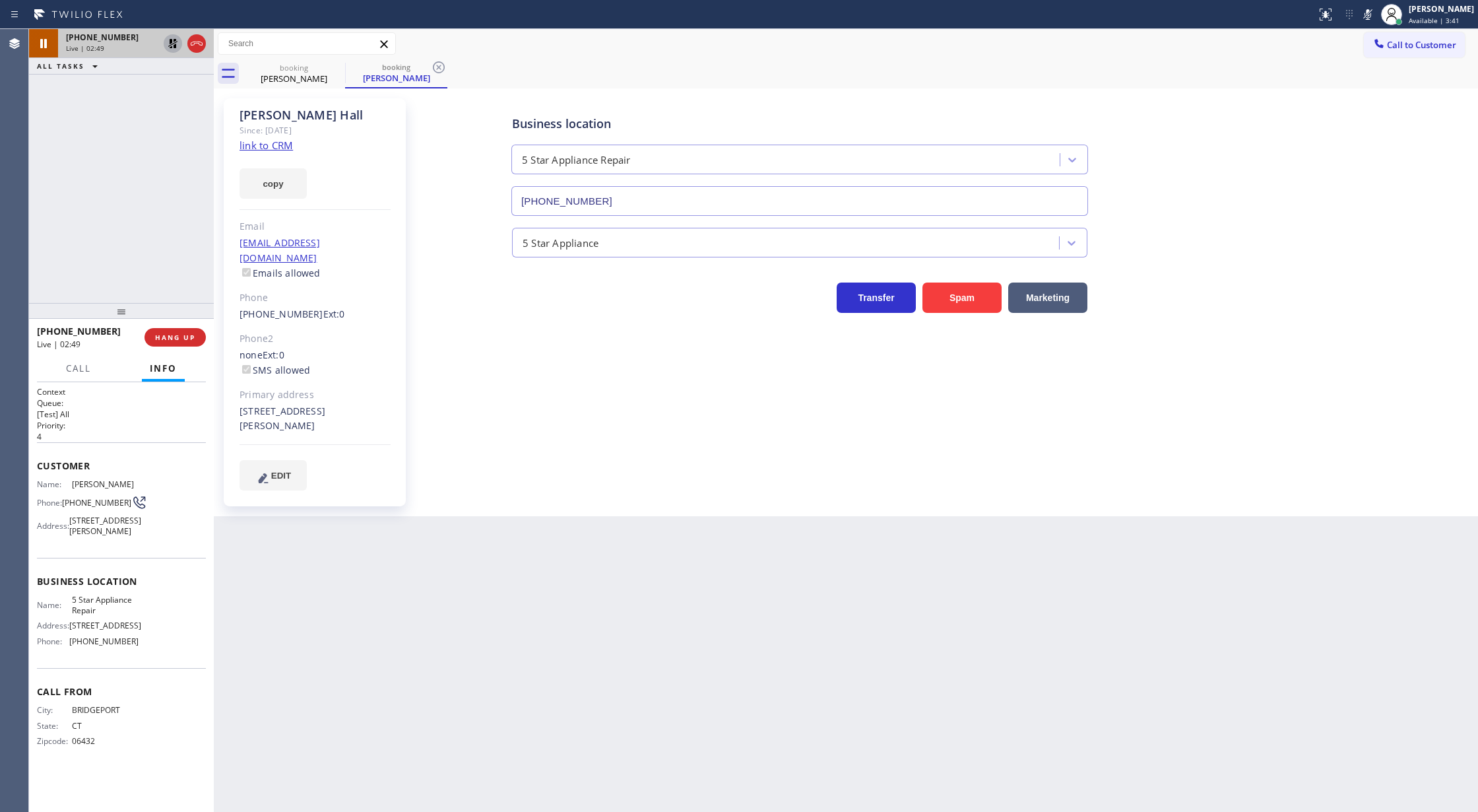
drag, startPoint x: 1370, startPoint y: 19, endPoint x: 1266, endPoint y: 67, distance: 114.5
click at [1370, 19] on icon at bounding box center [1367, 14] width 16 height 16
click at [170, 48] on icon at bounding box center [172, 43] width 16 height 16
type input "[PHONE_NUMBER]"
click at [165, 337] on span "COMPLETE" at bounding box center [172, 337] width 45 height 9
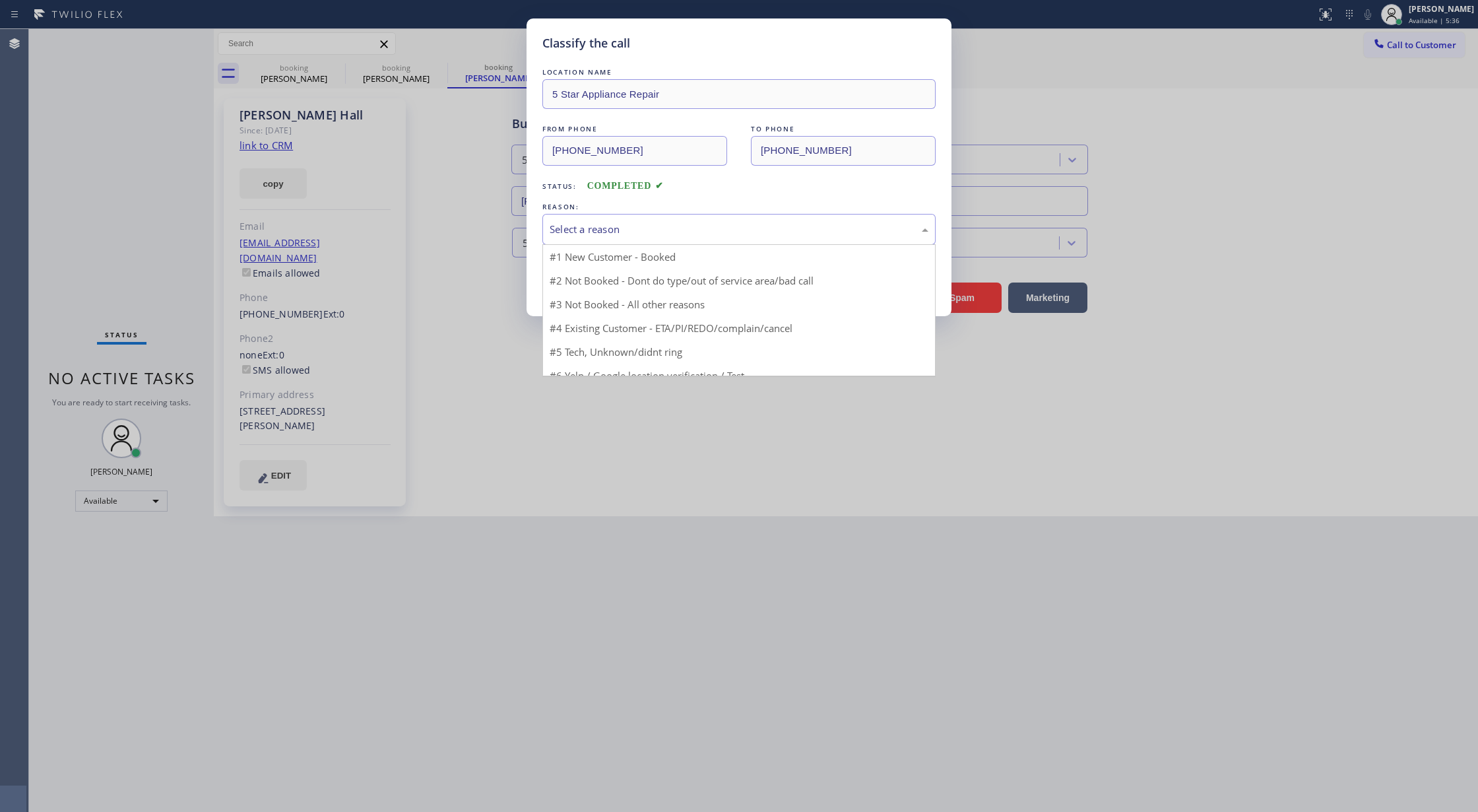
click at [654, 228] on div "Select a reason" at bounding box center [739, 229] width 379 height 15
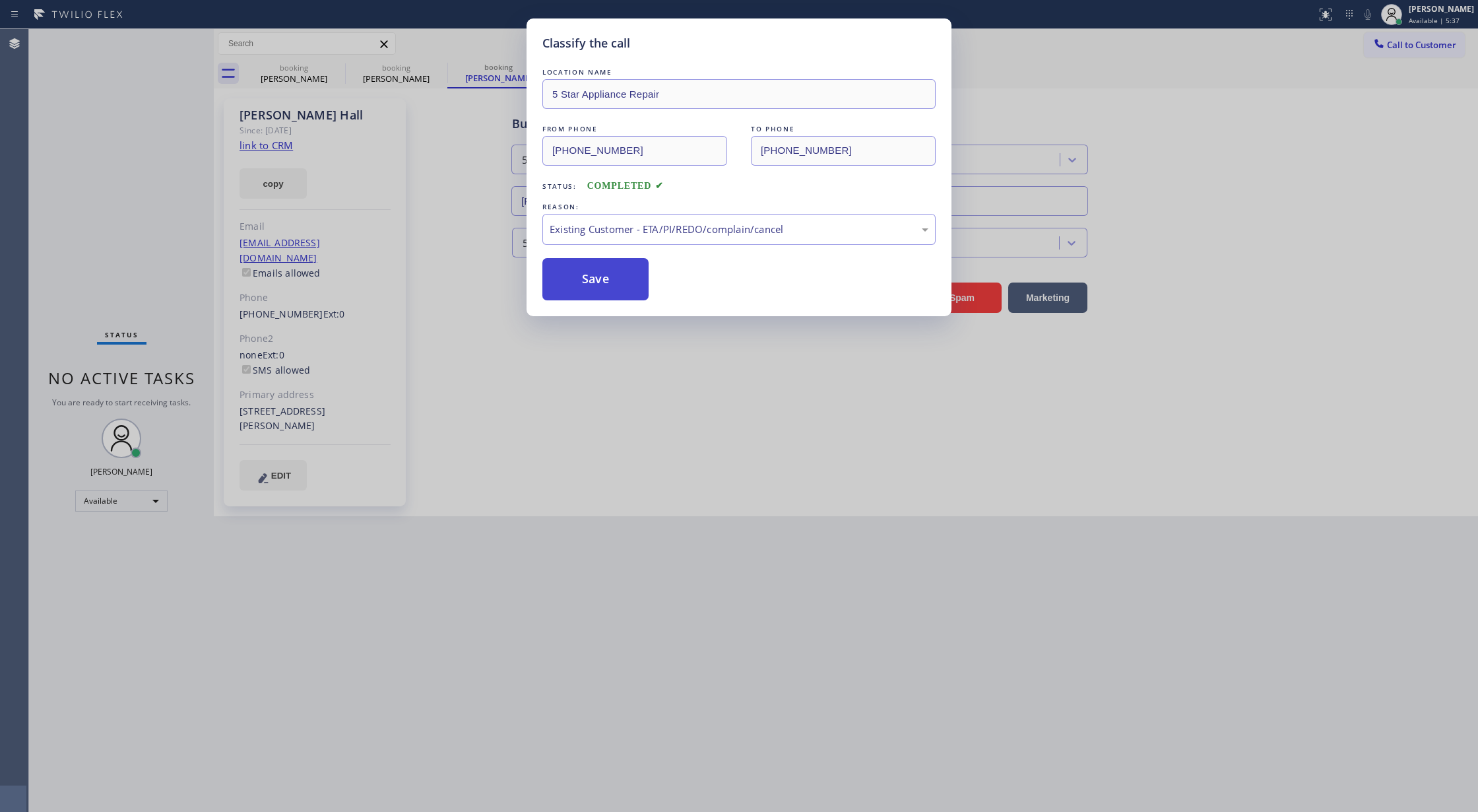
click at [597, 286] on button "Save" at bounding box center [595, 279] width 106 height 42
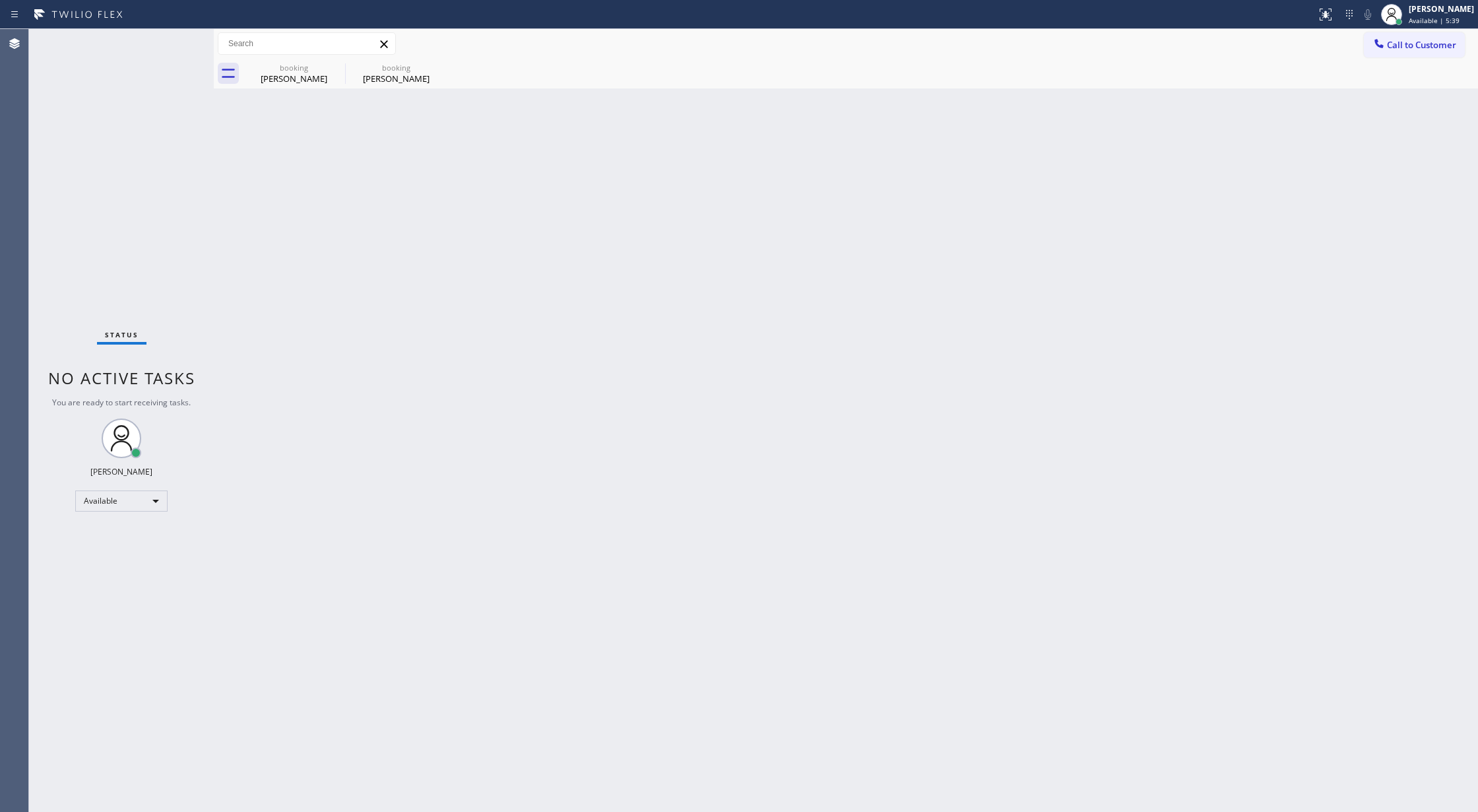
click at [314, 335] on div "Back to Dashboard Change Sender ID Customers Technicians Select a contact Outbo…" at bounding box center [846, 420] width 1264 height 782
click at [297, 71] on div "booking" at bounding box center [294, 68] width 100 height 10
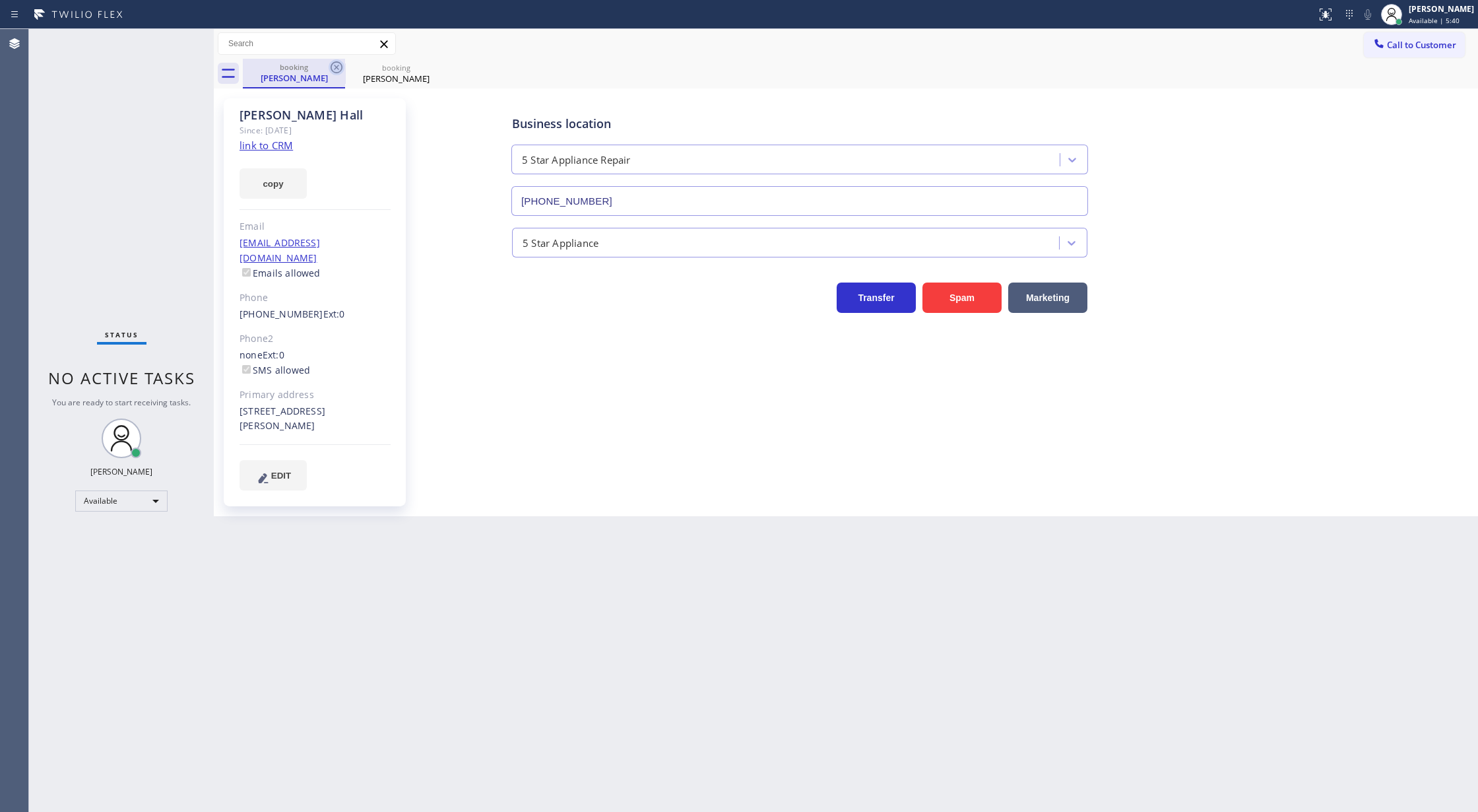
click at [333, 68] on icon at bounding box center [336, 67] width 16 height 16
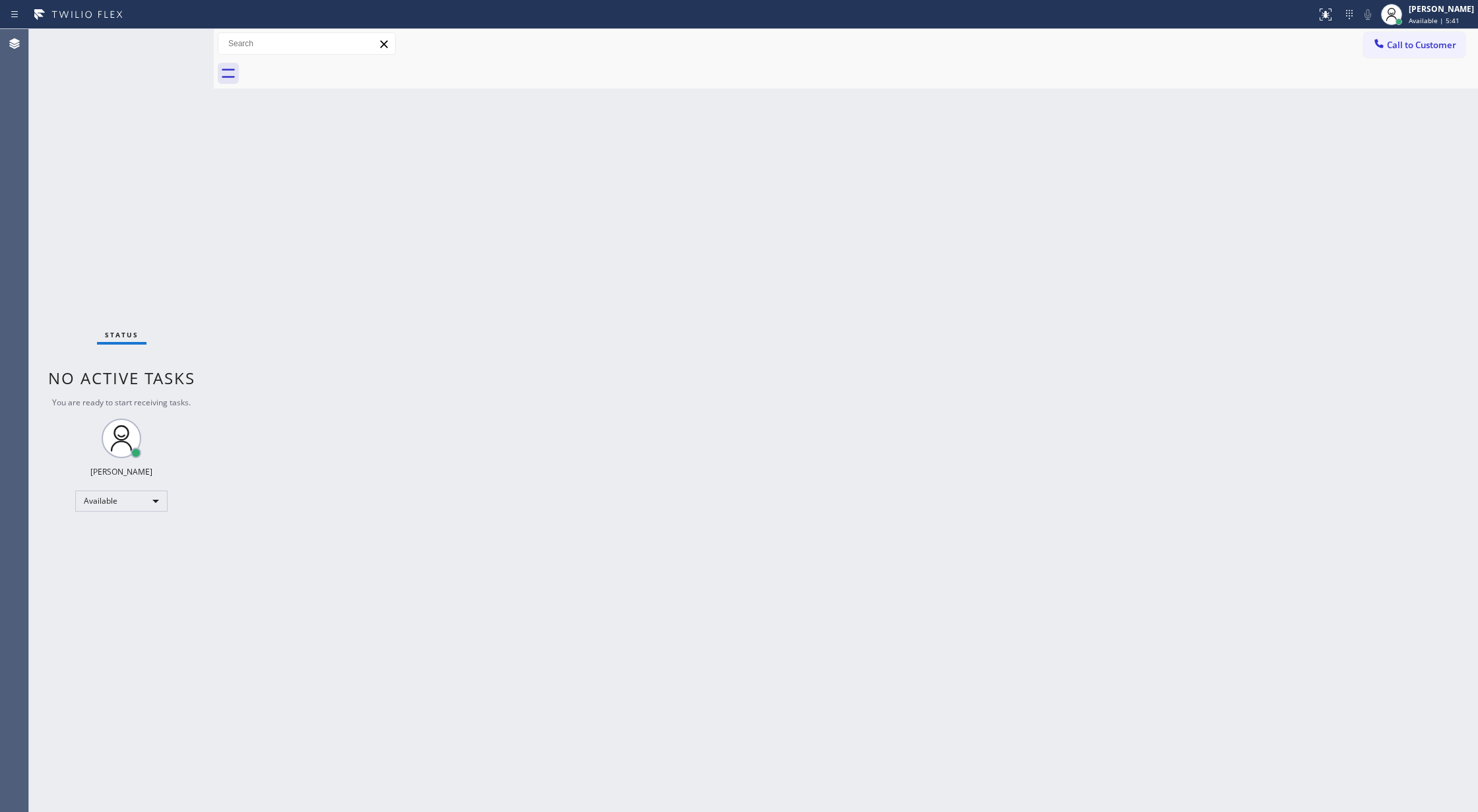
click at [333, 68] on div at bounding box center [860, 73] width 1235 height 30
click at [177, 38] on div "Status No active tasks You are ready to start receiving tasks. [PERSON_NAME] Av…" at bounding box center [121, 420] width 185 height 782
drag, startPoint x: 174, startPoint y: 35, endPoint x: 172, endPoint y: 59, distance: 24.1
click at [174, 35] on icon at bounding box center [172, 43] width 16 height 16
click at [169, 46] on div "Status No active tasks You are ready to start receiving tasks. [PERSON_NAME] Av…" at bounding box center [121, 420] width 185 height 782
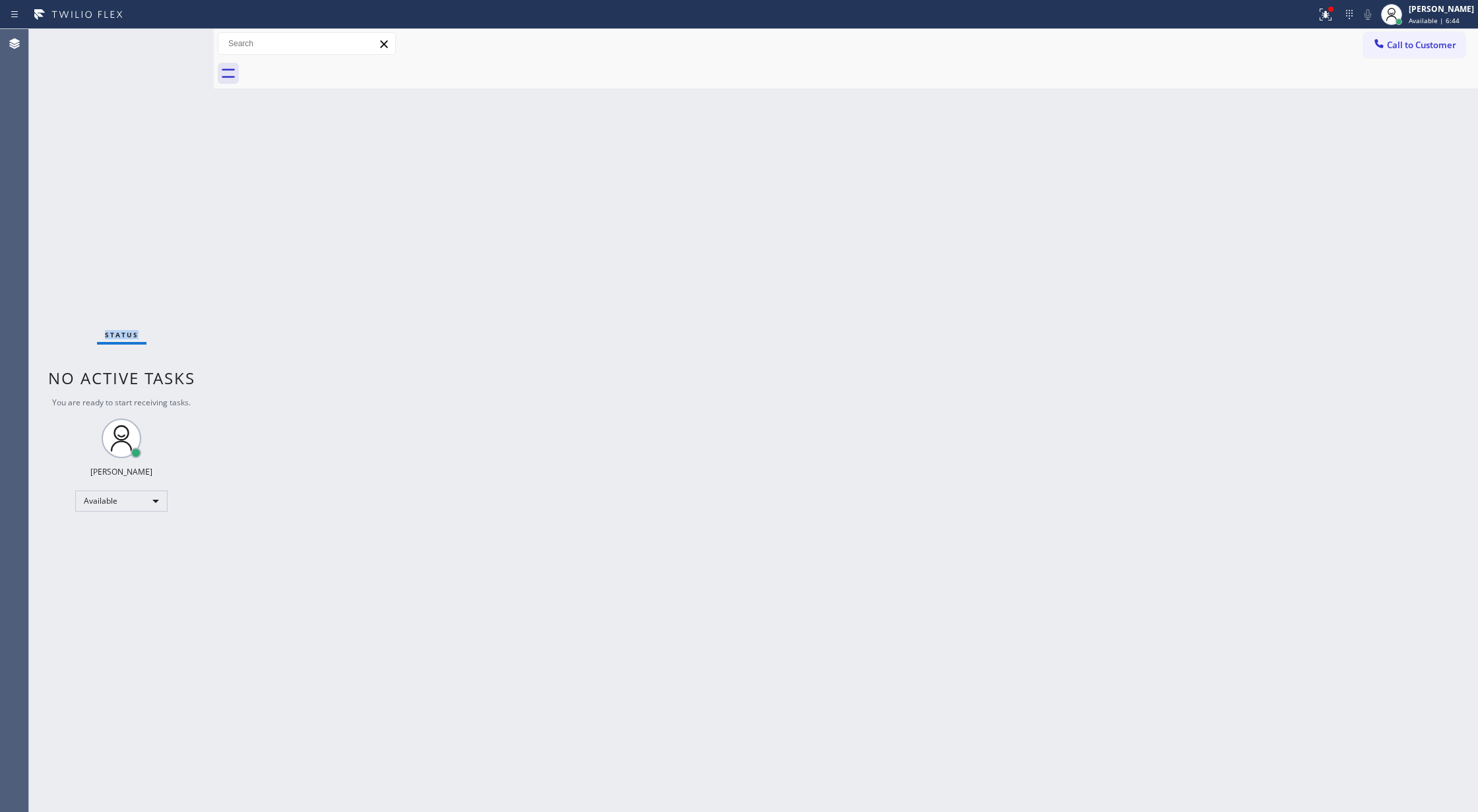
click at [169, 46] on div "Status No active tasks You are ready to start receiving tasks. [PERSON_NAME] Av…" at bounding box center [121, 420] width 185 height 782
click at [173, 44] on div "Status No active tasks You are ready to start receiving tasks. [PERSON_NAME] Av…" at bounding box center [121, 420] width 185 height 782
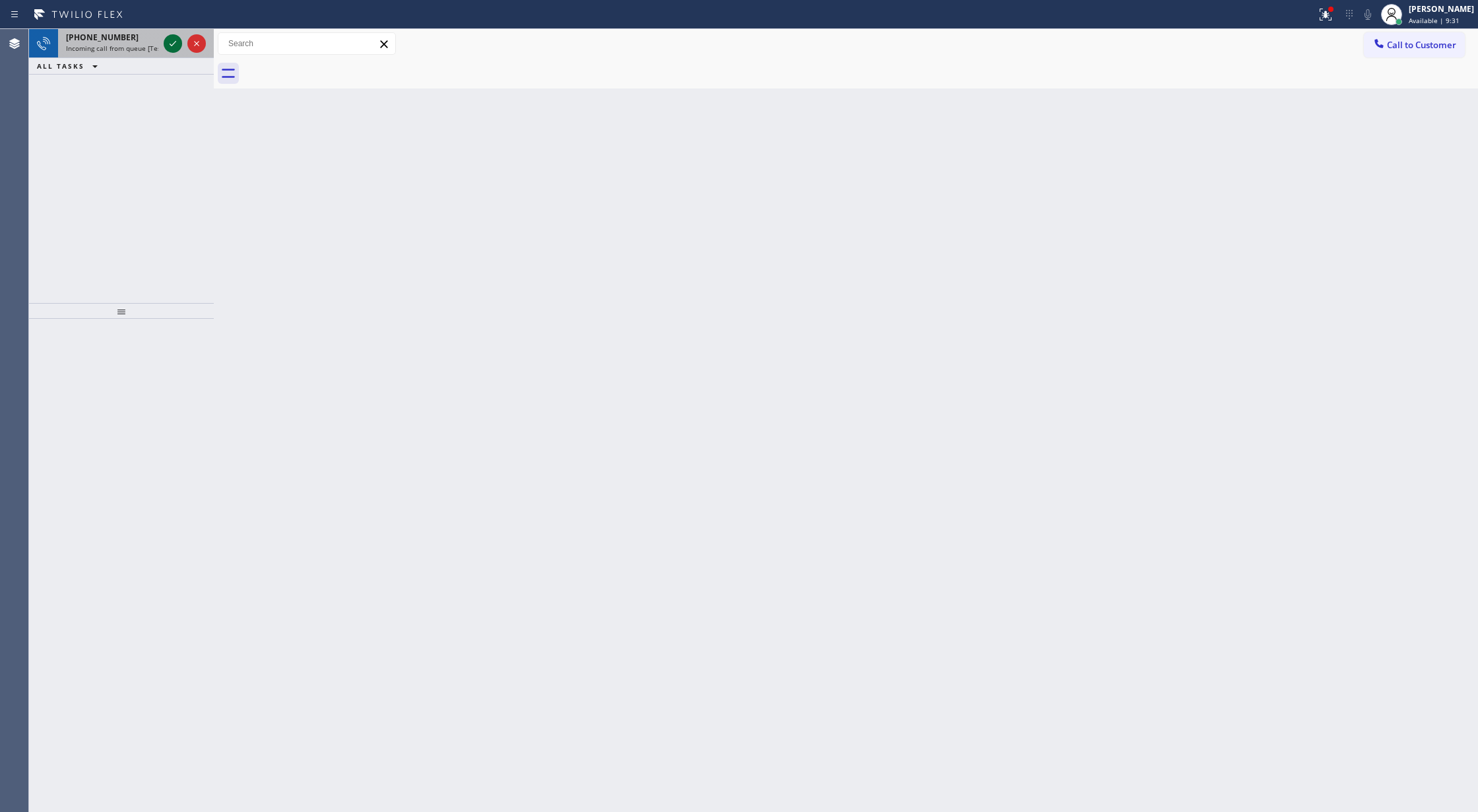
click at [163, 42] on div at bounding box center [185, 43] width 48 height 29
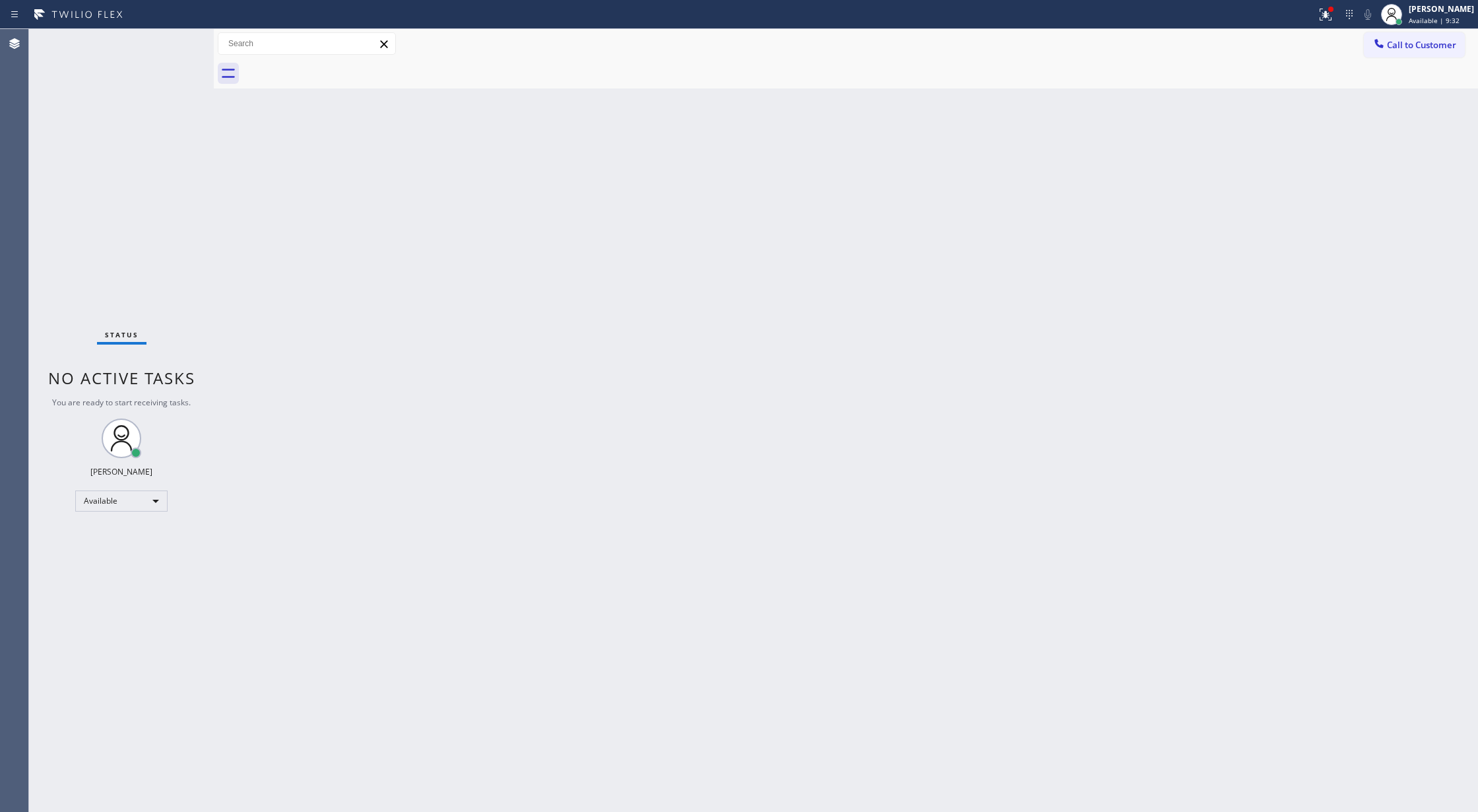
click at [172, 45] on div "Status No active tasks You are ready to start receiving tasks. [PERSON_NAME] Av…" at bounding box center [121, 420] width 185 height 782
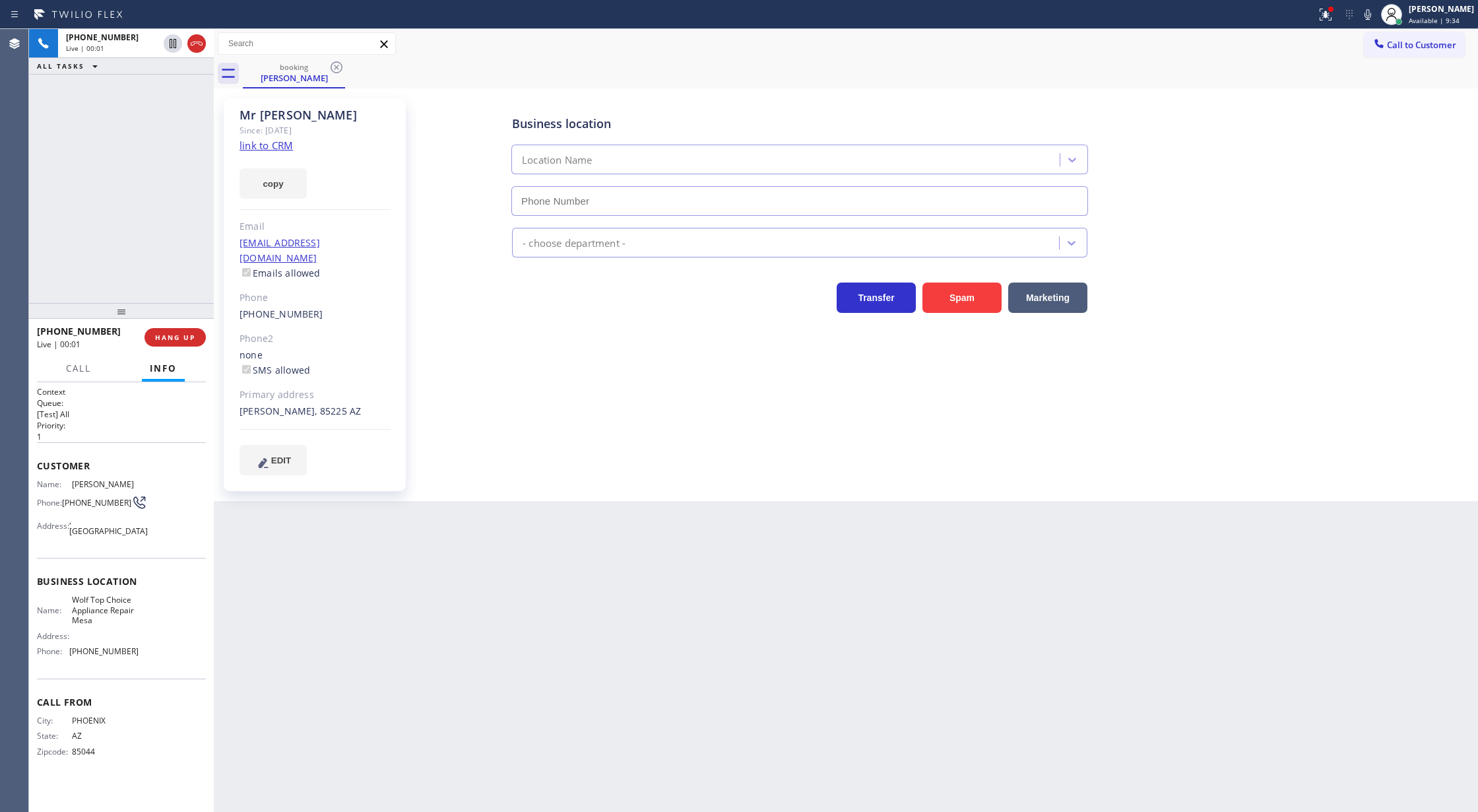
type input "[PHONE_NUMBER]"
click at [257, 147] on link "link to CRM" at bounding box center [266, 145] width 54 height 13
click at [169, 339] on span "COMPLETE" at bounding box center [172, 337] width 45 height 9
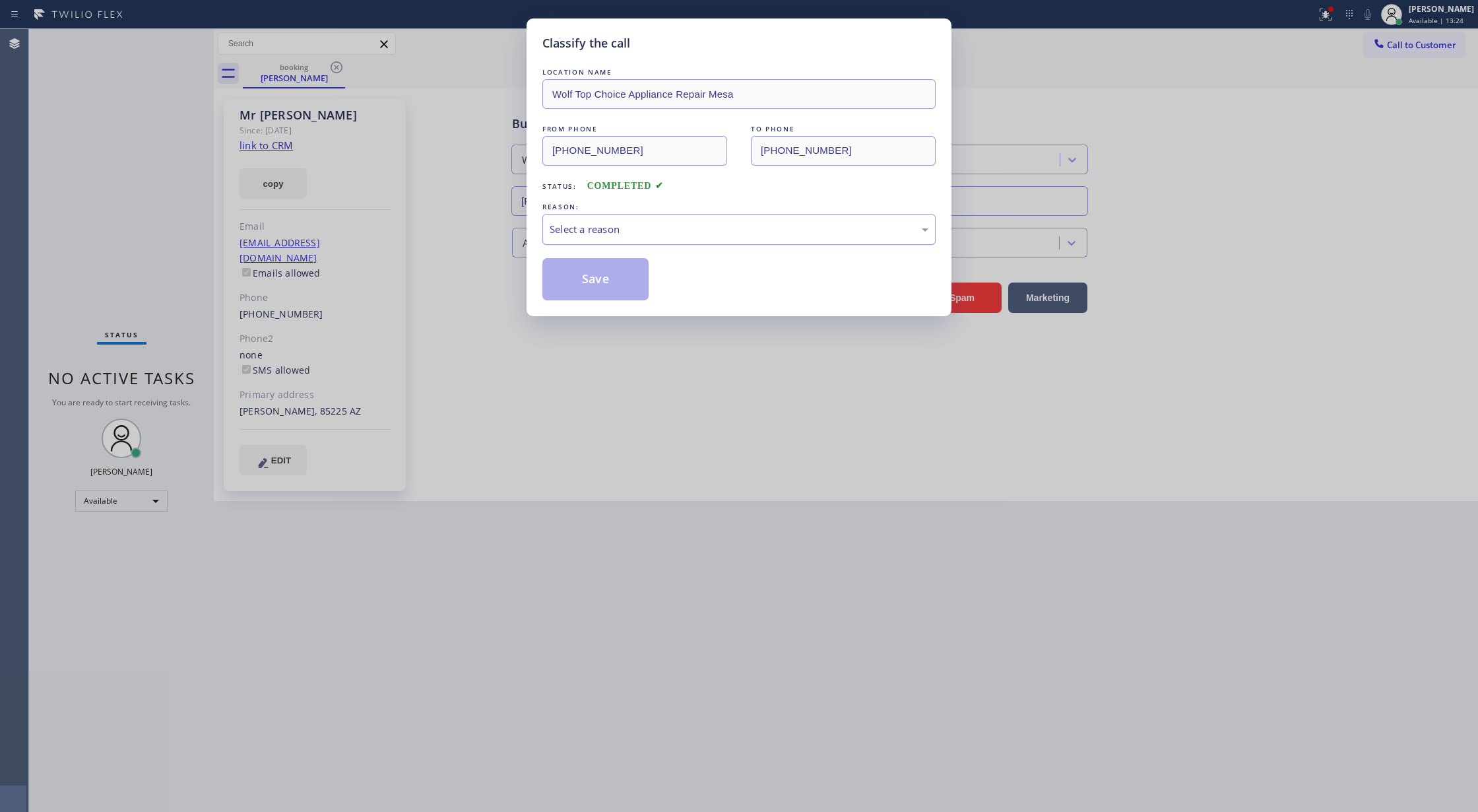
click at [597, 235] on div "Select a reason" at bounding box center [739, 229] width 379 height 15
drag, startPoint x: 589, startPoint y: 280, endPoint x: 583, endPoint y: 307, distance: 27.7
click at [589, 278] on button "Save" at bounding box center [595, 279] width 106 height 42
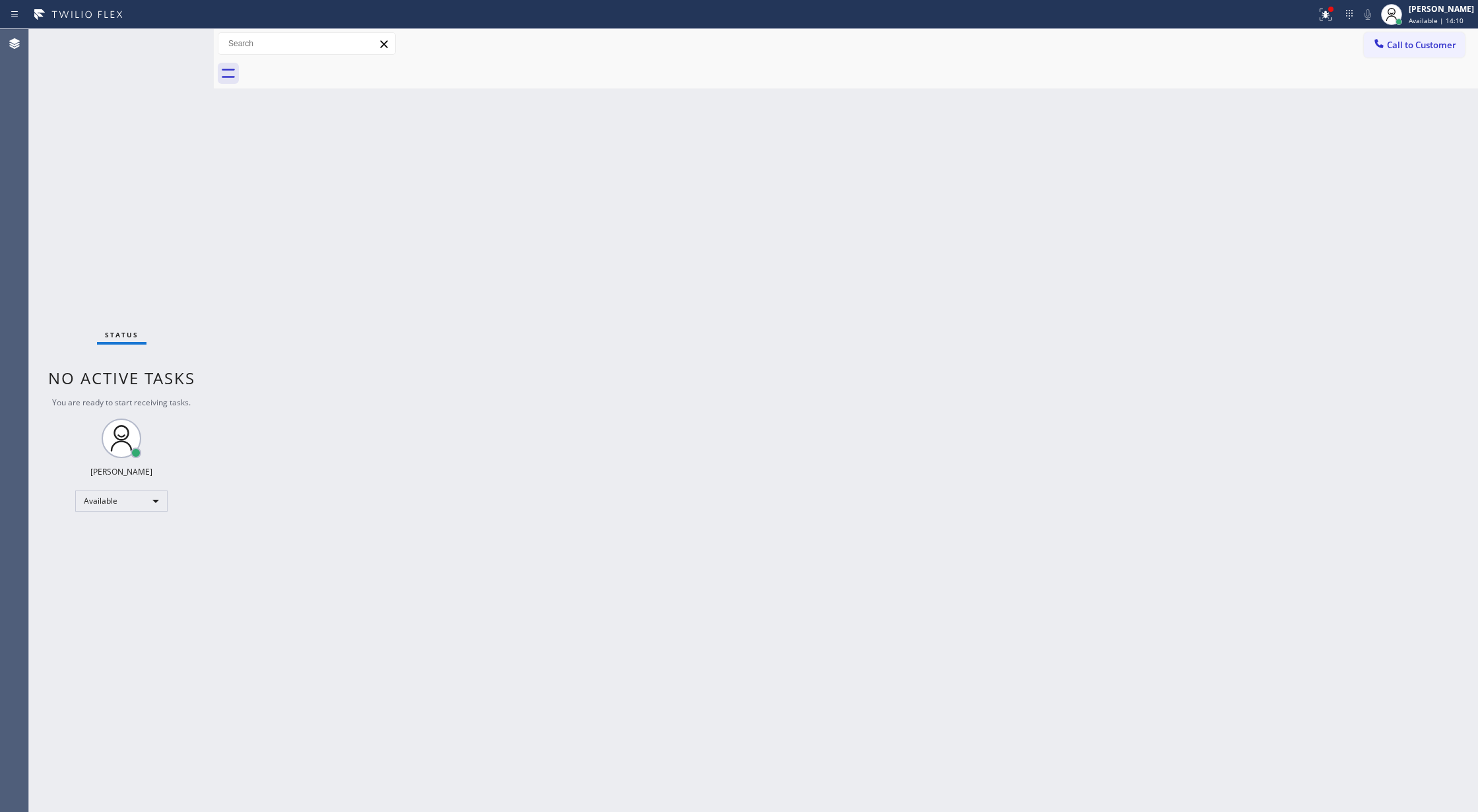
click at [175, 40] on div "Status No active tasks You are ready to start receiving tasks. [PERSON_NAME] Av…" at bounding box center [121, 420] width 185 height 782
click at [180, 43] on div "Status No active tasks You are ready to start receiving tasks. [PERSON_NAME] Av…" at bounding box center [121, 420] width 185 height 782
click at [177, 42] on div "Status No active tasks You are ready to start receiving tasks. [PERSON_NAME] Av…" at bounding box center [121, 420] width 185 height 782
click at [178, 38] on div "Status No active tasks You are ready to start receiving tasks. [PERSON_NAME] Av…" at bounding box center [121, 420] width 185 height 782
drag, startPoint x: 182, startPoint y: 40, endPoint x: 214, endPoint y: 106, distance: 73.3
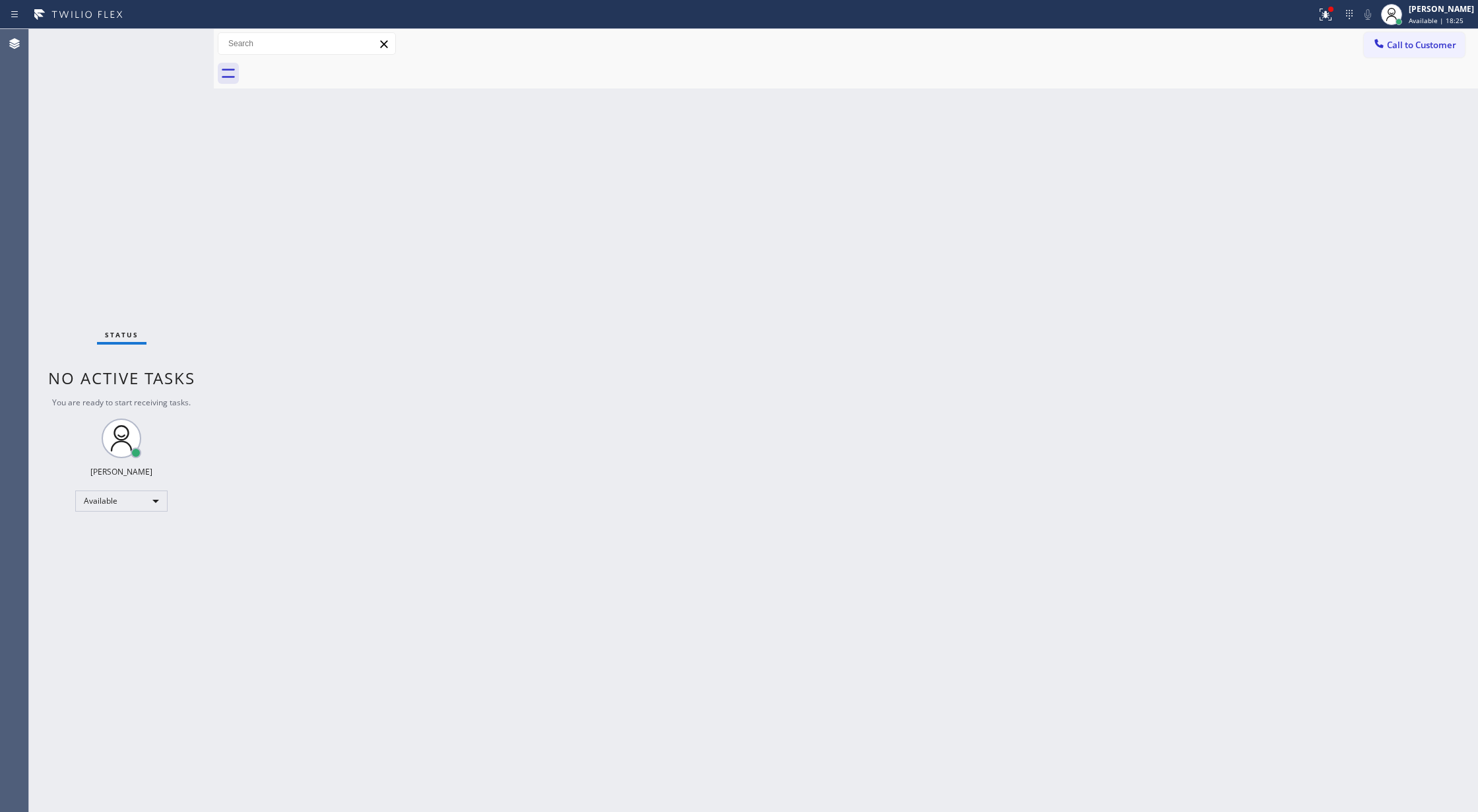
click at [182, 40] on div "Status No active tasks You are ready to start receiving tasks. [PERSON_NAME] Av…" at bounding box center [121, 420] width 185 height 782
click at [180, 35] on div "Status No active tasks You are ready to start receiving tasks. [PERSON_NAME] Av…" at bounding box center [121, 420] width 185 height 782
click at [172, 35] on div "Status No active tasks You are ready to start receiving tasks. [PERSON_NAME] Av…" at bounding box center [121, 420] width 185 height 782
click at [180, 35] on div "Status No active tasks You are ready to start receiving tasks. [PERSON_NAME] Av…" at bounding box center [121, 420] width 185 height 782
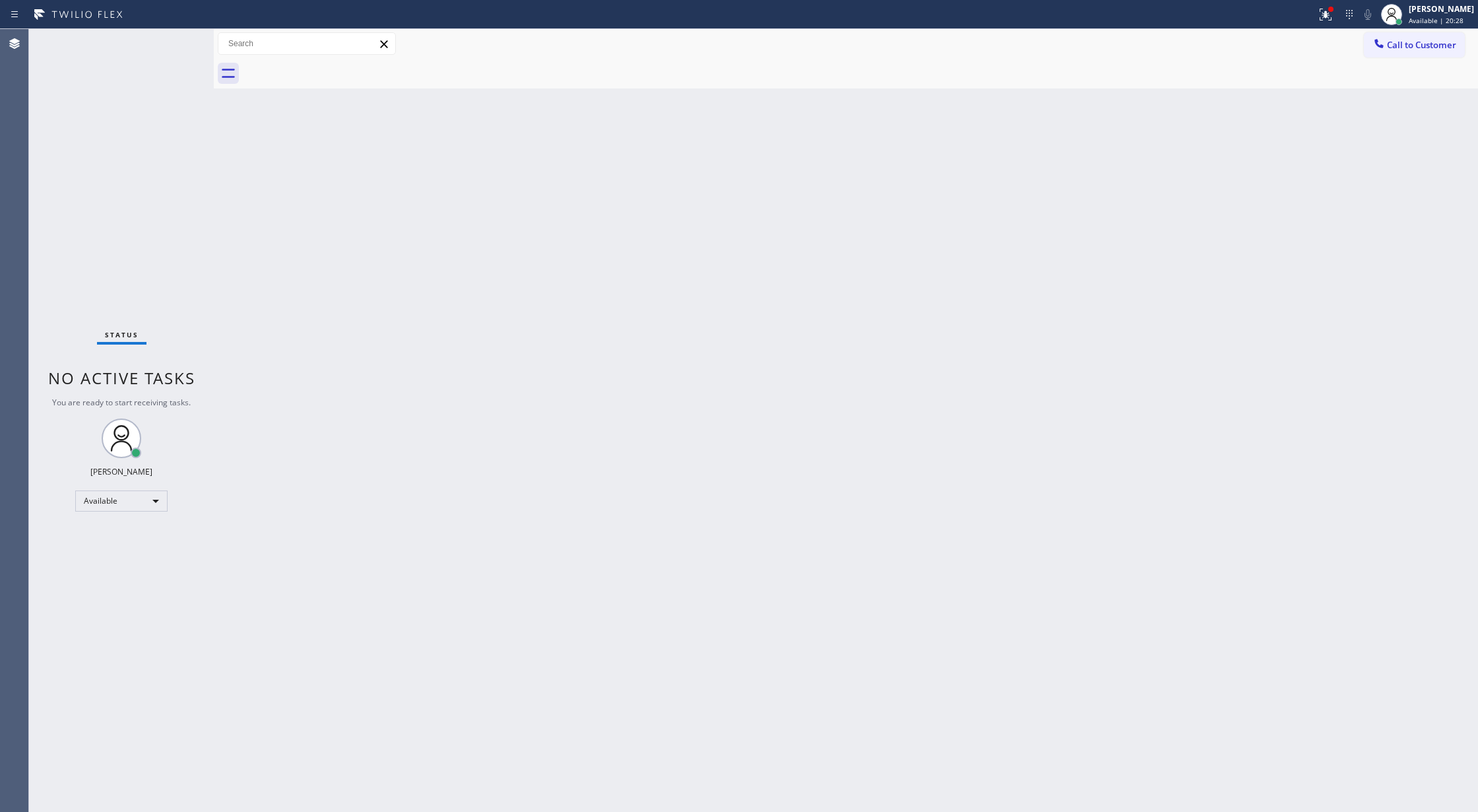
click at [180, 35] on div "Status No active tasks You are ready to start receiving tasks. [PERSON_NAME] Av…" at bounding box center [121, 420] width 185 height 782
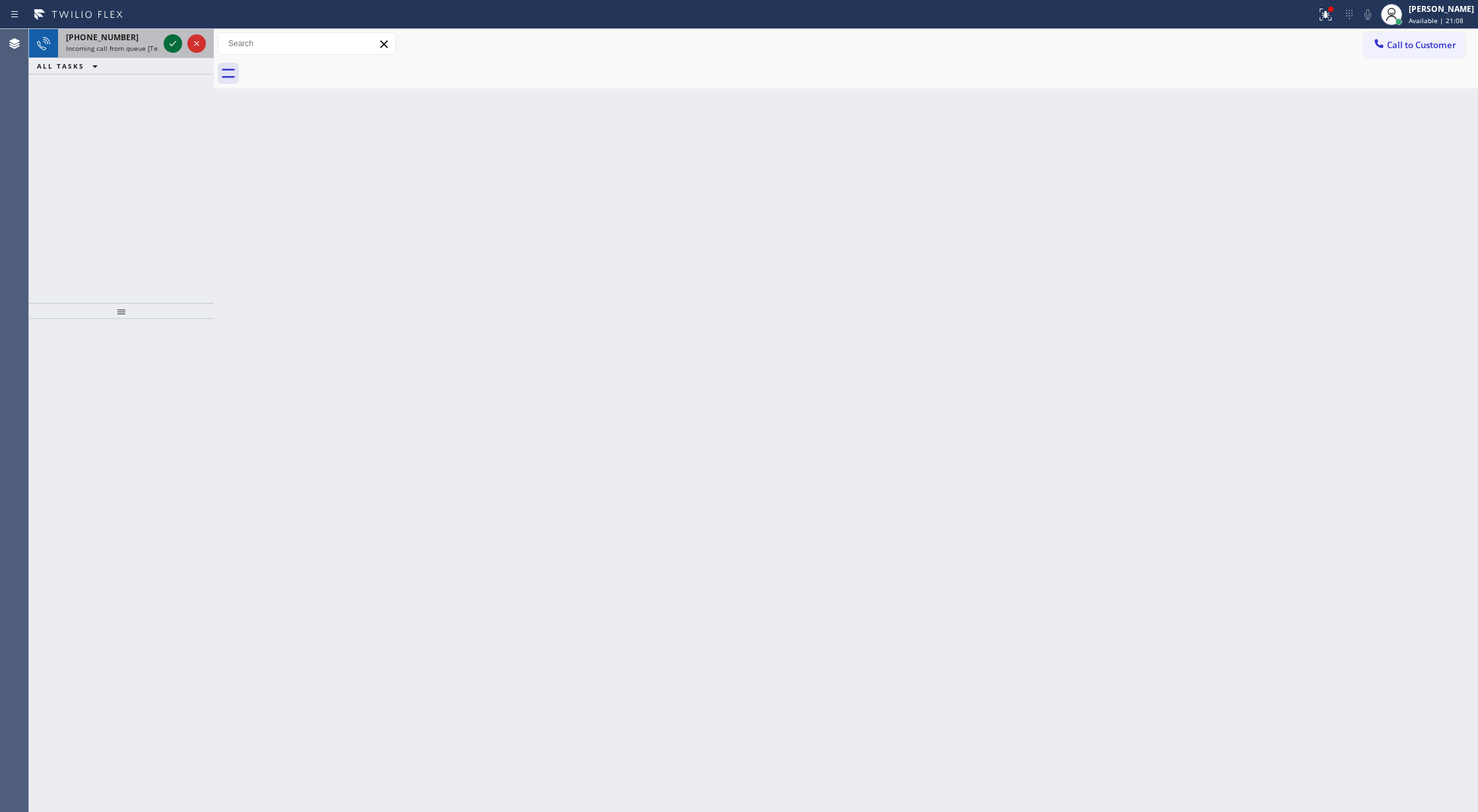
click at [170, 41] on icon at bounding box center [172, 43] width 16 height 16
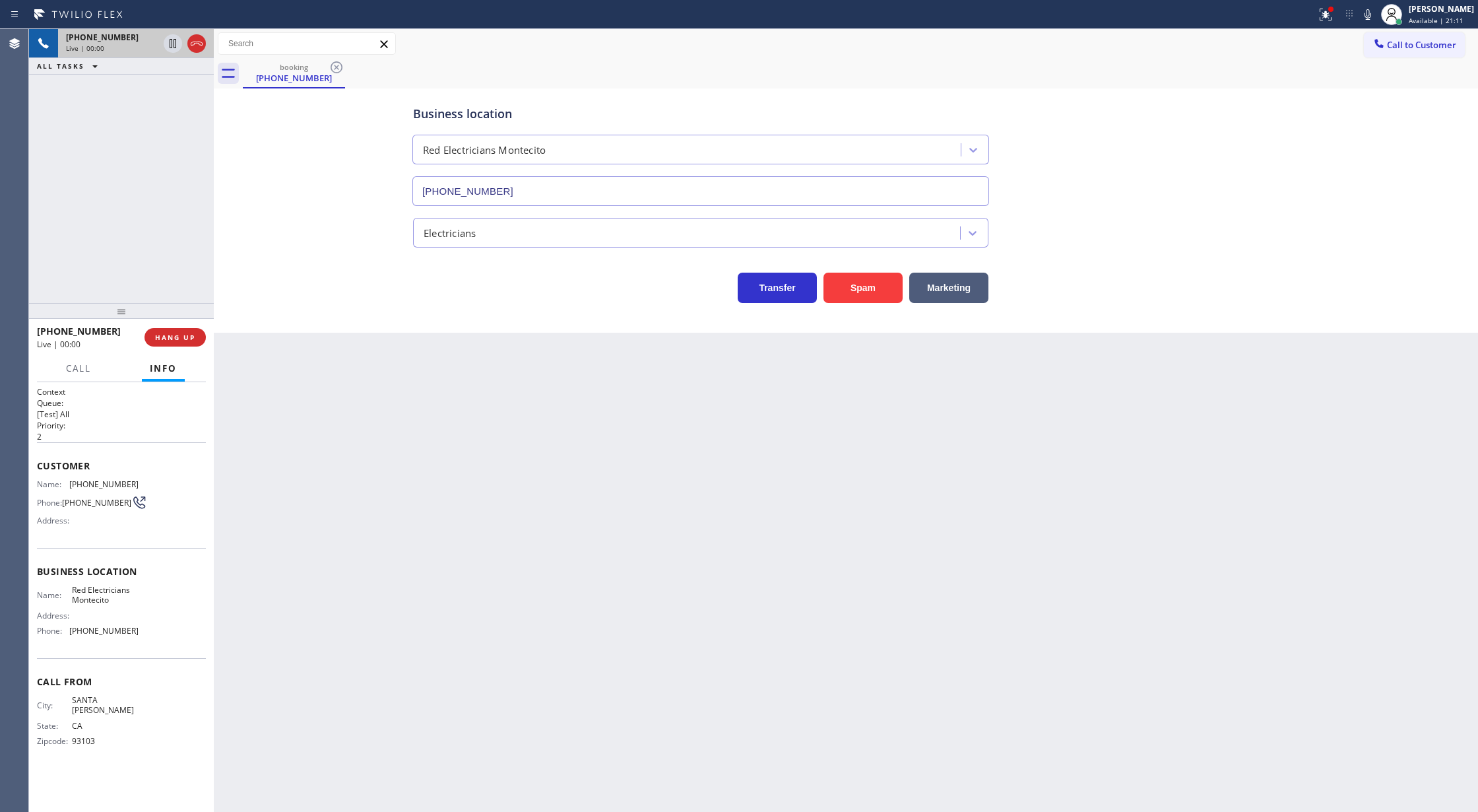
type input "[PHONE_NUMBER]"
copy div "Customer Name: [PHONE_NUMBER] Phone: [PHONE_NUMBER] Address: Business location …"
drag, startPoint x: 38, startPoint y: 470, endPoint x: 158, endPoint y: 630, distance: 200.0
click at [158, 630] on div "Context Queue: [Test] All Priority: 2 Customer Name: [PHONE_NUMBER] Phone: [PHO…" at bounding box center [121, 577] width 169 height 382
click at [163, 508] on div "Name: [PHONE_NUMBER] Phone: [PHONE_NUMBER] Address:" at bounding box center [121, 505] width 169 height 52
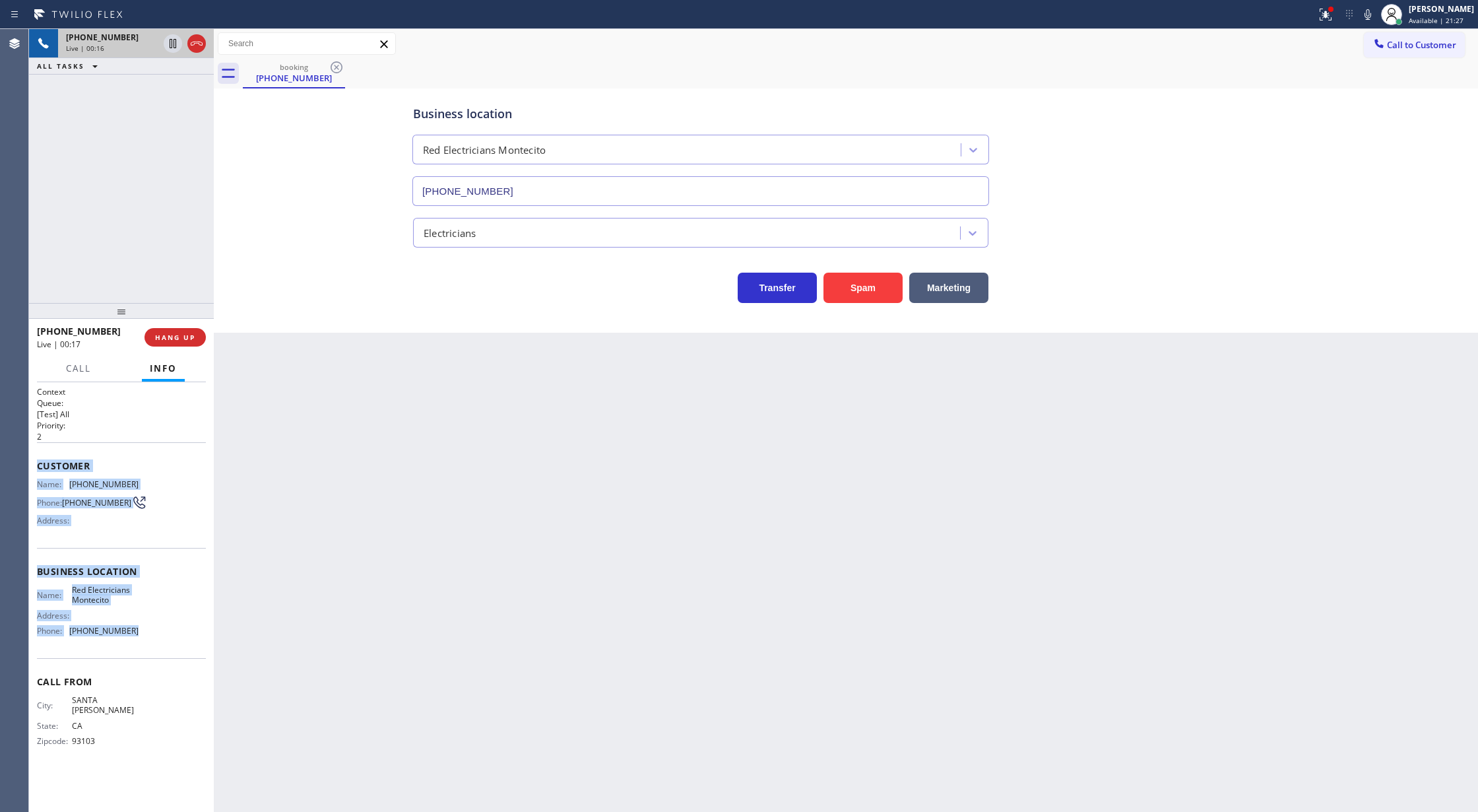
drag, startPoint x: 35, startPoint y: 460, endPoint x: 191, endPoint y: 637, distance: 235.9
click at [191, 637] on div "Context Queue: [Test] All Priority: 2 Customer Name: [PHONE_NUMBER] Phone: [PHO…" at bounding box center [121, 597] width 185 height 430
copy div "Customer Name: [PHONE_NUMBER] Phone: [PHONE_NUMBER] Address: Business location …"
click at [1373, 18] on icon at bounding box center [1367, 14] width 16 height 16
click at [173, 49] on icon at bounding box center [172, 43] width 16 height 16
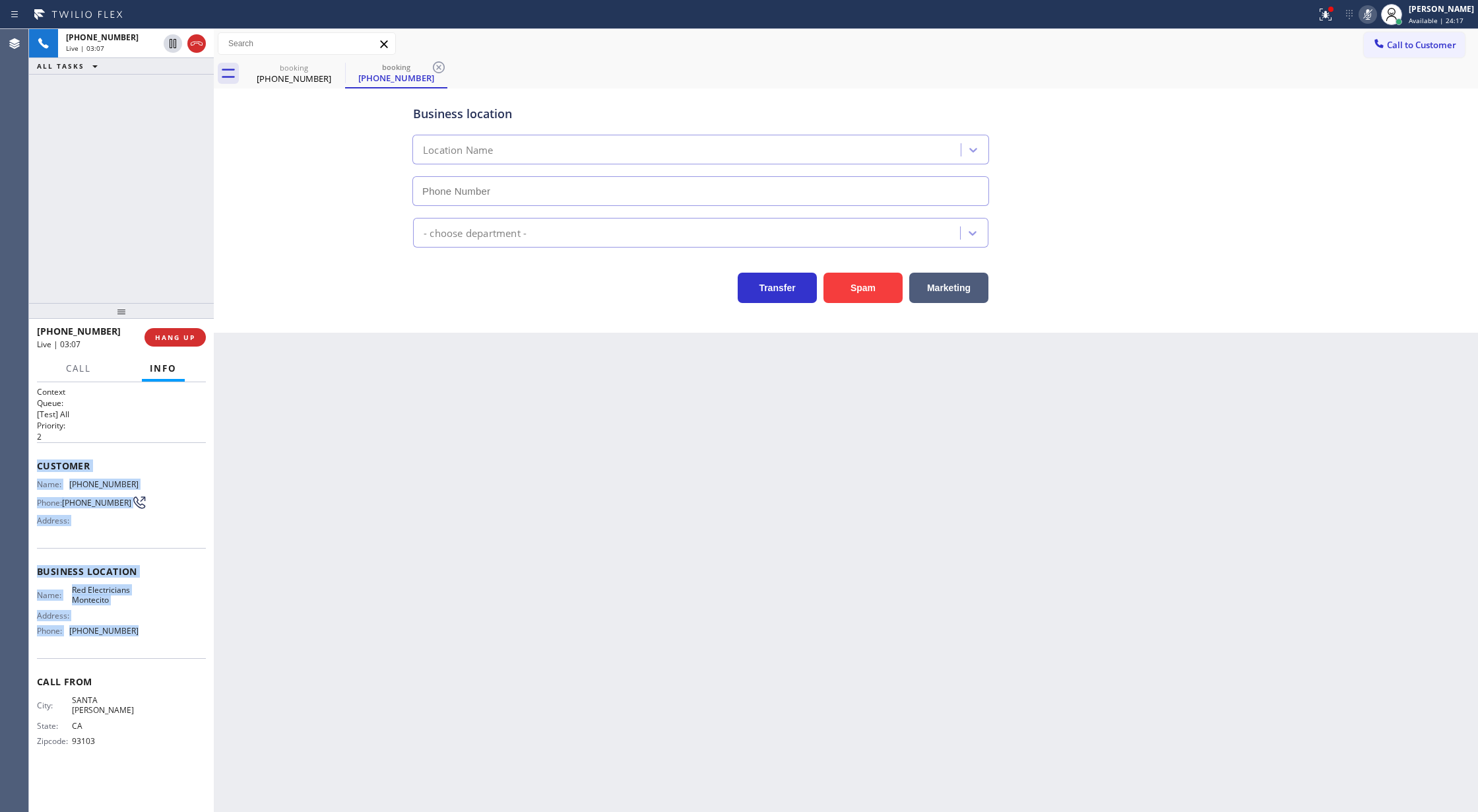
type input "[PHONE_NUMBER]"
click at [1376, 15] on icon at bounding box center [1367, 14] width 16 height 16
drag, startPoint x: 174, startPoint y: 40, endPoint x: 479, endPoint y: 674, distance: 703.5
click at [174, 40] on icon at bounding box center [172, 43] width 9 height 9
type input "[PHONE_NUMBER]"
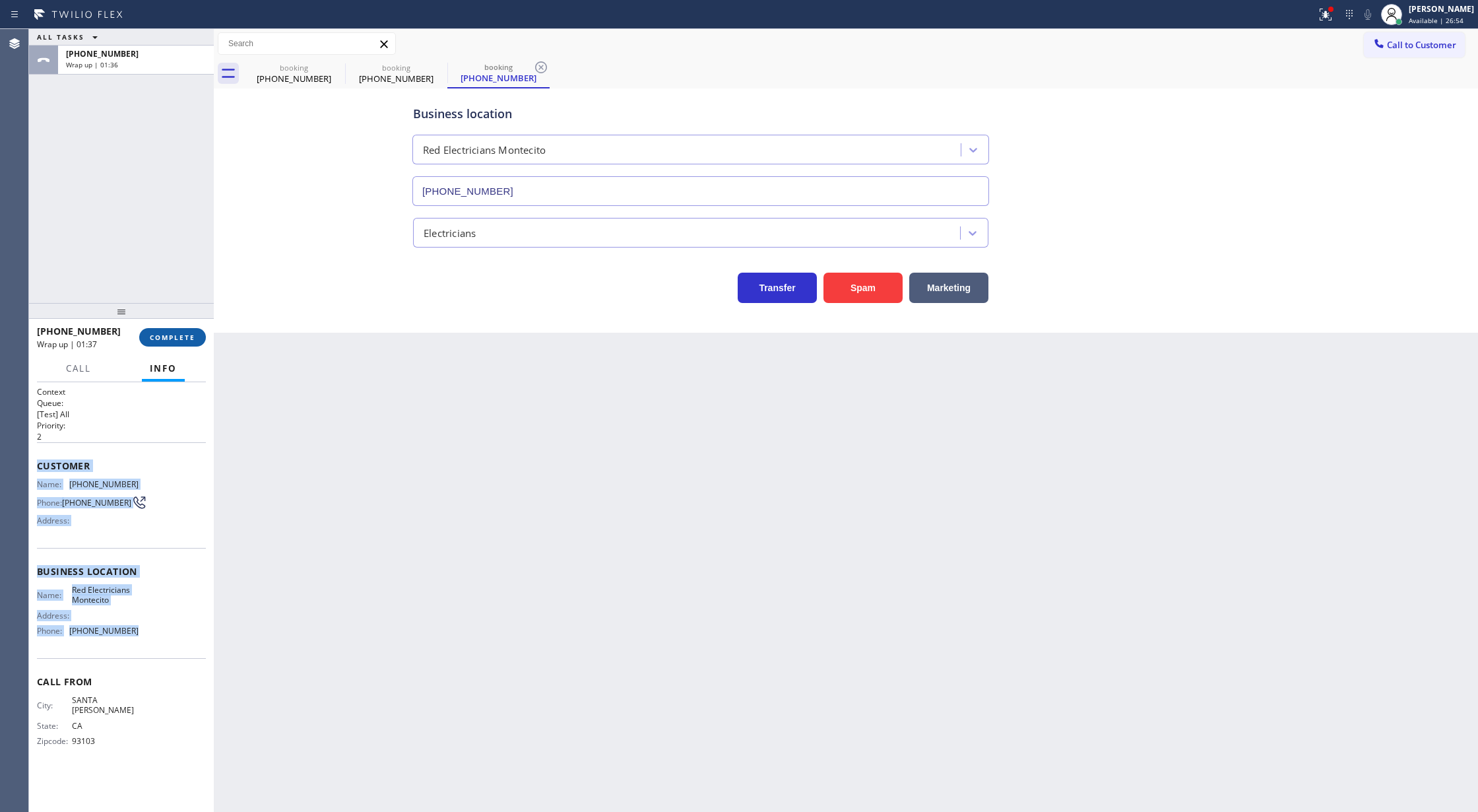
click at [156, 337] on span "COMPLETE" at bounding box center [172, 337] width 45 height 9
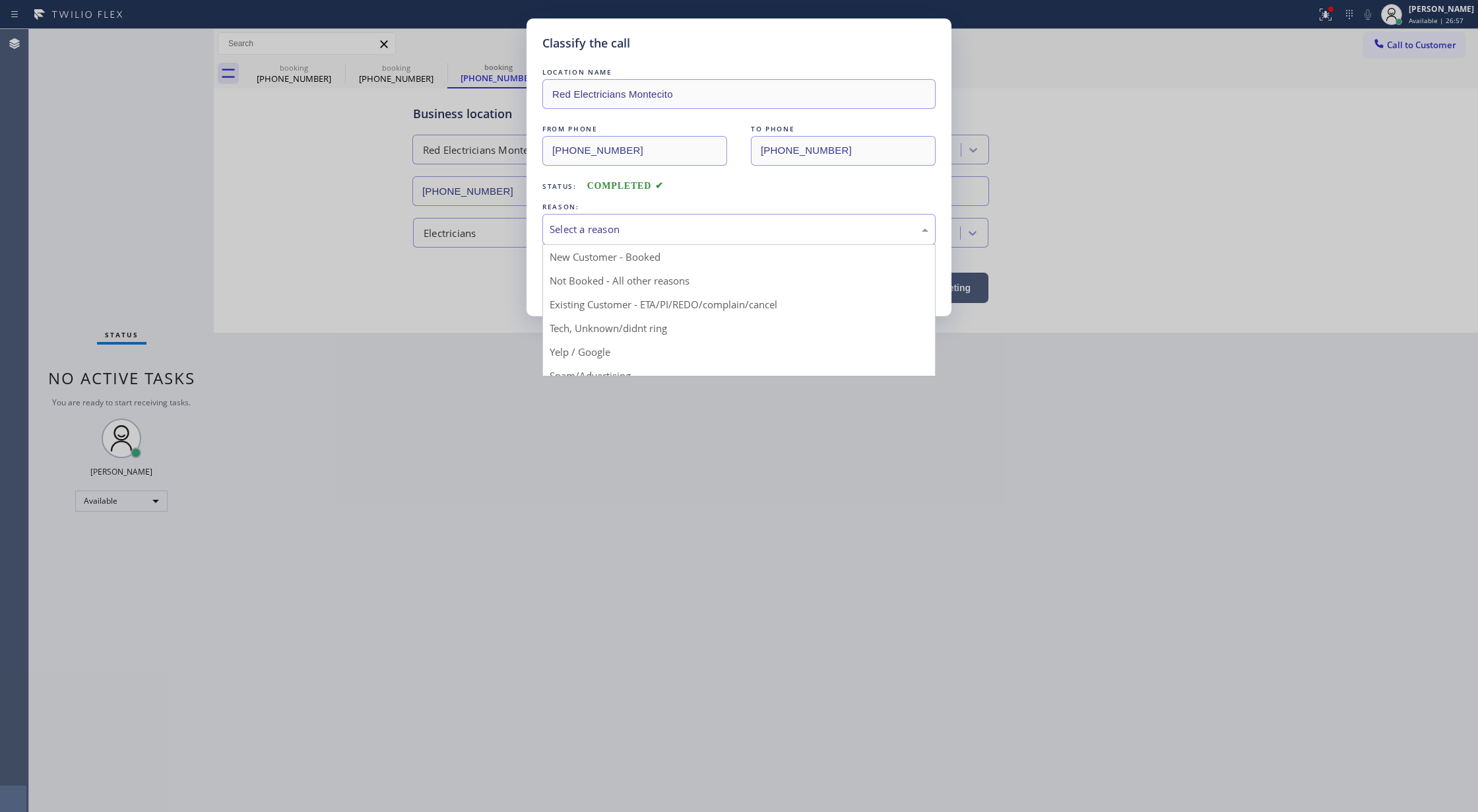
click at [555, 229] on div "Select a reason" at bounding box center [739, 229] width 379 height 15
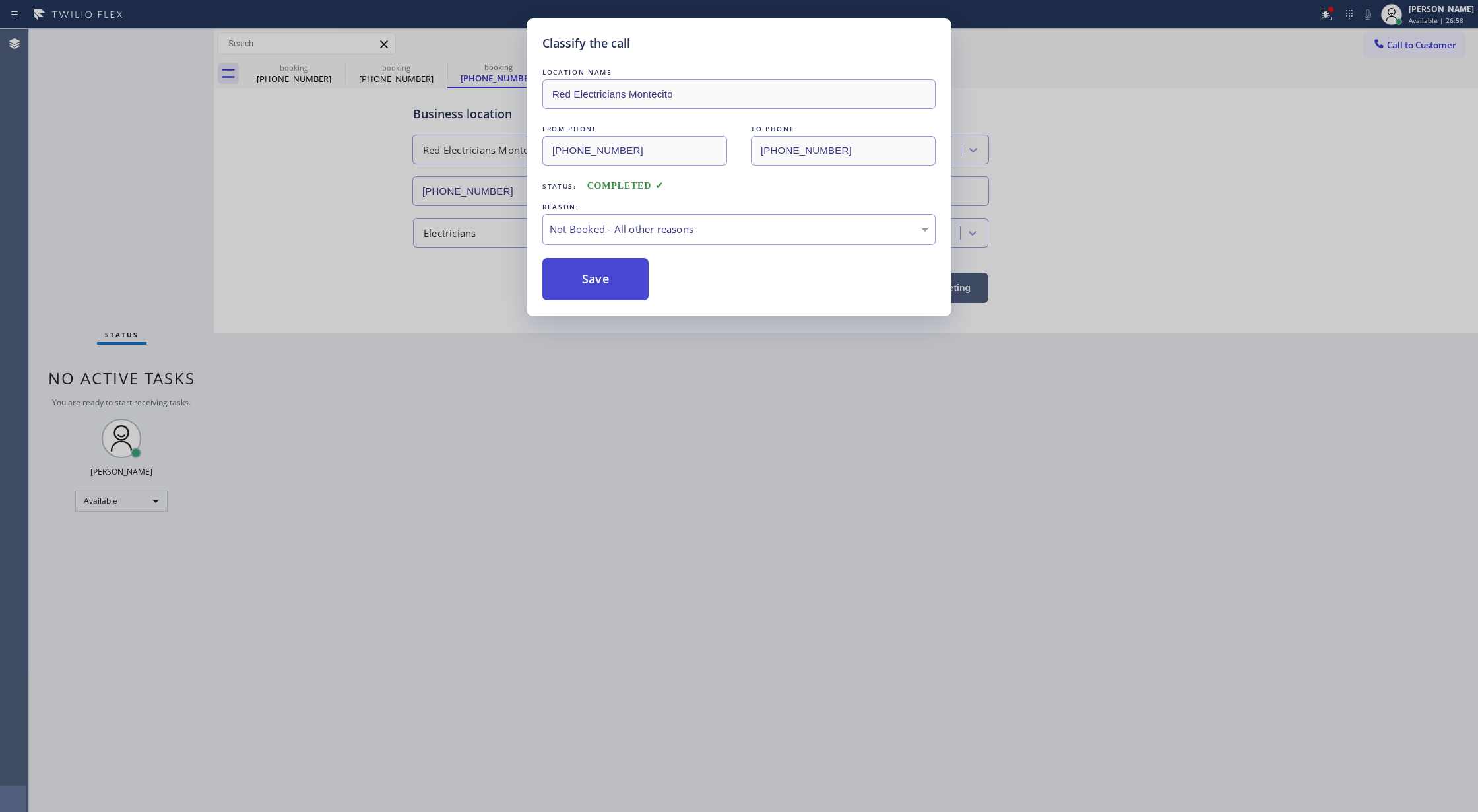
click at [581, 277] on button "Save" at bounding box center [595, 279] width 106 height 42
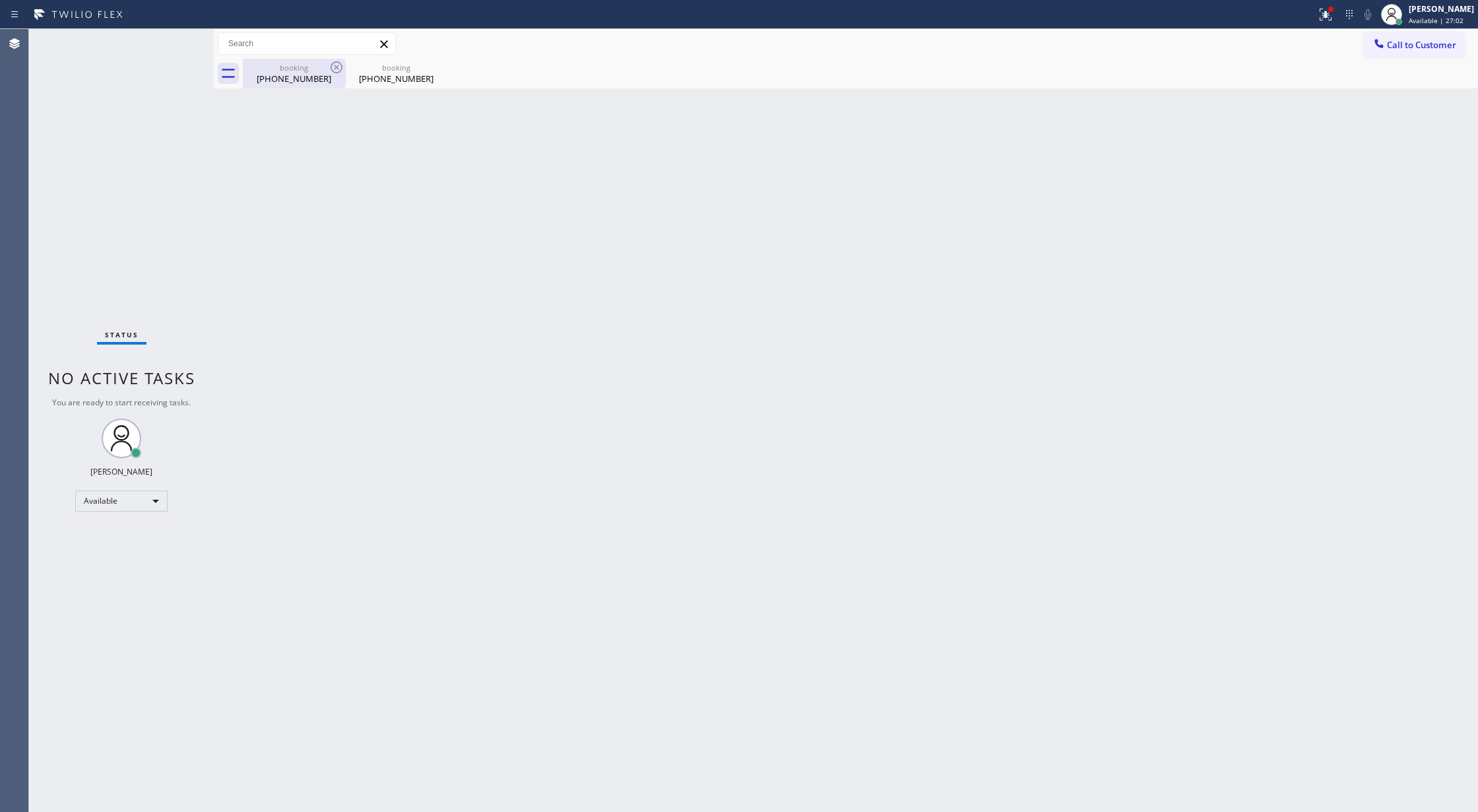
click at [305, 81] on div "[PHONE_NUMBER]" at bounding box center [294, 78] width 100 height 12
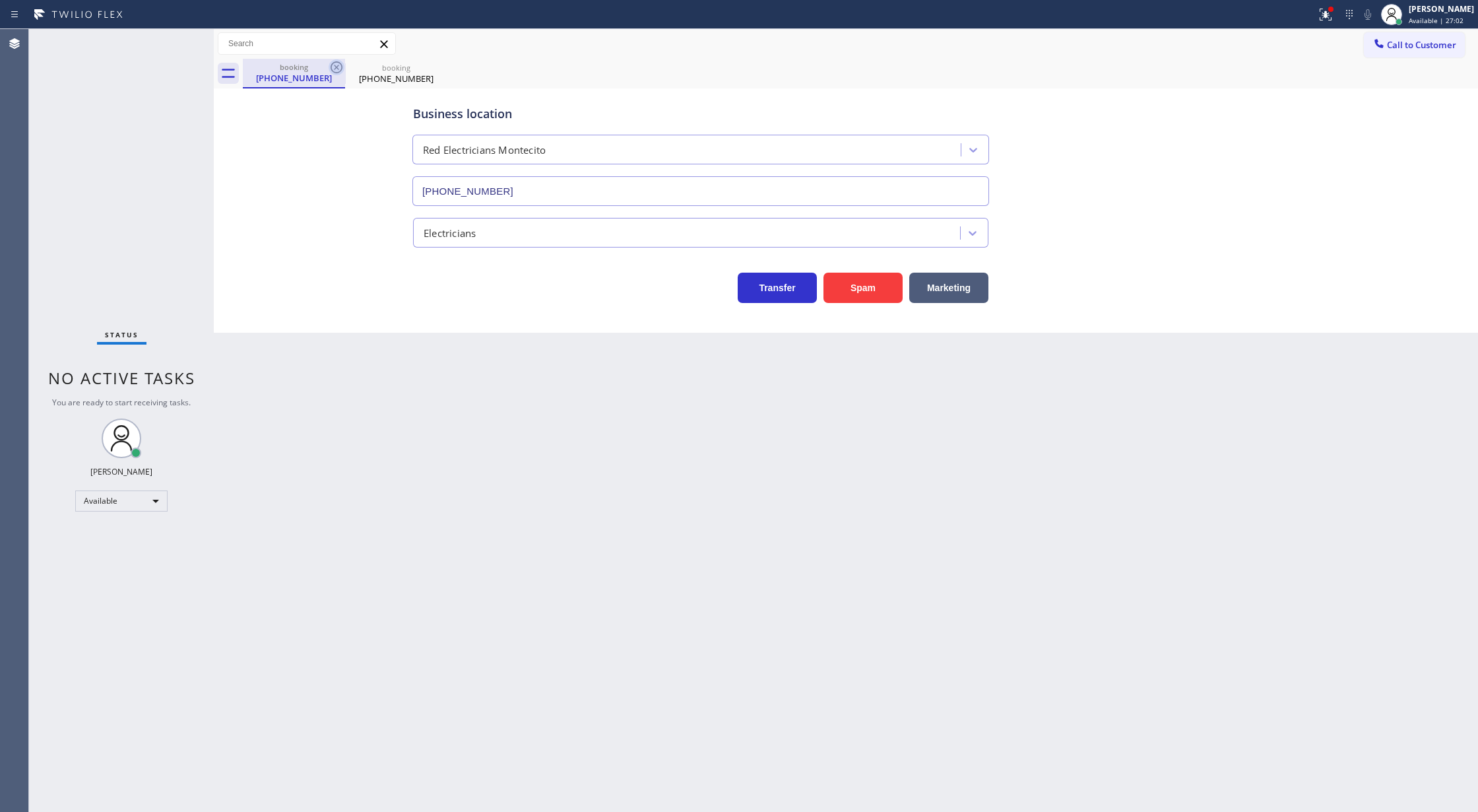
click at [328, 67] on icon at bounding box center [336, 67] width 16 height 16
click at [333, 67] on icon at bounding box center [336, 67] width 16 height 16
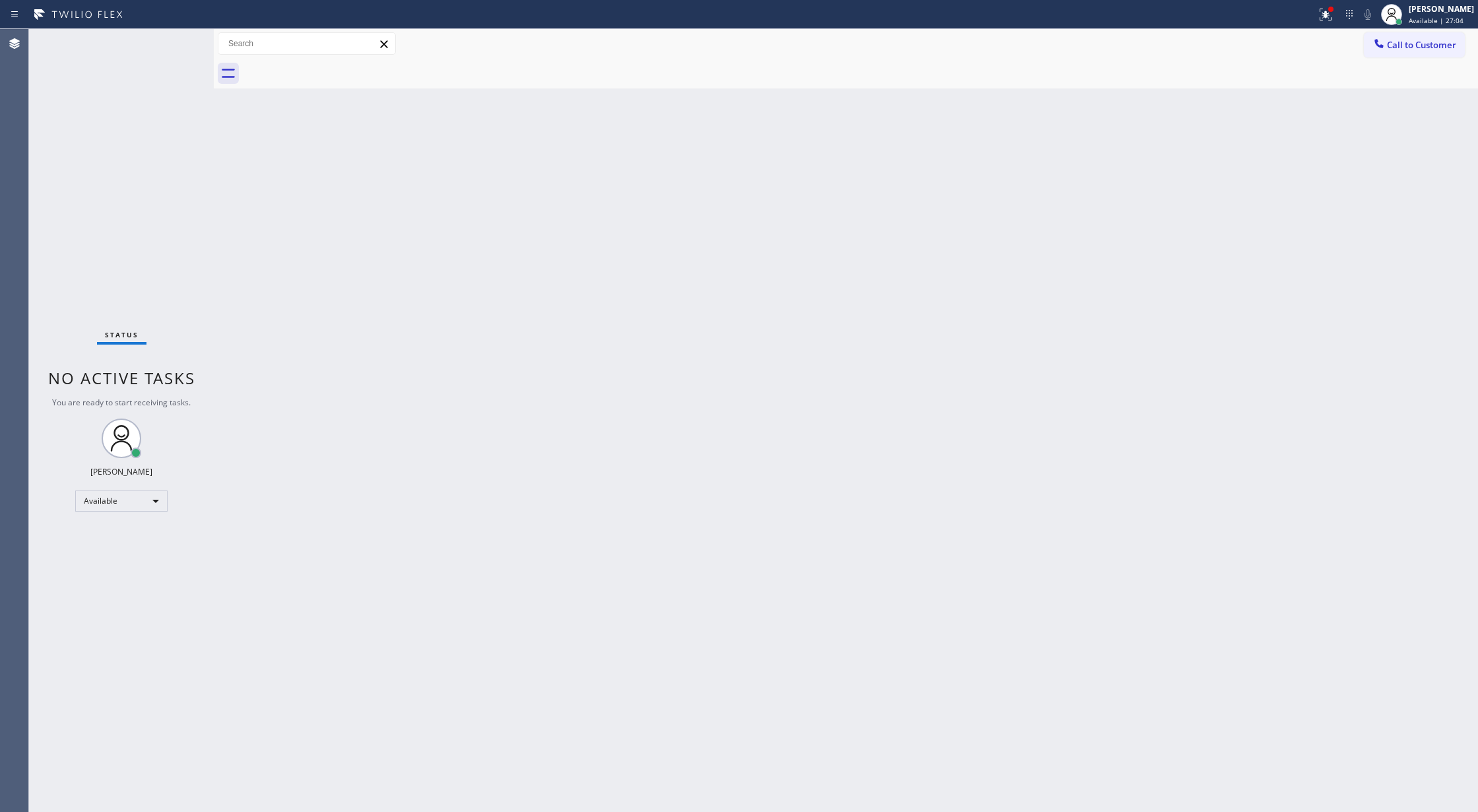
click at [181, 43] on div "Status No active tasks You are ready to start receiving tasks. [PERSON_NAME] Av…" at bounding box center [121, 420] width 185 height 782
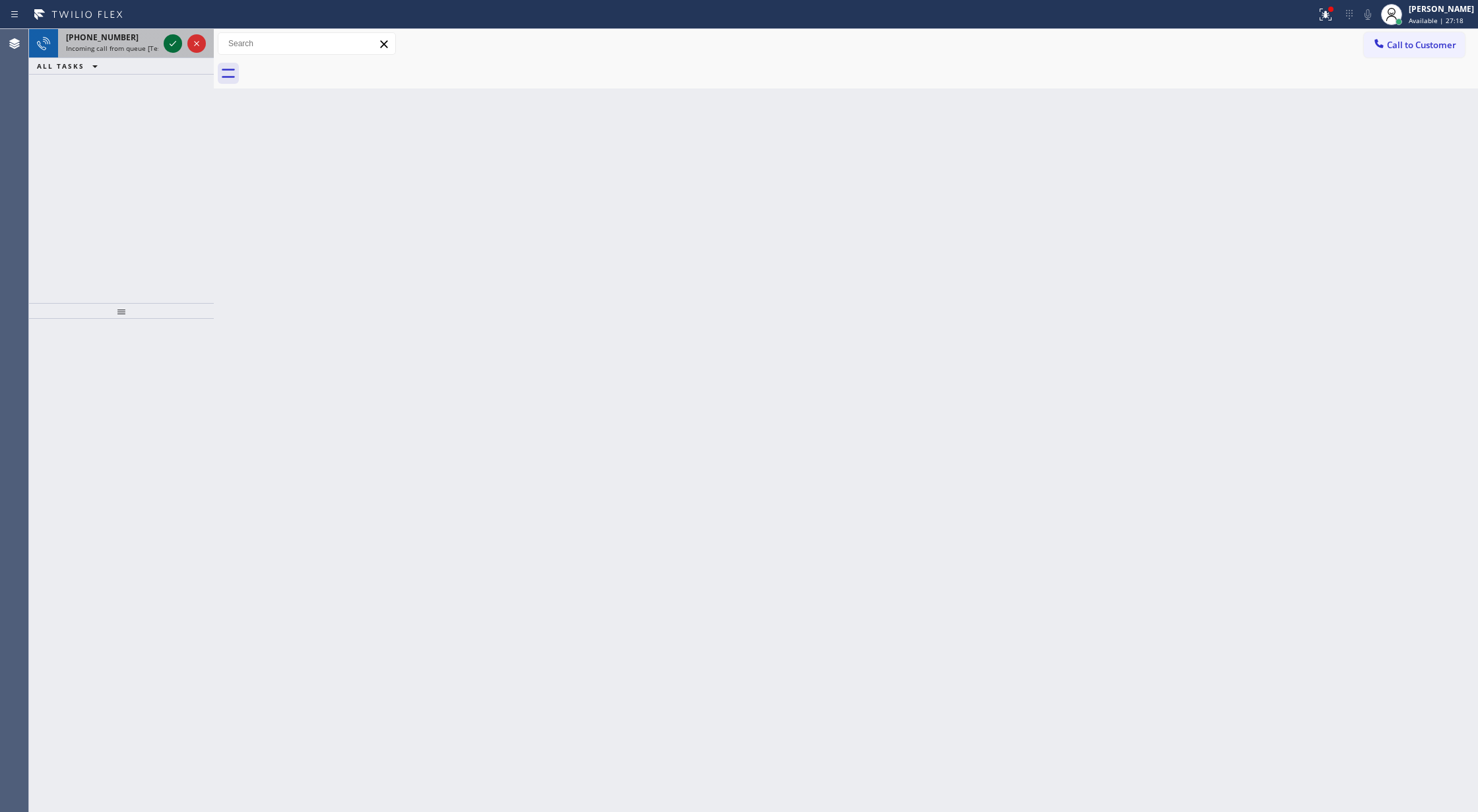
click at [163, 41] on div at bounding box center [185, 43] width 48 height 29
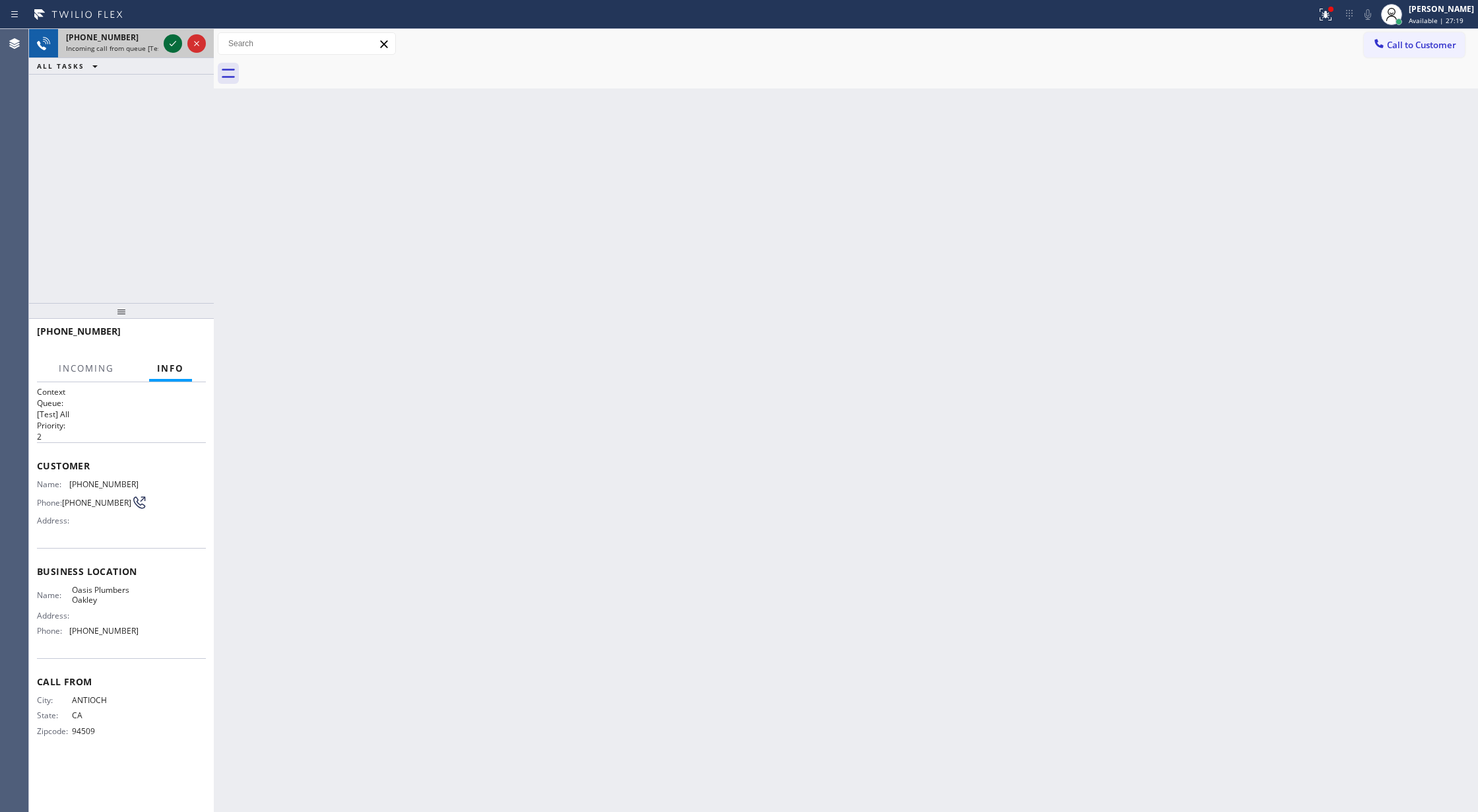
click at [167, 41] on icon at bounding box center [172, 43] width 16 height 16
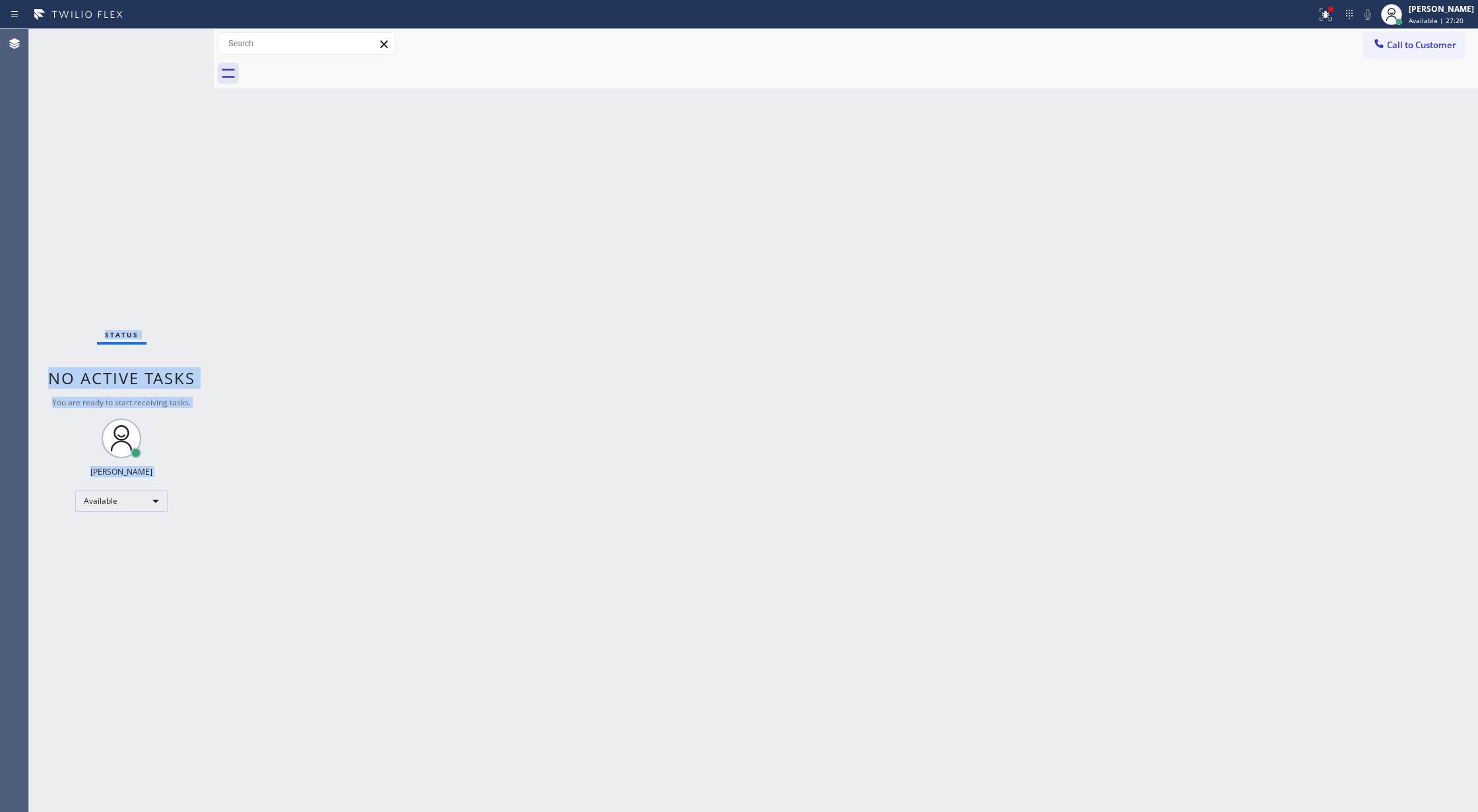
click at [167, 41] on div "Status No active tasks You are ready to start receiving tasks. [PERSON_NAME] Av…" at bounding box center [121, 420] width 185 height 782
click at [169, 42] on div "Status No active tasks You are ready to start receiving tasks. [PERSON_NAME] Av…" at bounding box center [121, 420] width 185 height 782
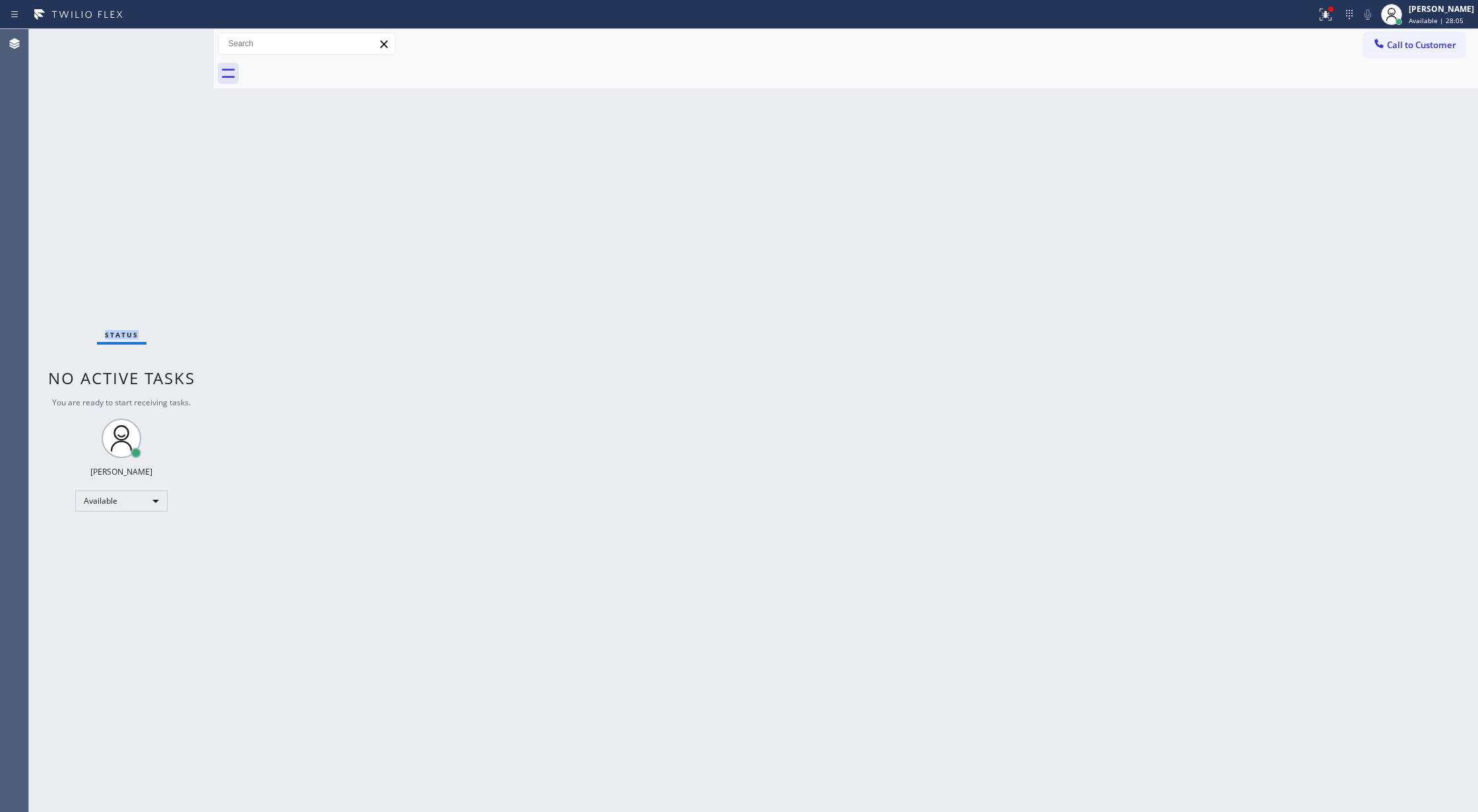
click at [180, 40] on div "Status No active tasks You are ready to start receiving tasks. [PERSON_NAME] Av…" at bounding box center [121, 420] width 185 height 782
click at [172, 56] on icon at bounding box center [172, 59] width 16 height 16
click at [180, 40] on div "Status No active tasks You are ready to start receiving tasks. [PERSON_NAME] Av…" at bounding box center [121, 420] width 185 height 782
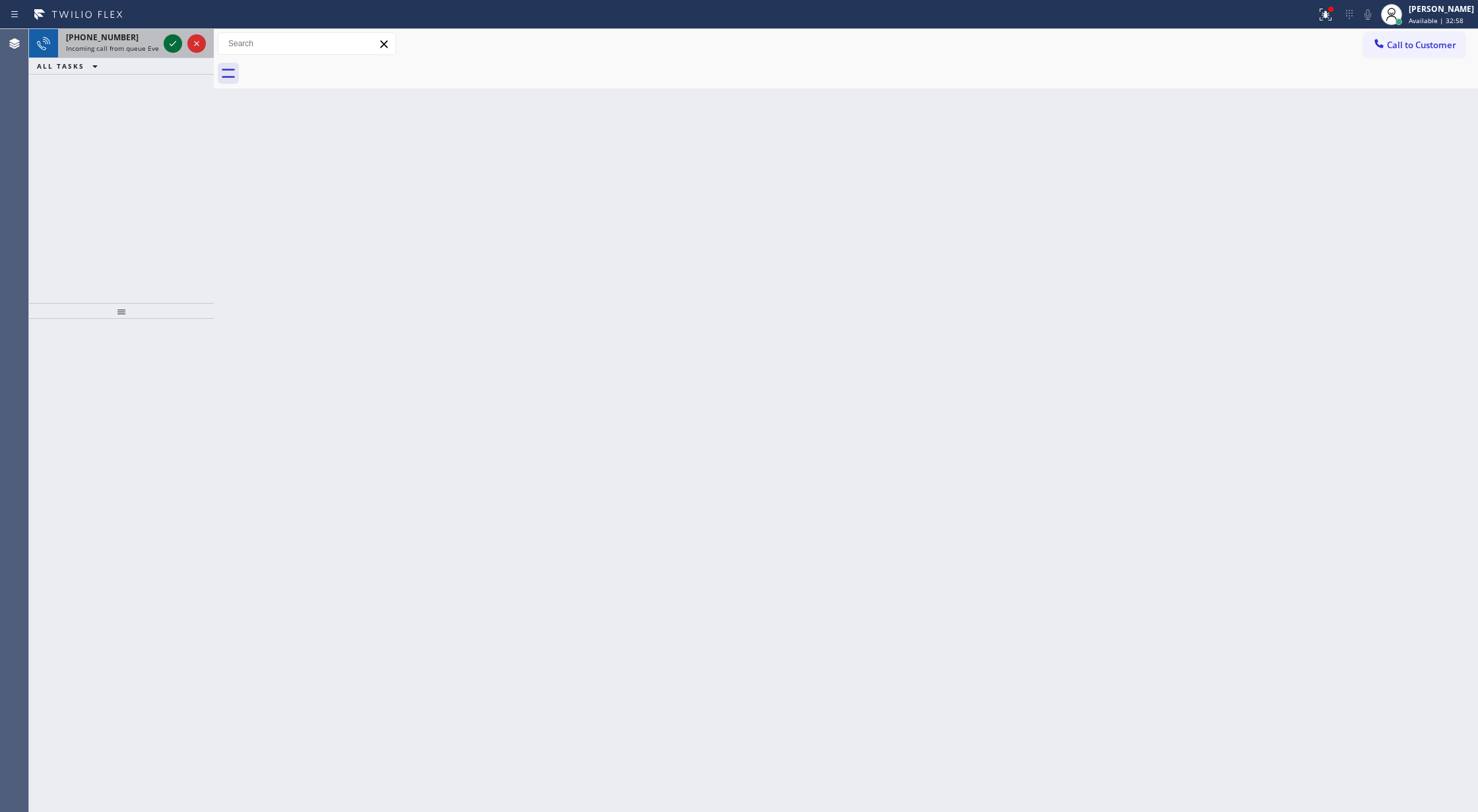
click at [170, 40] on icon at bounding box center [172, 43] width 16 height 16
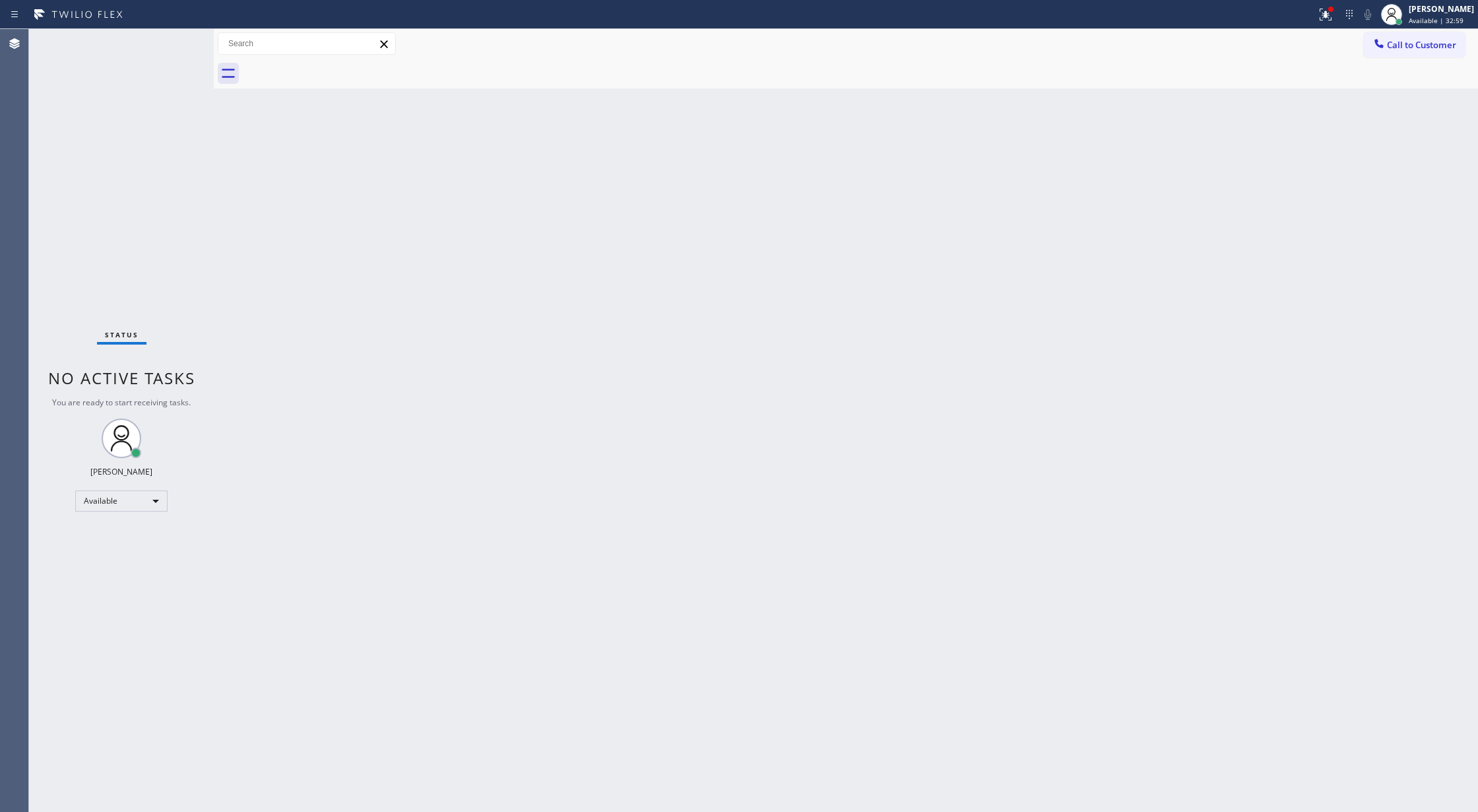
click at [170, 40] on div "Status No active tasks You are ready to start receiving tasks. [PERSON_NAME] Av…" at bounding box center [121, 420] width 185 height 782
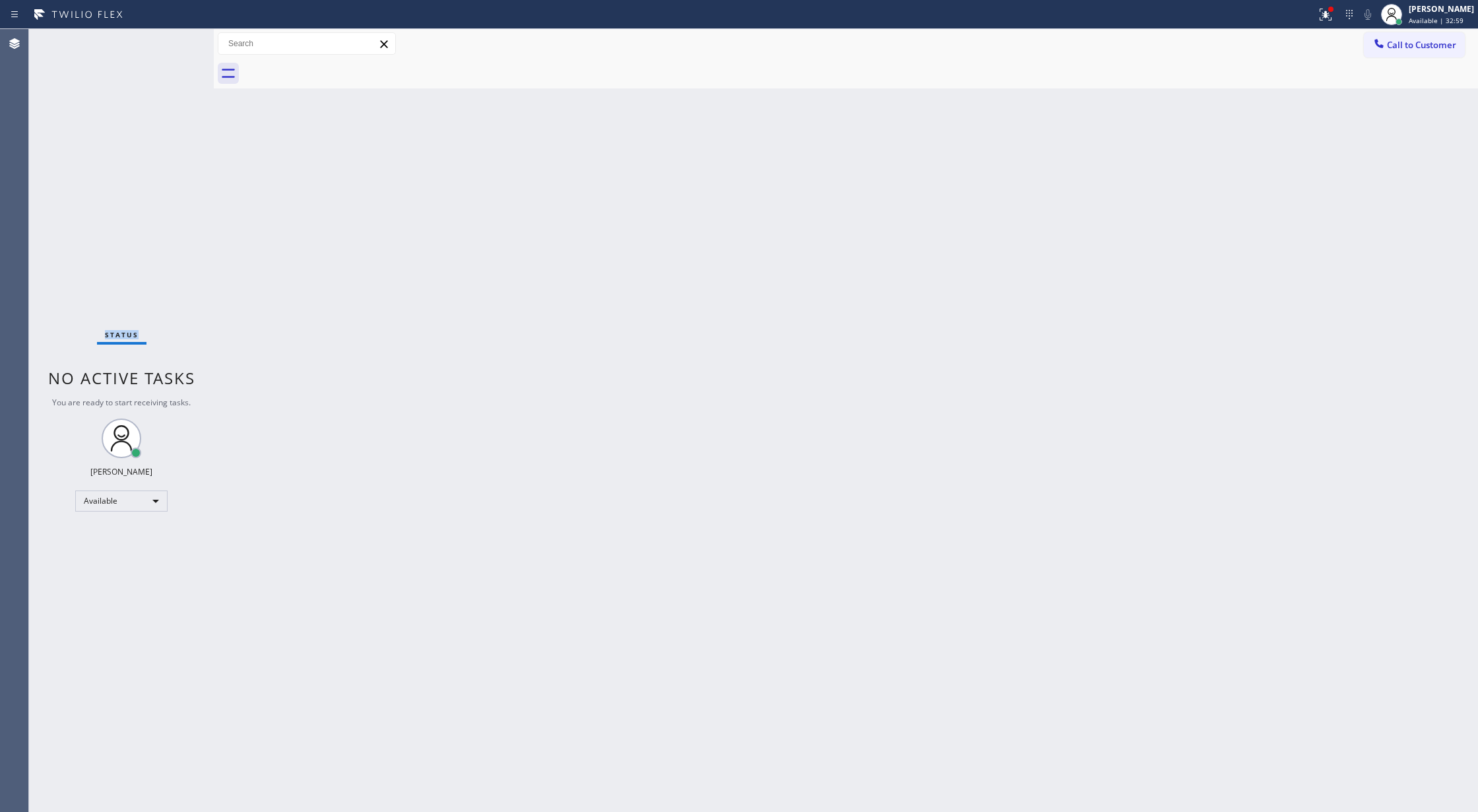
click at [170, 40] on div "Status No active tasks You are ready to start receiving tasks. [PERSON_NAME] Av…" at bounding box center [121, 420] width 185 height 782
click at [174, 46] on div "Status No active tasks You are ready to start receiving tasks. [PERSON_NAME] Av…" at bounding box center [121, 420] width 185 height 782
click at [175, 46] on div "Status No active tasks You are ready to start receiving tasks. [PERSON_NAME] Av…" at bounding box center [121, 420] width 185 height 782
click at [1332, 12] on icon at bounding box center [1325, 14] width 16 height 16
click at [1233, 177] on span "Clear issues" at bounding box center [1263, 172] width 62 height 9
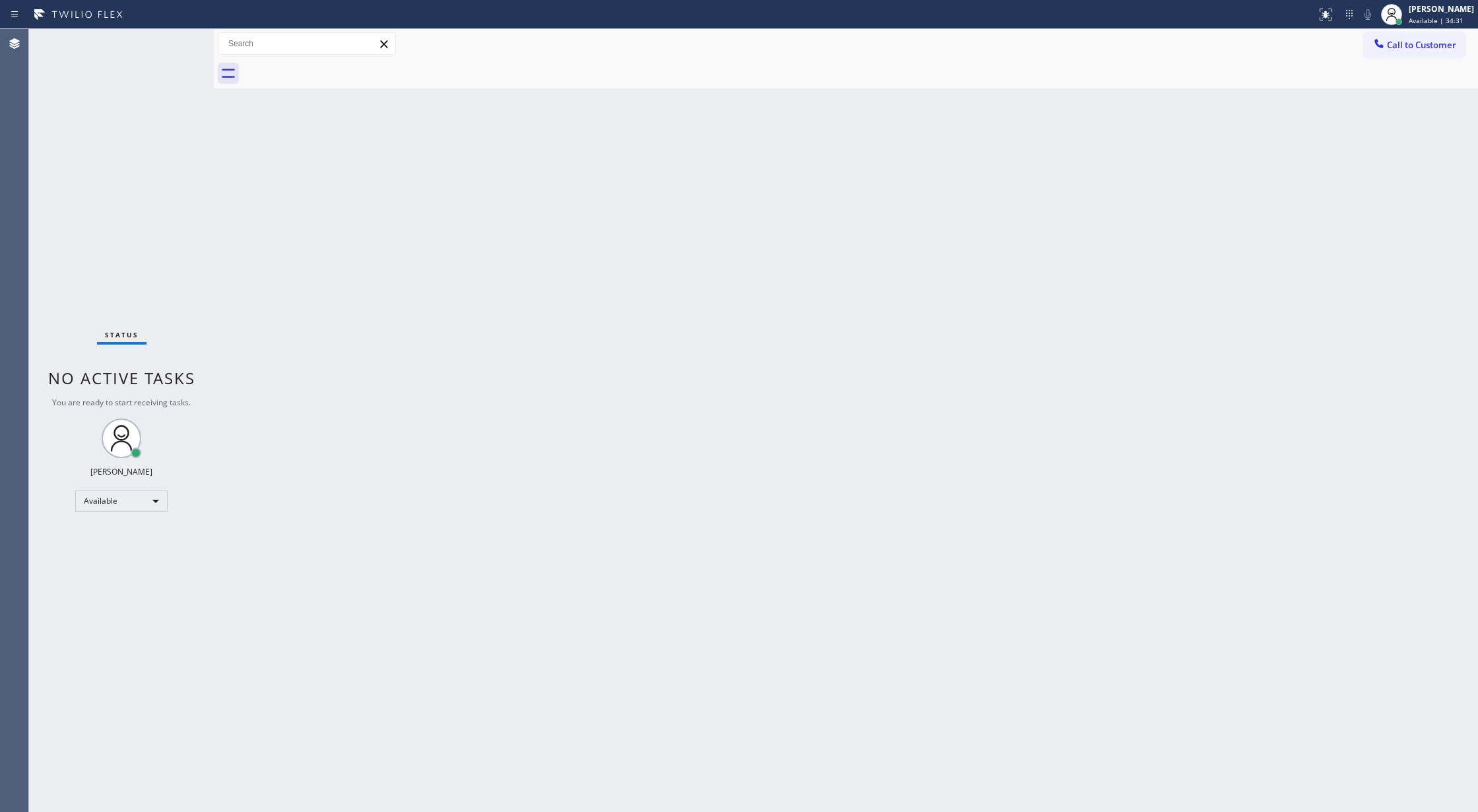
click at [172, 35] on div "Status No active tasks You are ready to start receiving tasks. [PERSON_NAME] Av…" at bounding box center [121, 420] width 185 height 782
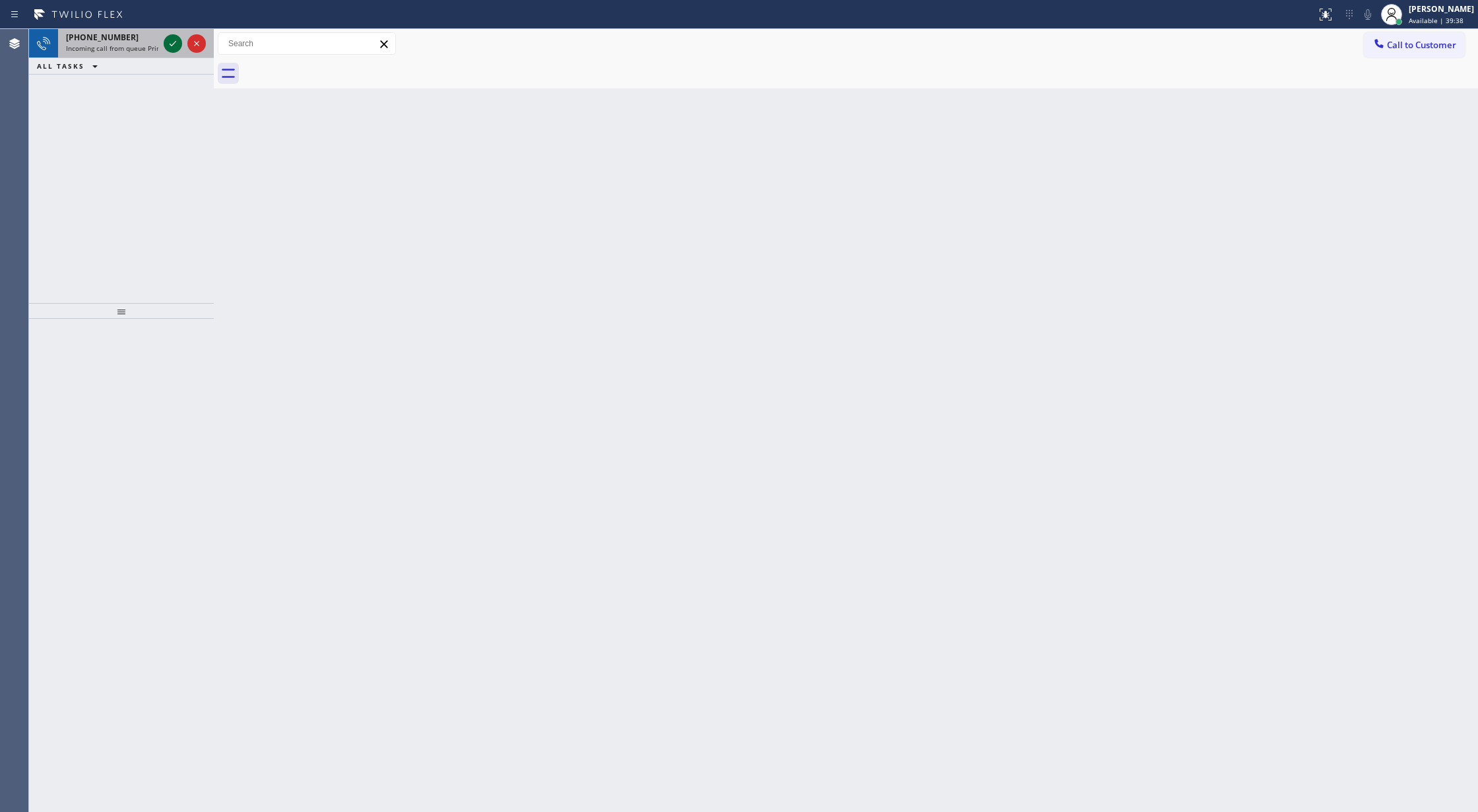
click at [167, 44] on icon at bounding box center [172, 43] width 16 height 16
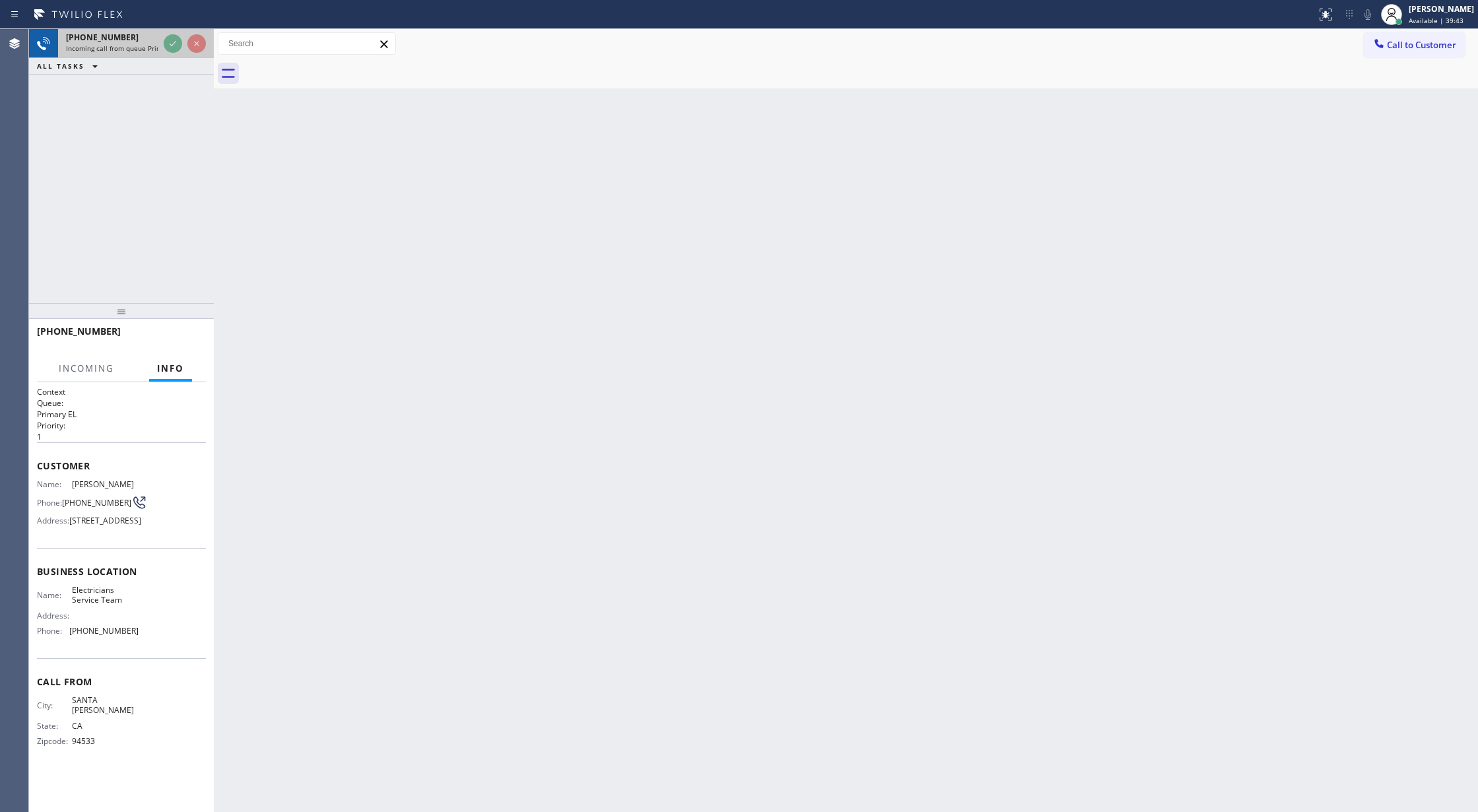
click at [167, 44] on icon at bounding box center [172, 43] width 16 height 16
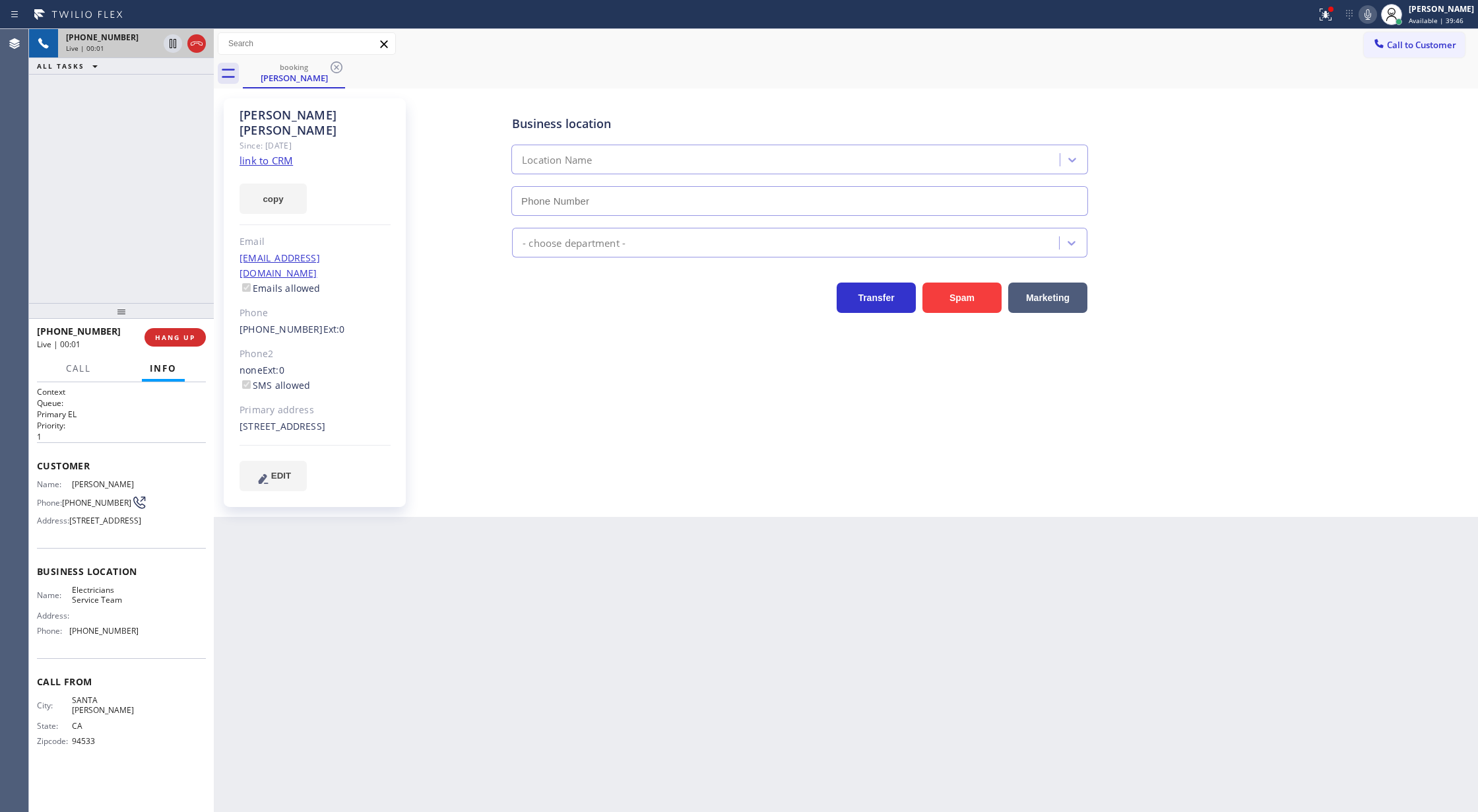
type input "[PHONE_NUMBER]"
click at [267, 153] on link "link to CRM" at bounding box center [266, 160] width 54 height 13
click at [1372, 16] on icon at bounding box center [1367, 14] width 16 height 16
drag, startPoint x: 1376, startPoint y: 12, endPoint x: 1372, endPoint y: 212, distance: 200.0
click at [1376, 12] on icon at bounding box center [1367, 14] width 16 height 16
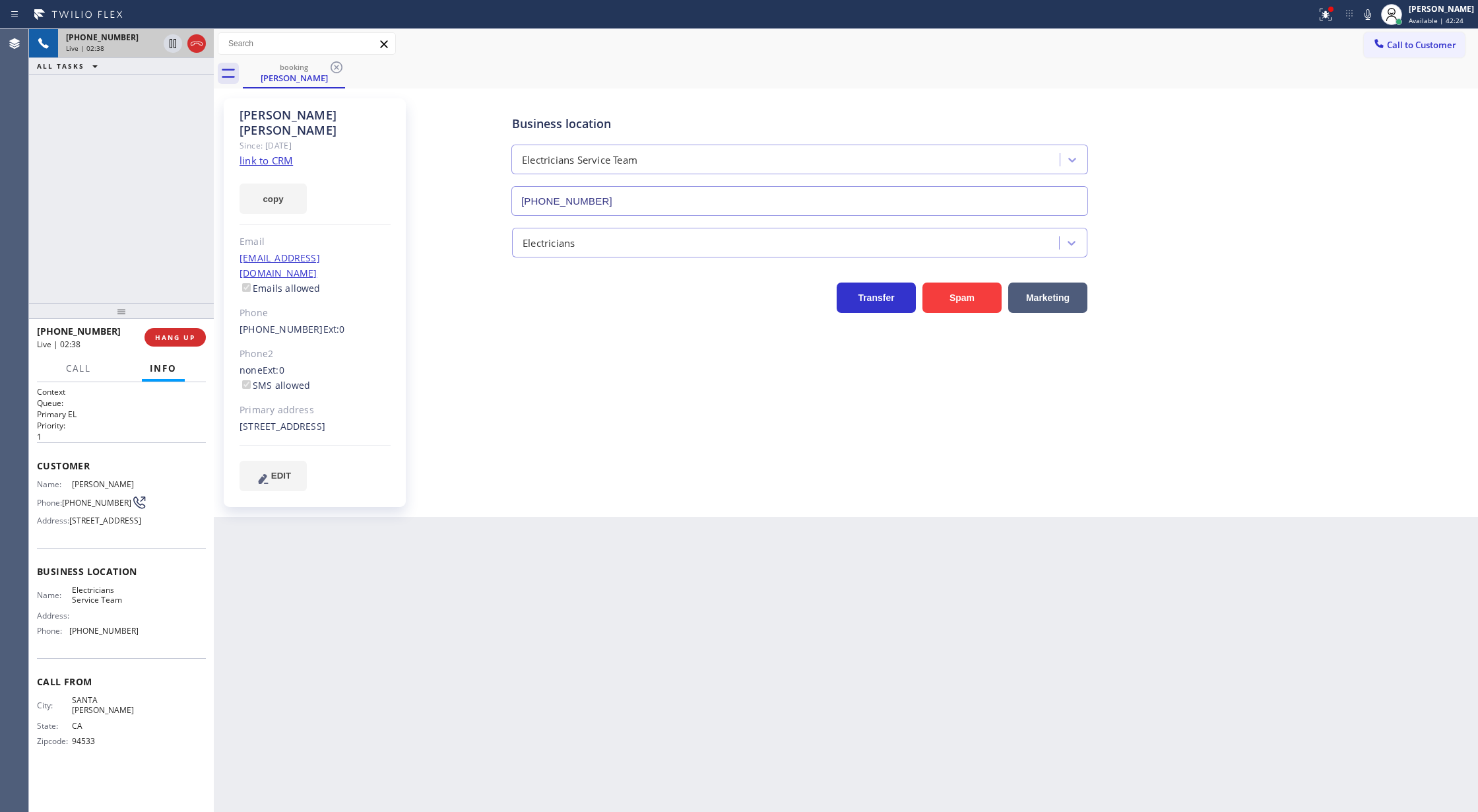
drag, startPoint x: 1374, startPoint y: 11, endPoint x: 1337, endPoint y: 149, distance: 142.9
click at [1374, 11] on icon at bounding box center [1367, 14] width 16 height 16
click at [1372, 17] on icon at bounding box center [1368, 14] width 7 height 11
click at [170, 337] on span "COMPLETE" at bounding box center [172, 337] width 45 height 9
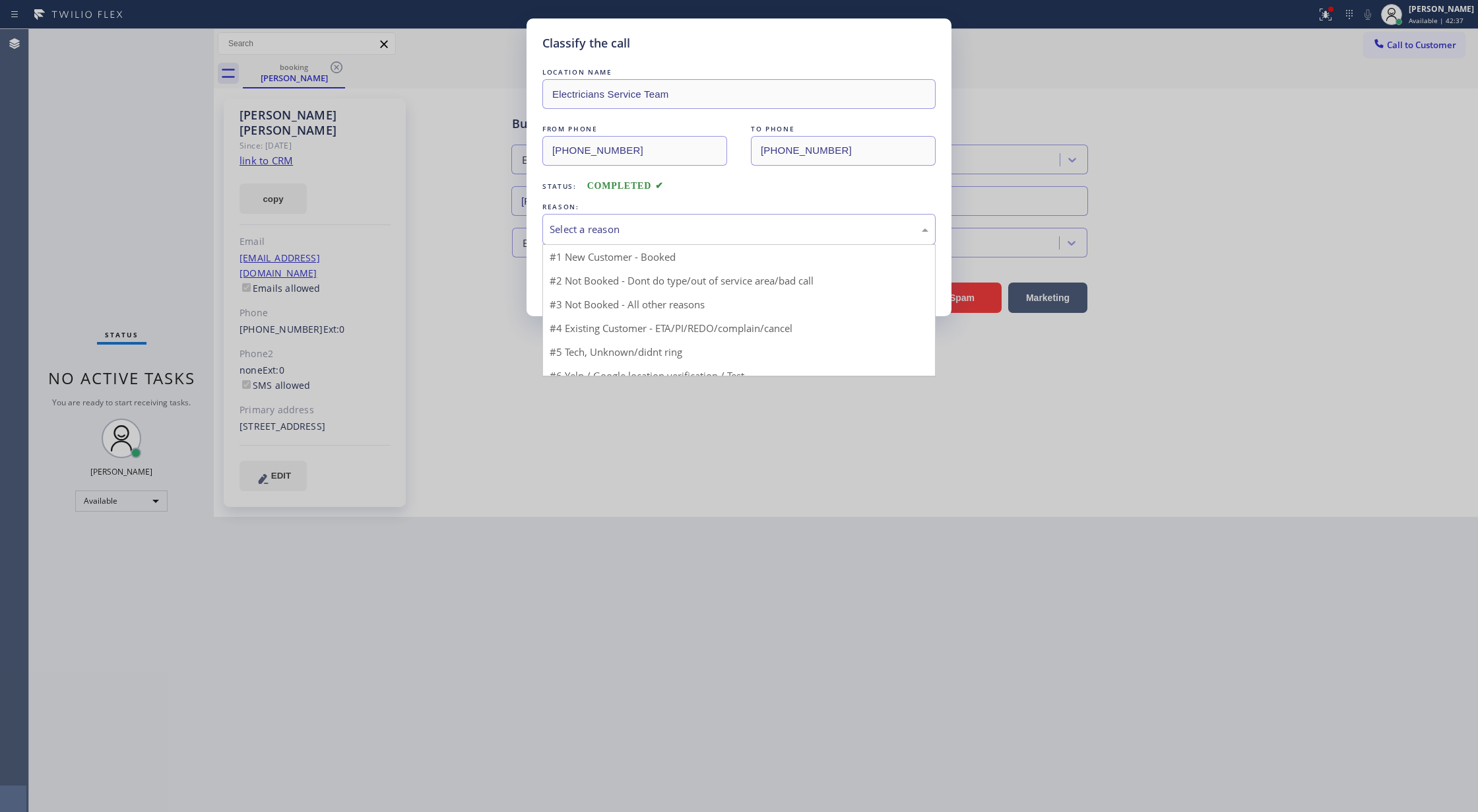
click at [594, 234] on div "Select a reason" at bounding box center [739, 229] width 379 height 15
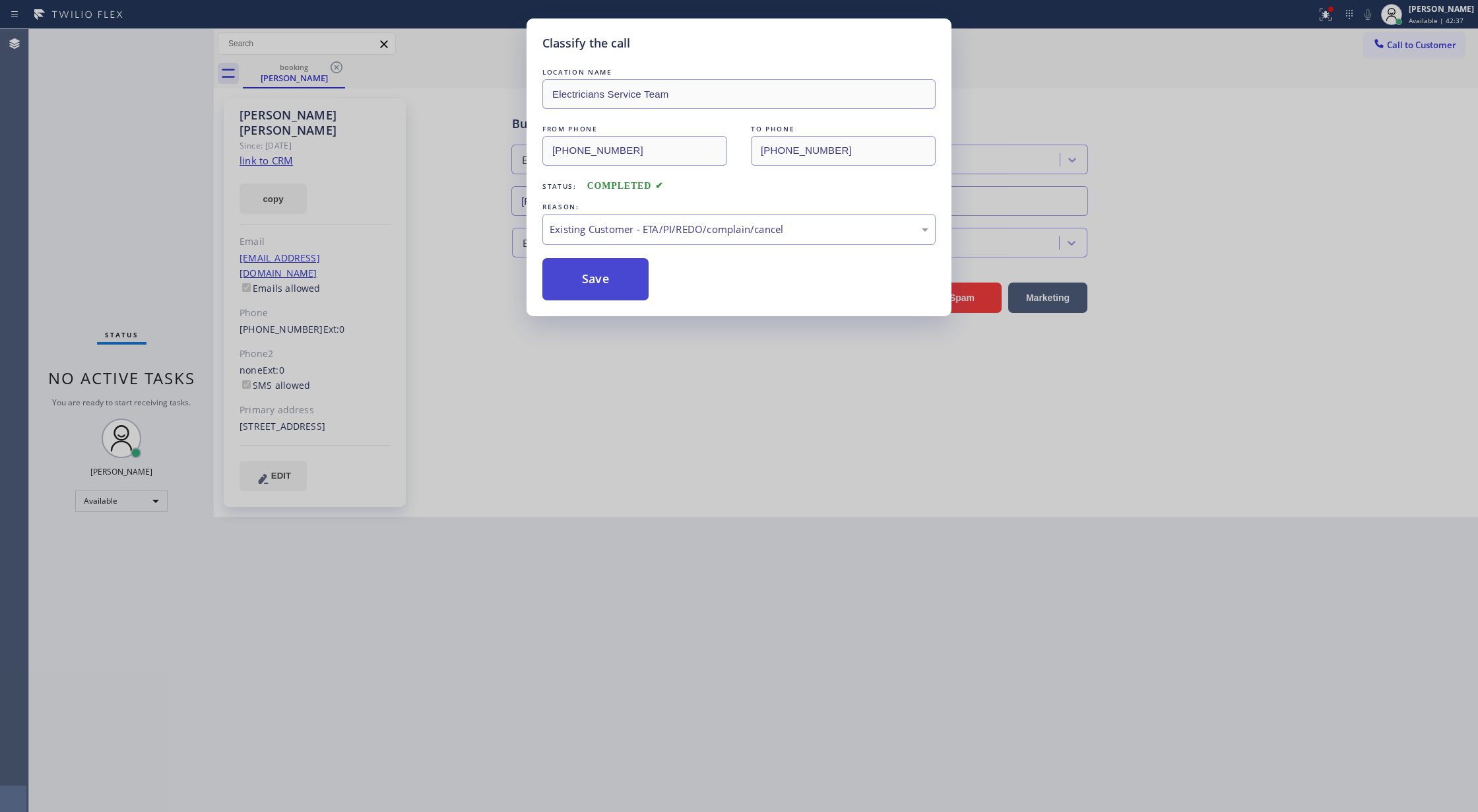
click at [589, 285] on button "Save" at bounding box center [595, 279] width 106 height 42
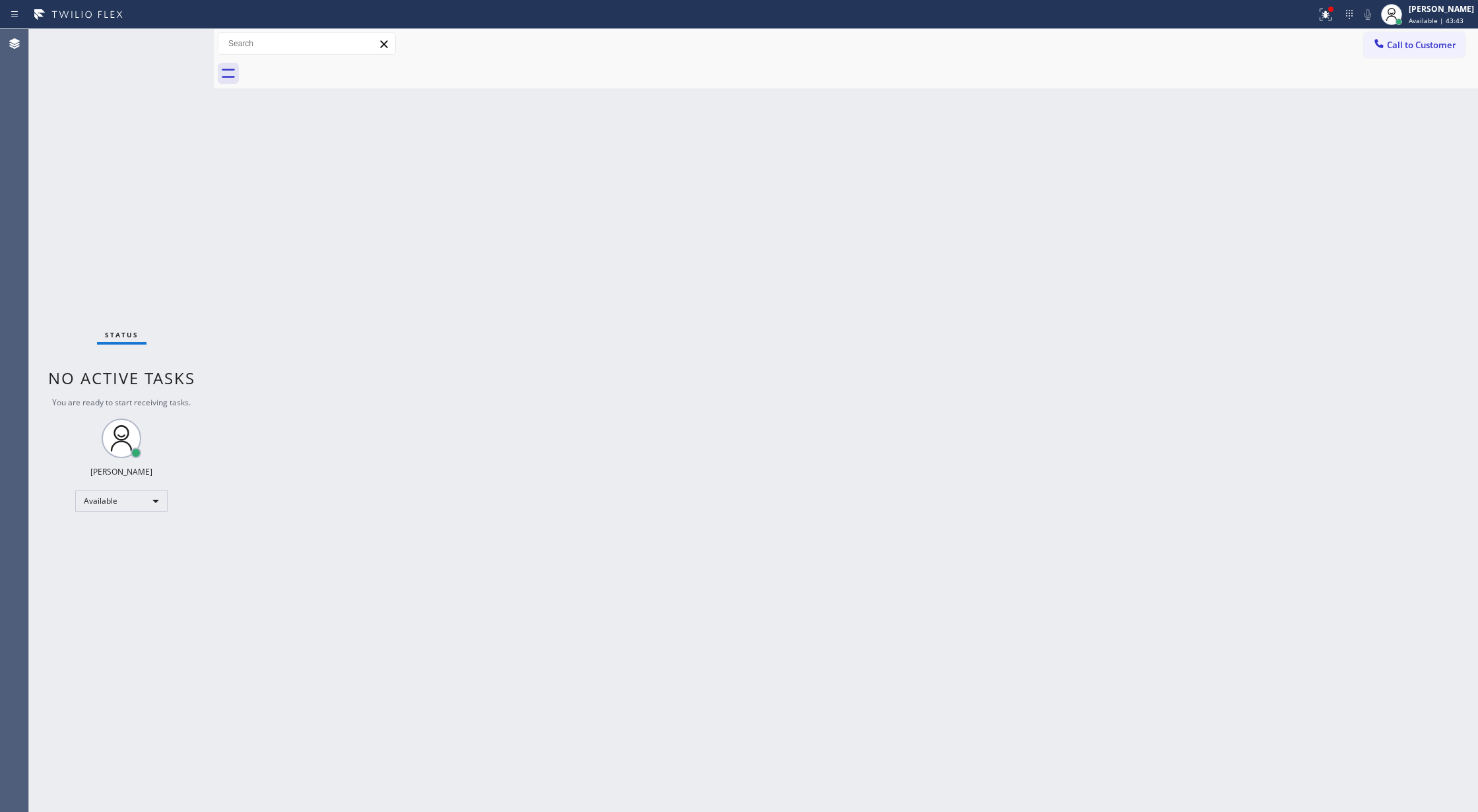
click at [180, 37] on div "Status No active tasks You are ready to start receiving tasks. [PERSON_NAME] Av…" at bounding box center [121, 420] width 185 height 782
click at [1332, 11] on icon at bounding box center [1325, 14] width 16 height 16
click at [1278, 170] on span "Clear issue" at bounding box center [1263, 172] width 57 height 9
click at [186, 53] on div "Status No active tasks You are ready to start receiving tasks. [PERSON_NAME] Av…" at bounding box center [121, 420] width 185 height 782
click at [172, 45] on div "Status No active tasks You are ready to start receiving tasks. [PERSON_NAME] Av…" at bounding box center [121, 420] width 185 height 782
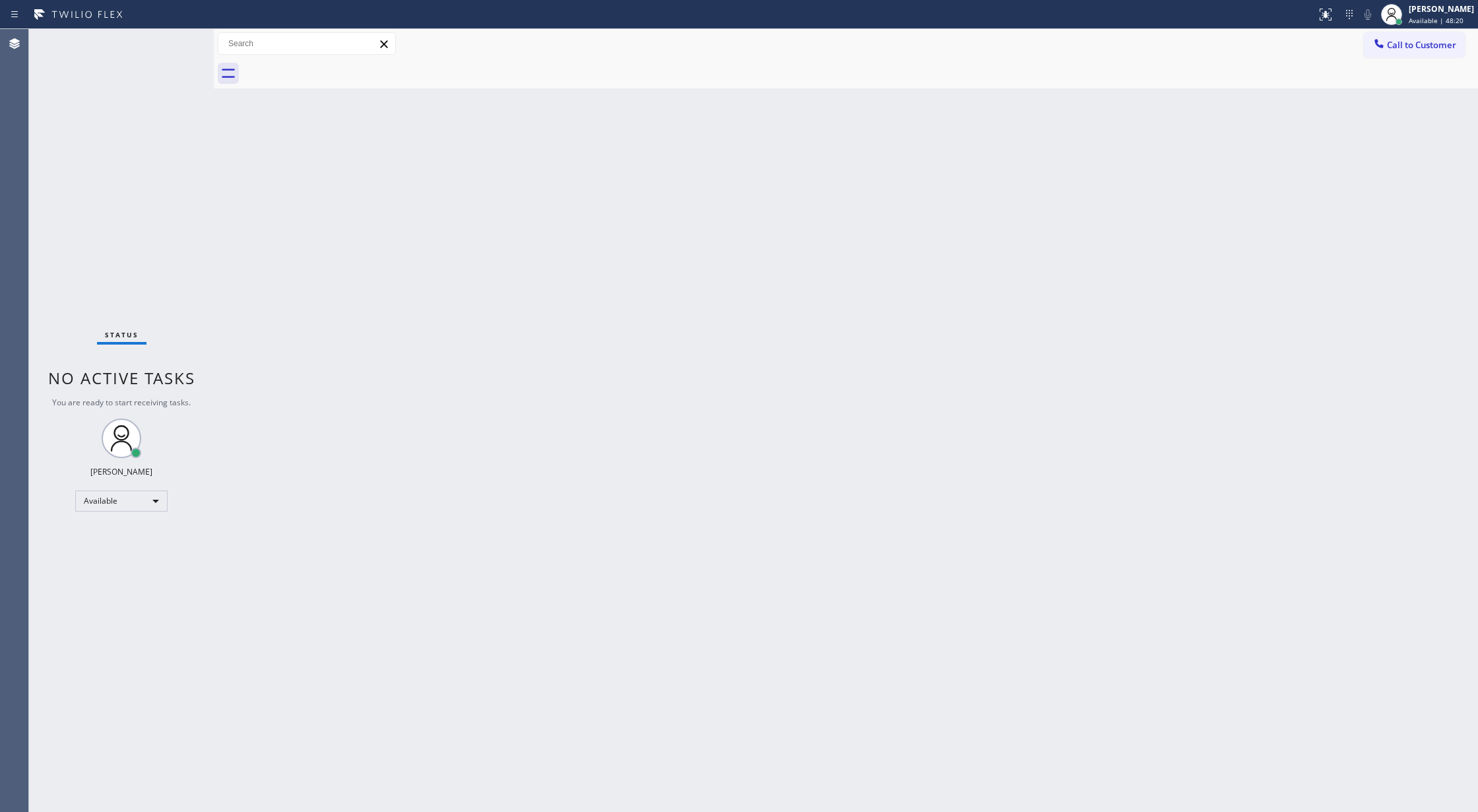
click at [170, 51] on div "Status No active tasks You are ready to start receiving tasks. [PERSON_NAME] Av…" at bounding box center [121, 420] width 185 height 782
click at [180, 40] on div "Status No active tasks You are ready to start receiving tasks. [PERSON_NAME] Av…" at bounding box center [121, 420] width 185 height 782
click at [181, 38] on div "Status No active tasks You are ready to start receiving tasks. [PERSON_NAME] Av…" at bounding box center [121, 420] width 185 height 782
click at [174, 38] on div "Status No active tasks You are ready to start receiving tasks. [PERSON_NAME] Av…" at bounding box center [121, 420] width 185 height 782
click at [175, 37] on div "Status No active tasks You are ready to start receiving tasks. [PERSON_NAME] Av…" at bounding box center [121, 420] width 185 height 782
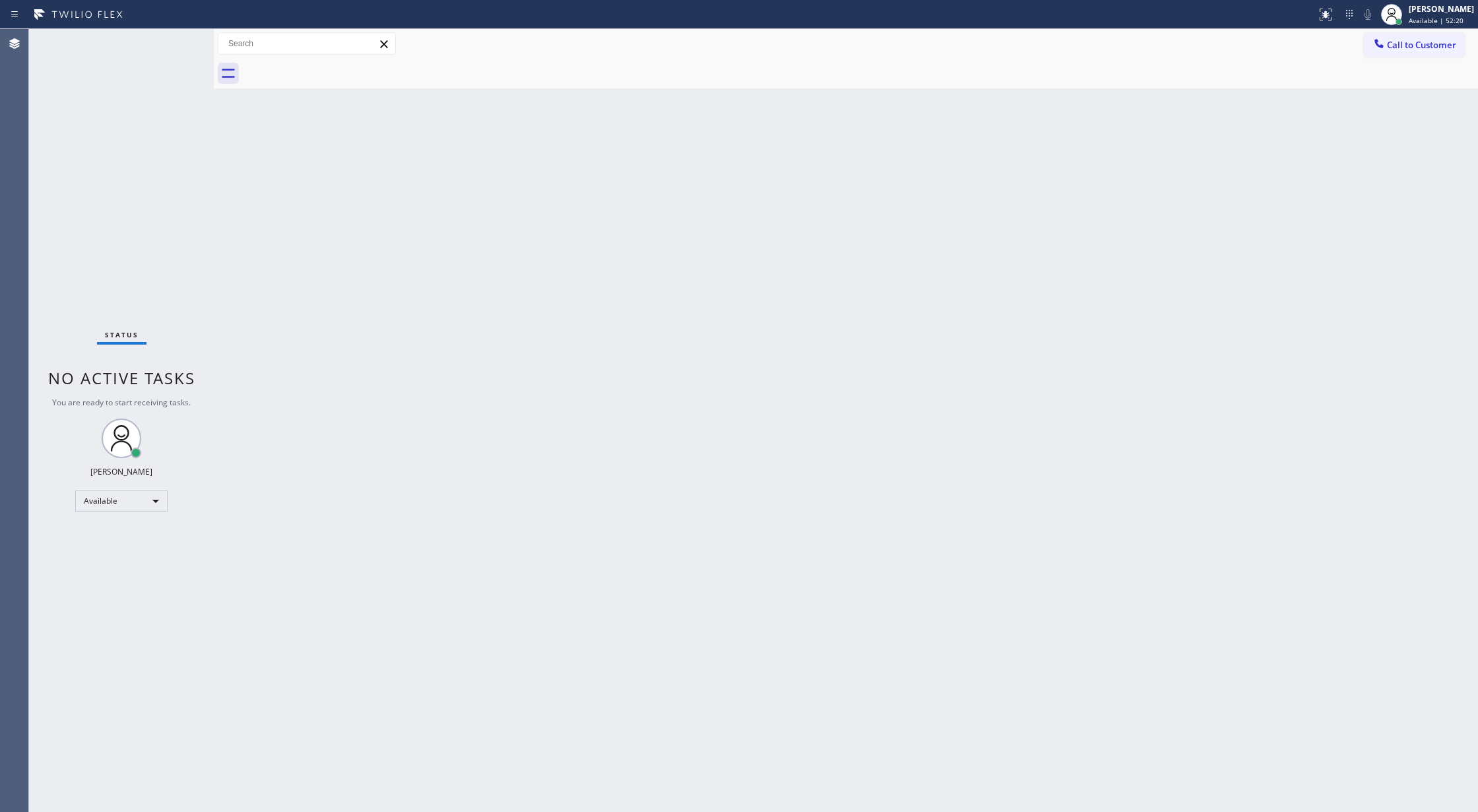
click at [164, 40] on div "Status No active tasks You are ready to start receiving tasks. [PERSON_NAME] Av…" at bounding box center [121, 420] width 185 height 782
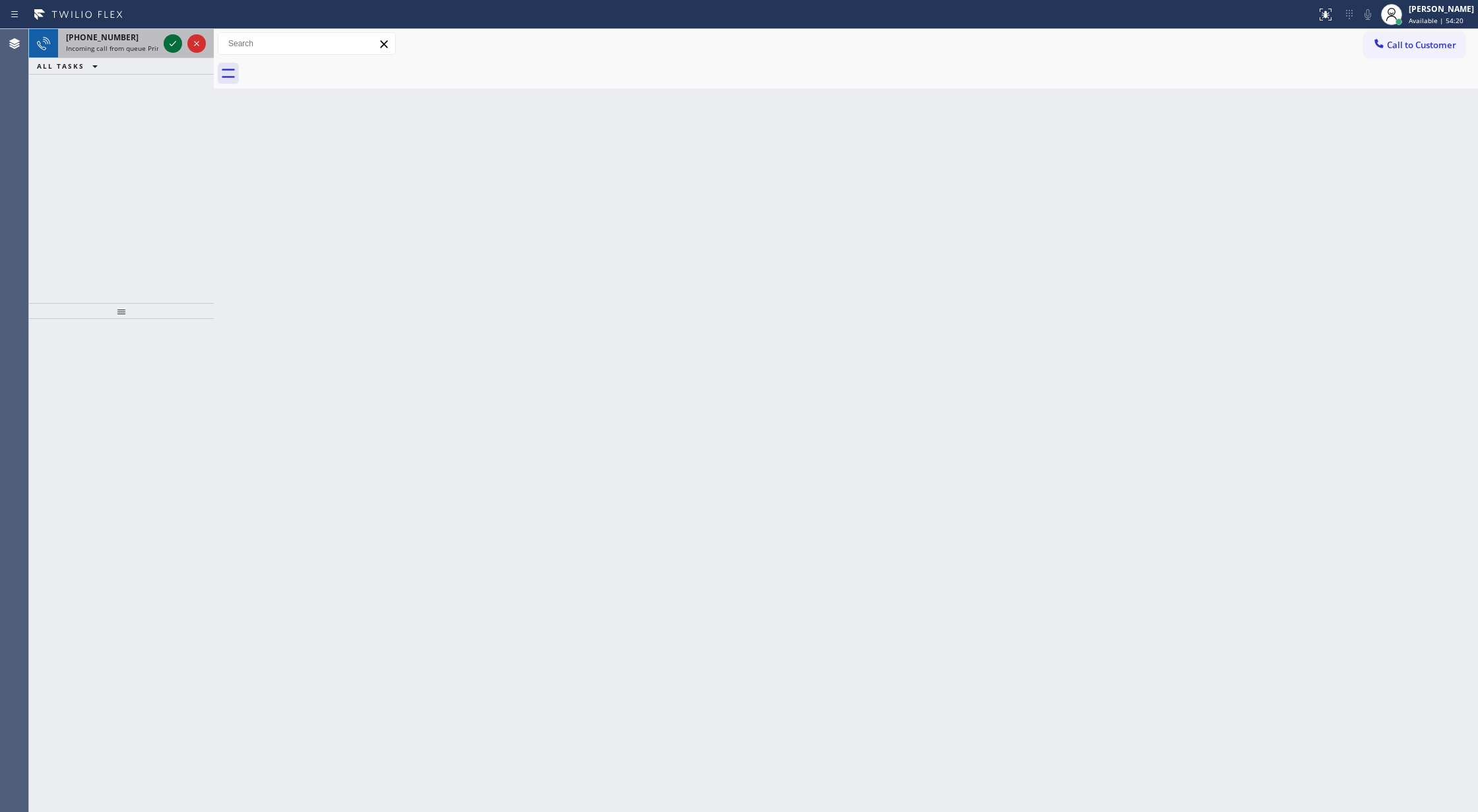
click at [174, 45] on icon at bounding box center [172, 43] width 16 height 16
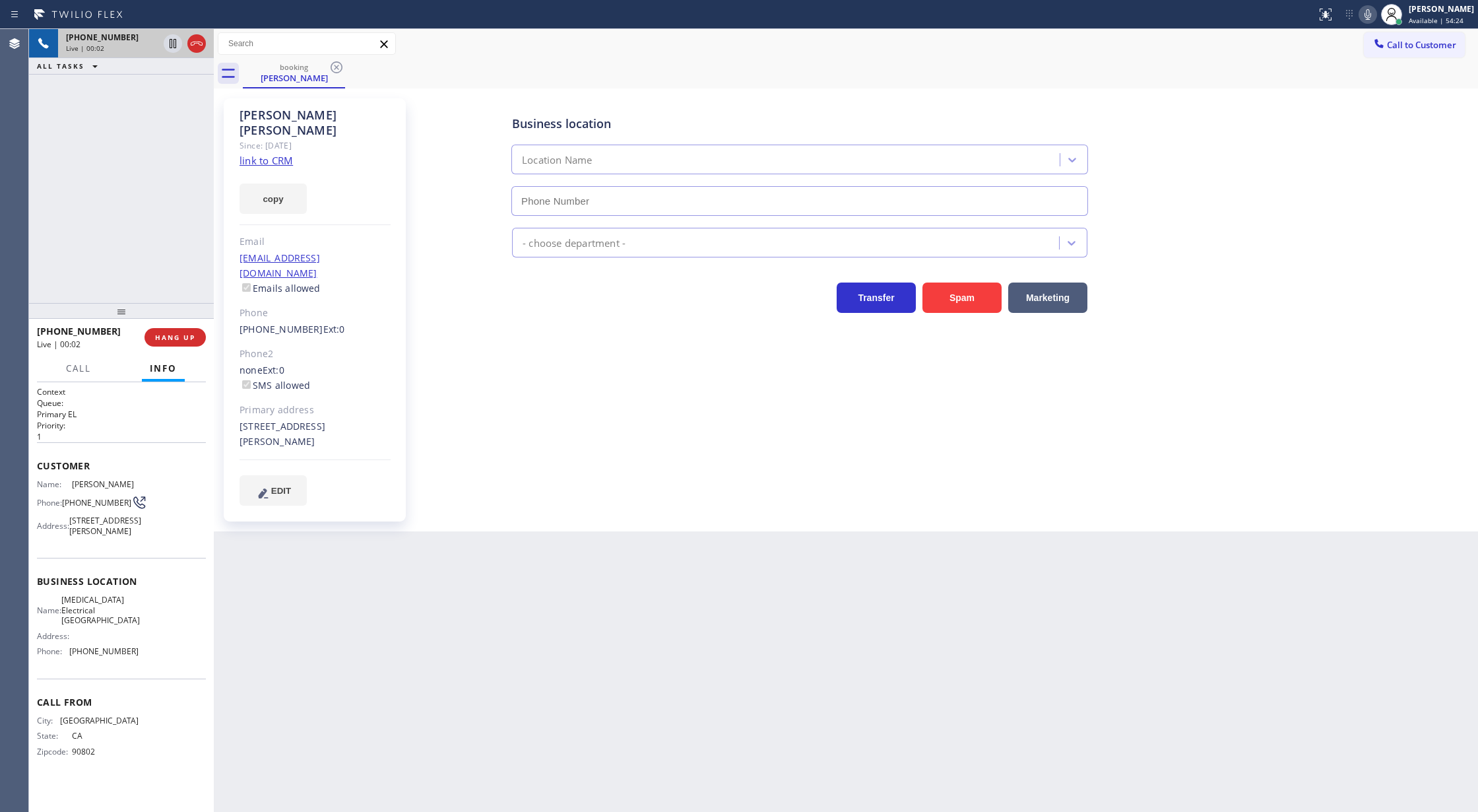
type input "[PHONE_NUMBER]"
click at [280, 153] on link "link to CRM" at bounding box center [266, 160] width 54 height 13
drag, startPoint x: 193, startPoint y: 46, endPoint x: 256, endPoint y: 199, distance: 165.5
click at [193, 46] on icon at bounding box center [196, 43] width 16 height 16
click at [180, 339] on span "COMPLETE" at bounding box center [172, 337] width 45 height 9
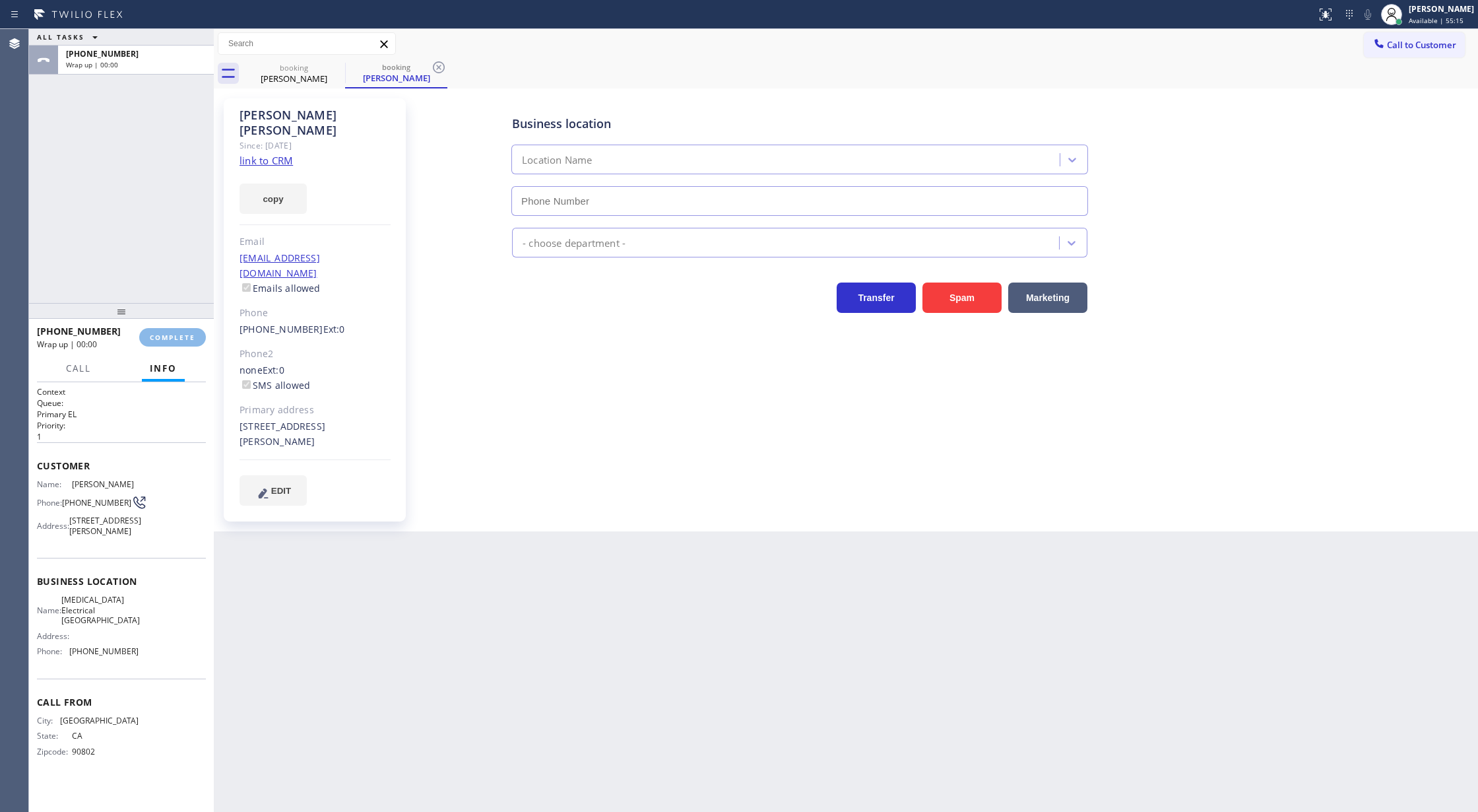
type input "[PHONE_NUMBER]"
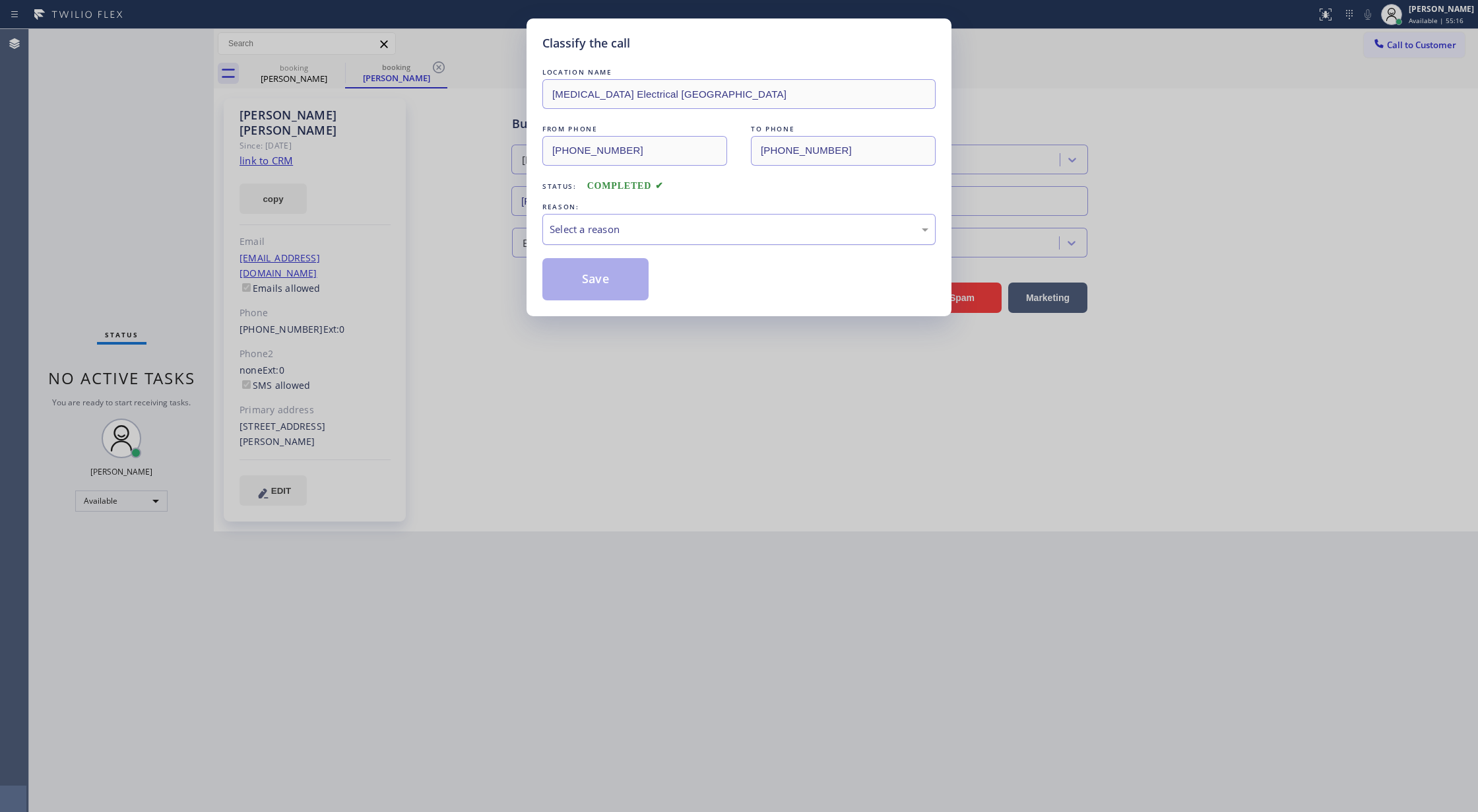
click at [617, 233] on div "Select a reason" at bounding box center [739, 229] width 379 height 15
click at [581, 278] on button "Save" at bounding box center [595, 279] width 106 height 42
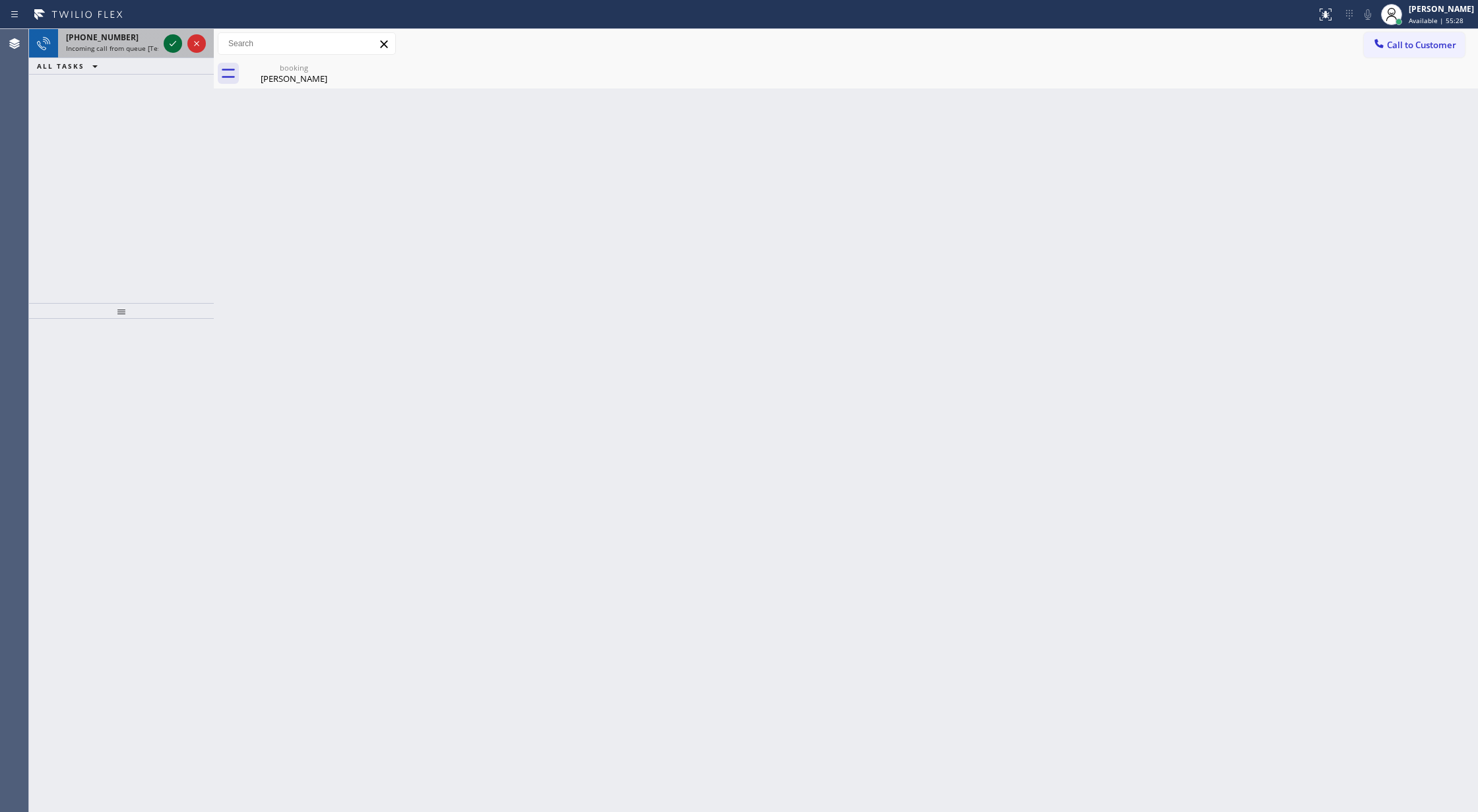
click at [175, 43] on icon at bounding box center [172, 43] width 16 height 16
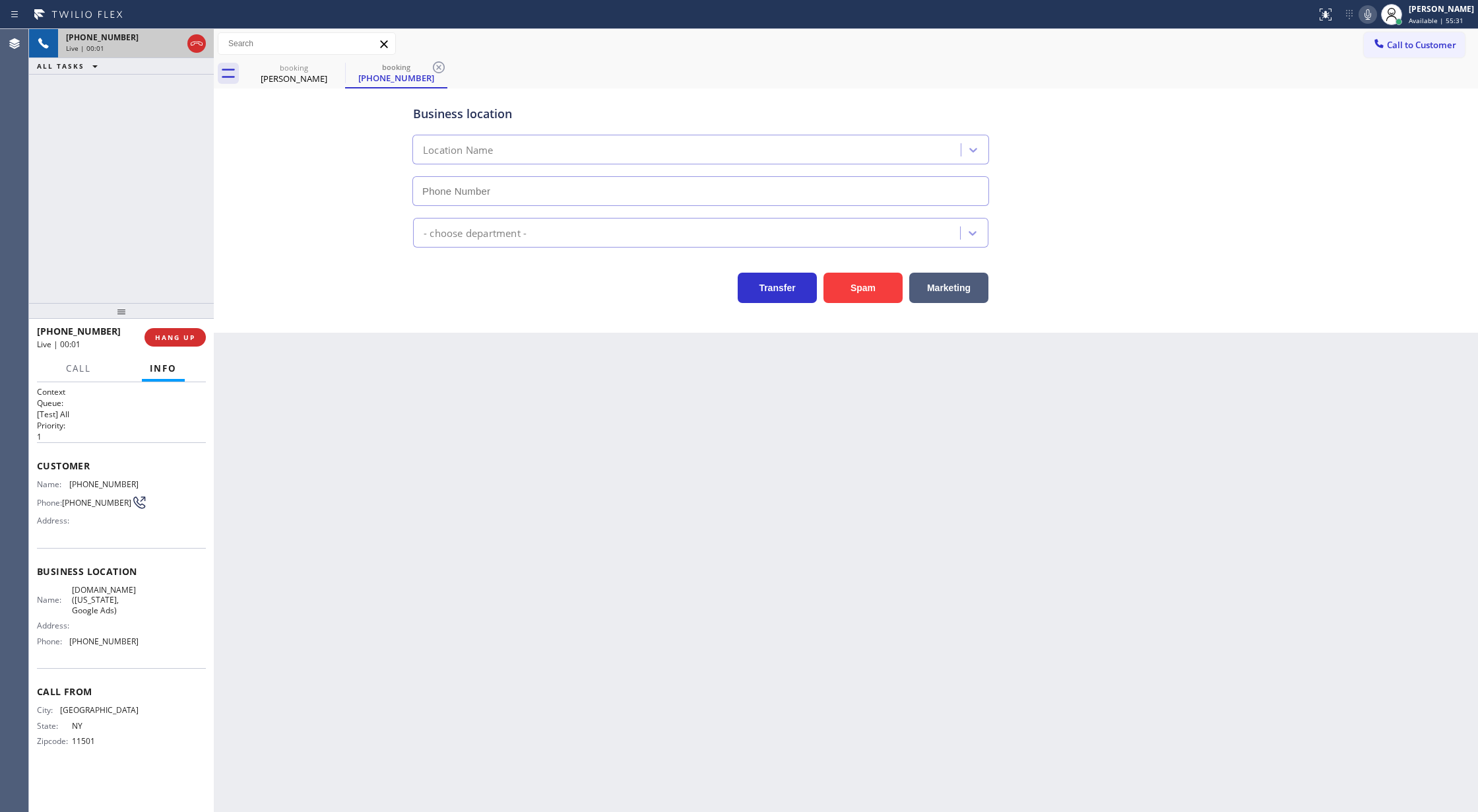
type input "[PHONE_NUMBER]"
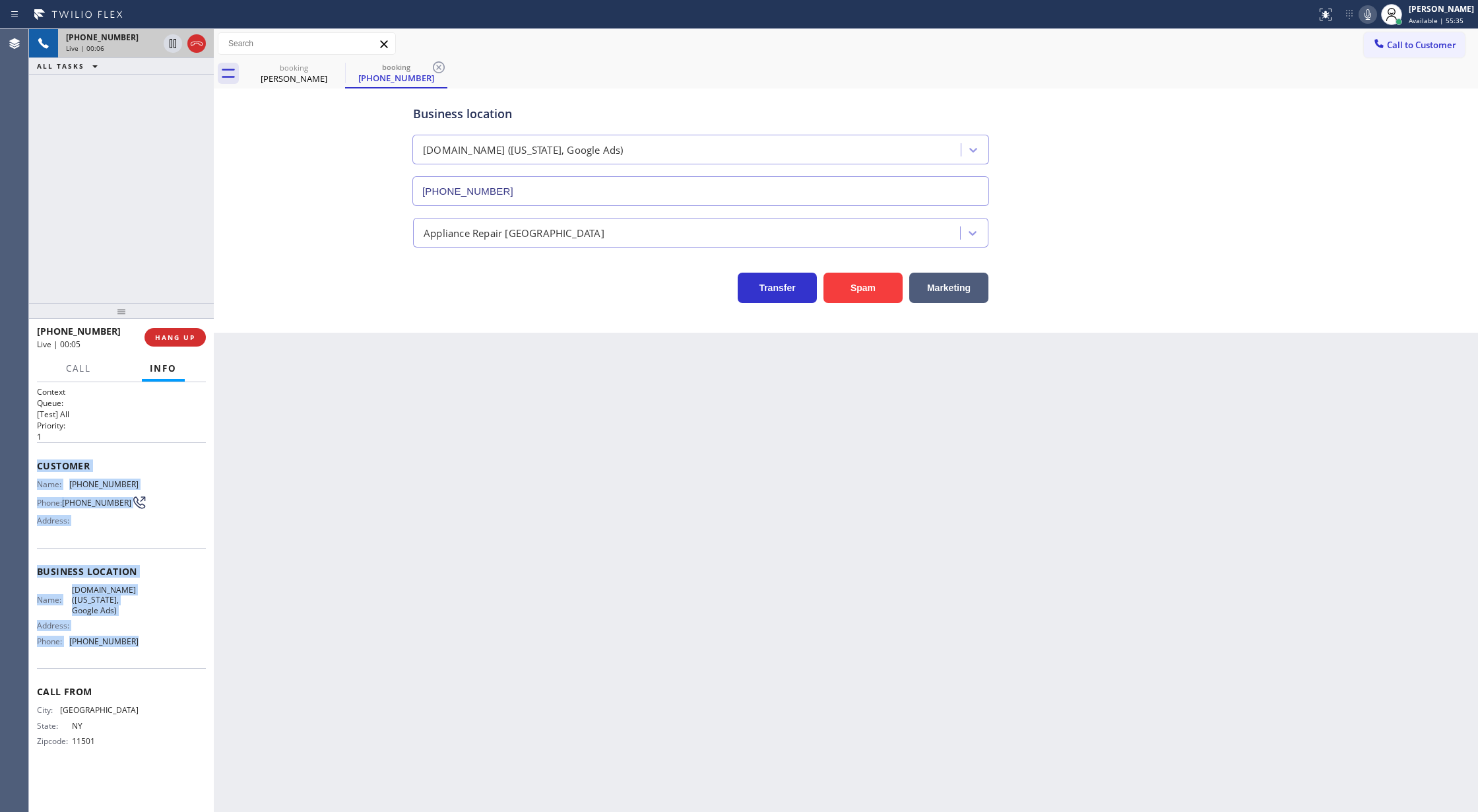
copy div "Customer Name: [PHONE_NUMBER] Phone: [PHONE_NUMBER] Address: Business location …"
drag, startPoint x: 35, startPoint y: 466, endPoint x: 153, endPoint y: 649, distance: 217.7
click at [153, 649] on div "Context Queue: [Test] All Priority: 1 Customer Name: [PHONE_NUMBER] Phone: [PHO…" at bounding box center [121, 597] width 185 height 430
click at [193, 41] on icon at bounding box center [196, 43] width 16 height 16
type input "[PHONE_NUMBER]"
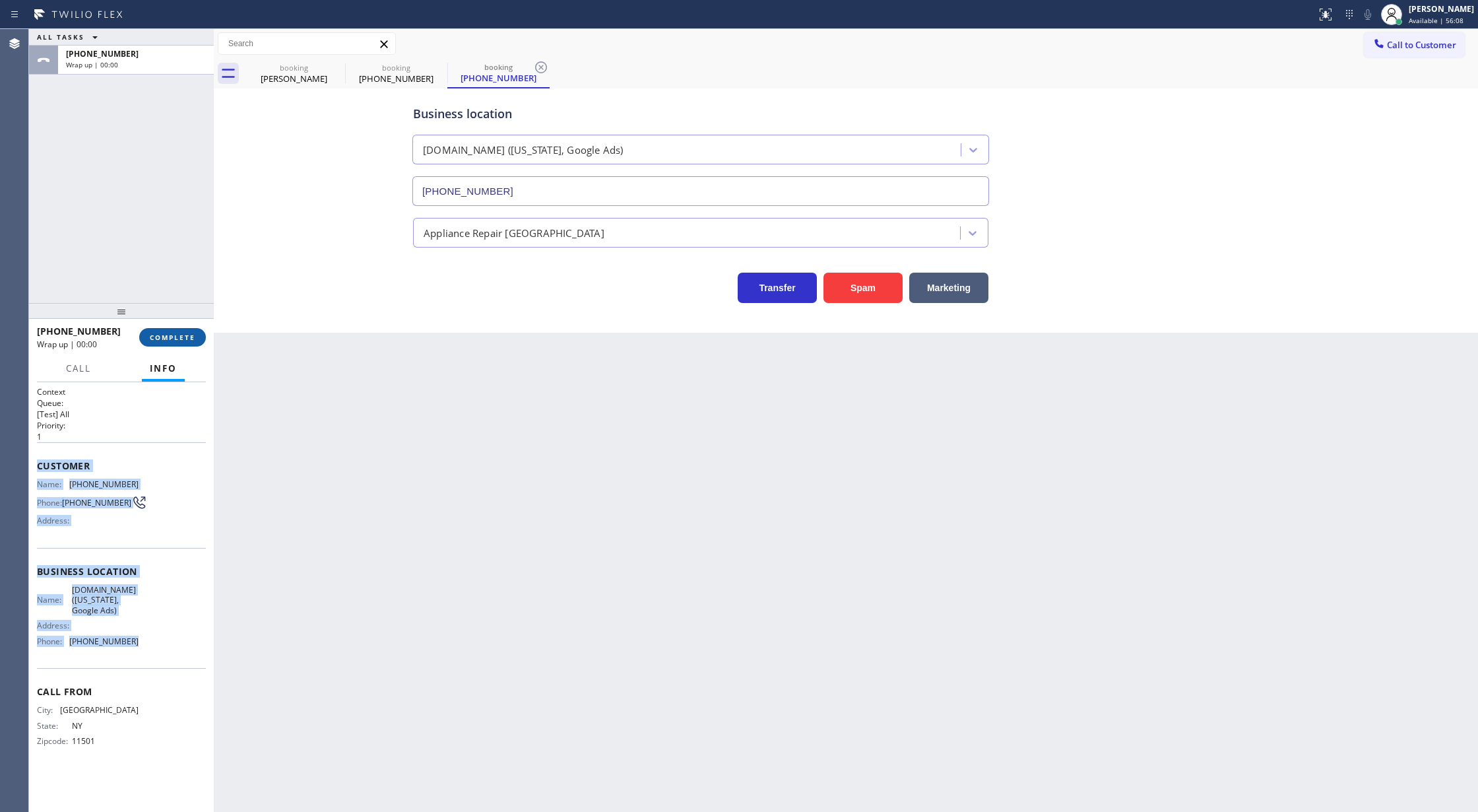
click at [169, 338] on span "COMPLETE" at bounding box center [172, 337] width 45 height 9
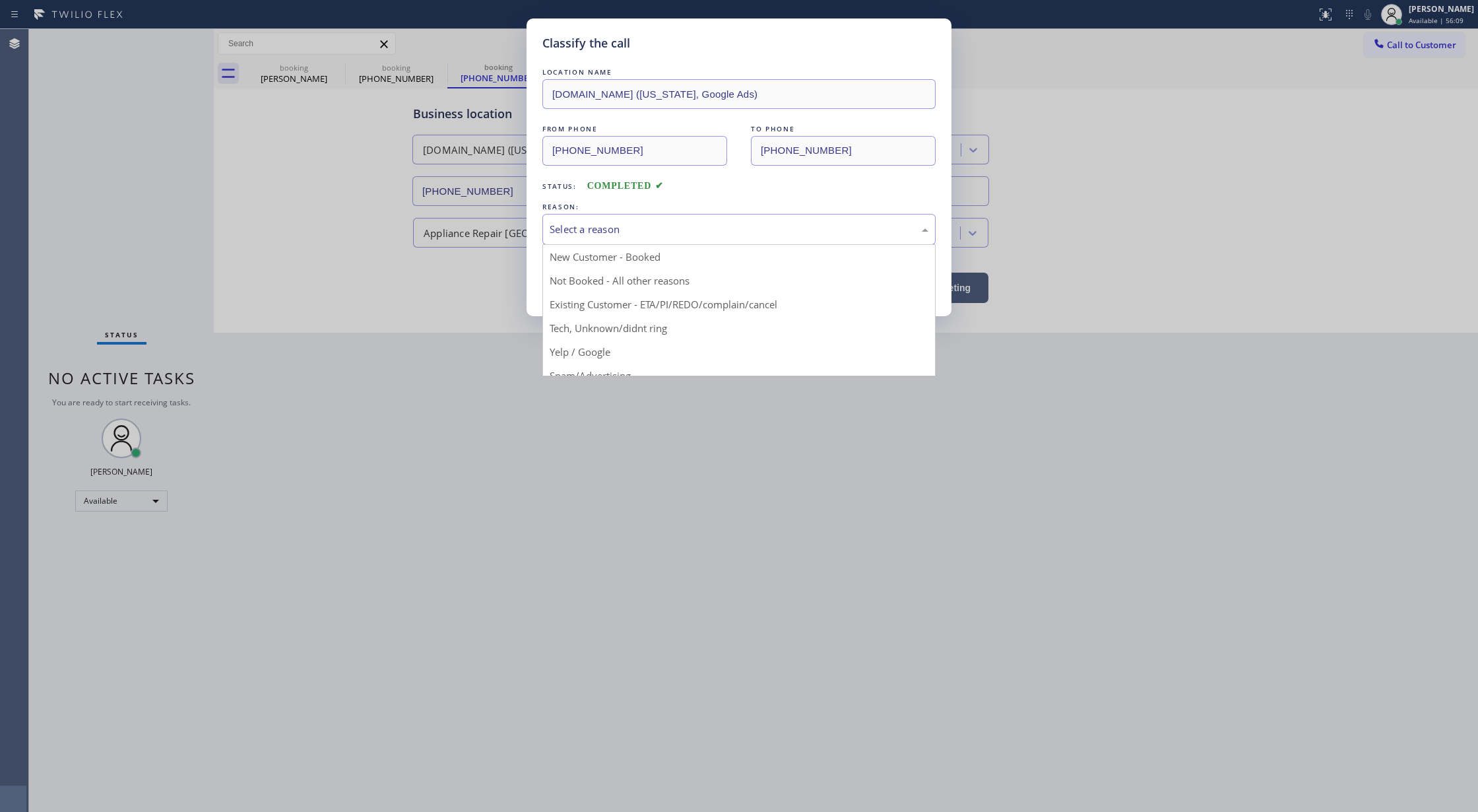
click at [584, 233] on div "Select a reason" at bounding box center [739, 229] width 379 height 15
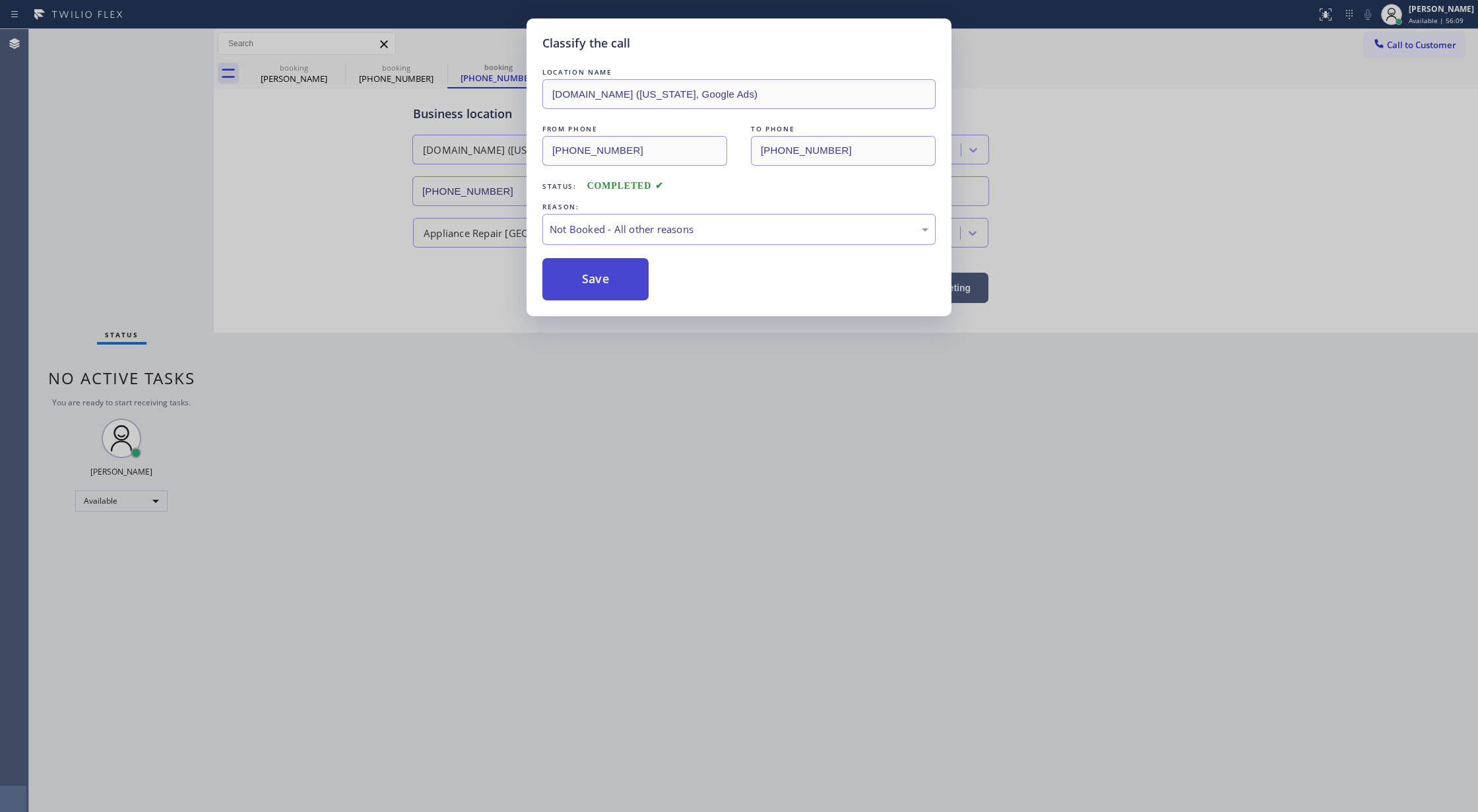
click at [588, 267] on button "Save" at bounding box center [595, 279] width 106 height 42
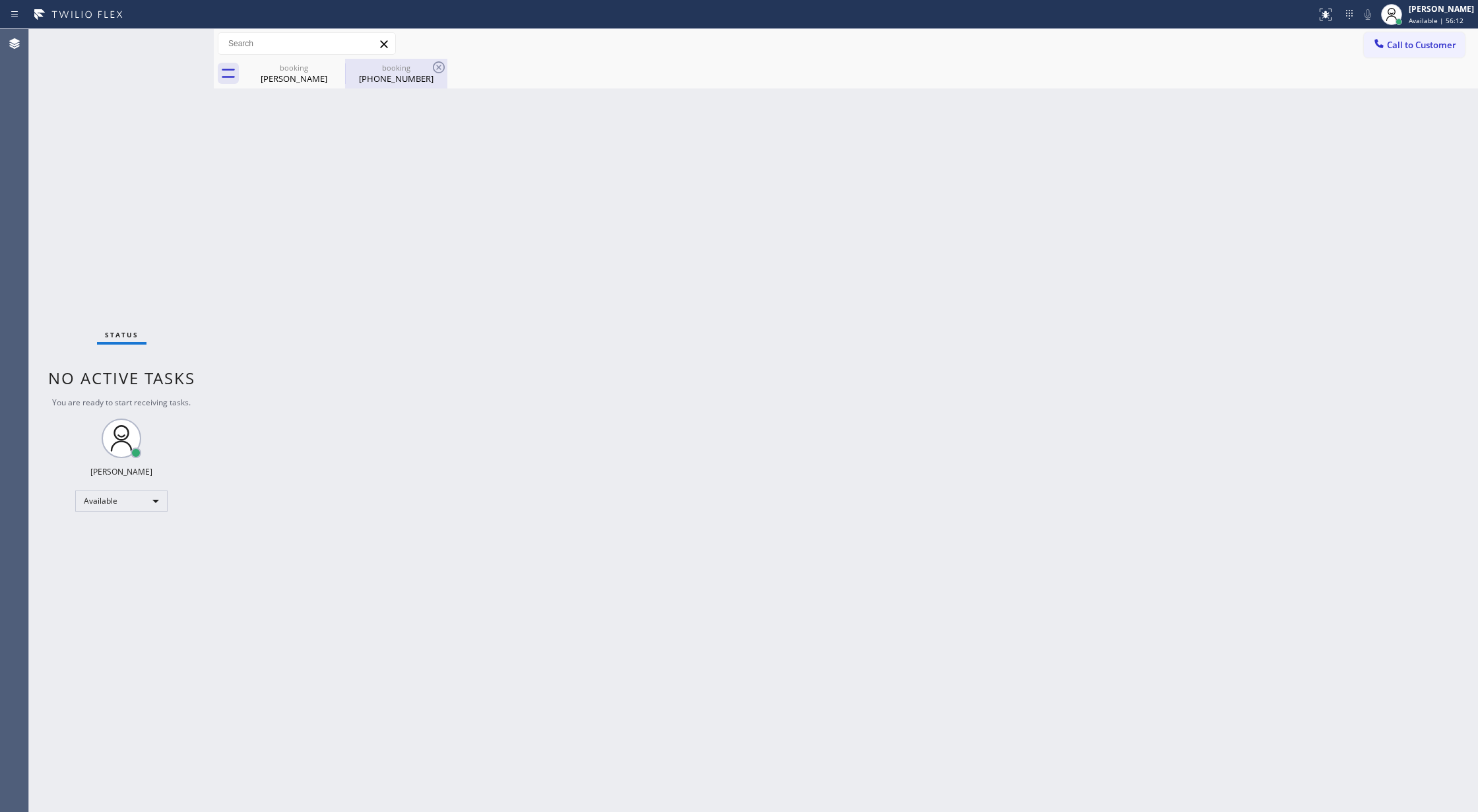
click at [421, 81] on div "[PHONE_NUMBER]" at bounding box center [396, 78] width 100 height 12
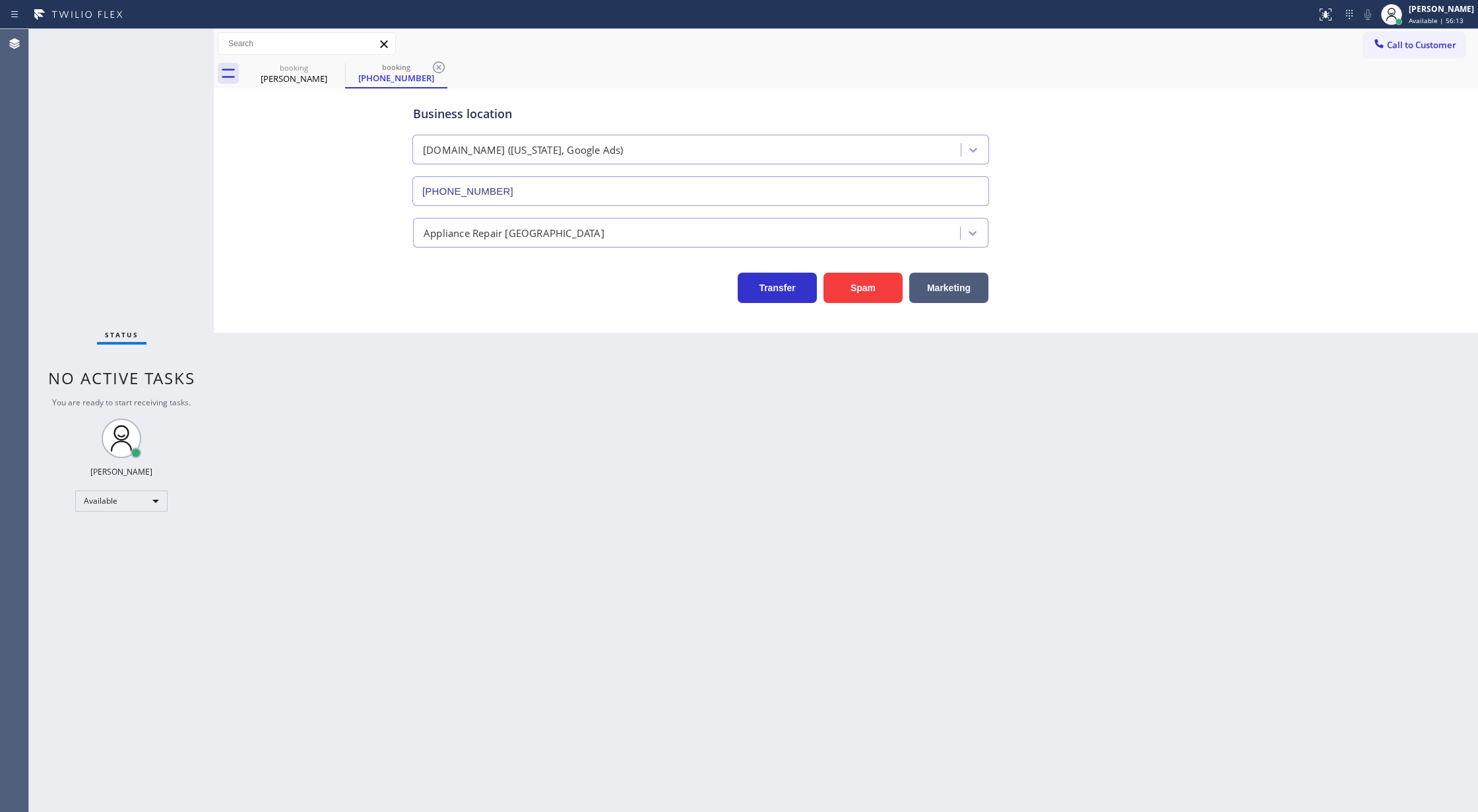
drag, startPoint x: 437, startPoint y: 74, endPoint x: 354, endPoint y: 69, distance: 83.2
click at [437, 74] on icon at bounding box center [438, 67] width 16 height 16
type input "[PHONE_NUMBER]"
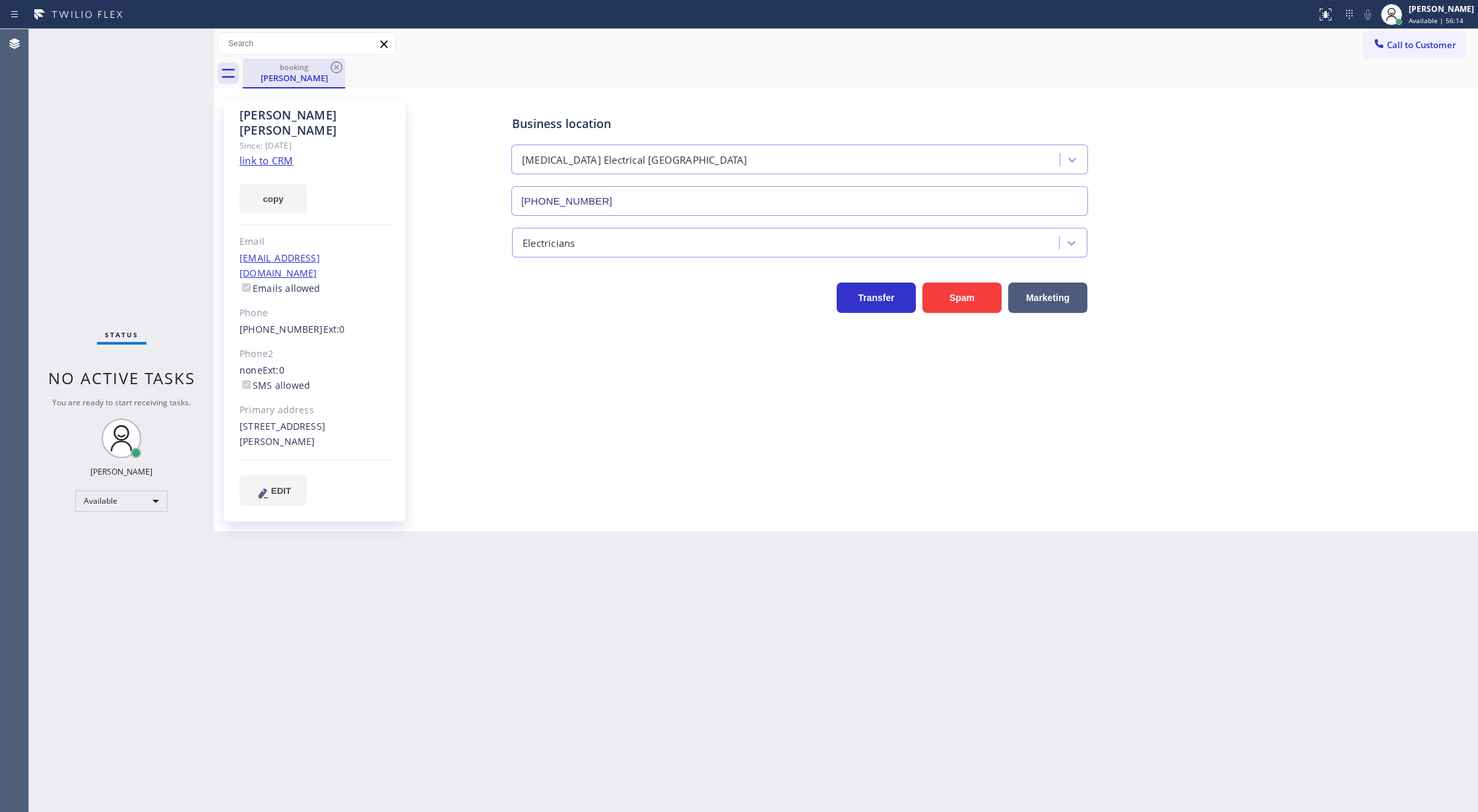
click at [297, 75] on div "[PERSON_NAME]" at bounding box center [294, 78] width 100 height 12
click at [333, 68] on icon at bounding box center [336, 67] width 16 height 16
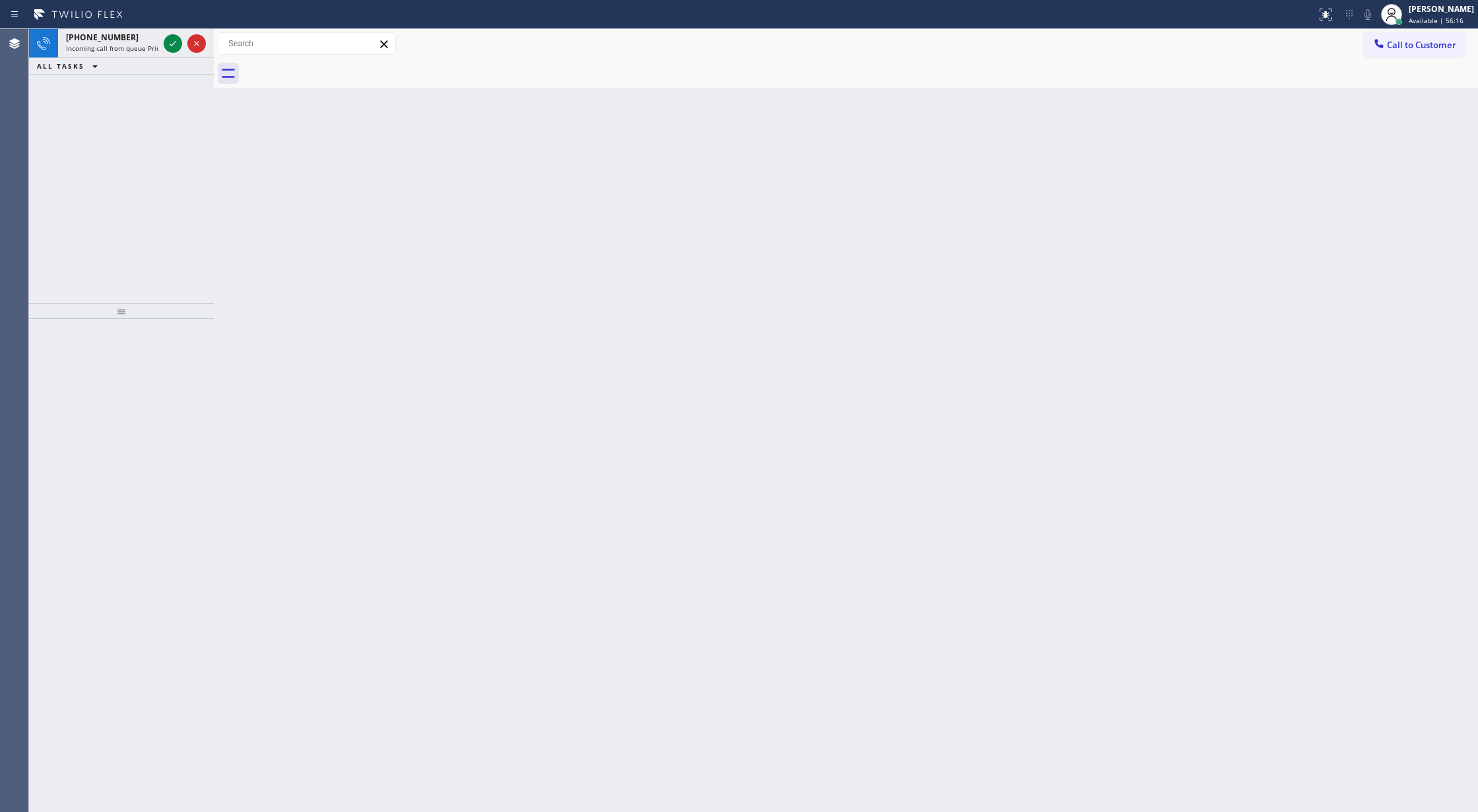
click at [180, 45] on icon at bounding box center [172, 43] width 16 height 16
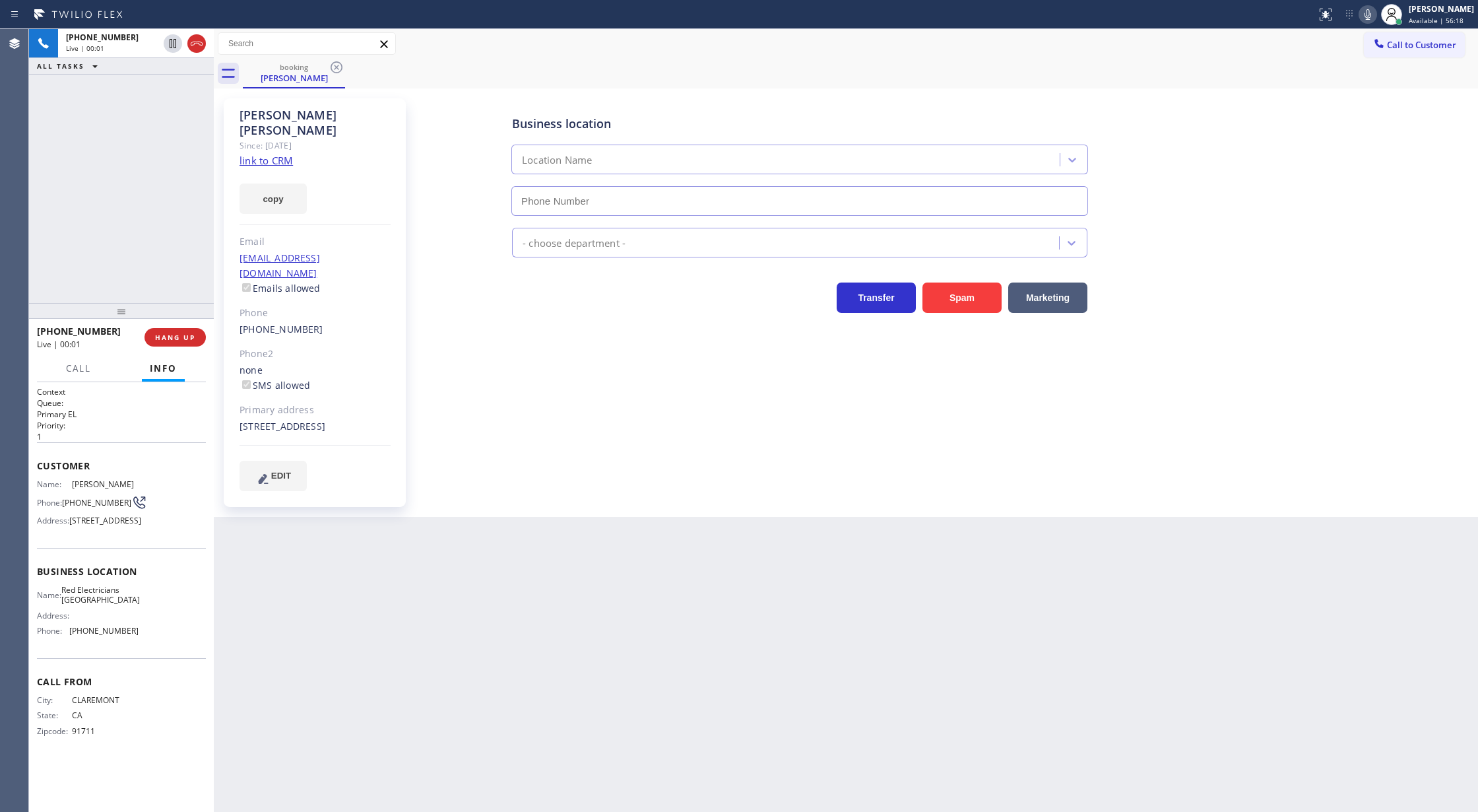
type input "[PHONE_NUMBER]"
click at [278, 153] on link "link to CRM" at bounding box center [266, 160] width 54 height 13
click at [66, 370] on span "Call" at bounding box center [78, 368] width 25 height 12
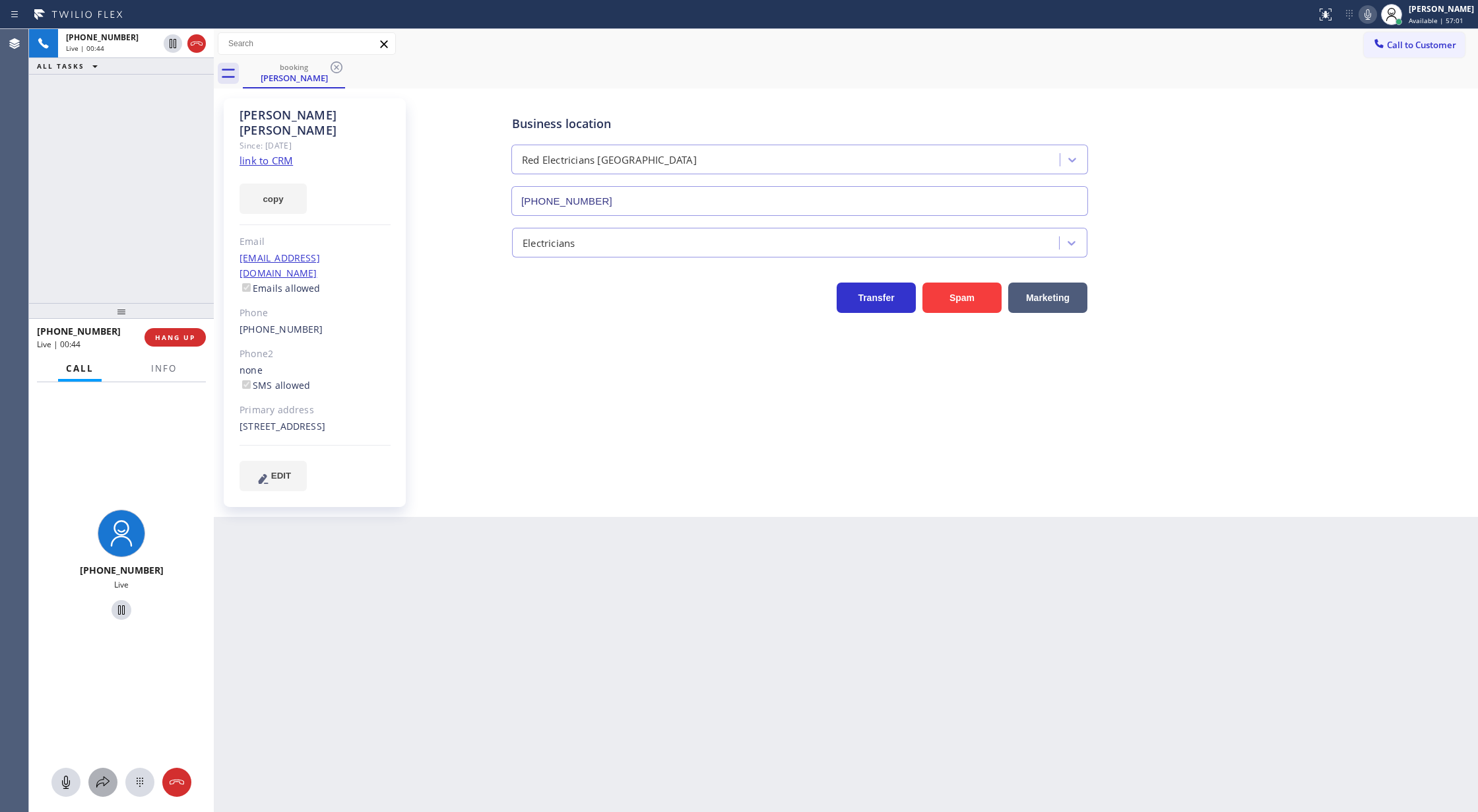
click at [102, 777] on icon at bounding box center [102, 781] width 16 height 16
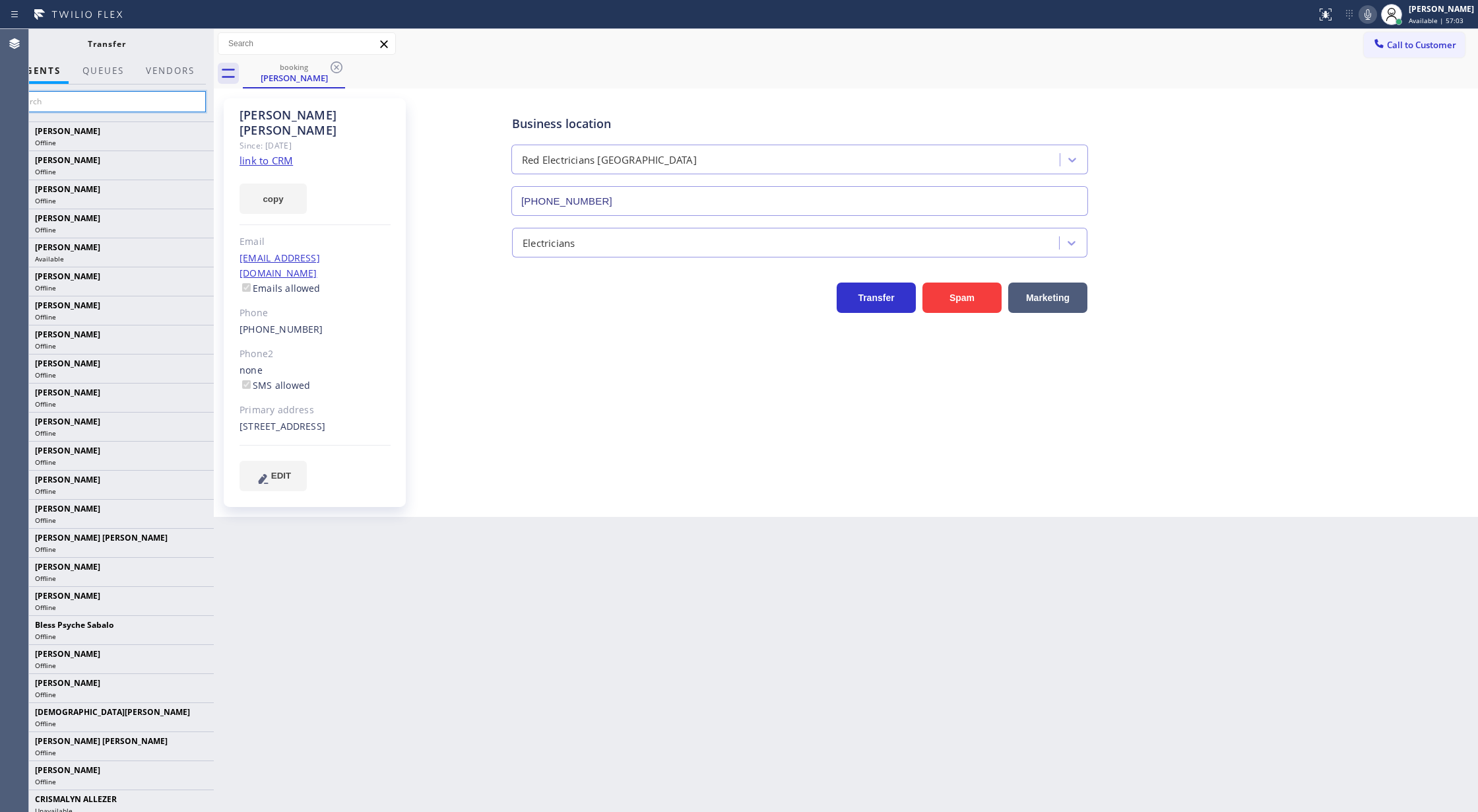
click at [61, 109] on input "text" at bounding box center [106, 102] width 199 height 21
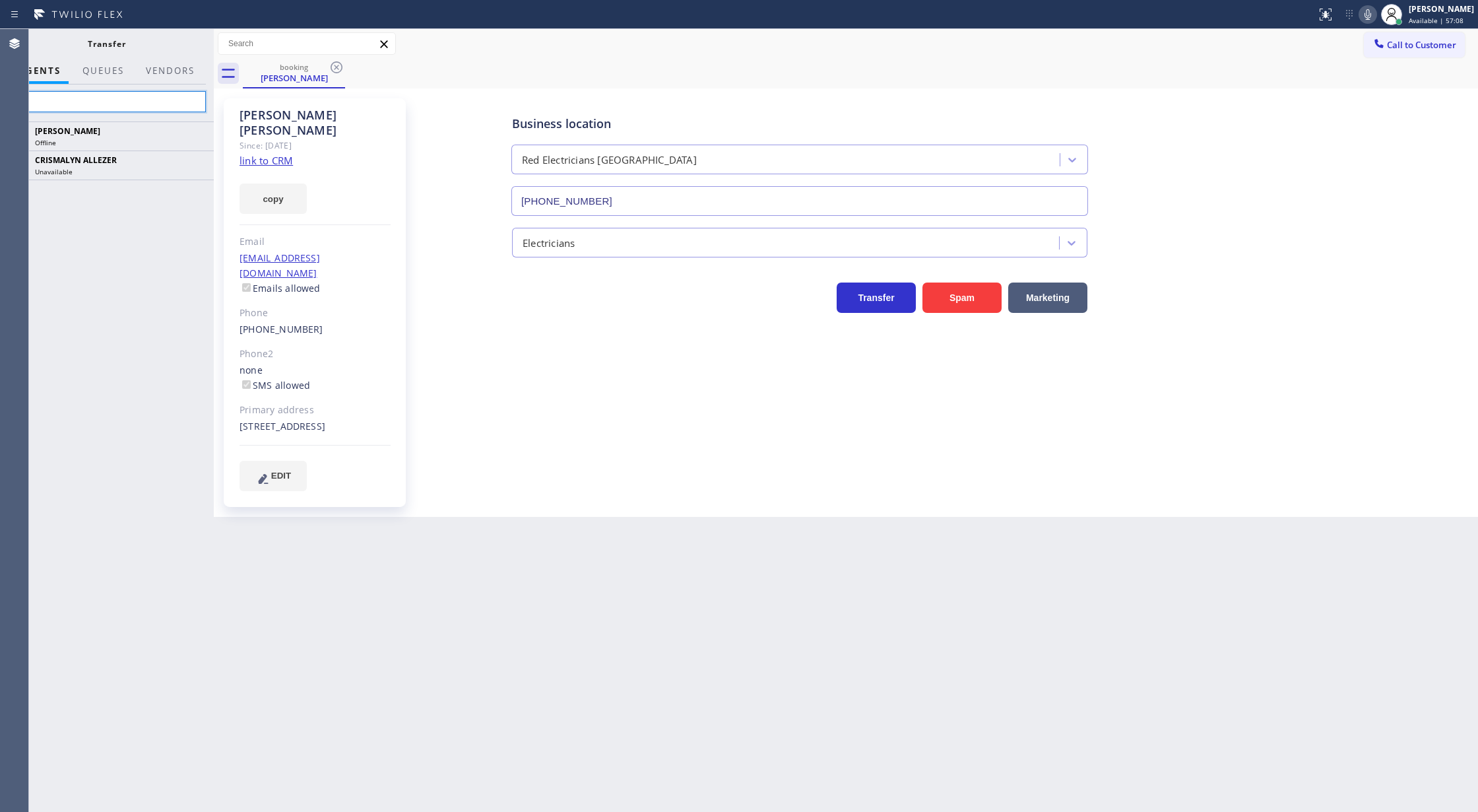
type input "a"
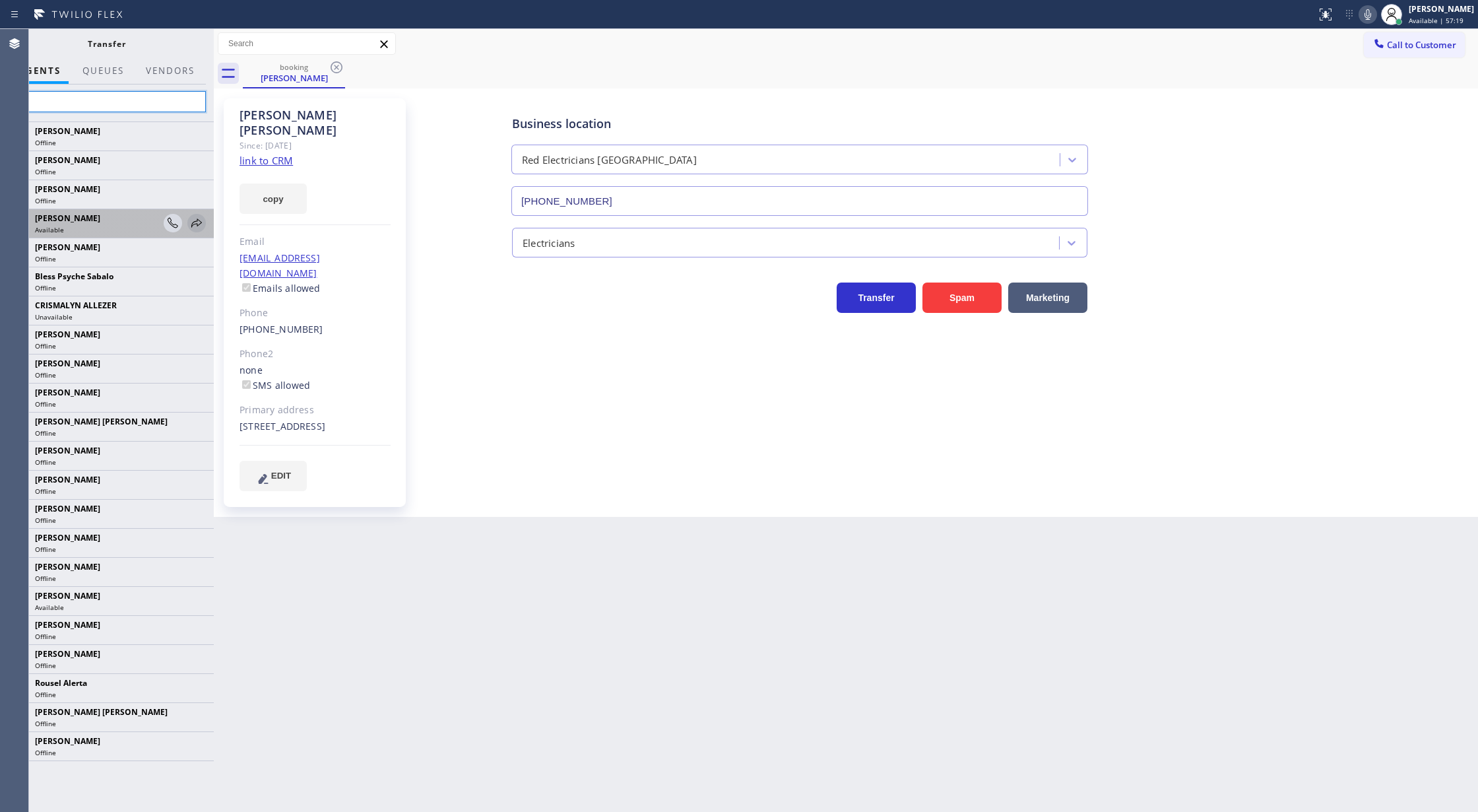
type input "al"
click at [193, 222] on icon at bounding box center [196, 223] width 16 height 16
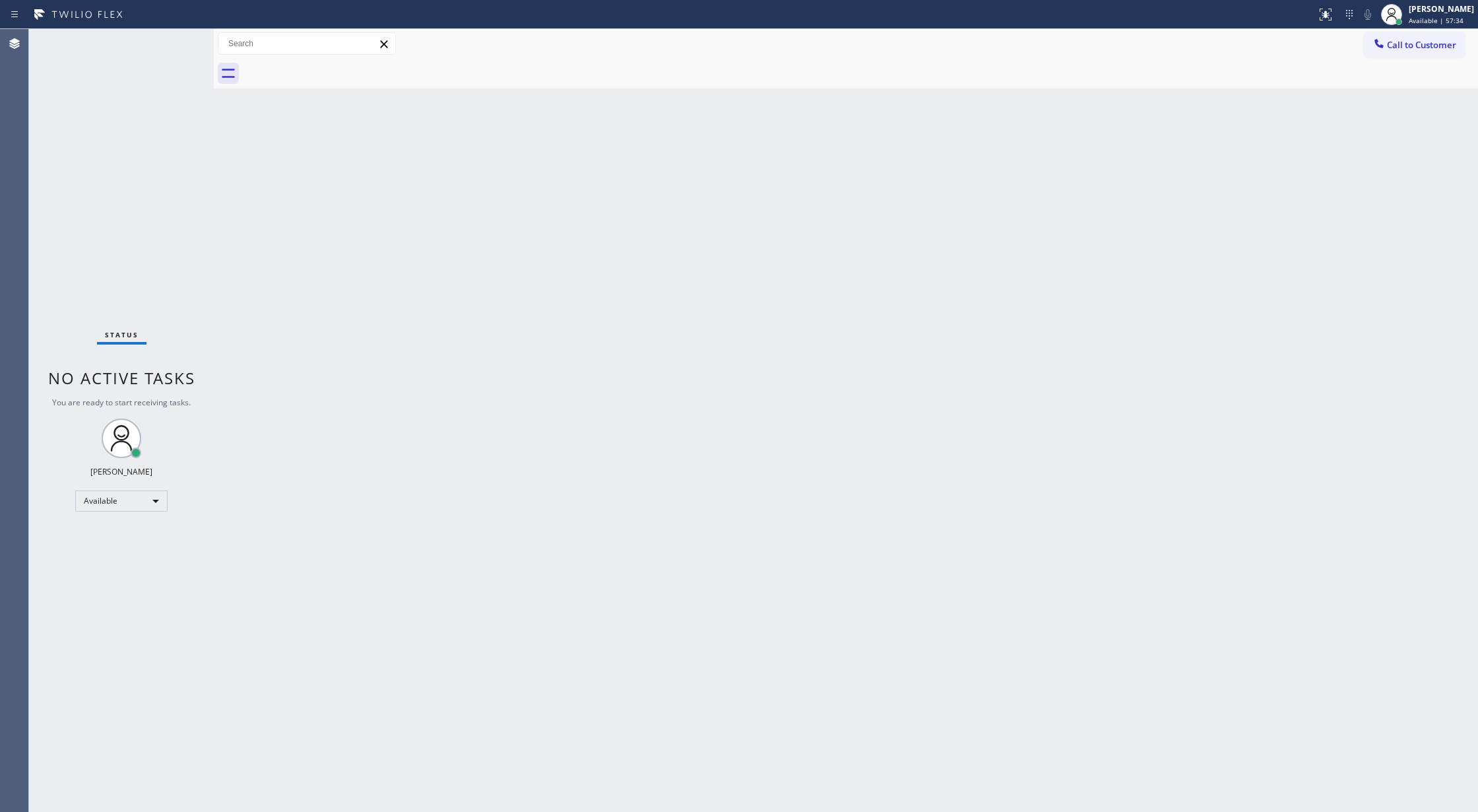
click at [175, 37] on div "Status No active tasks You are ready to start receiving tasks. [PERSON_NAME] Av…" at bounding box center [121, 420] width 185 height 782
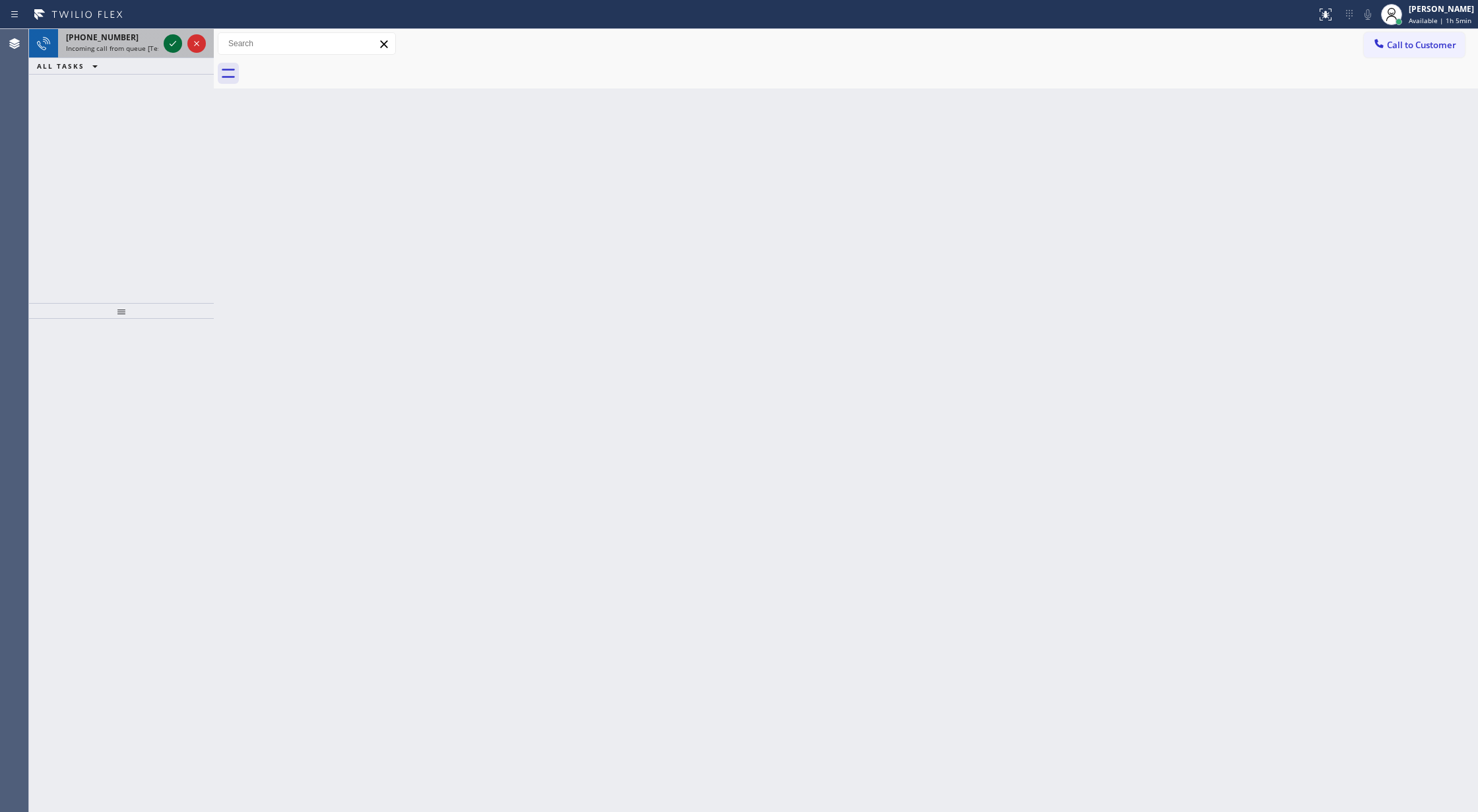
drag, startPoint x: 177, startPoint y: 37, endPoint x: 164, endPoint y: 51, distance: 19.1
click at [173, 44] on icon at bounding box center [172, 43] width 16 height 16
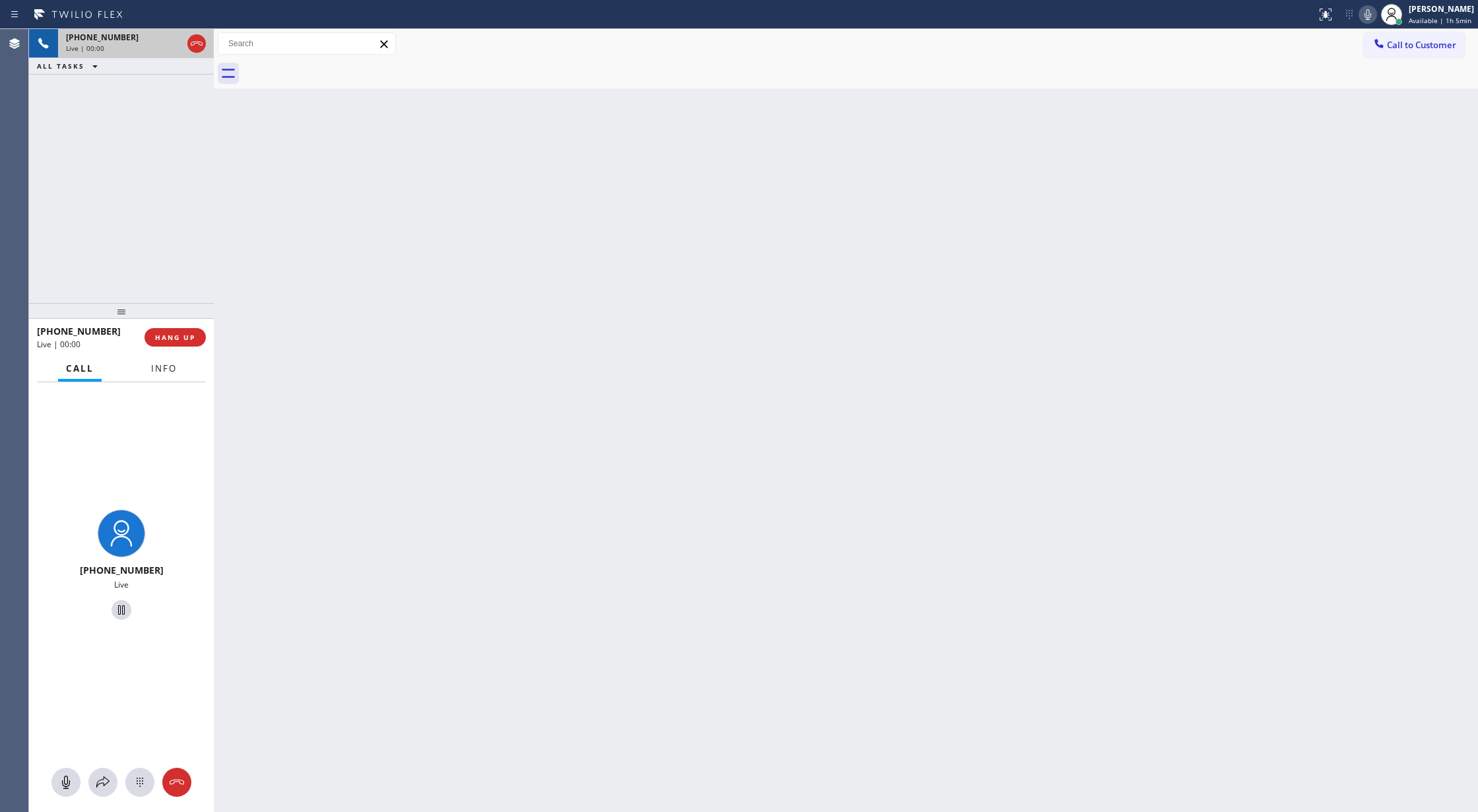
click at [169, 360] on button "Info" at bounding box center [164, 368] width 41 height 26
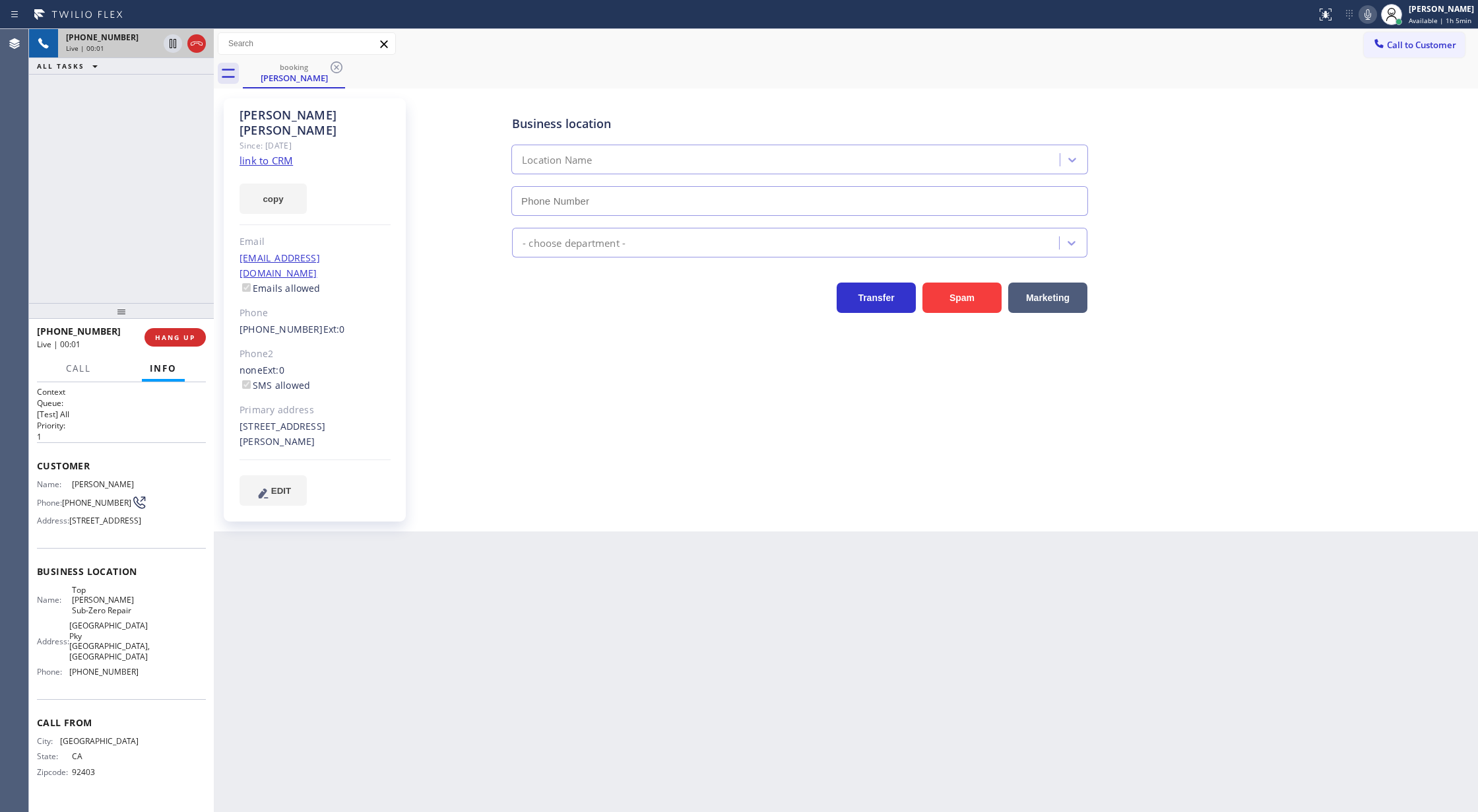
type input "[PHONE_NUMBER]"
click at [262, 153] on link "link to CRM" at bounding box center [266, 160] width 54 height 13
drag, startPoint x: 1374, startPoint y: 12, endPoint x: 1126, endPoint y: 476, distance: 526.1
click at [1373, 12] on icon at bounding box center [1367, 14] width 16 height 16
click at [1372, 17] on icon at bounding box center [1367, 14] width 16 height 16
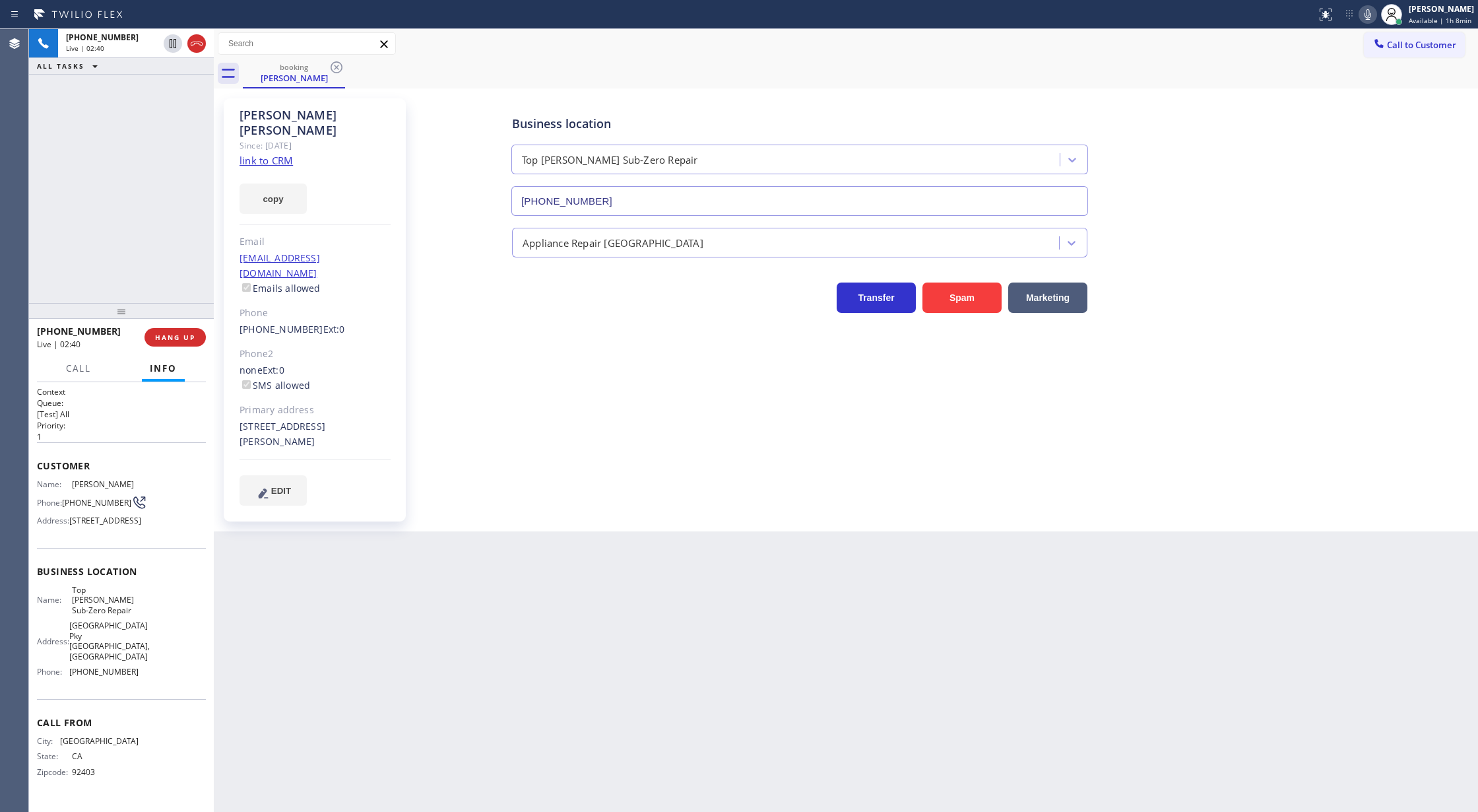
drag, startPoint x: 196, startPoint y: 48, endPoint x: 187, endPoint y: 243, distance: 195.2
click at [196, 48] on icon at bounding box center [196, 43] width 16 height 16
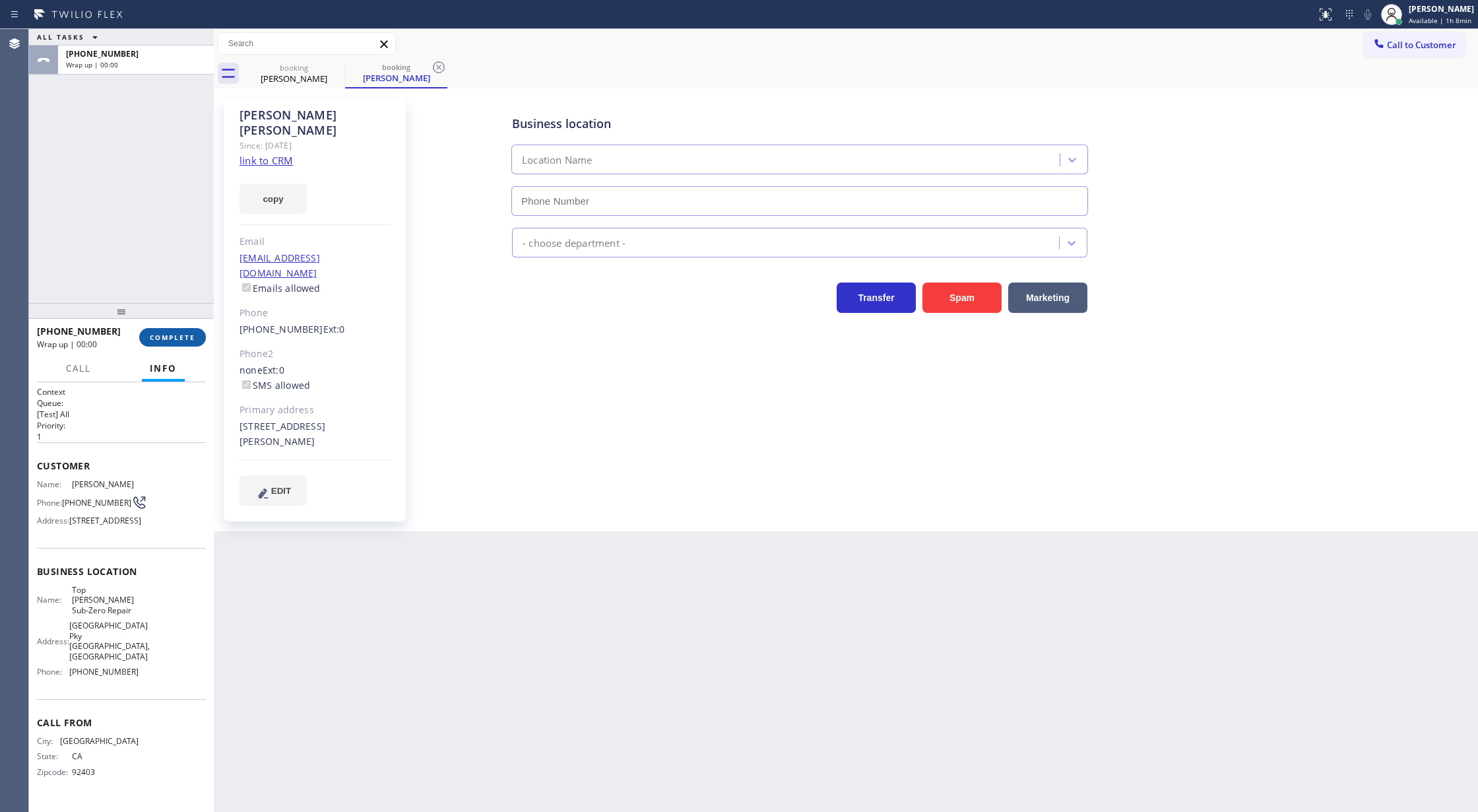
click at [158, 338] on span "COMPLETE" at bounding box center [172, 337] width 45 height 9
type input "[PHONE_NUMBER]"
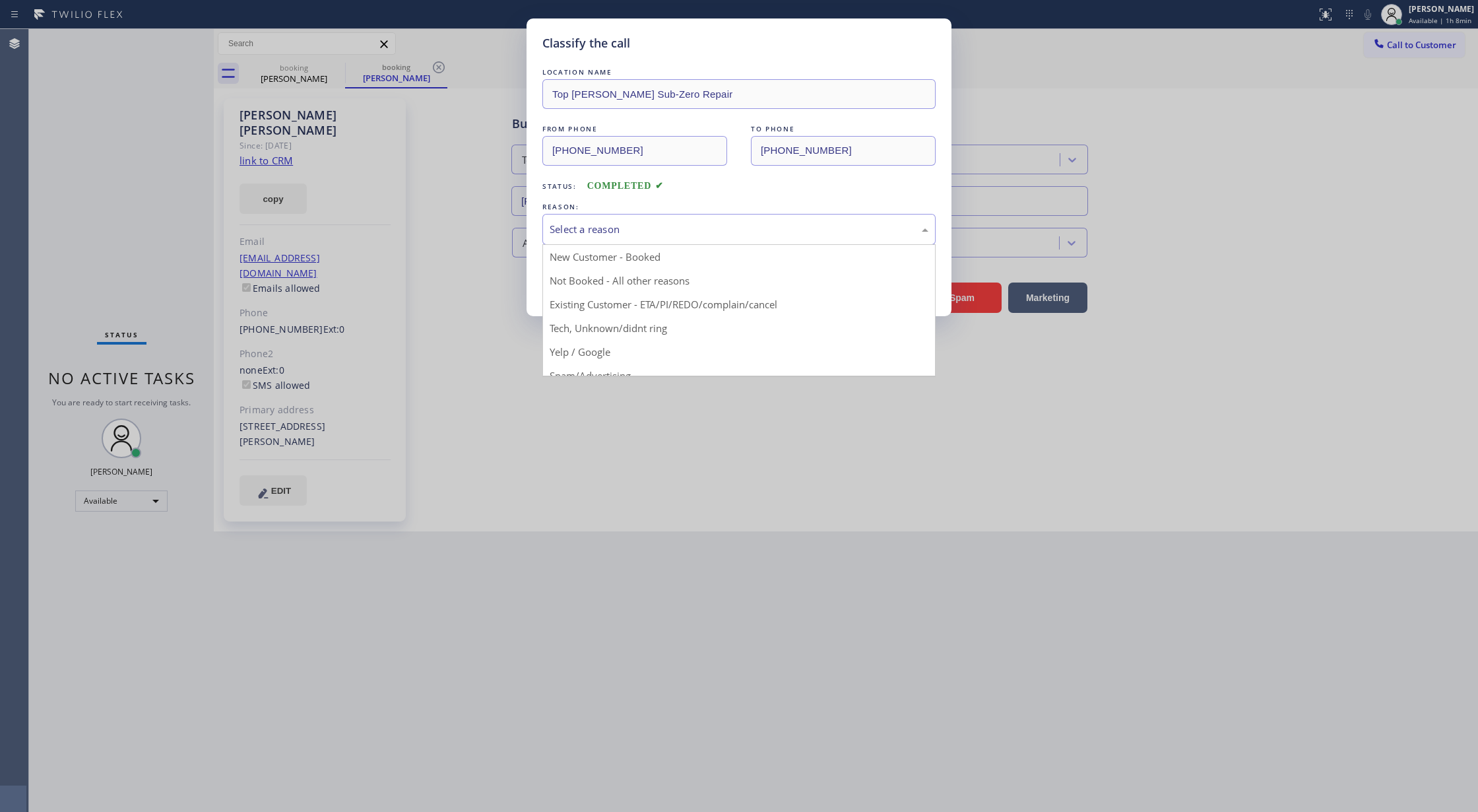
click at [677, 228] on div "Select a reason" at bounding box center [739, 229] width 379 height 15
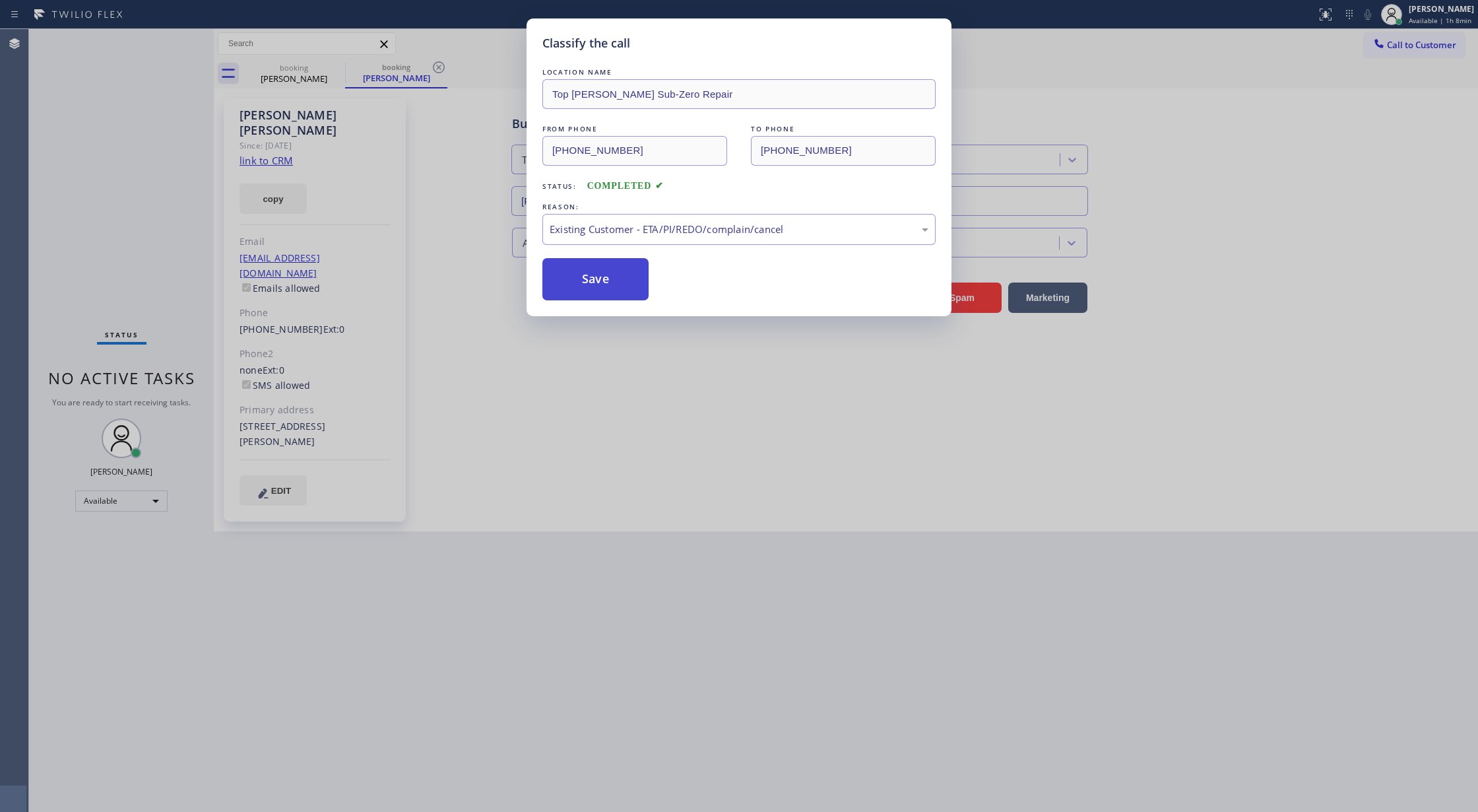
click at [597, 278] on button "Save" at bounding box center [595, 279] width 106 height 42
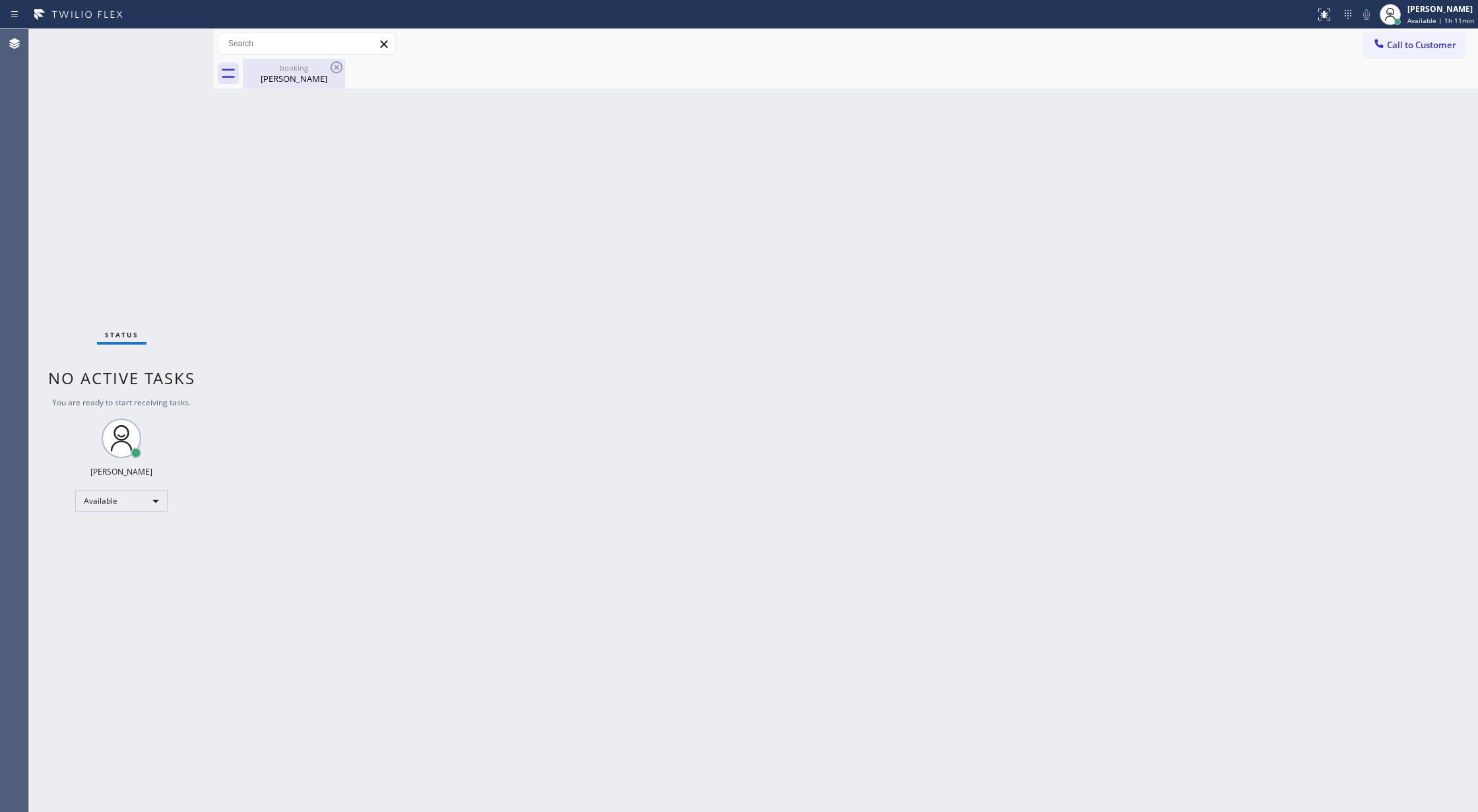
click at [301, 71] on div "booking" at bounding box center [294, 68] width 100 height 10
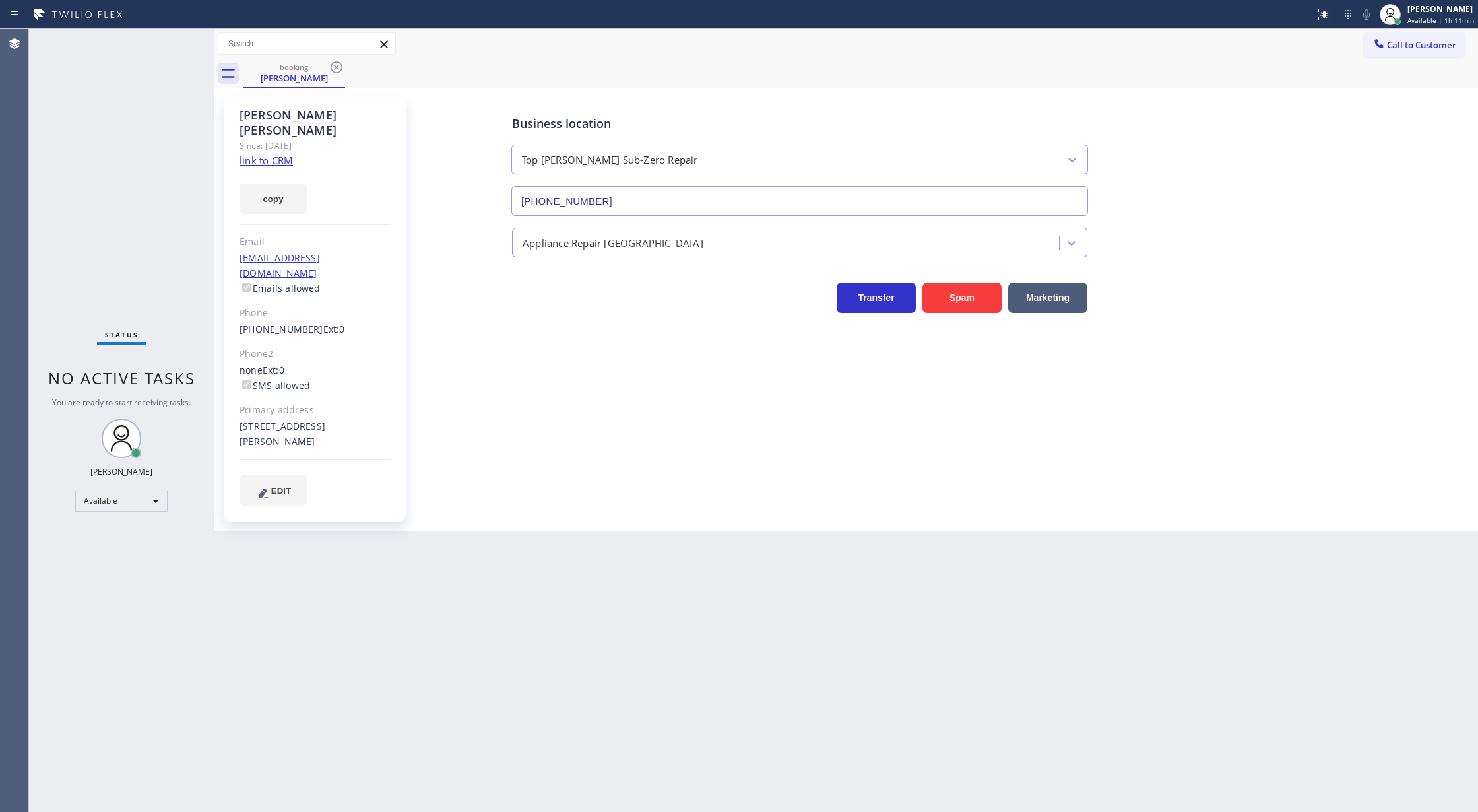
drag, startPoint x: 338, startPoint y: 68, endPoint x: 148, endPoint y: 45, distance: 191.4
click at [337, 68] on icon at bounding box center [336, 67] width 16 height 16
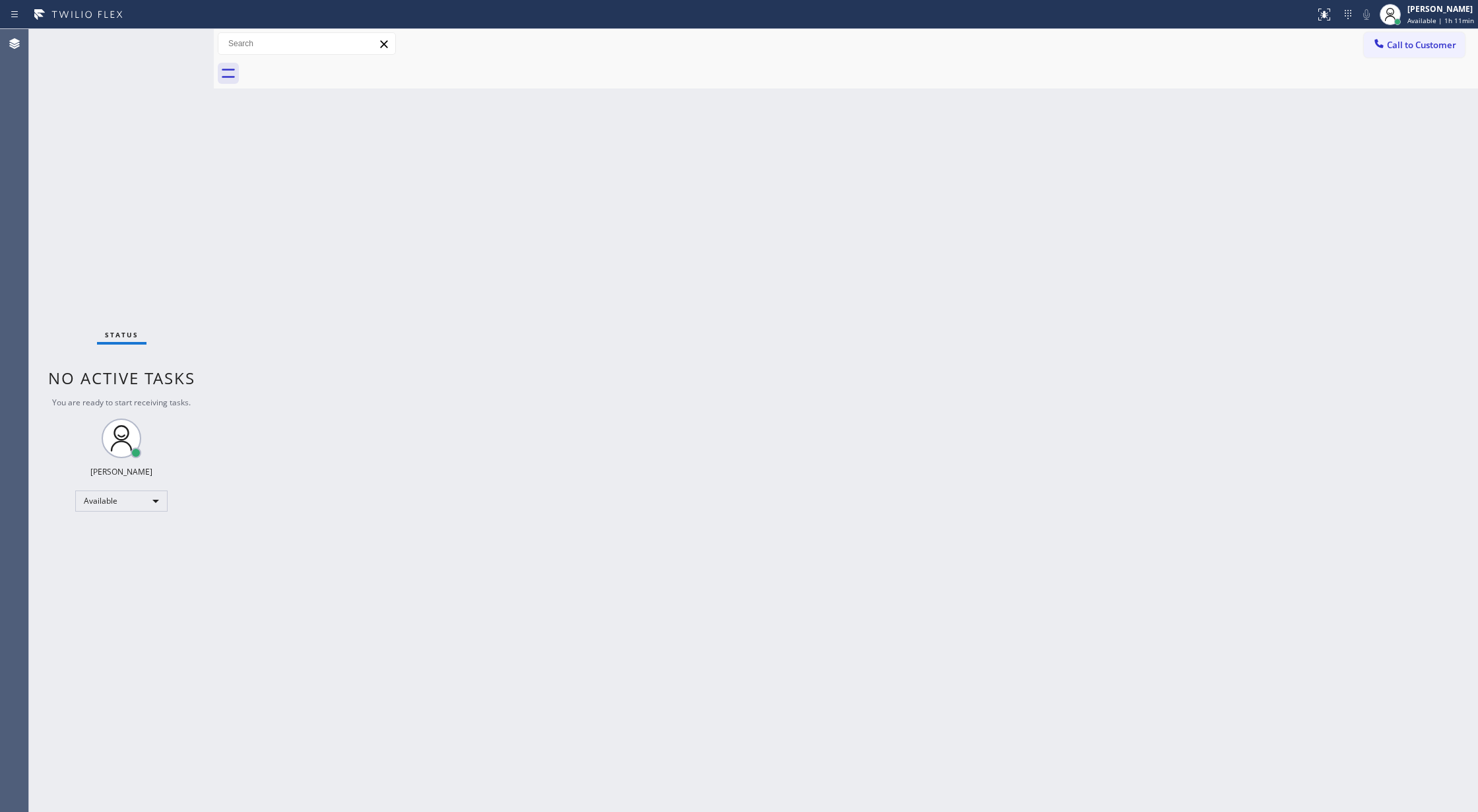
click at [178, 38] on div "Status No active tasks You are ready to start receiving tasks. [PERSON_NAME] Av…" at bounding box center [121, 420] width 185 height 782
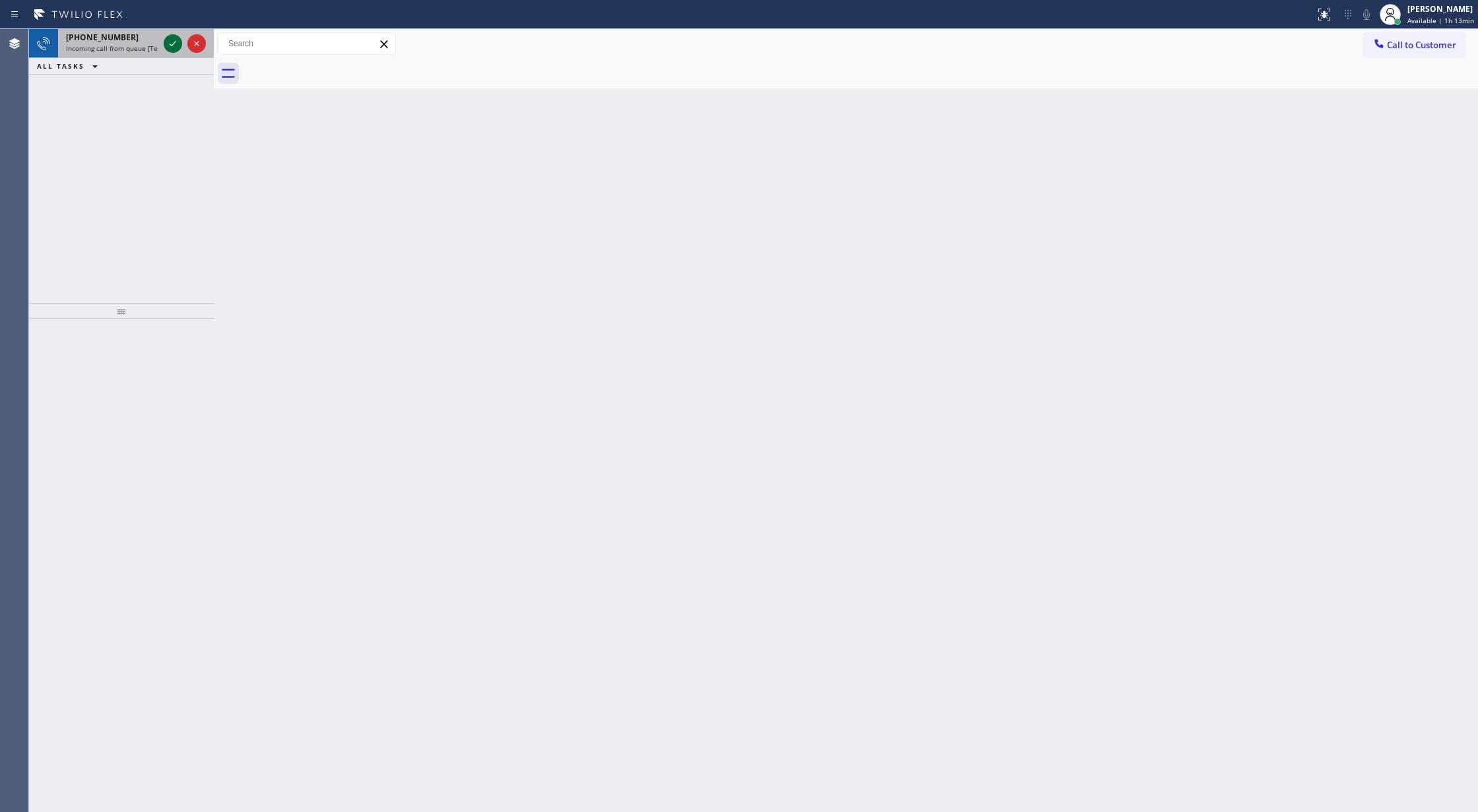
click at [167, 48] on icon at bounding box center [172, 43] width 16 height 16
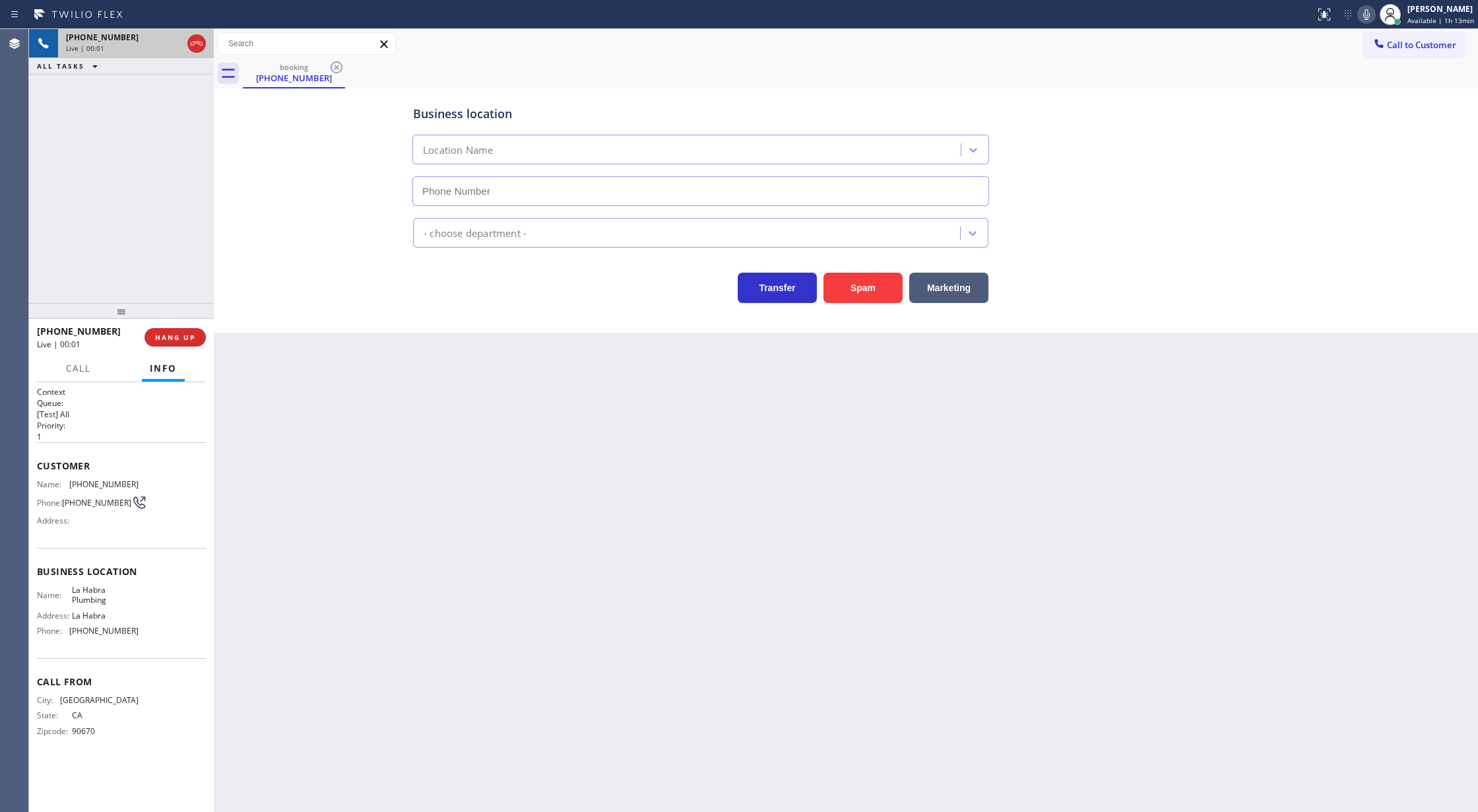
type input "[PHONE_NUMBER]"
copy div "Customer Name: [PHONE_NUMBER] Phone: [PHONE_NUMBER] Address: Business location …"
drag, startPoint x: 35, startPoint y: 470, endPoint x: 157, endPoint y: 640, distance: 209.2
click at [157, 640] on div "Context Queue: [Test] All Priority: 1 Customer Name: [PHONE_NUMBER] Phone: [PHO…" at bounding box center [121, 597] width 185 height 430
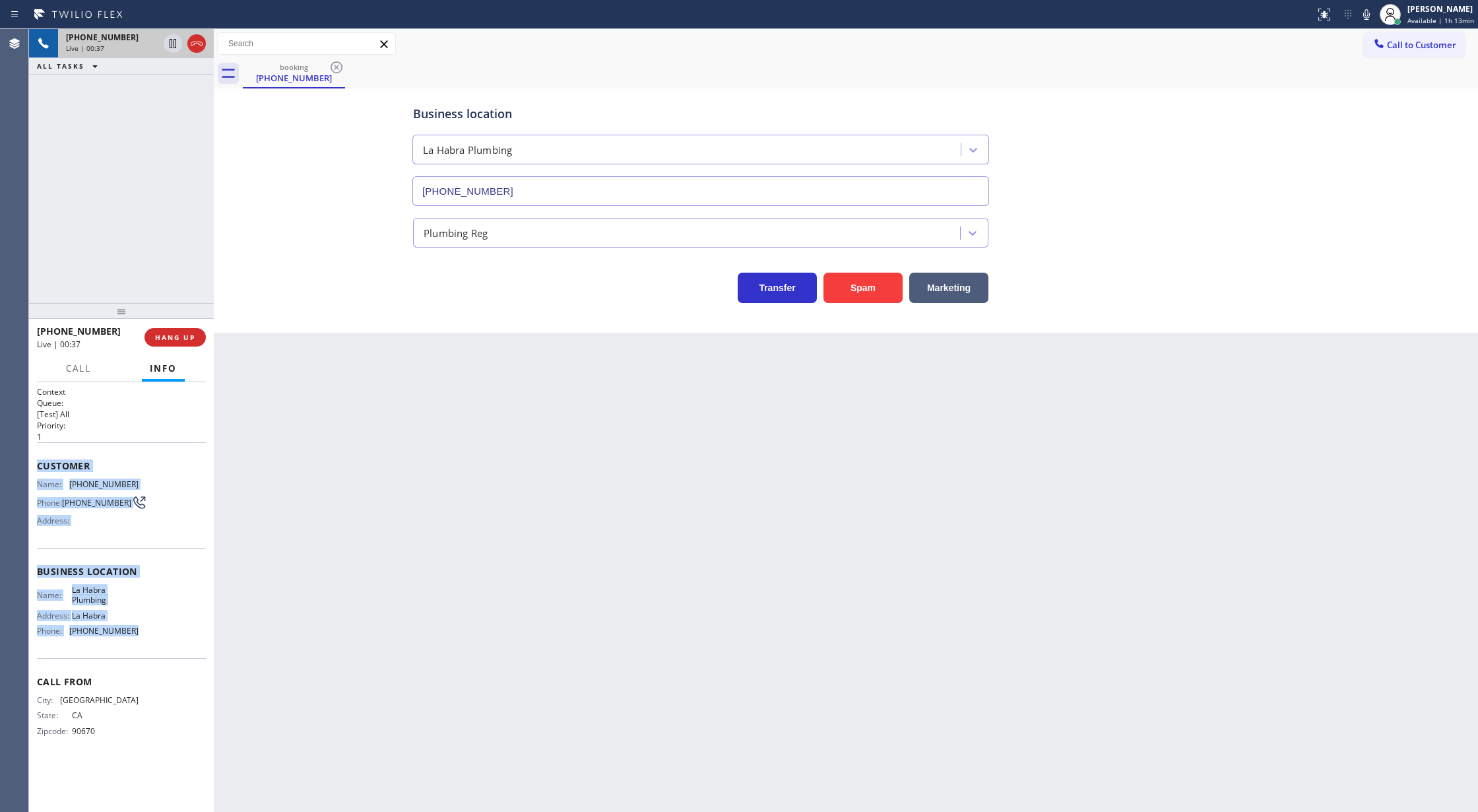
drag, startPoint x: 1371, startPoint y: 16, endPoint x: 1199, endPoint y: 215, distance: 263.0
click at [1371, 16] on icon at bounding box center [1366, 14] width 16 height 16
click at [1366, 12] on icon at bounding box center [1366, 14] width 16 height 16
click at [1375, 15] on icon at bounding box center [1366, 14] width 16 height 16
click at [1363, 12] on icon at bounding box center [1366, 14] width 16 height 16
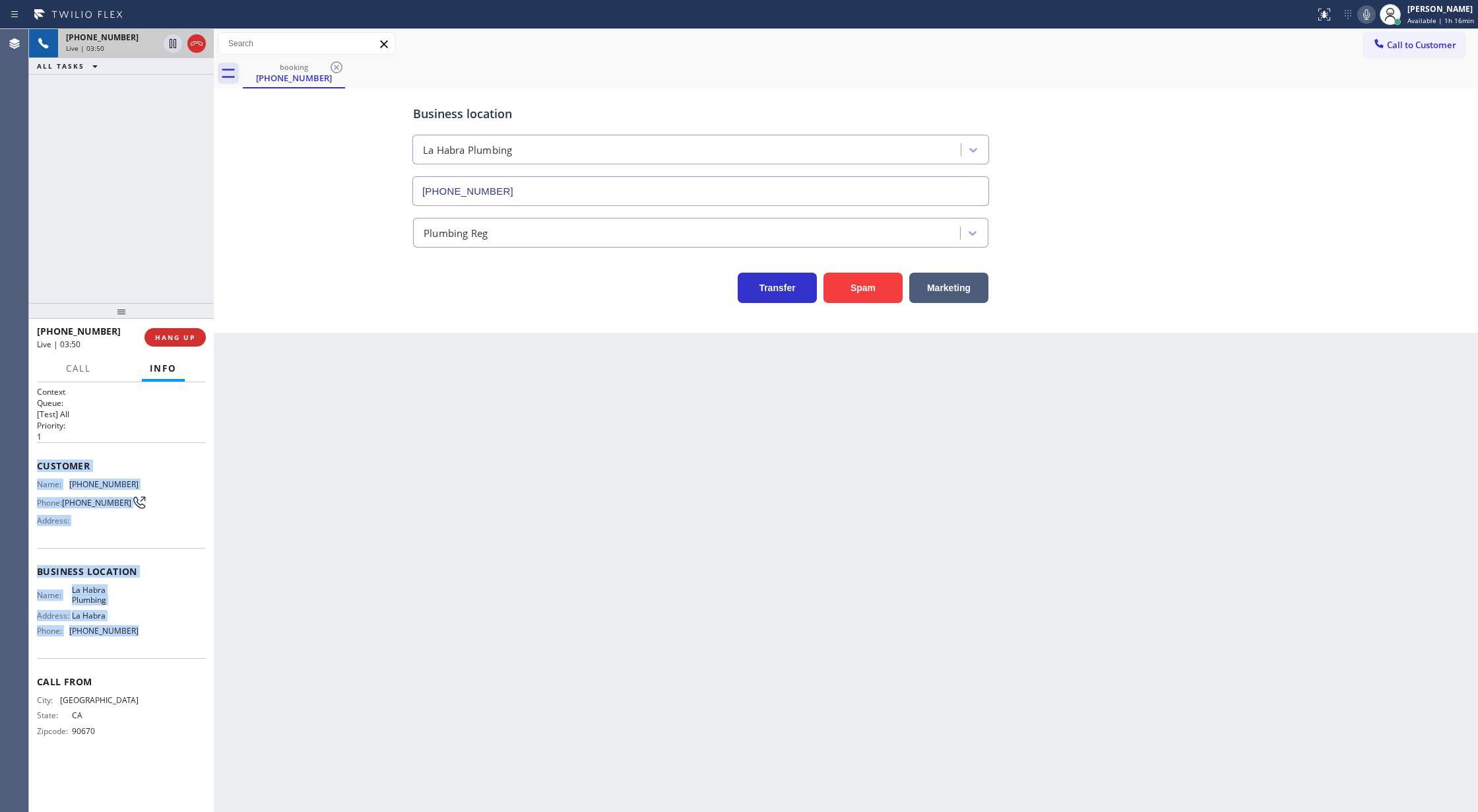
click at [1368, 18] on icon at bounding box center [1366, 14] width 16 height 16
click at [1366, 13] on icon at bounding box center [1367, 14] width 7 height 11
drag, startPoint x: 194, startPoint y: 45, endPoint x: 167, endPoint y: 6, distance: 47.4
click at [194, 45] on icon at bounding box center [196, 43] width 16 height 16
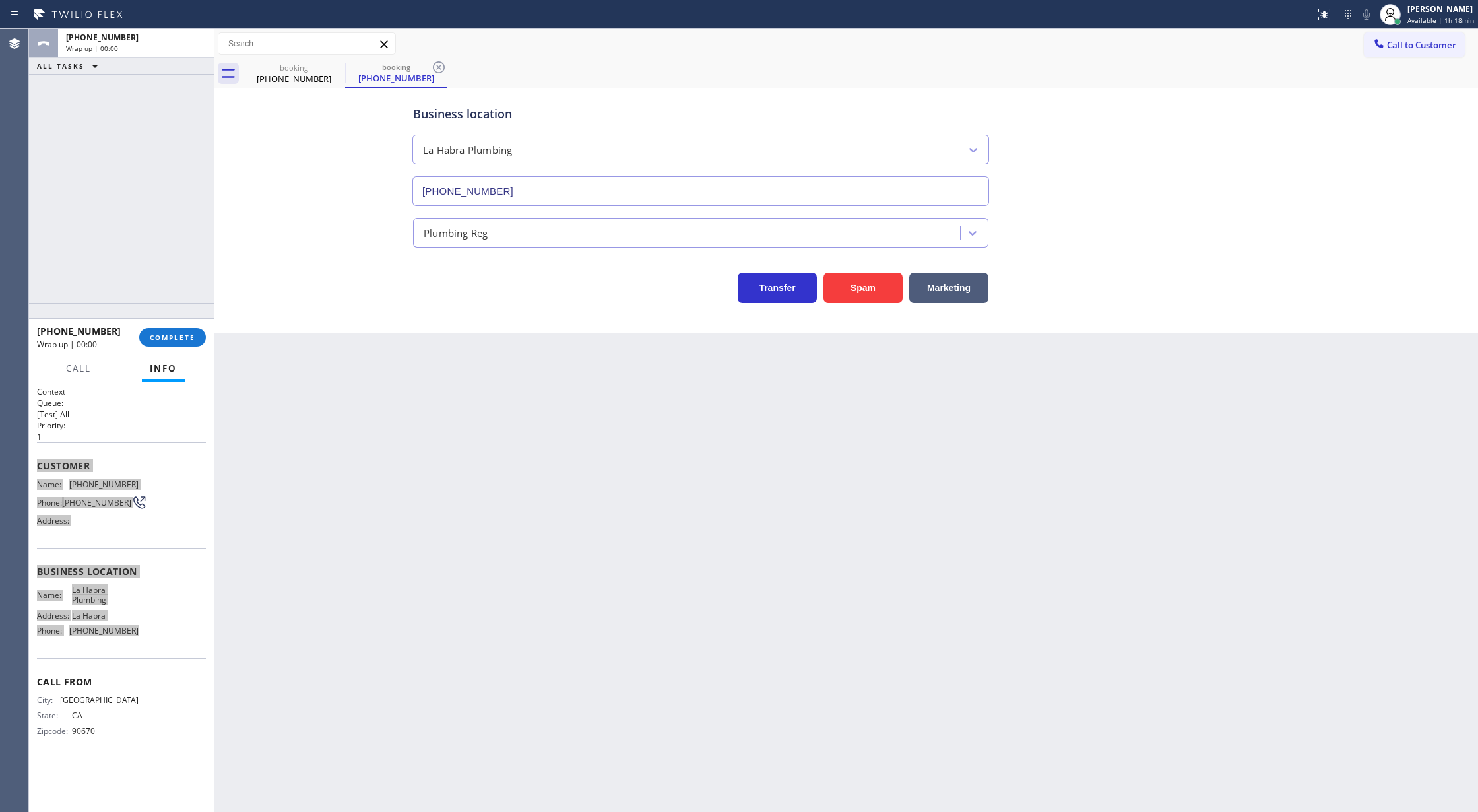
type input "[PHONE_NUMBER]"
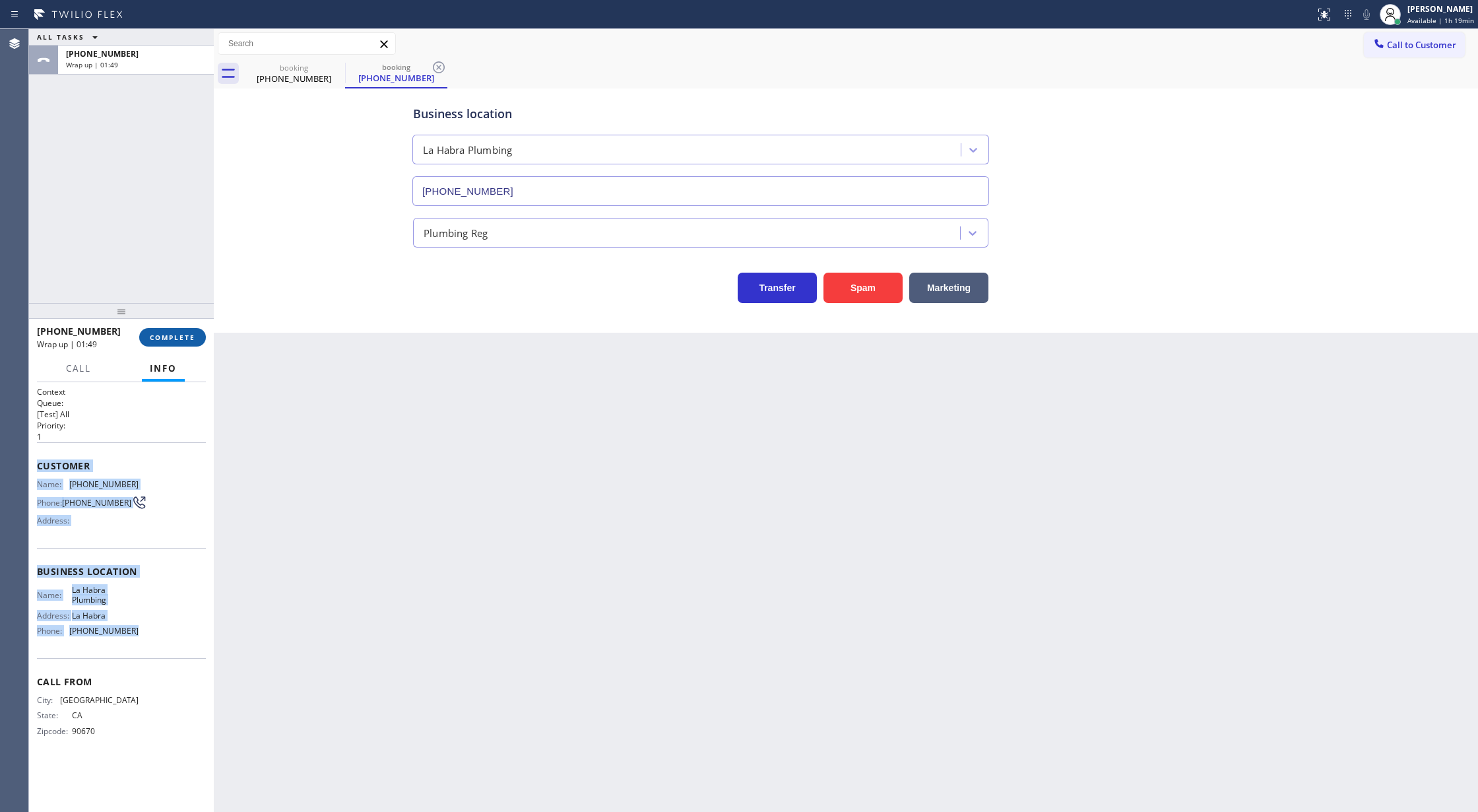
click at [170, 333] on span "COMPLETE" at bounding box center [172, 337] width 45 height 9
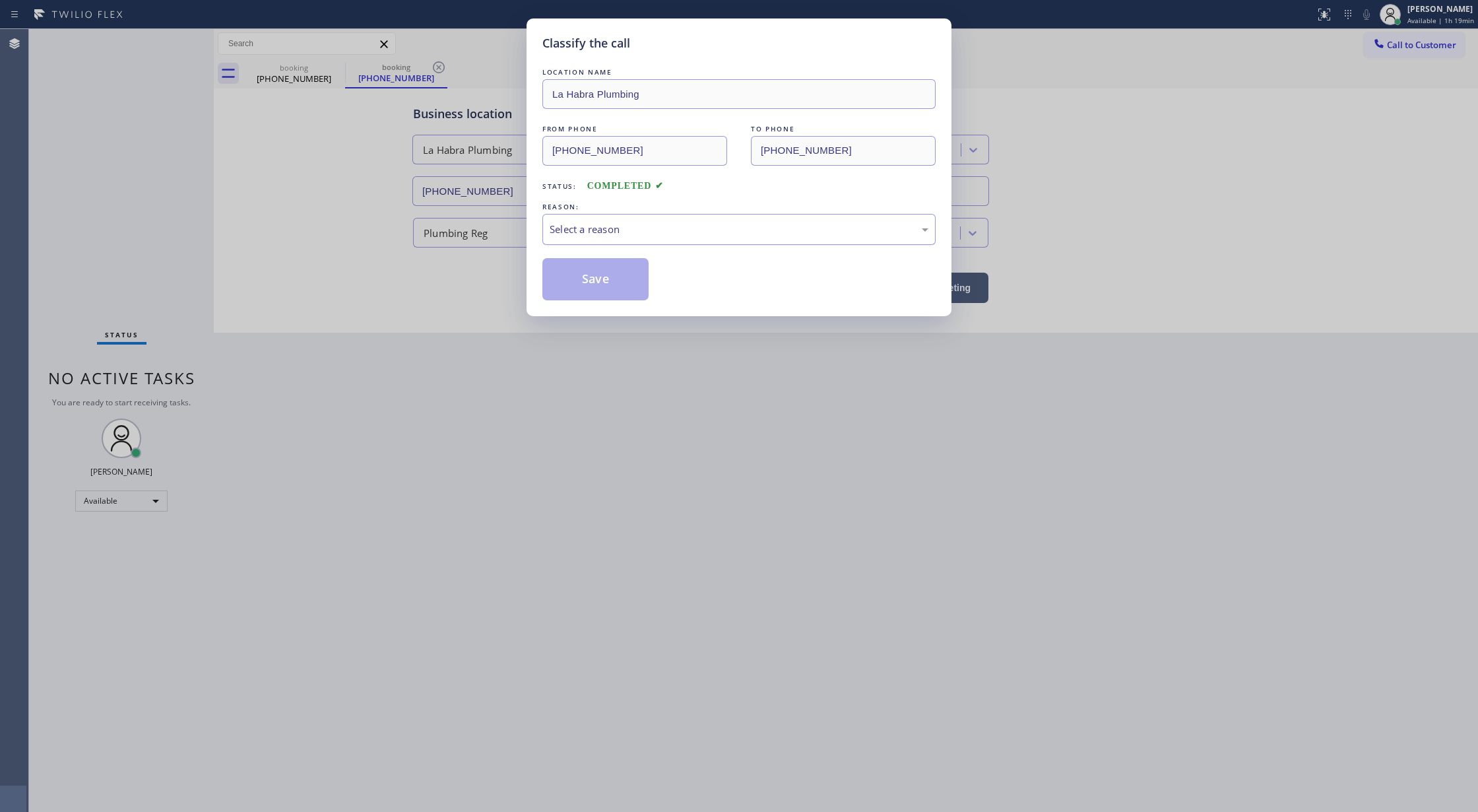
click at [583, 233] on div "Select a reason" at bounding box center [739, 229] width 379 height 15
click at [573, 275] on button "Save" at bounding box center [595, 279] width 106 height 42
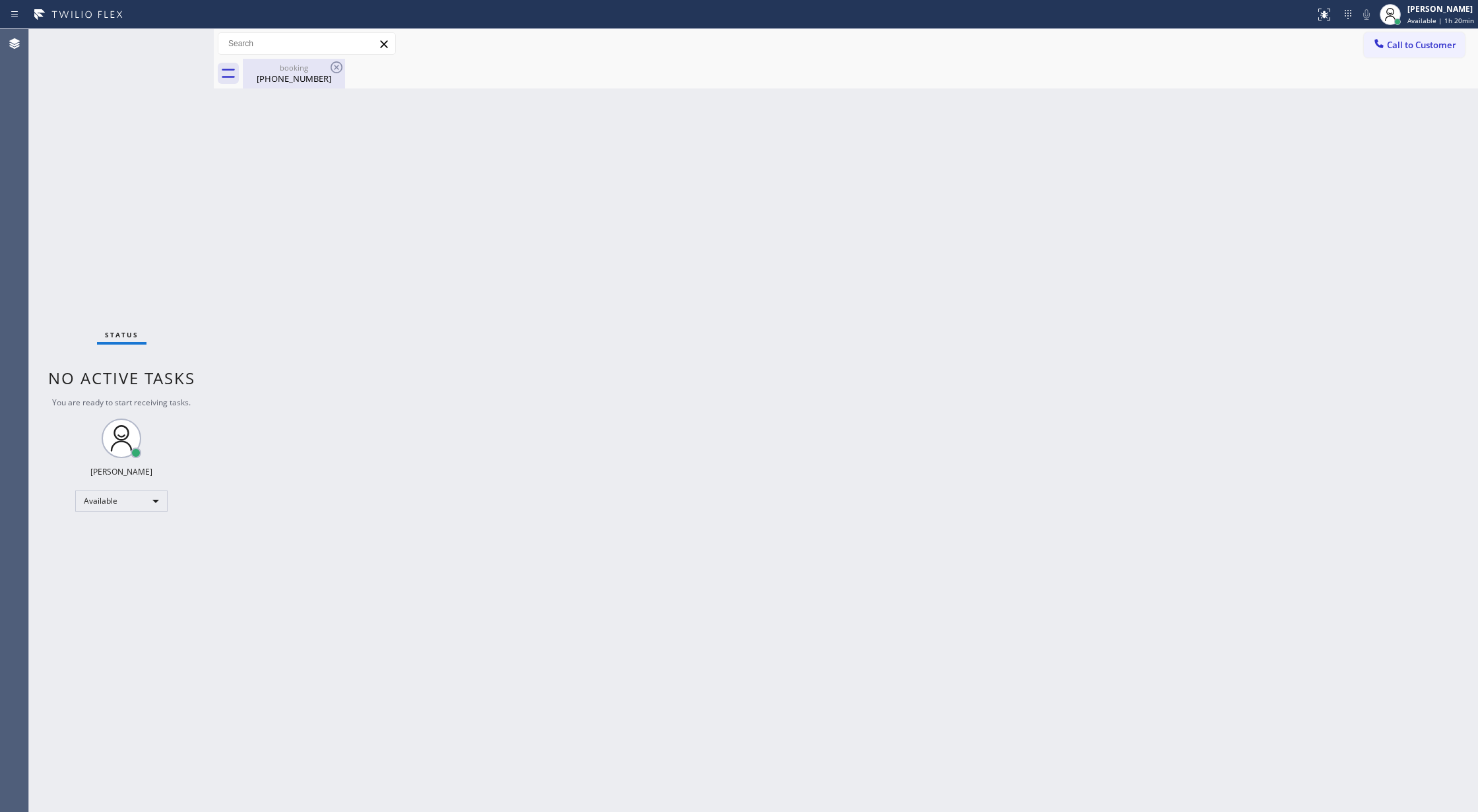
click at [315, 75] on div "[PHONE_NUMBER]" at bounding box center [294, 78] width 100 height 12
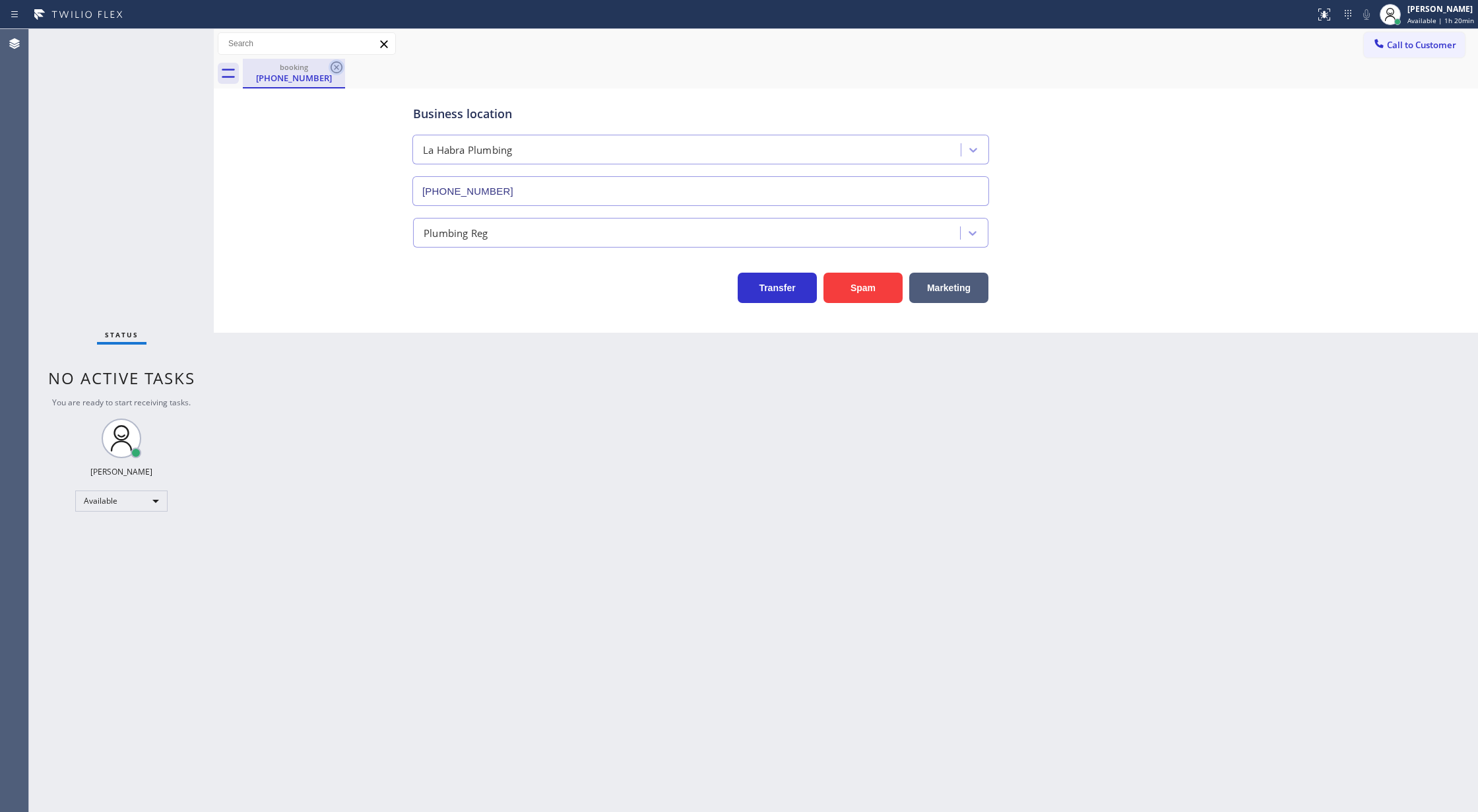
click at [342, 68] on icon at bounding box center [337, 67] width 12 height 12
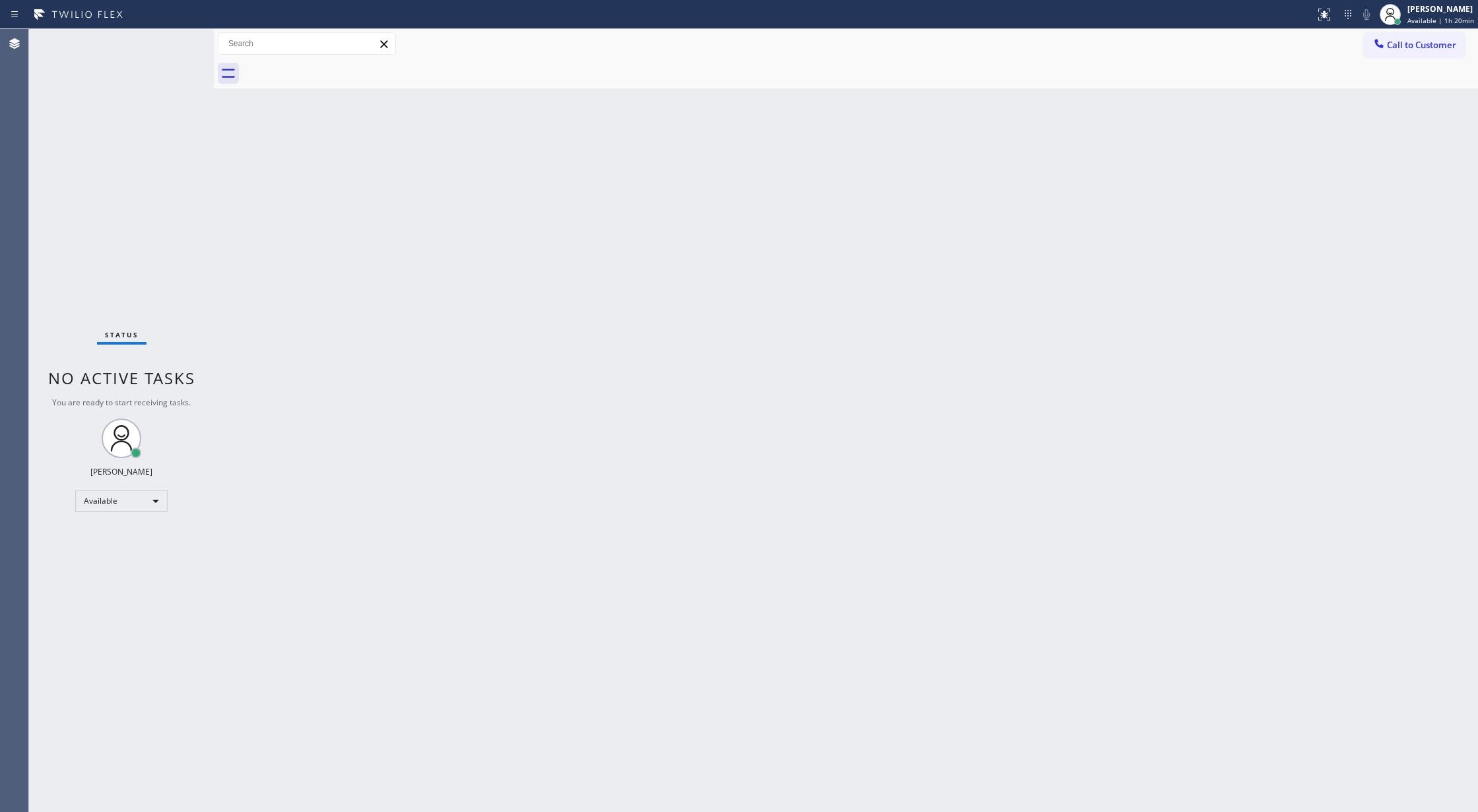
click at [180, 43] on div "Status No active tasks You are ready to start receiving tasks. [PERSON_NAME] Av…" at bounding box center [121, 420] width 185 height 782
click at [169, 38] on div "Status No active tasks You are ready to start receiving tasks. [PERSON_NAME] Av…" at bounding box center [121, 420] width 185 height 782
click at [173, 37] on div "Status No active tasks You are ready to start receiving tasks. [PERSON_NAME] Av…" at bounding box center [121, 420] width 185 height 782
click at [177, 40] on div "Status No active tasks You are ready to start receiving tasks. [PERSON_NAME] Av…" at bounding box center [121, 420] width 185 height 782
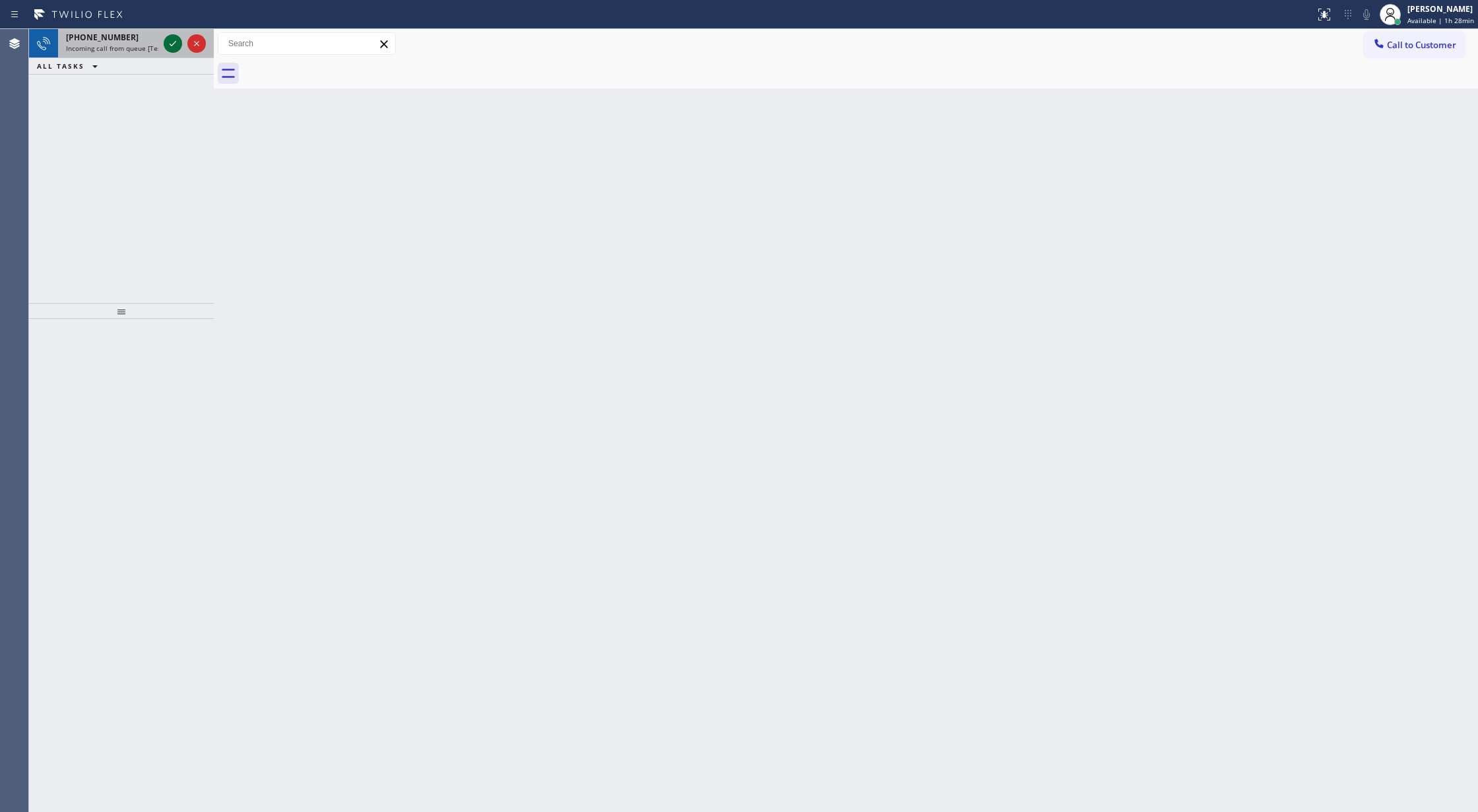
click at [177, 40] on icon at bounding box center [172, 43] width 16 height 16
click at [174, 40] on icon at bounding box center [172, 43] width 16 height 16
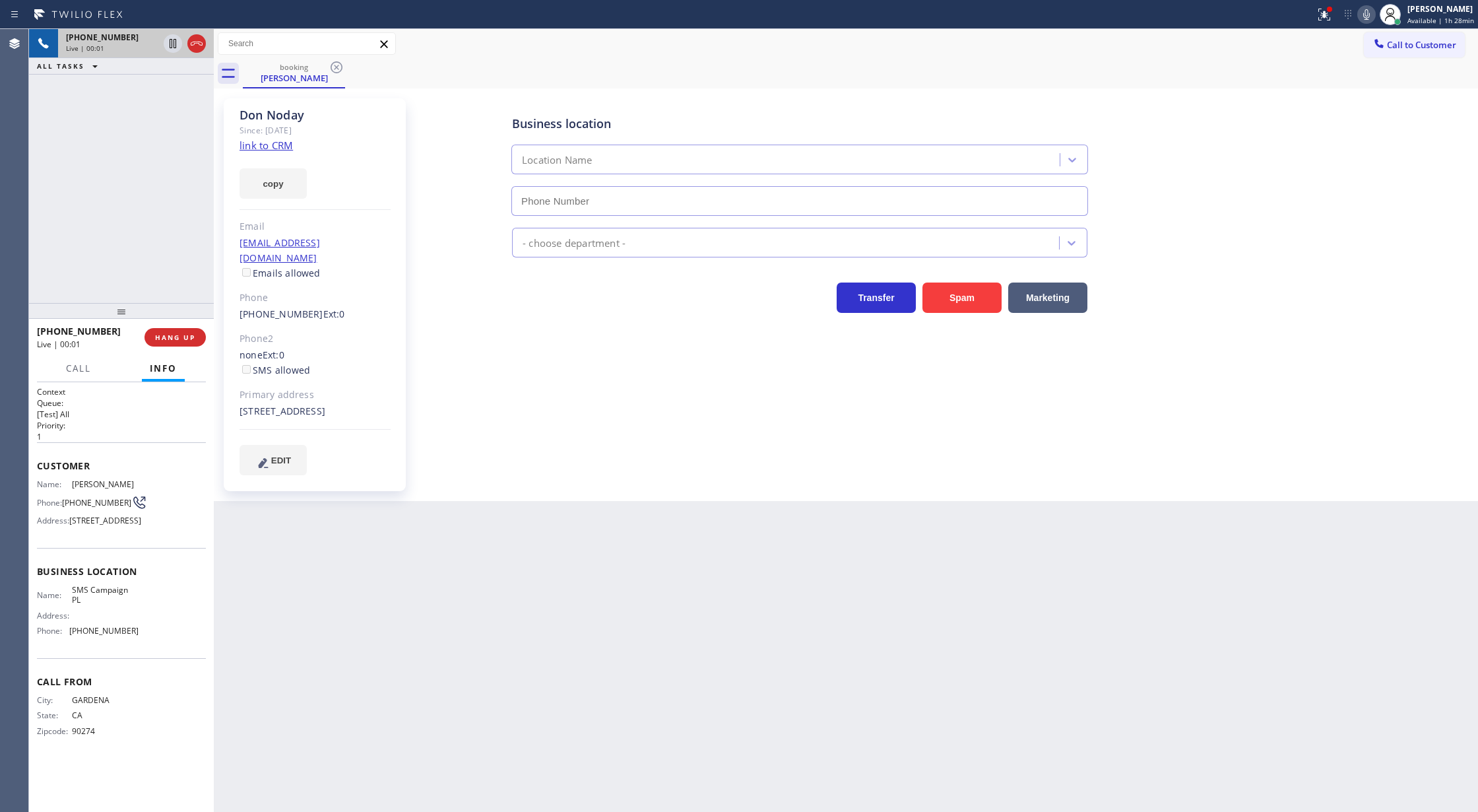
type input "[PHONE_NUMBER]"
click at [256, 139] on link "link to CRM" at bounding box center [266, 145] width 54 height 13
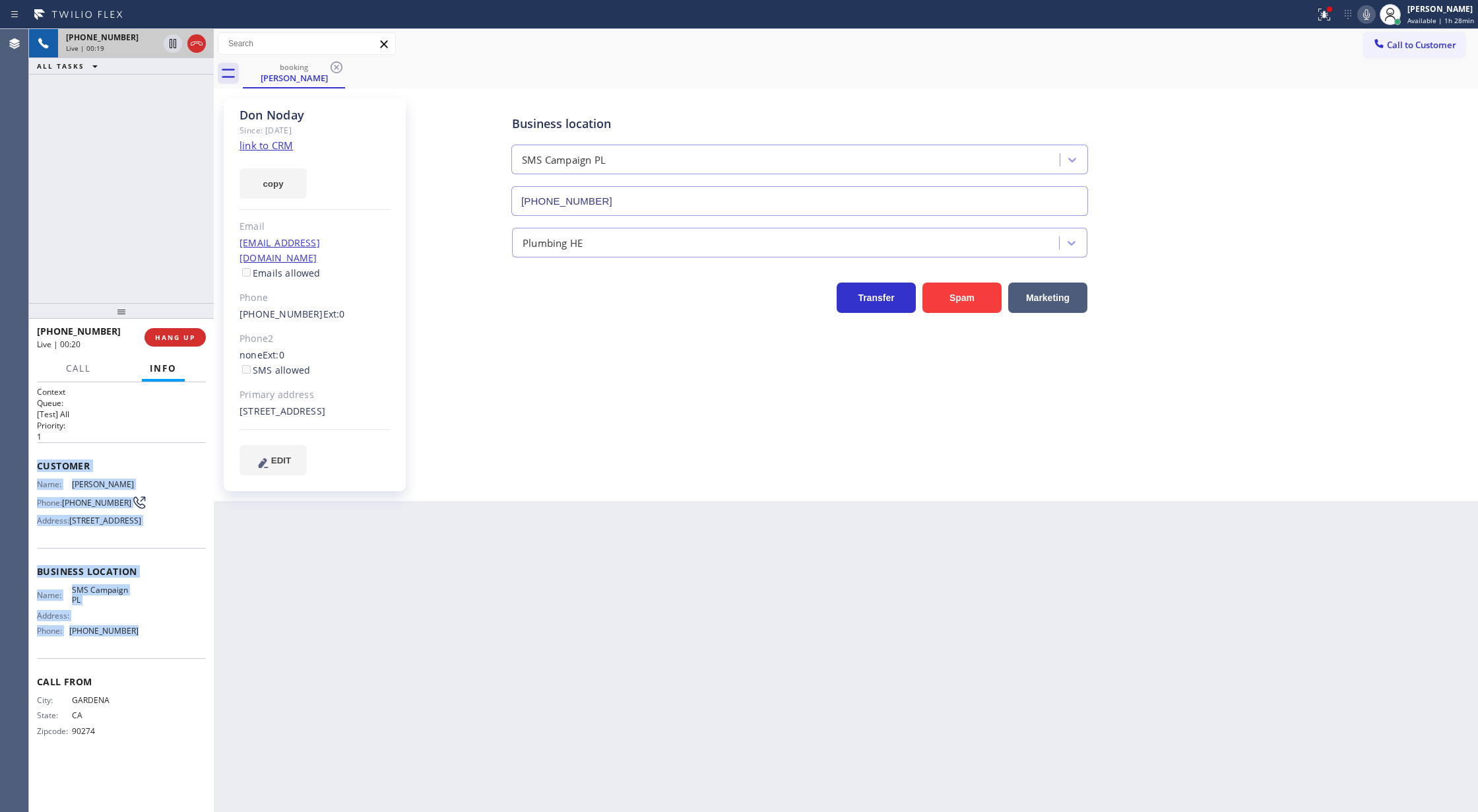
copy div "Customer Name: [PERSON_NAME] Phone: [PHONE_NUMBER] Address: [STREET_ADDRESS] Bu…"
drag, startPoint x: 38, startPoint y: 468, endPoint x: 144, endPoint y: 644, distance: 205.5
click at [144, 644] on div "Context Queue: [Test] All Priority: 1 Customer Name: [PERSON_NAME] Phone: [PHON…" at bounding box center [121, 572] width 169 height 371
click at [167, 335] on span "COMPLETE" at bounding box center [172, 337] width 45 height 9
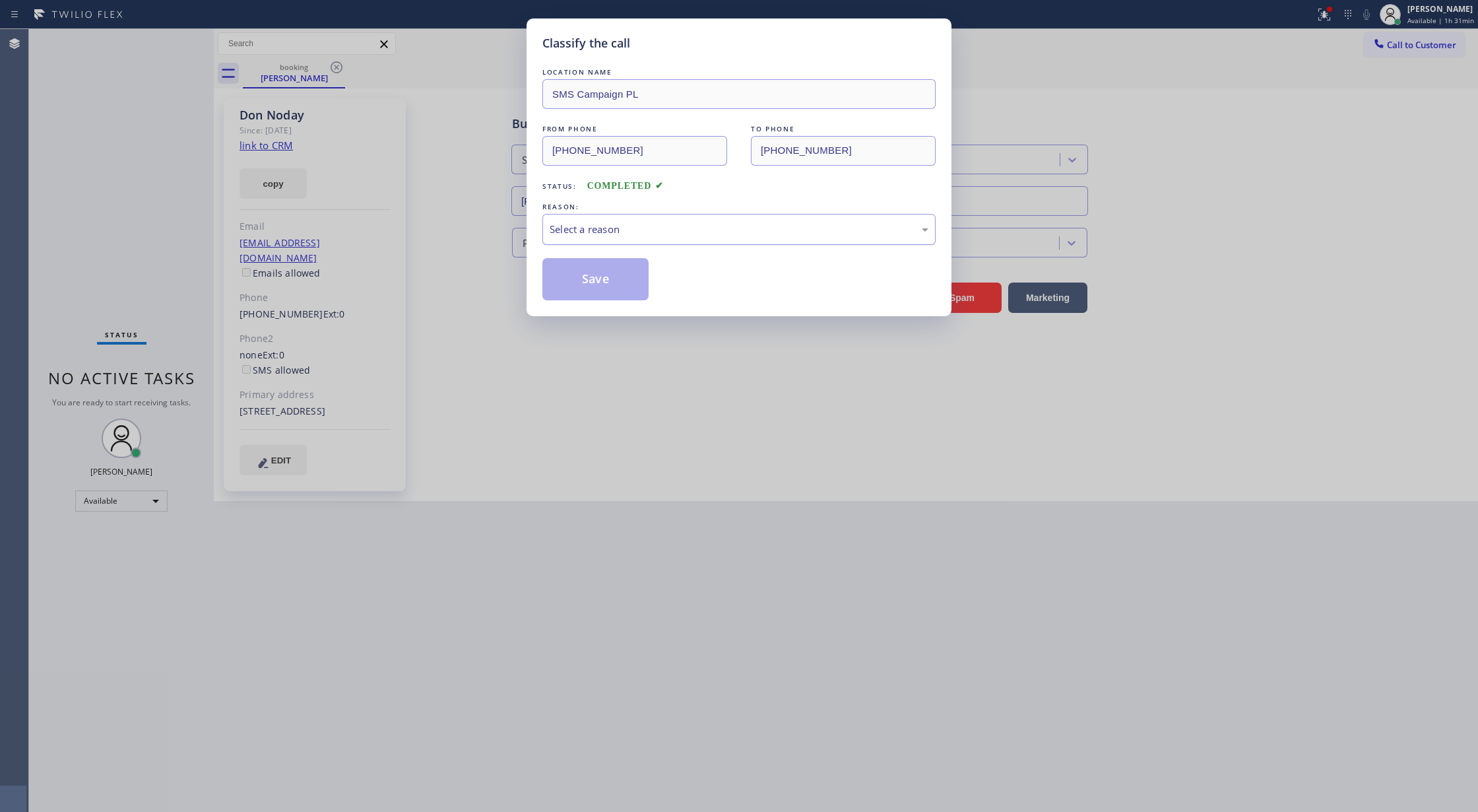
click at [627, 235] on div "Select a reason" at bounding box center [739, 229] width 379 height 15
click at [613, 286] on button "Save" at bounding box center [595, 279] width 106 height 42
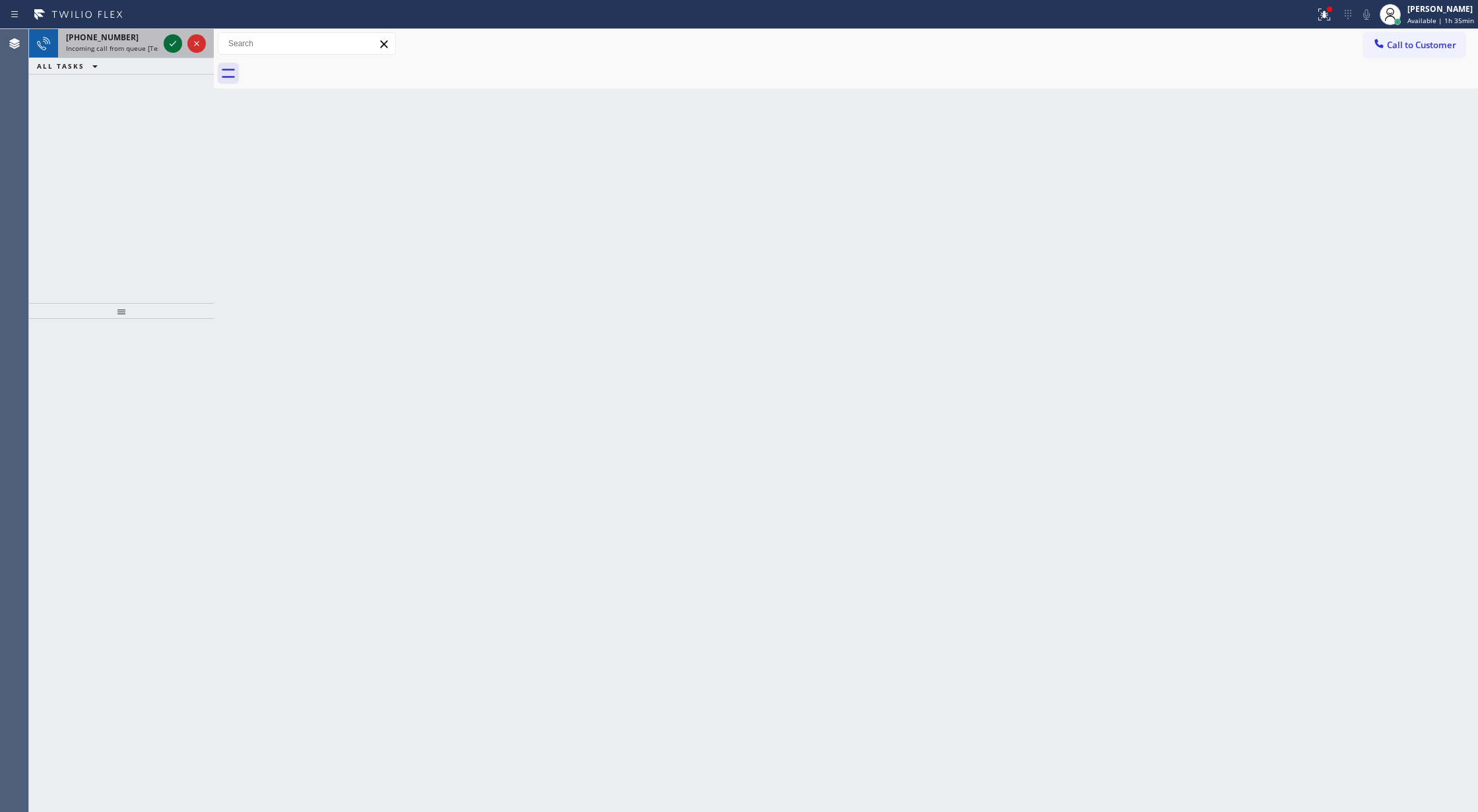
click at [169, 38] on icon at bounding box center [172, 43] width 16 height 16
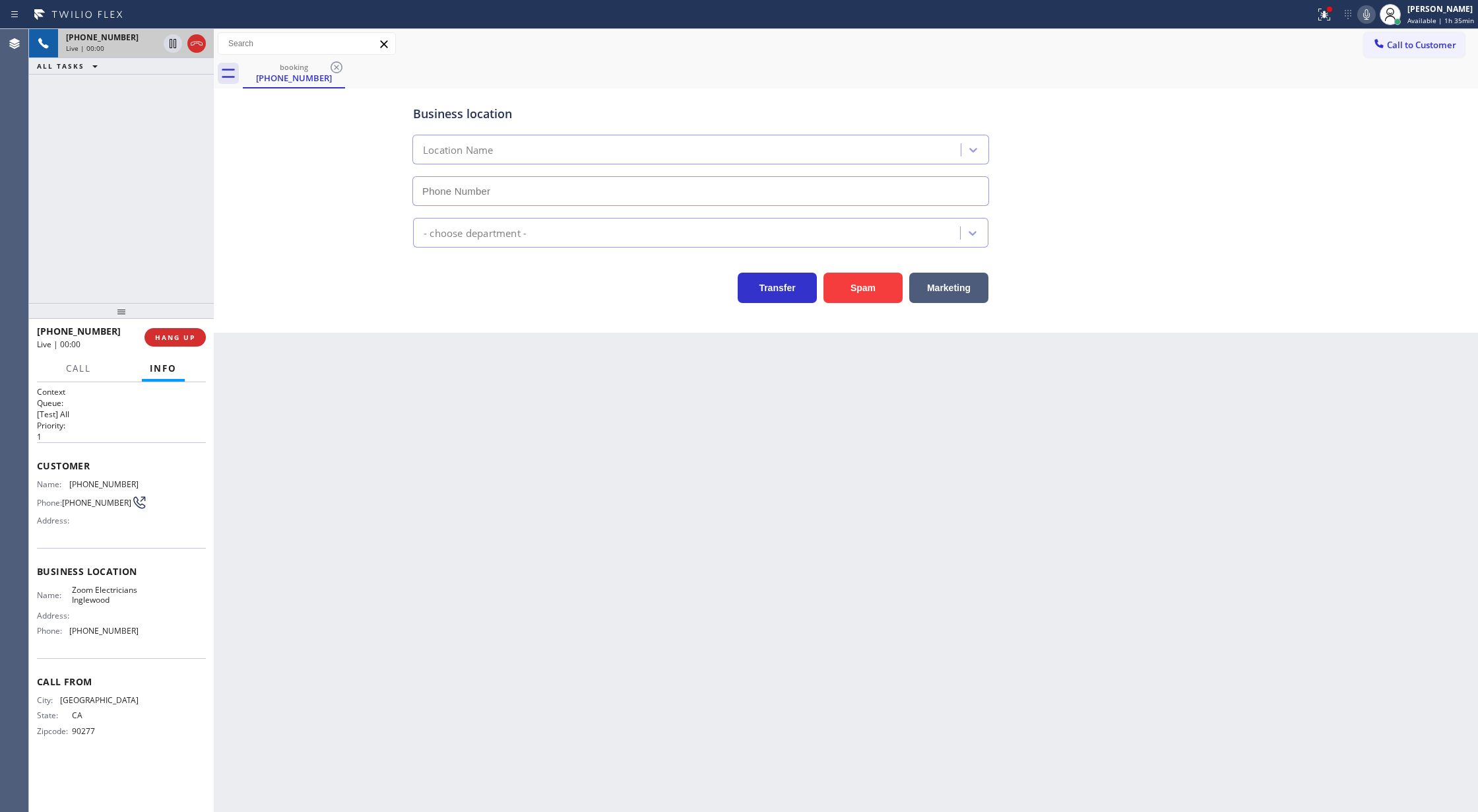
type input "[PHONE_NUMBER]"
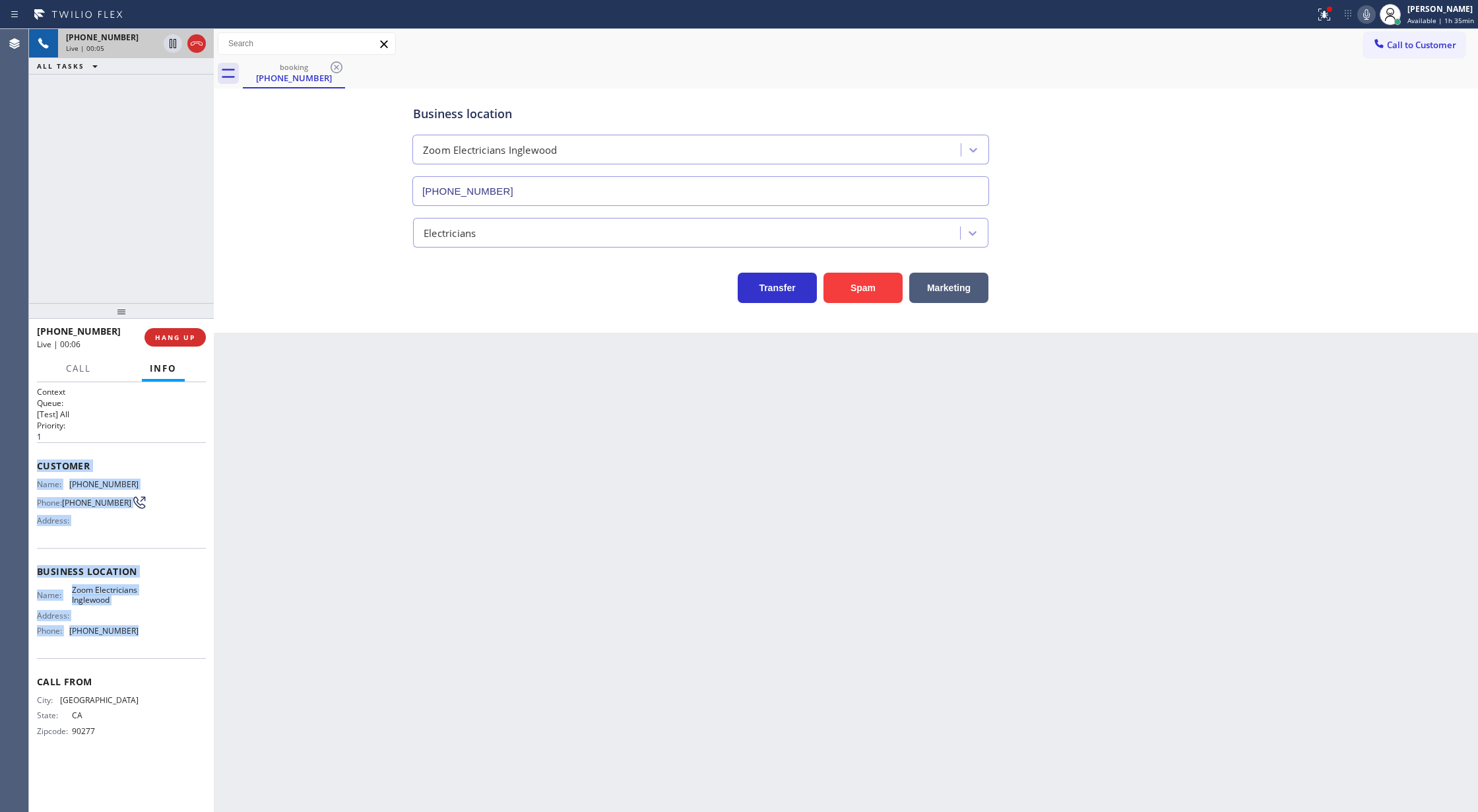
copy div "Customer Name: [PHONE_NUMBER] Phone: [PHONE_NUMBER] Address: Business location …"
drag, startPoint x: 35, startPoint y: 466, endPoint x: 140, endPoint y: 634, distance: 198.1
click at [140, 634] on div "Context Queue: [Test] All Priority: 1 Customer Name: [PHONE_NUMBER] Phone: [PHO…" at bounding box center [121, 597] width 185 height 430
click at [194, 46] on icon at bounding box center [196, 43] width 16 height 16
type input "[PHONE_NUMBER]"
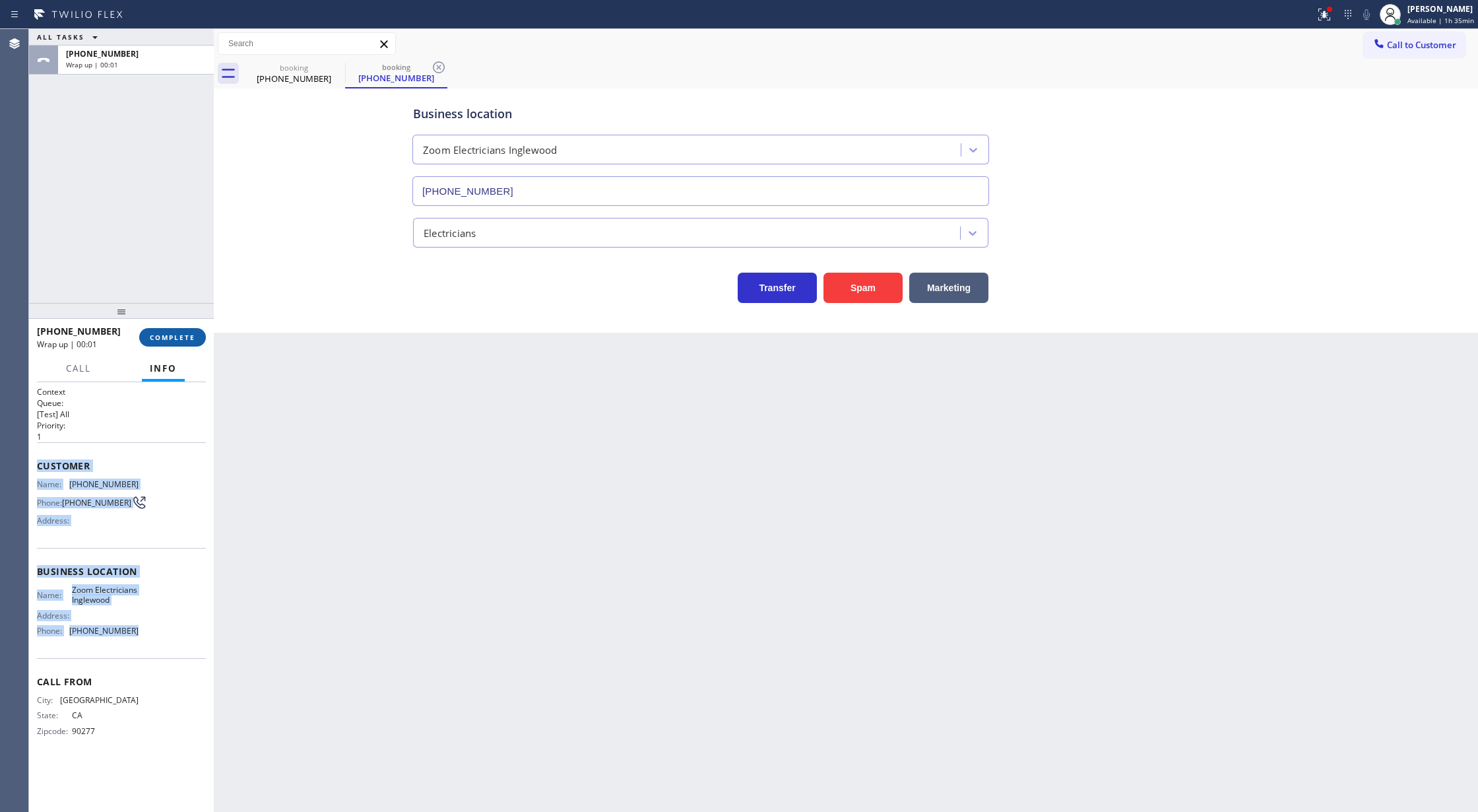
click at [157, 338] on span "COMPLETE" at bounding box center [172, 337] width 45 height 9
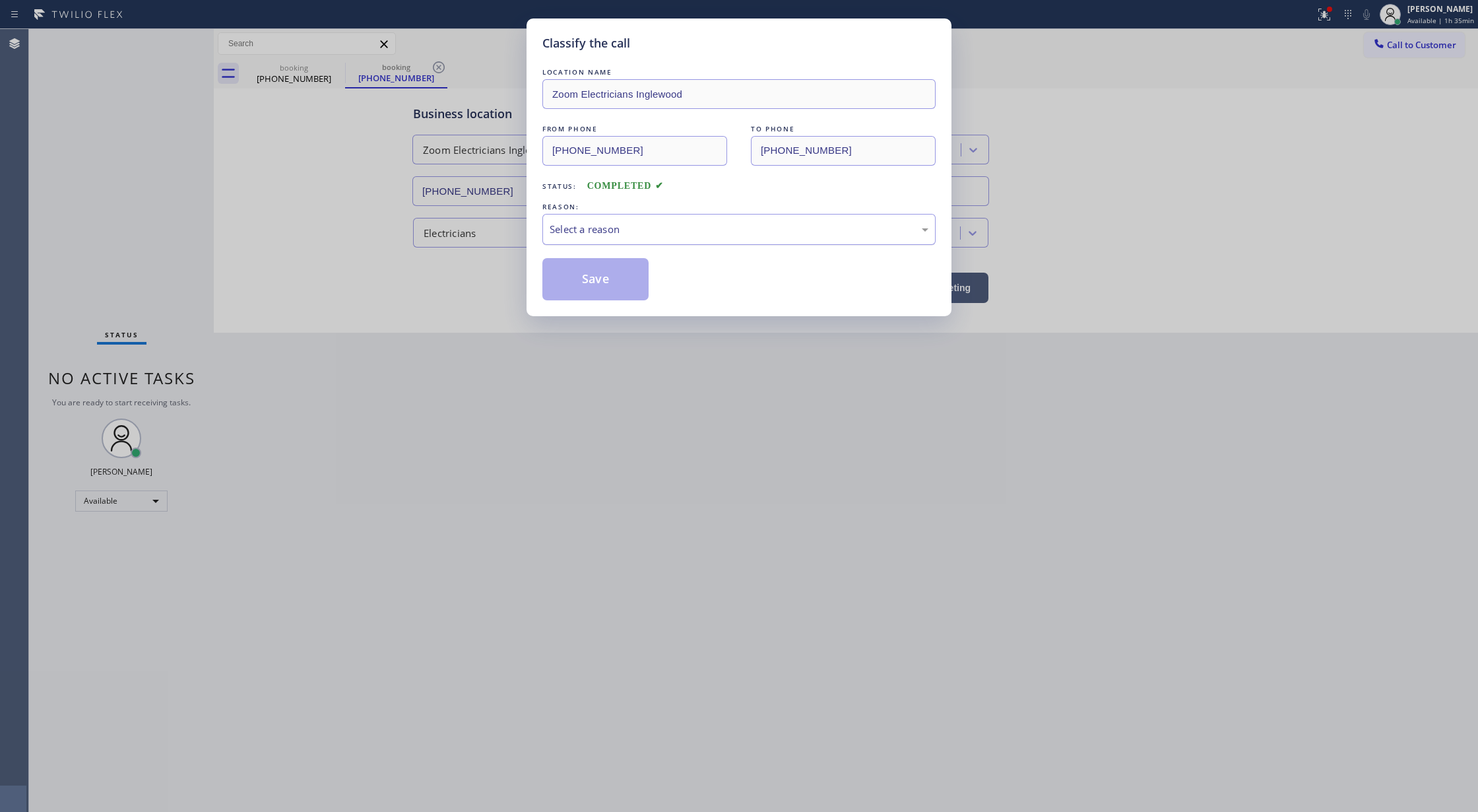
click at [611, 225] on div "Select a reason" at bounding box center [739, 229] width 379 height 15
click at [587, 293] on button "Save" at bounding box center [595, 279] width 106 height 42
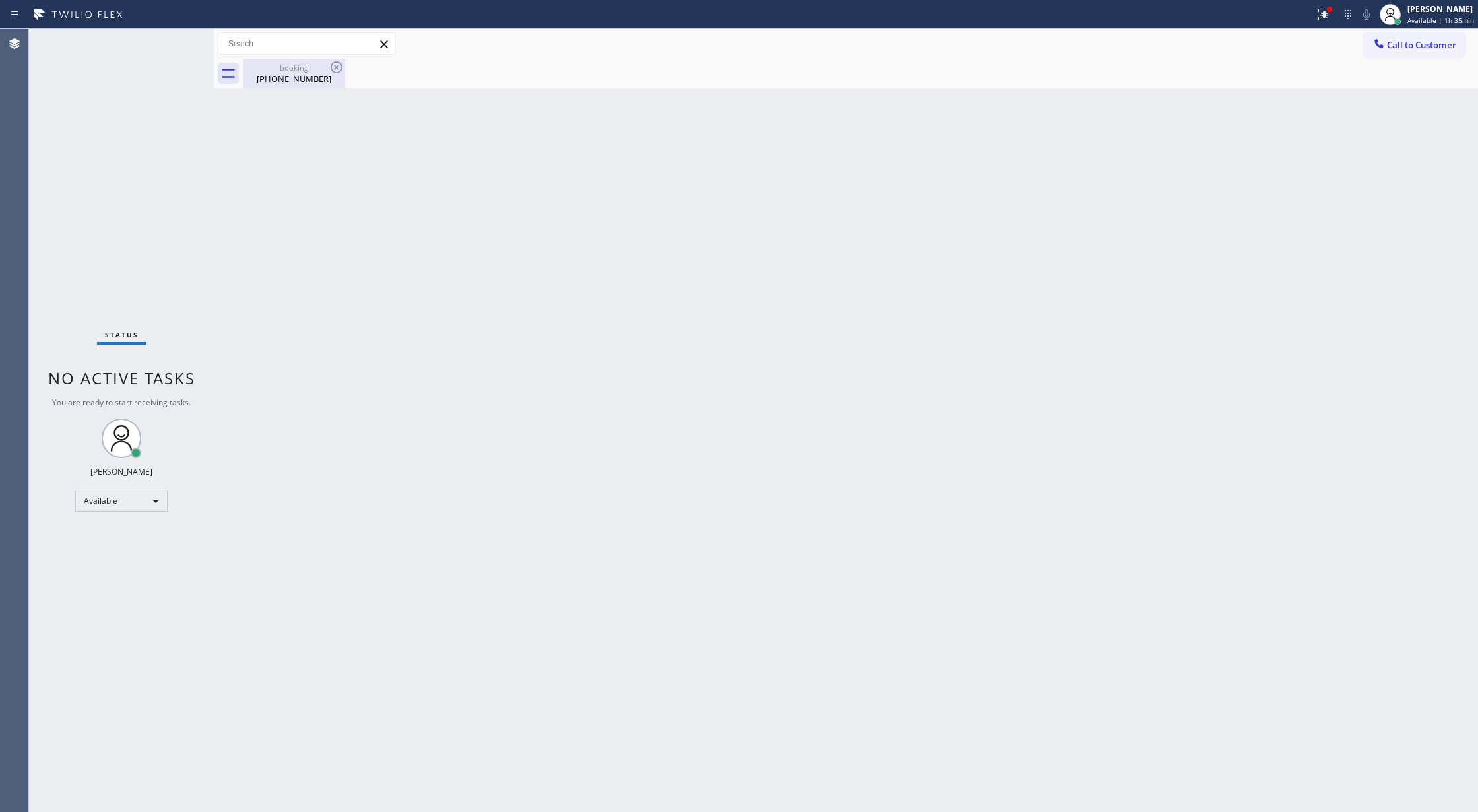
drag, startPoint x: 299, startPoint y: 69, endPoint x: 325, endPoint y: 68, distance: 26.0
click at [298, 68] on div "booking" at bounding box center [294, 68] width 100 height 10
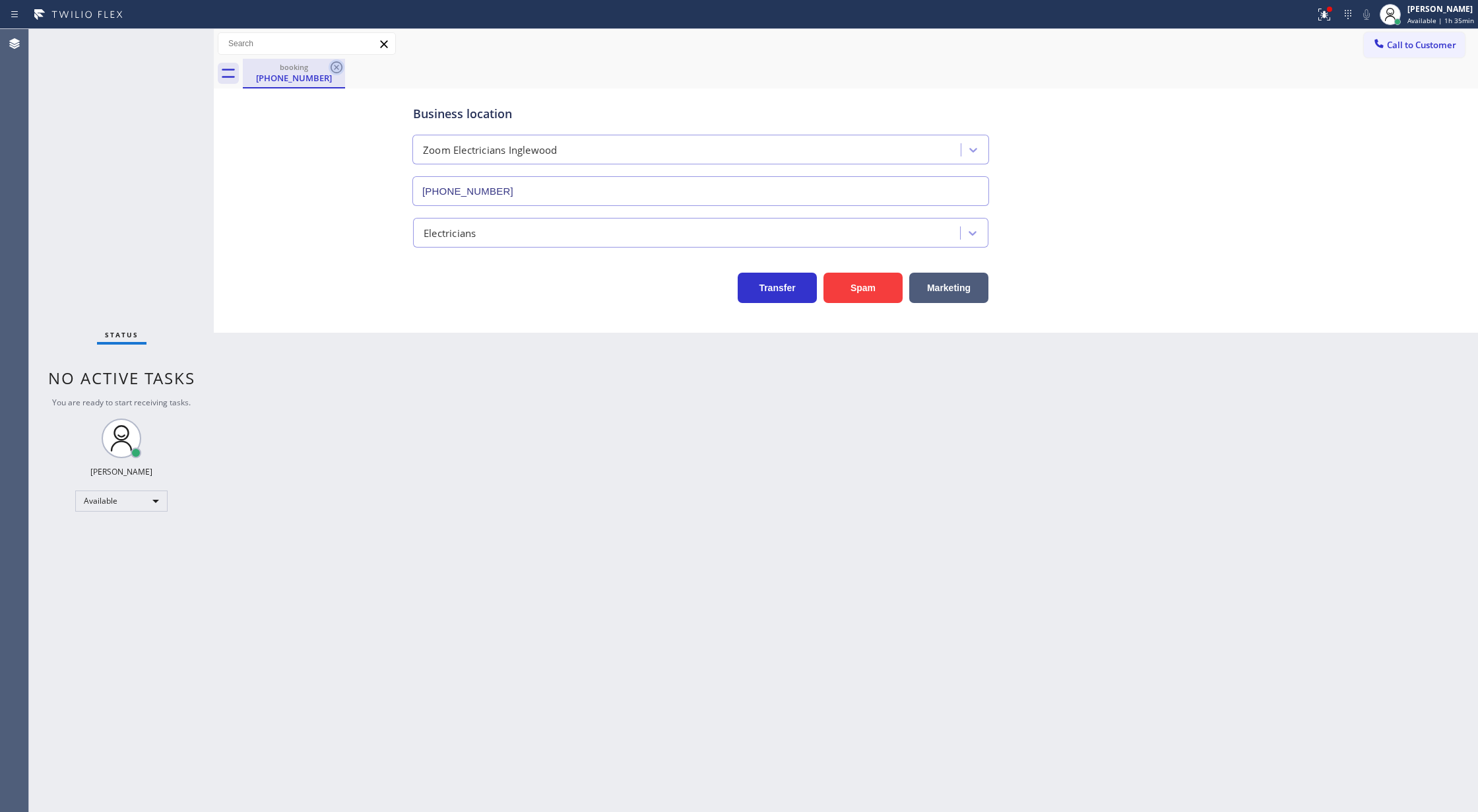
click at [331, 67] on icon at bounding box center [337, 67] width 12 height 12
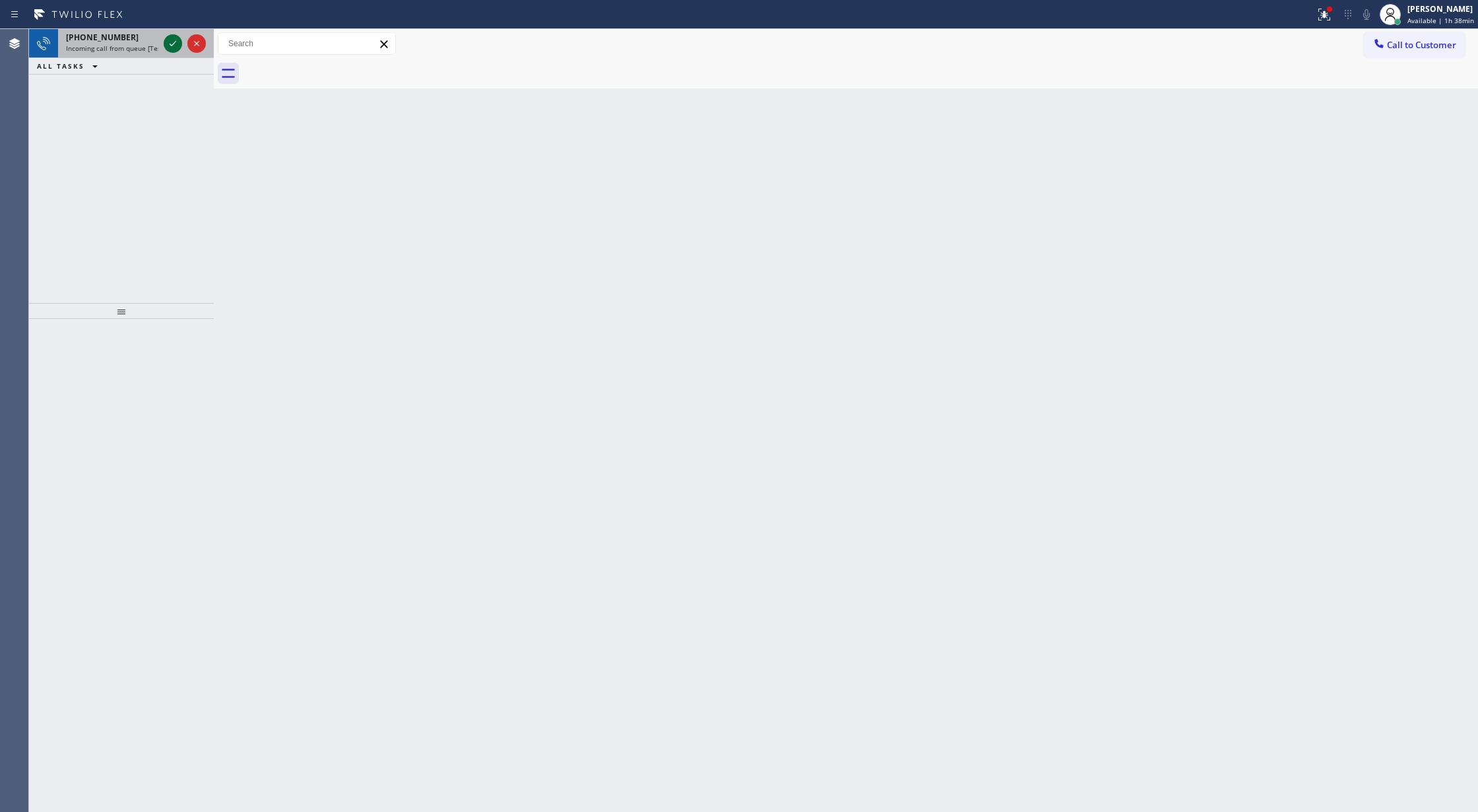
click at [168, 46] on icon at bounding box center [172, 43] width 16 height 16
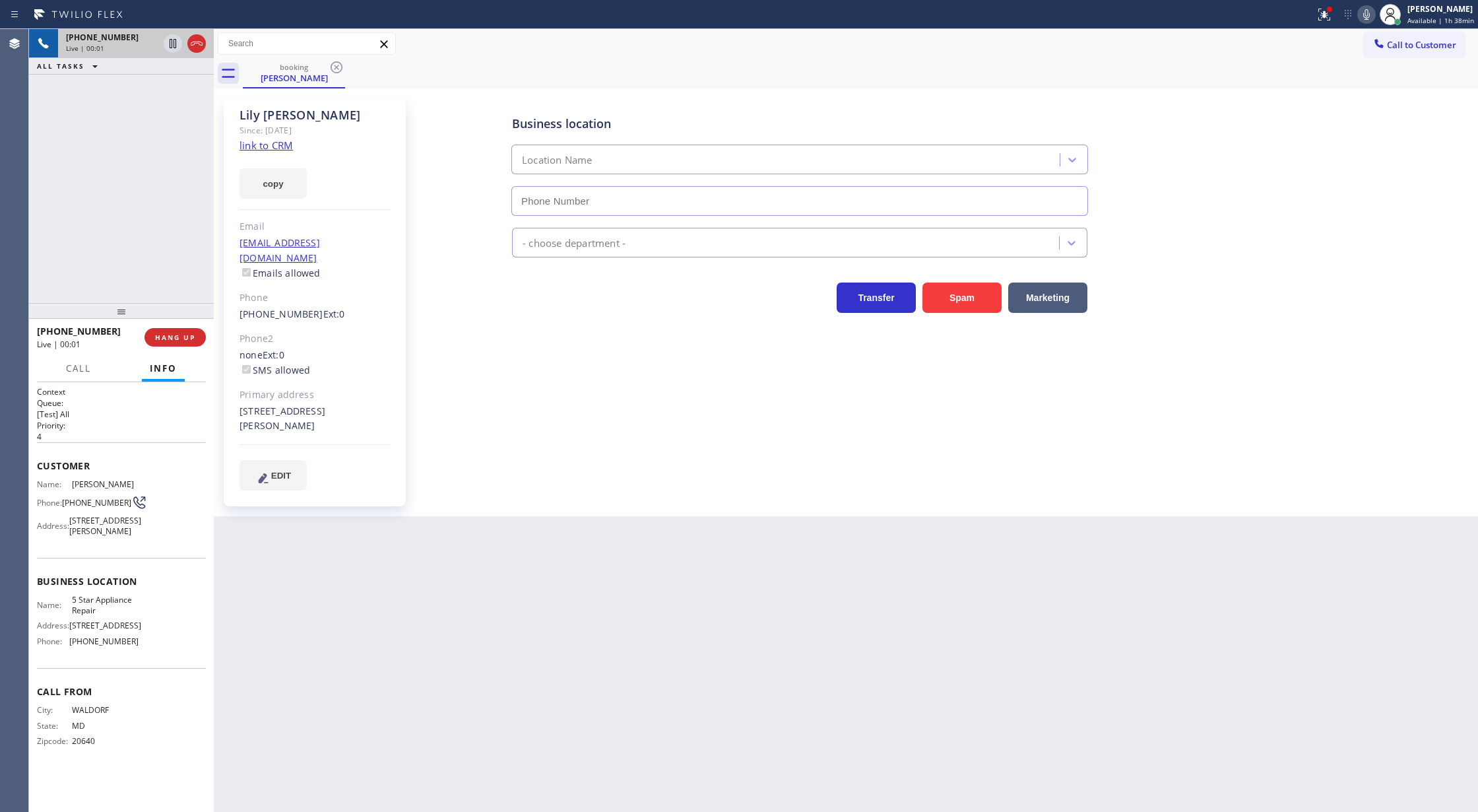
type input "[PHONE_NUMBER]"
click at [262, 149] on link "link to CRM" at bounding box center [266, 145] width 54 height 13
click at [198, 48] on icon at bounding box center [196, 43] width 16 height 16
click at [163, 338] on span "COMPLETE" at bounding box center [172, 337] width 45 height 9
type input "[PHONE_NUMBER]"
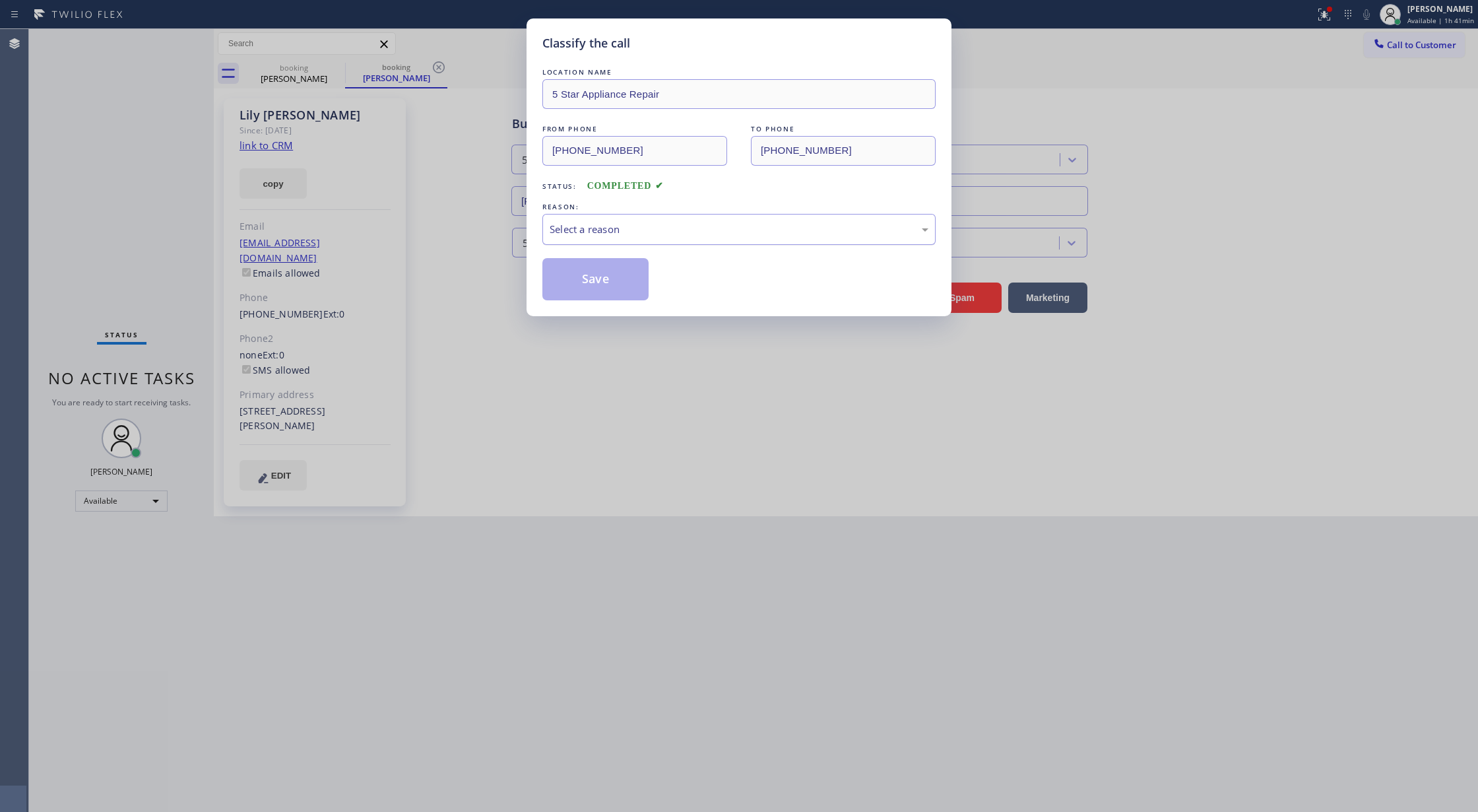
click at [584, 222] on div "Select a reason" at bounding box center [739, 229] width 379 height 15
click at [560, 275] on button "Save" at bounding box center [595, 279] width 106 height 42
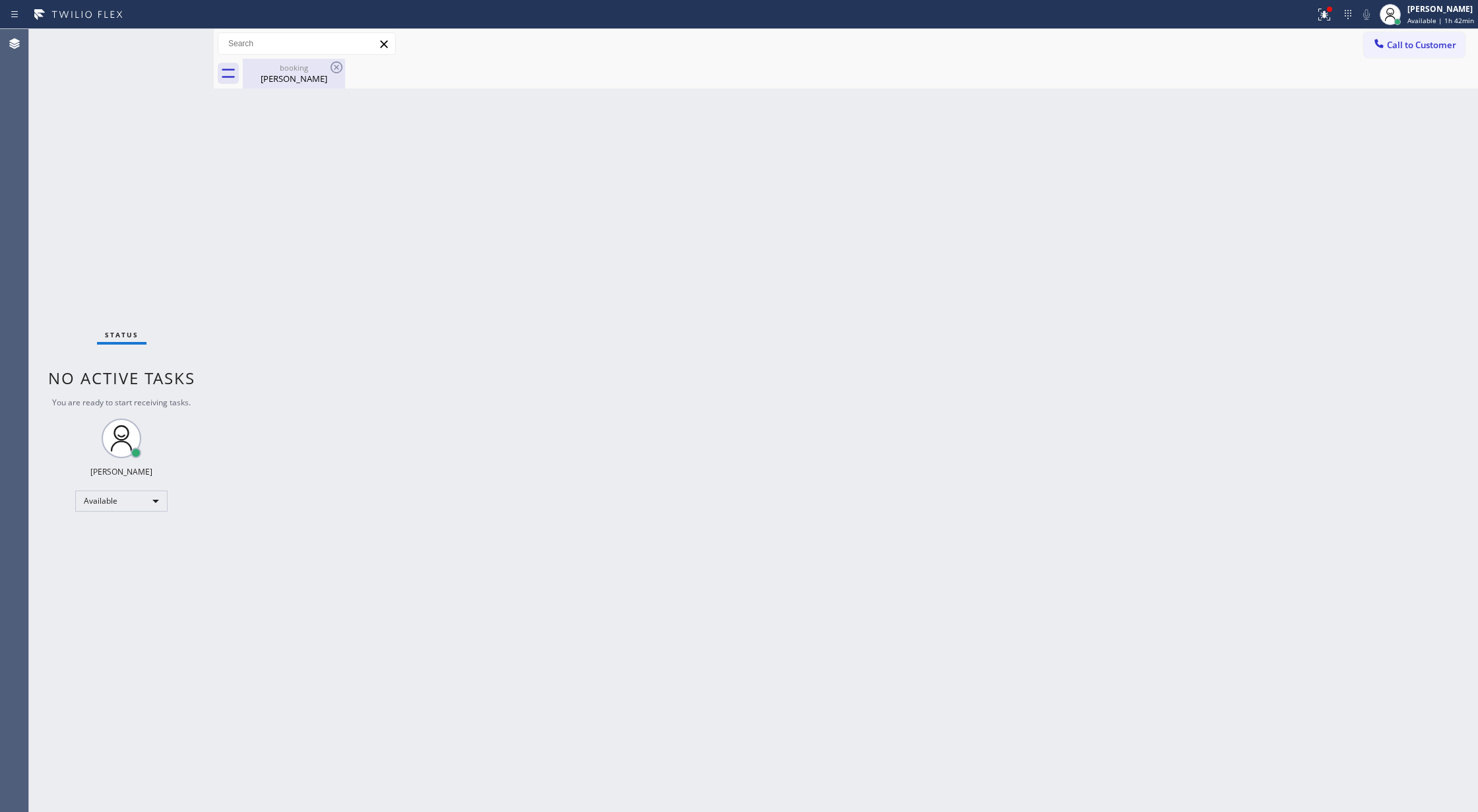
click at [289, 73] on div "[PERSON_NAME]" at bounding box center [294, 78] width 100 height 12
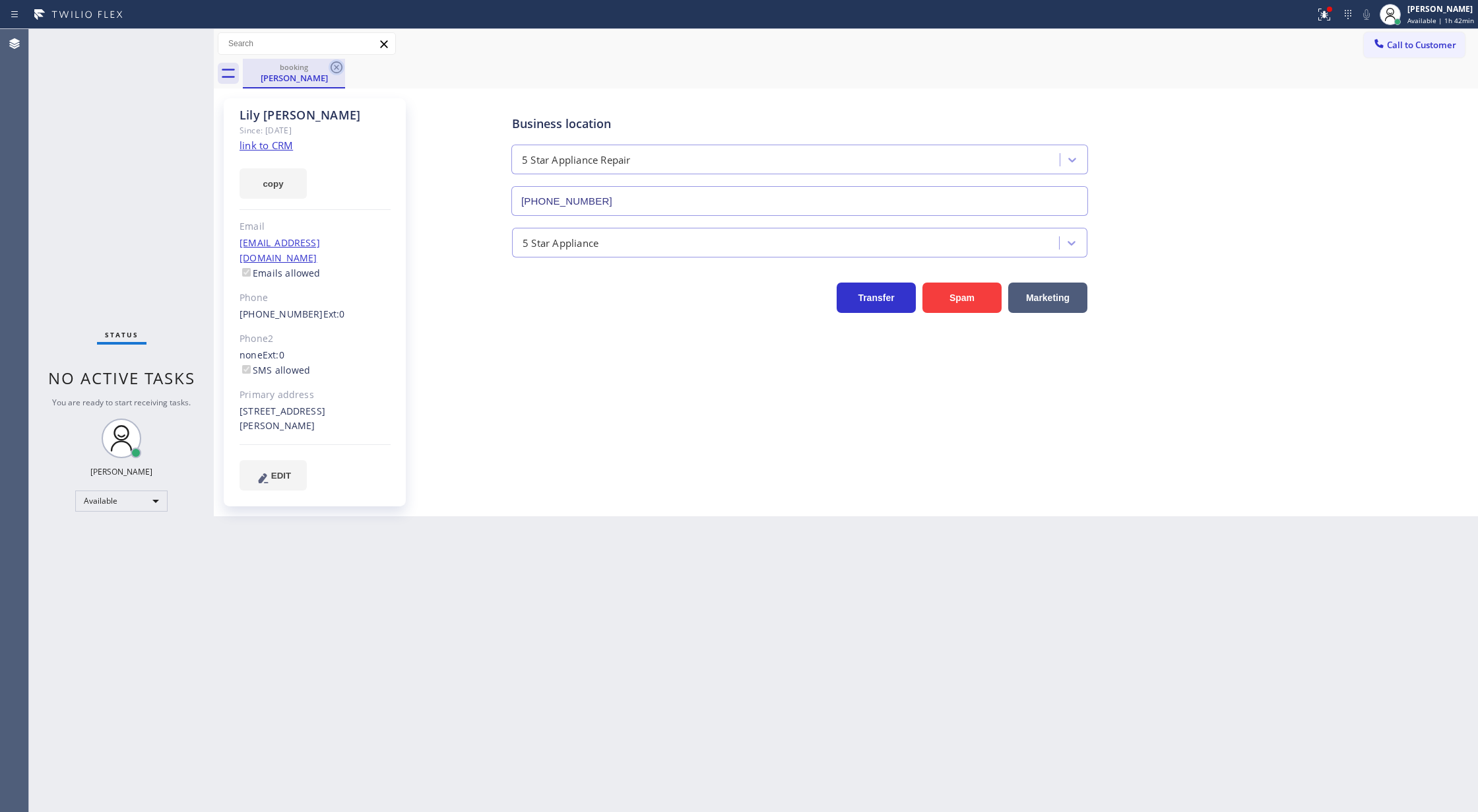
click at [335, 64] on icon at bounding box center [336, 67] width 16 height 16
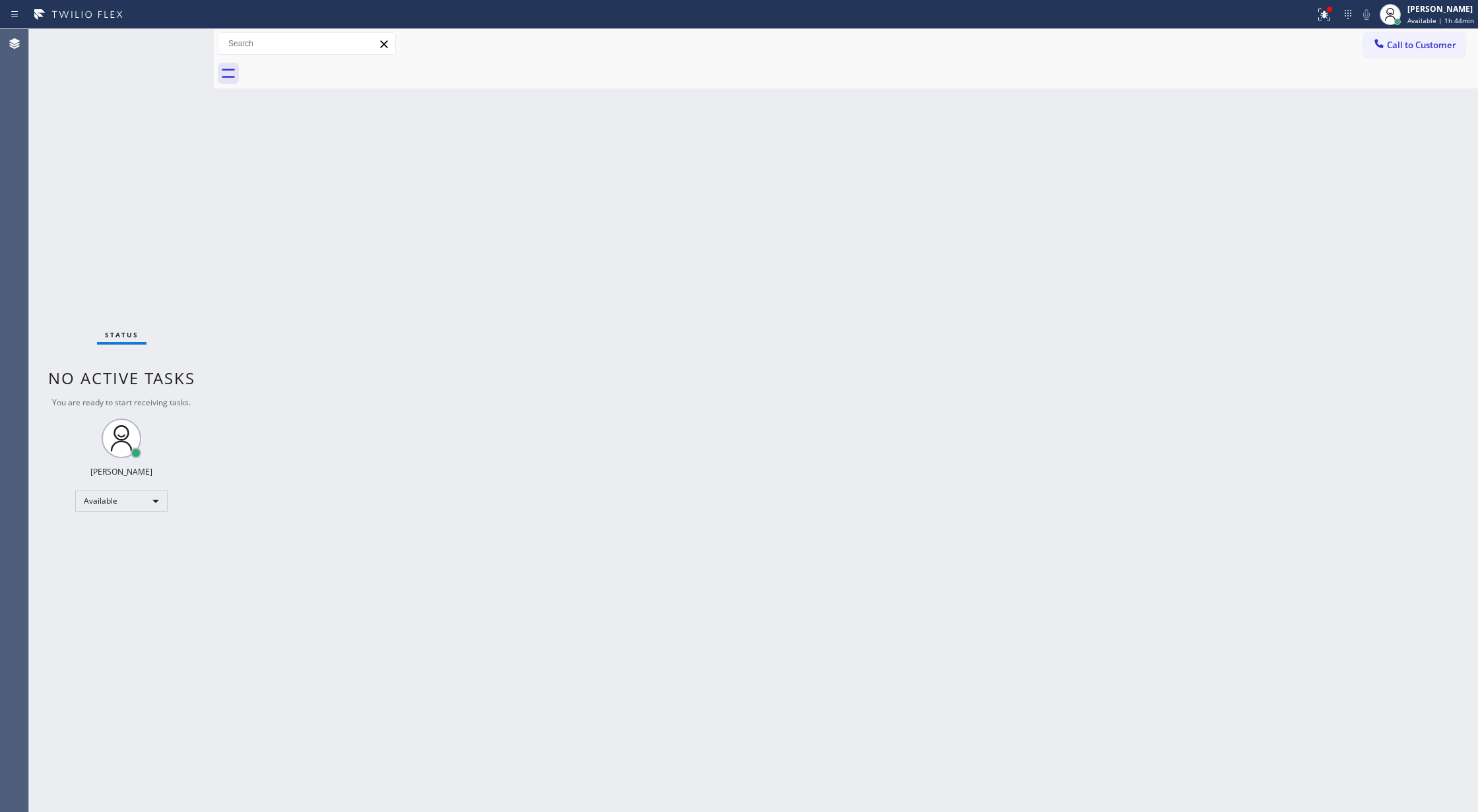
click at [182, 43] on div "Status No active tasks You are ready to start receiving tasks. [PERSON_NAME] Av…" at bounding box center [121, 420] width 185 height 782
click at [1418, 21] on span "Available | 1h 45min" at bounding box center [1441, 20] width 67 height 9
click at [1392, 56] on button "Offline" at bounding box center [1412, 53] width 132 height 17
click at [1420, 20] on span "Offline | 2s" at bounding box center [1427, 20] width 36 height 9
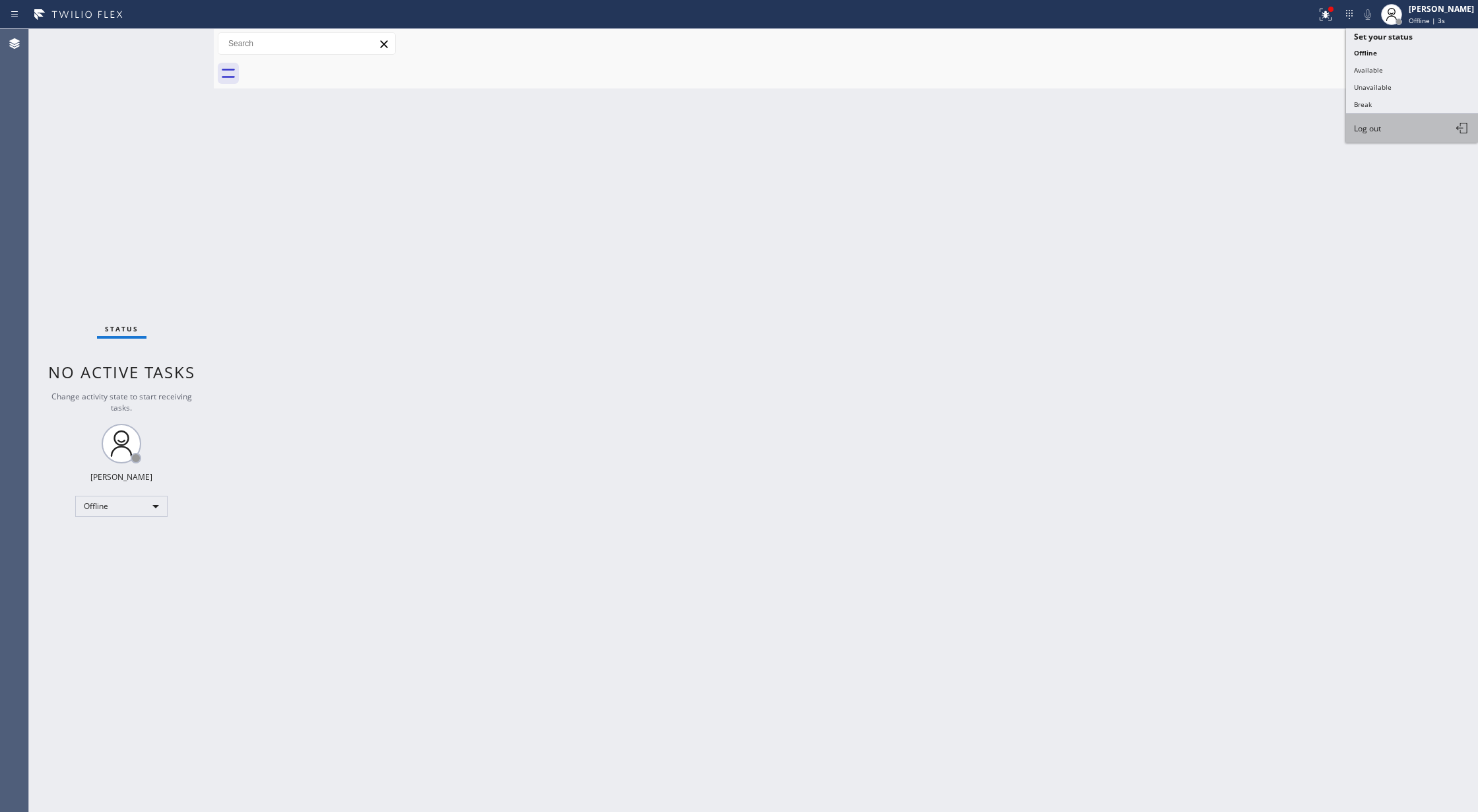
click at [1376, 130] on span "Log out" at bounding box center [1367, 129] width 27 height 12
